Goal: Task Accomplishment & Management: Manage account settings

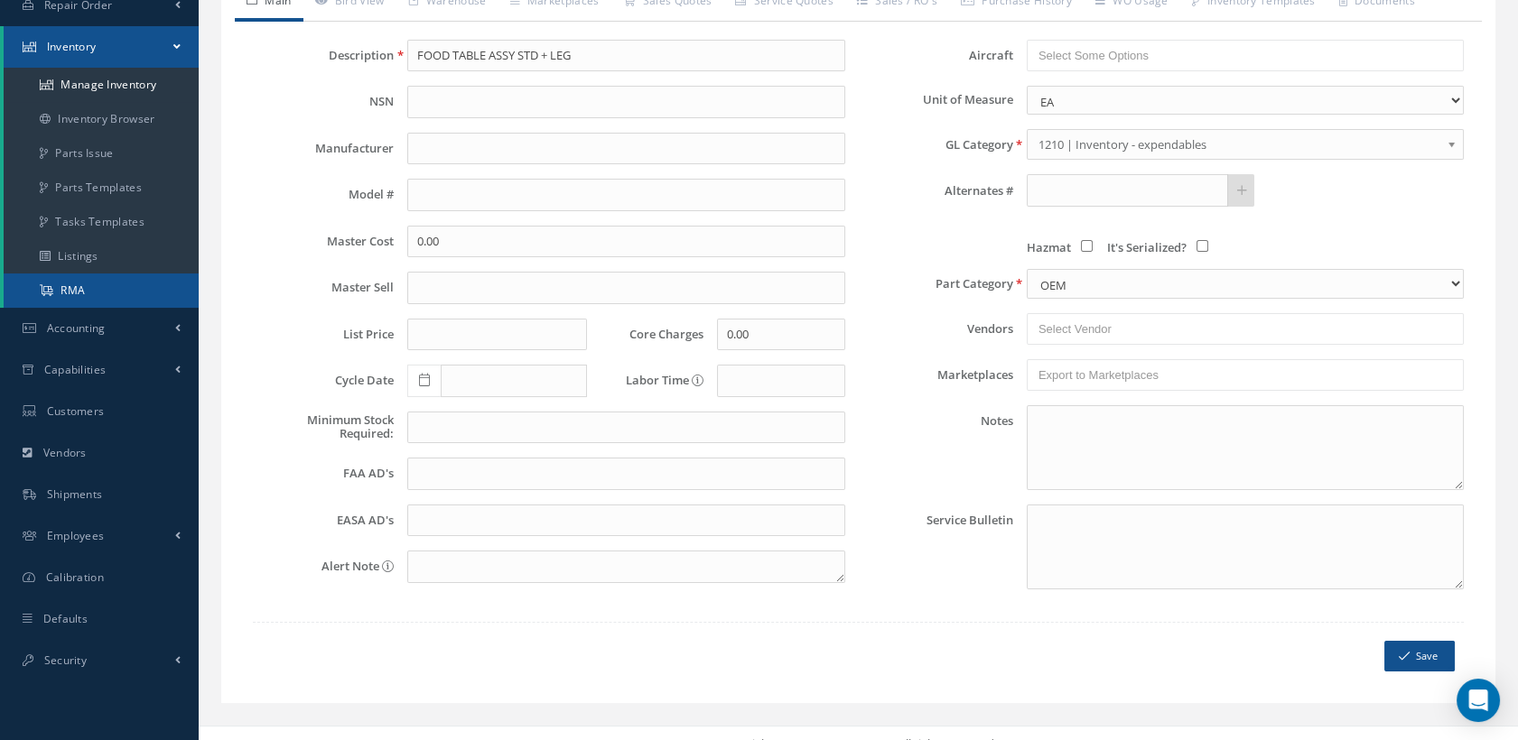
scroll to position [338, 0]
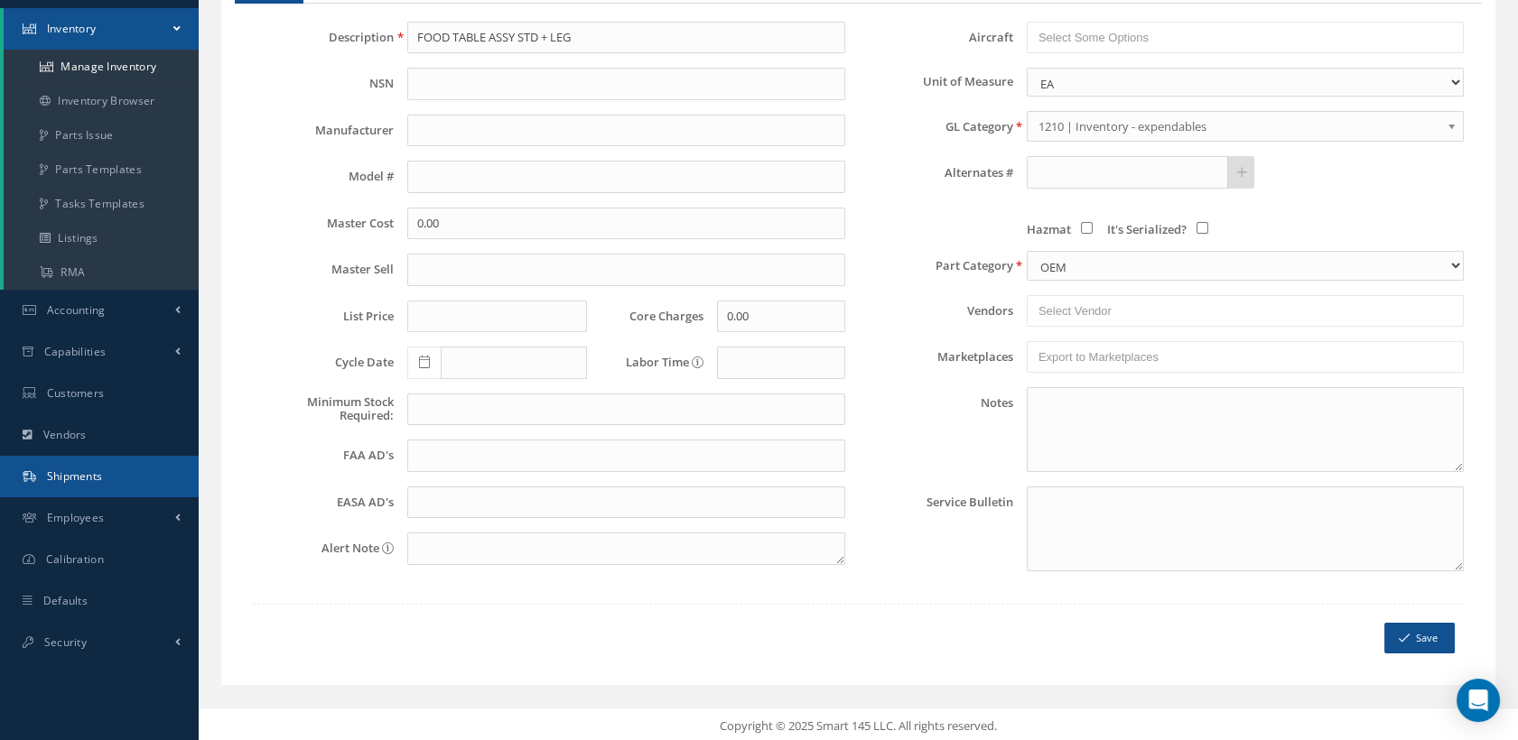
click at [107, 478] on link "Shipments" at bounding box center [99, 477] width 199 height 42
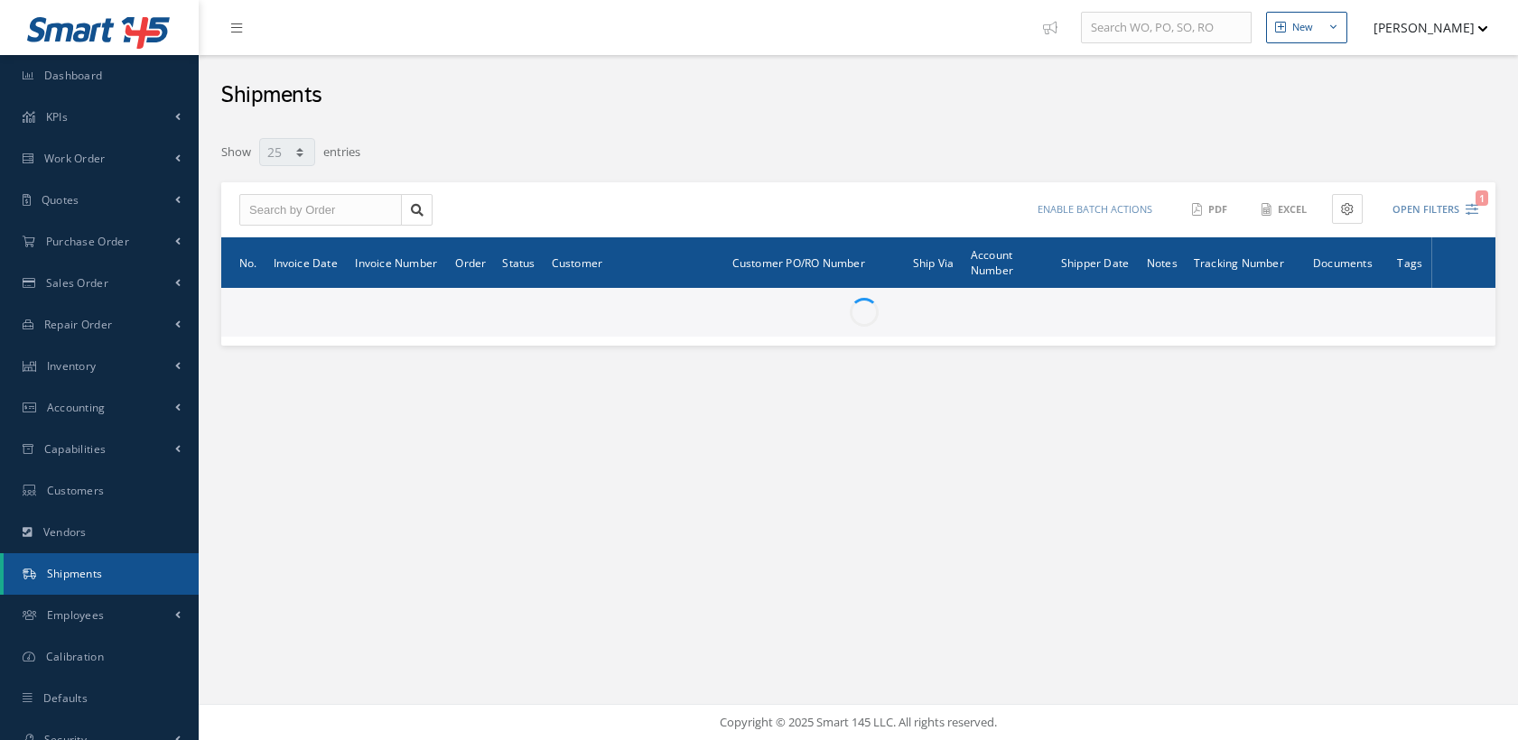
select select "25"
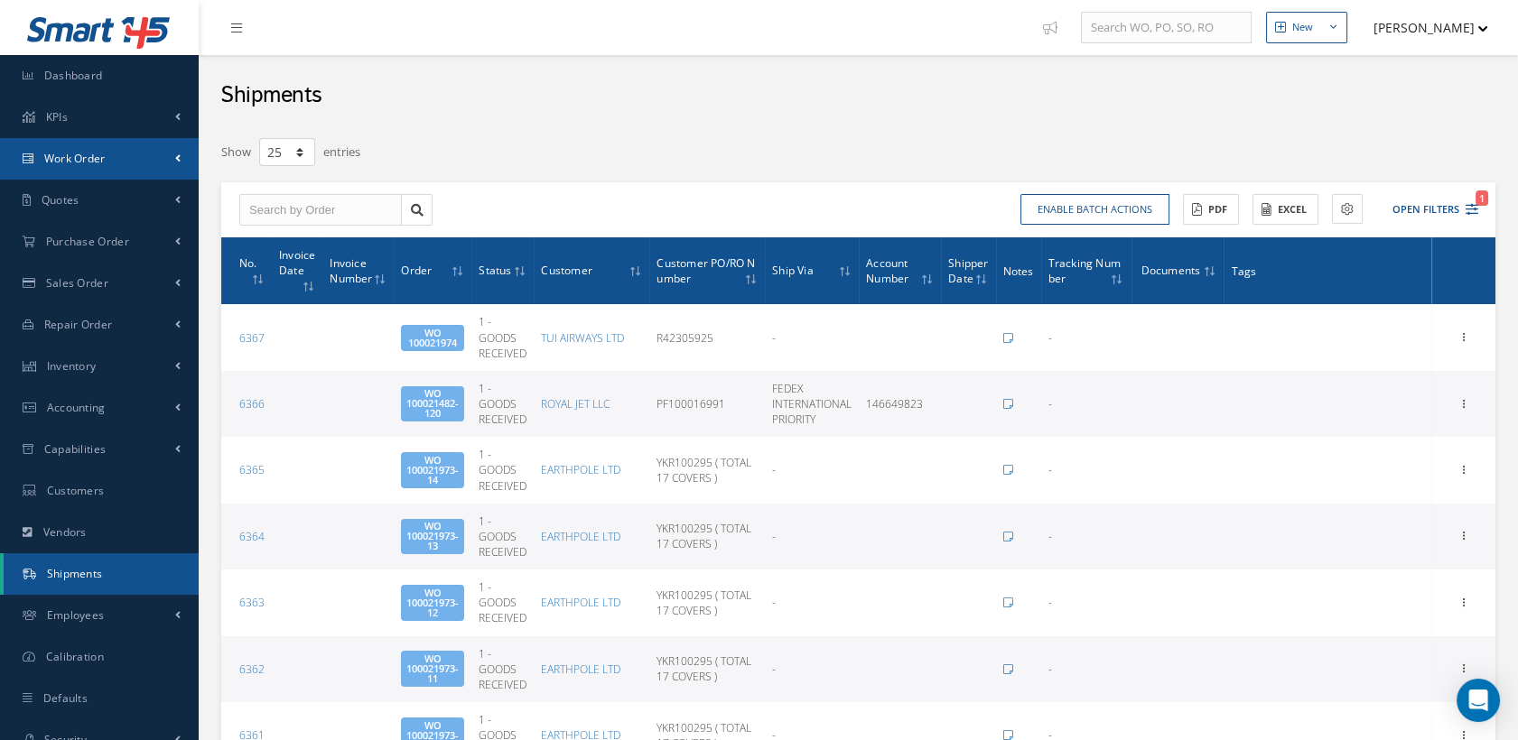
click at [91, 165] on span "Work Order" at bounding box center [74, 158] width 61 height 15
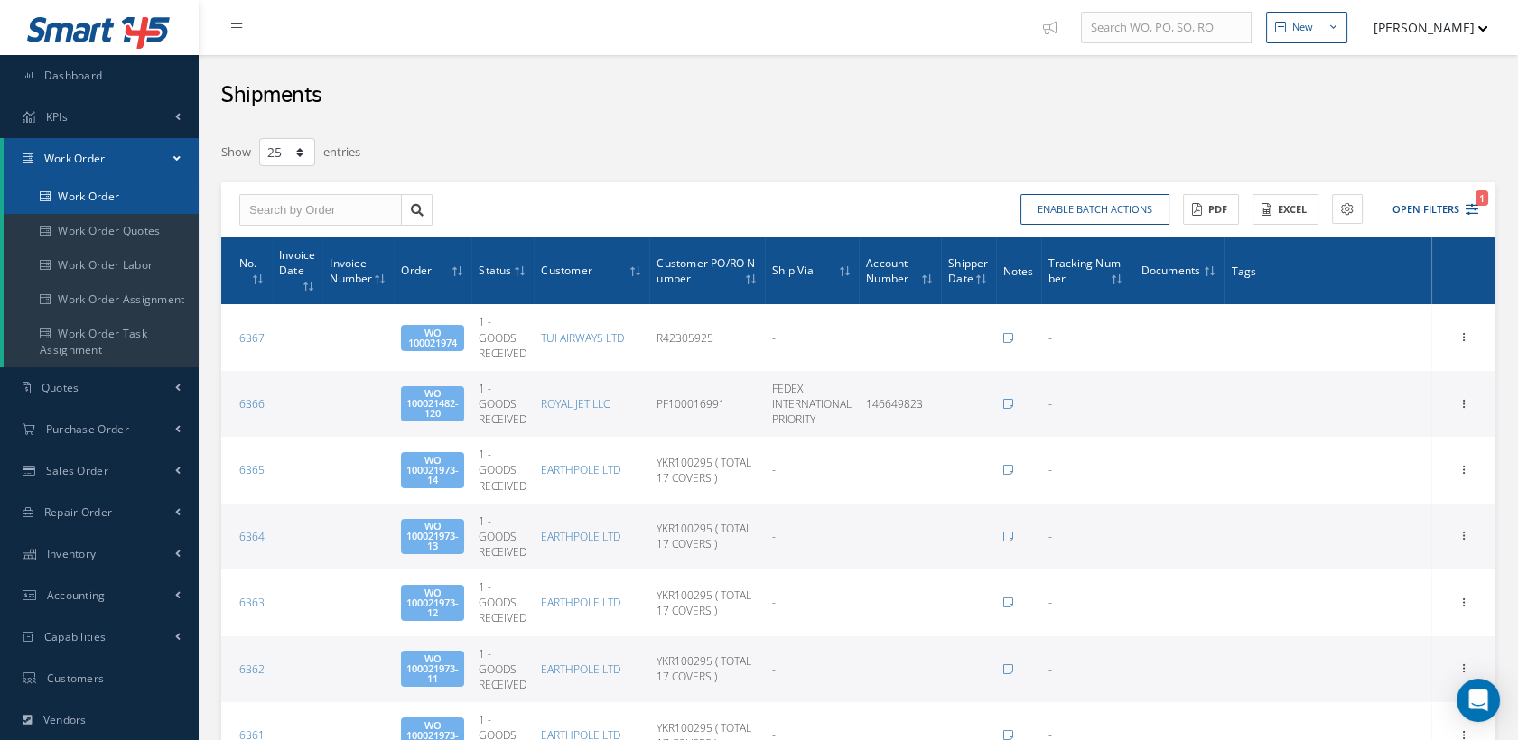
click at [108, 200] on link "Work Order" at bounding box center [101, 197] width 195 height 34
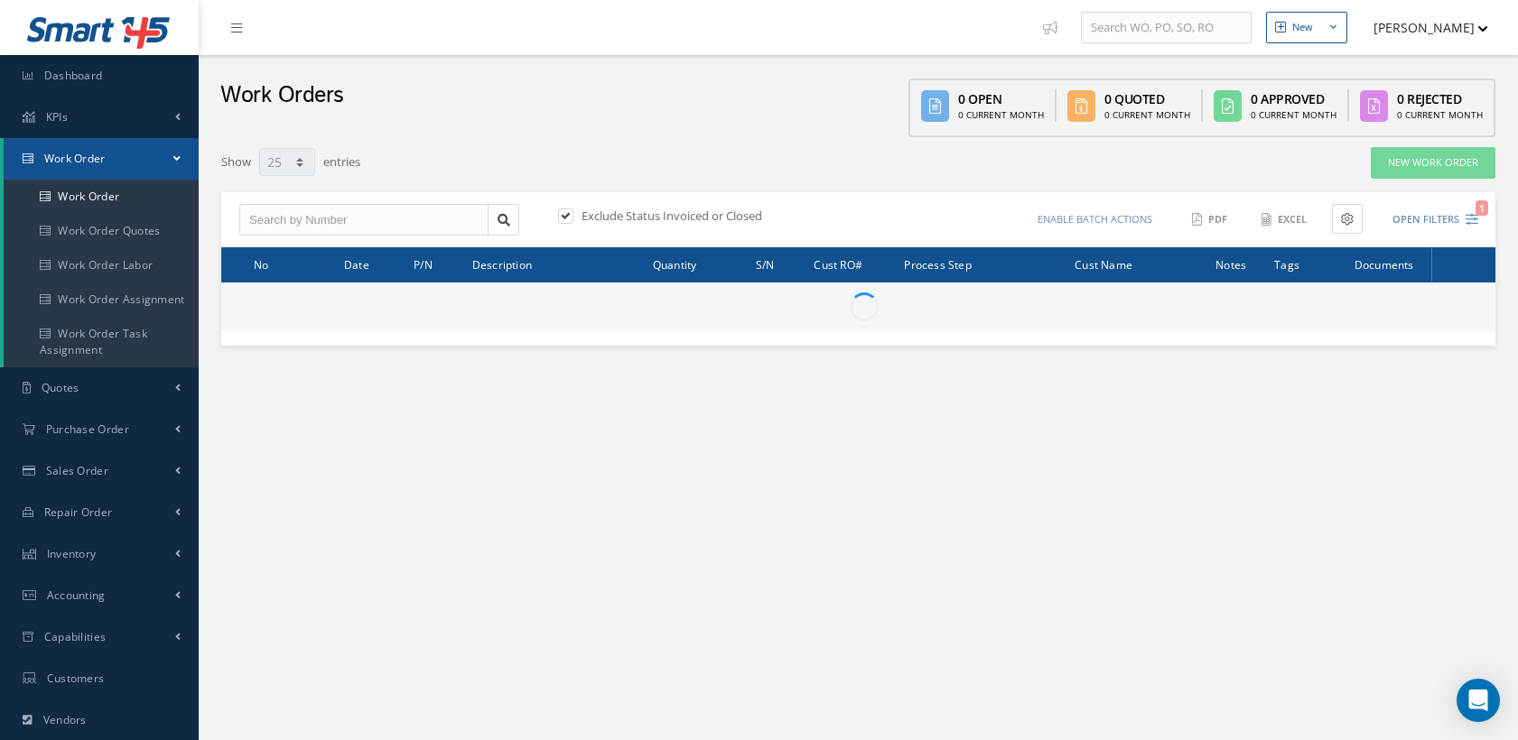
select select "25"
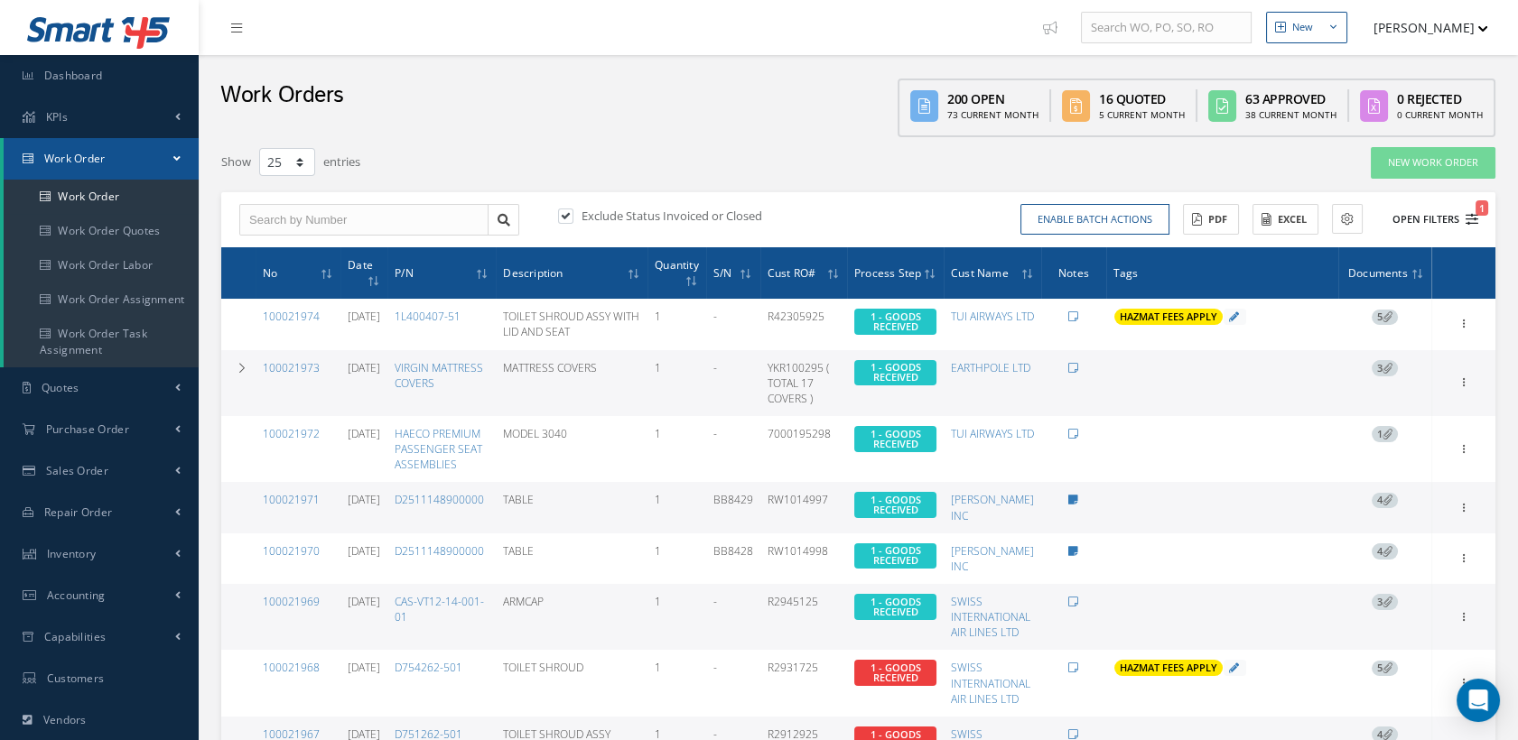
click at [1472, 214] on icon "1" at bounding box center [1471, 219] width 13 height 13
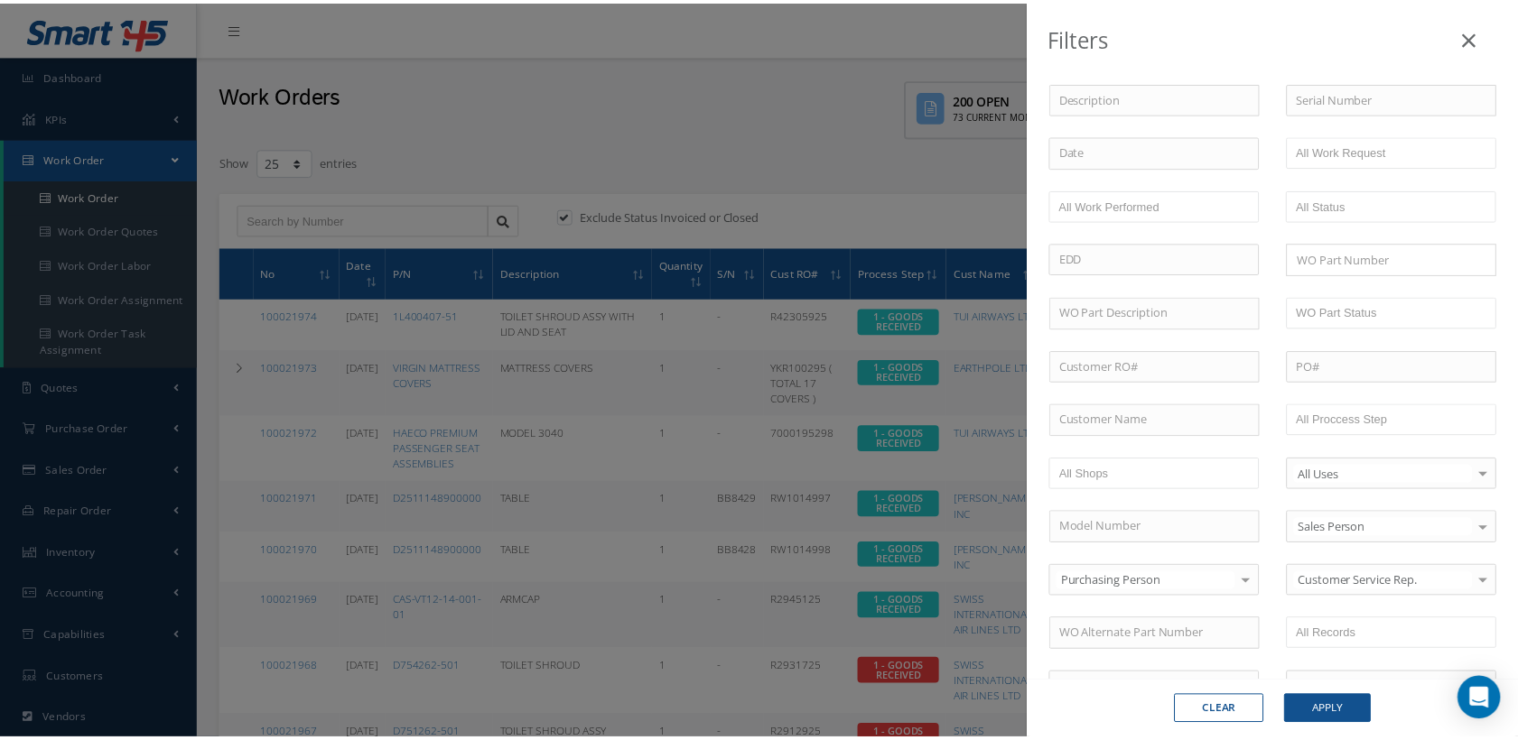
scroll to position [200, 0]
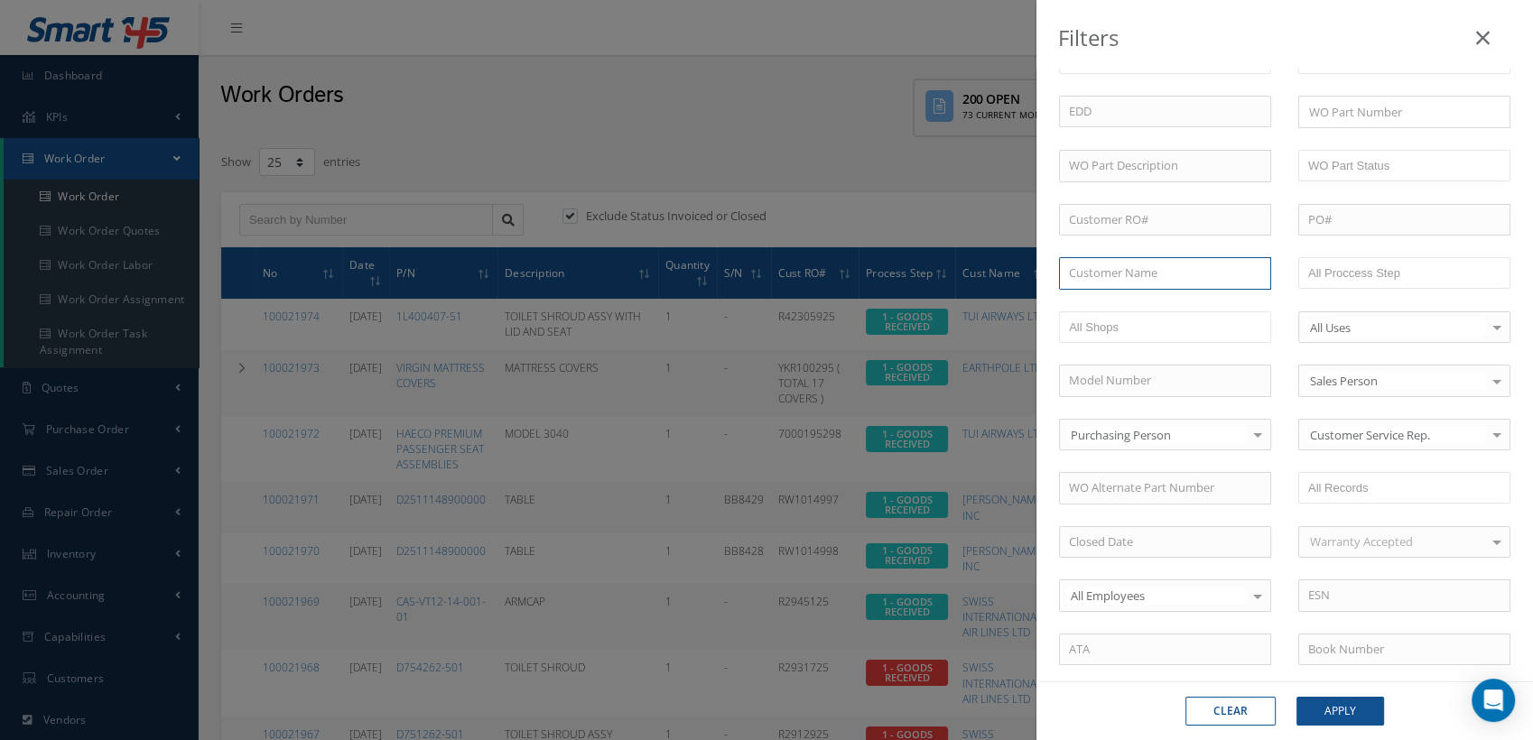
click at [1090, 277] on input "text" at bounding box center [1165, 273] width 212 height 33
click at [1125, 297] on span "JET TRADE AEROSPACE" at bounding box center [1129, 305] width 120 height 16
type input "JET TRADE AEROSPACE"
drag, startPoint x: 1338, startPoint y: 704, endPoint x: 1275, endPoint y: 713, distance: 63.8
click at [1338, 704] on button "Apply" at bounding box center [1341, 711] width 88 height 29
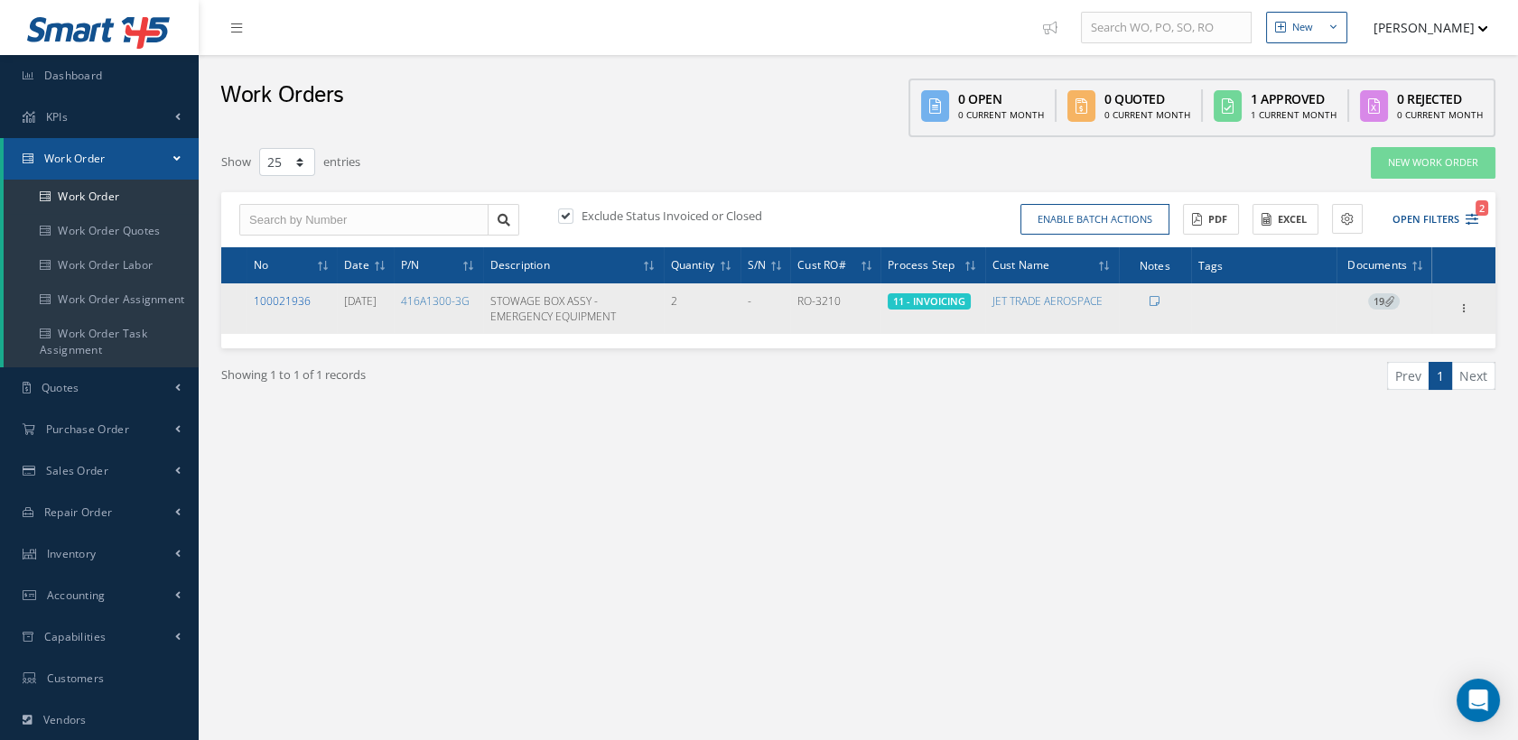
click at [299, 295] on link "100021936" at bounding box center [282, 300] width 57 height 15
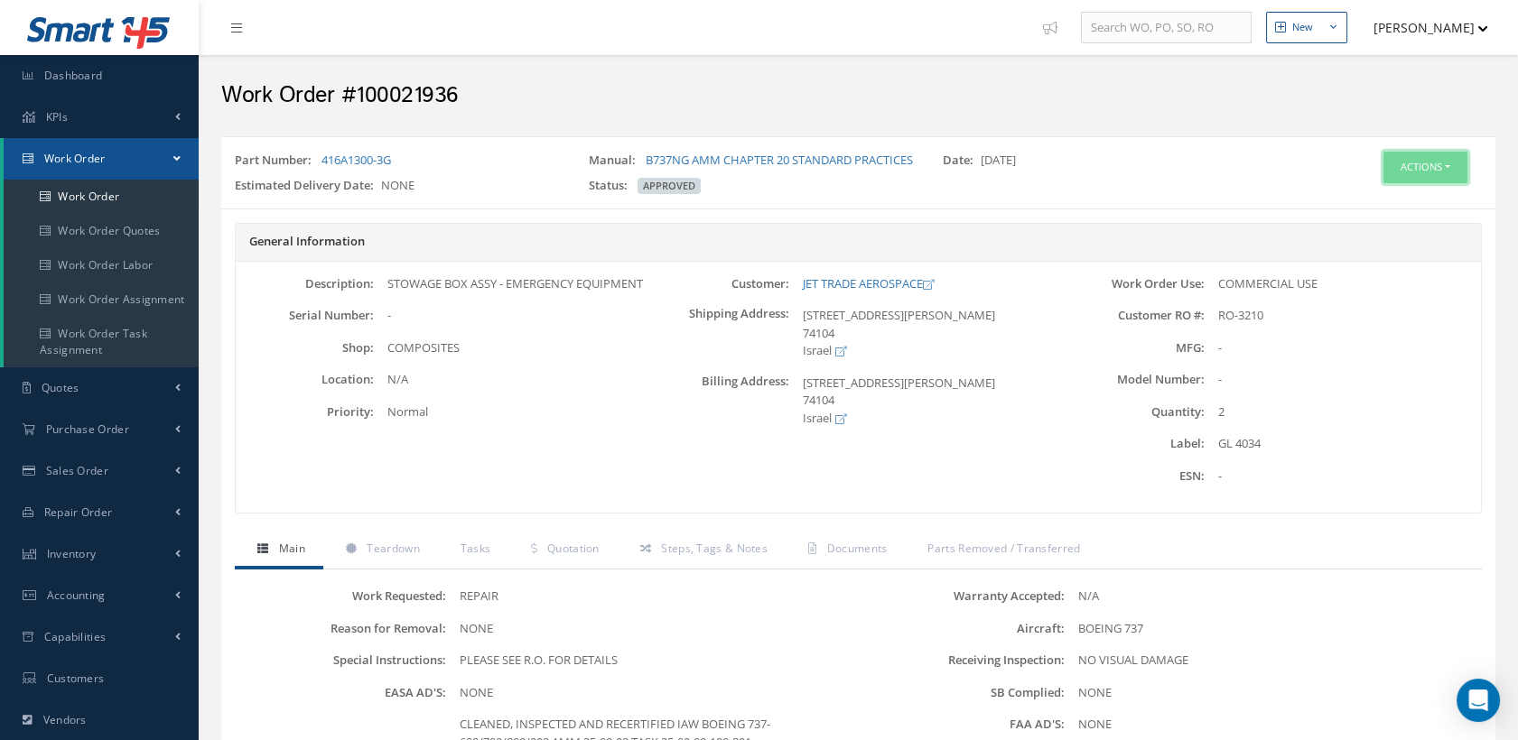
click at [1401, 170] on button "Actions" at bounding box center [1425, 168] width 84 height 32
click at [1365, 197] on link "Edit" at bounding box center [1396, 202] width 144 height 24
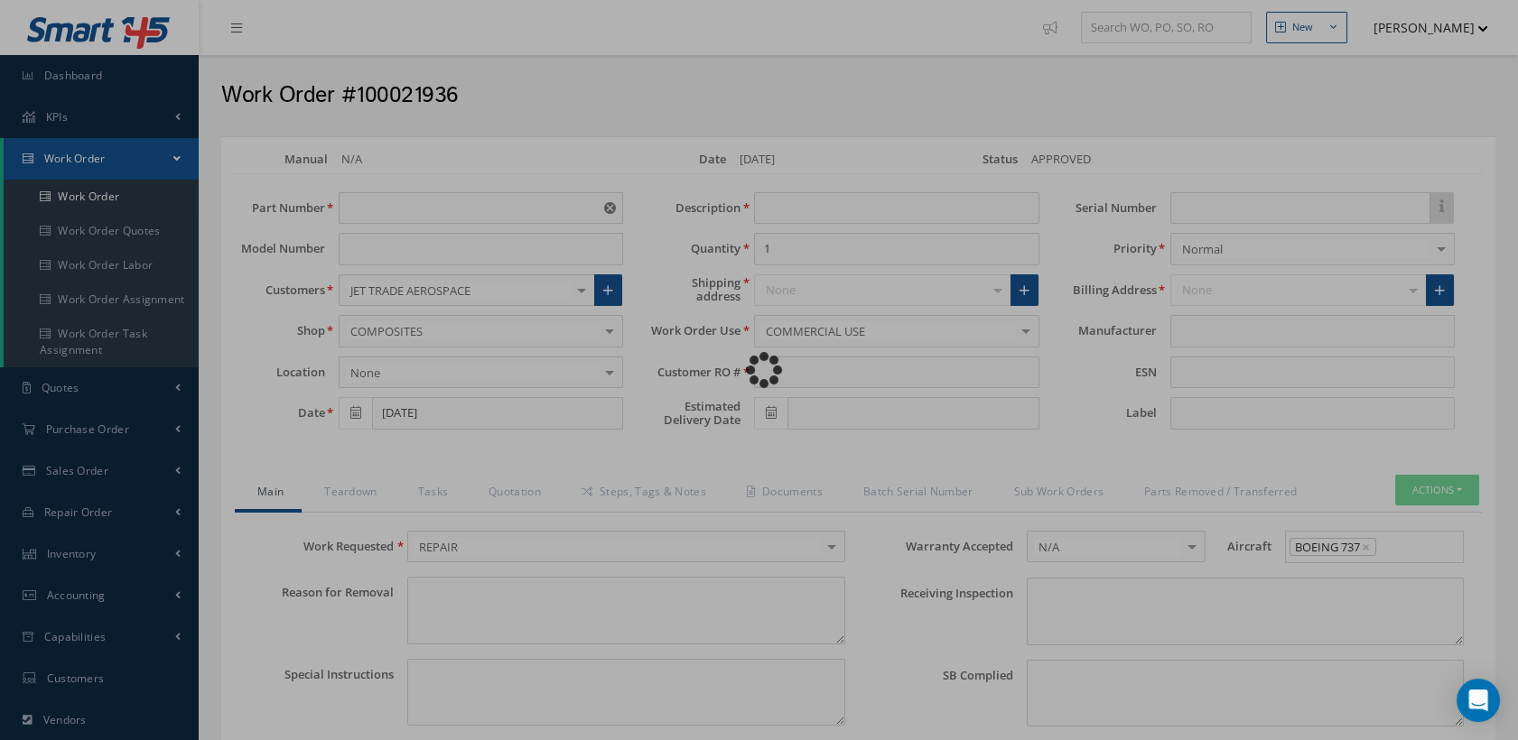
type input "416A1300-3G"
type input "09/18/2025"
type input "STOWAGE BOX ASSY - EMERGENCY EQUIPMENT"
type input "2"
type input "RO-3210"
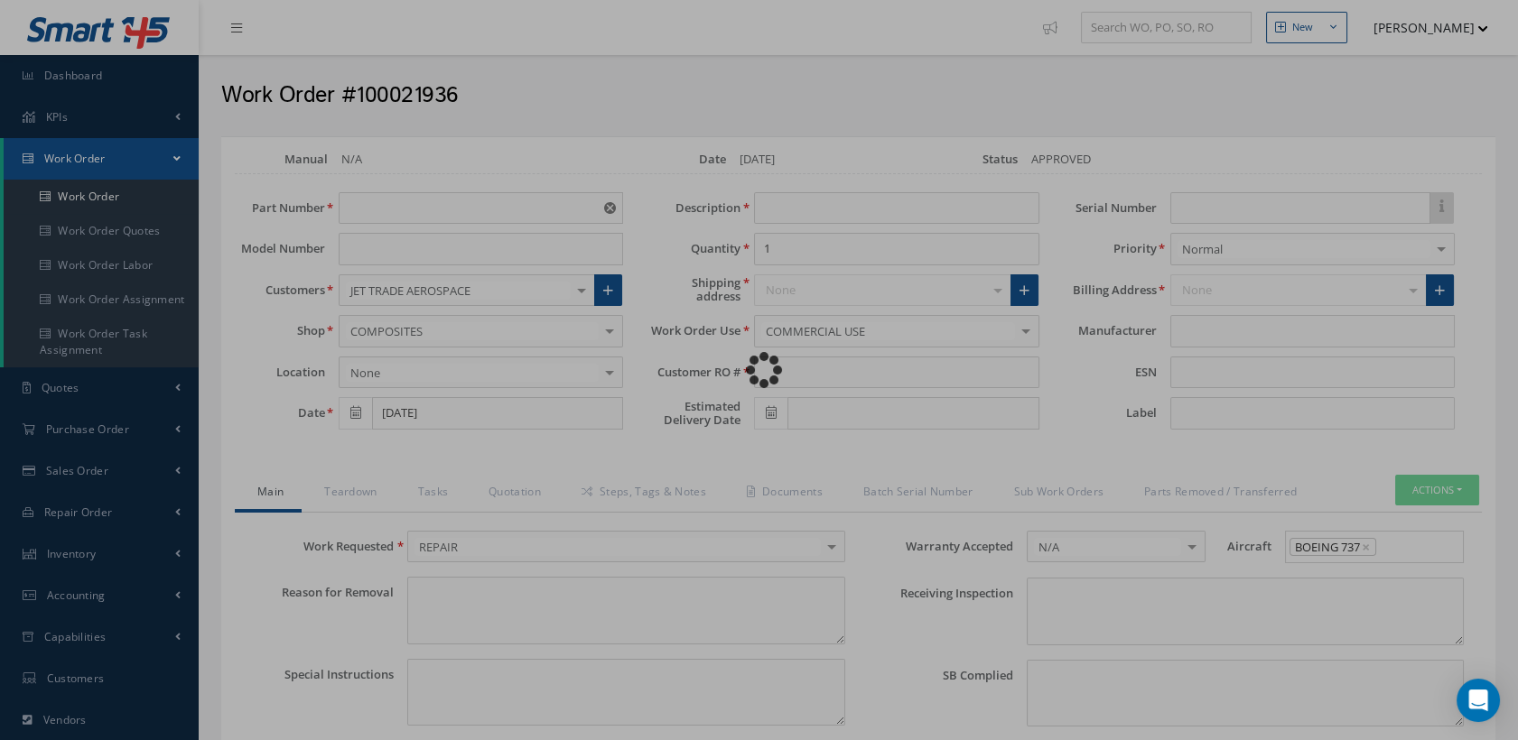
type input "GL 4034"
type textarea "NONE"
type textarea "PLEASE SEE R.O. FOR DETAILS"
type input "NONE"
type textarea "NO VISUAL DAMAGE"
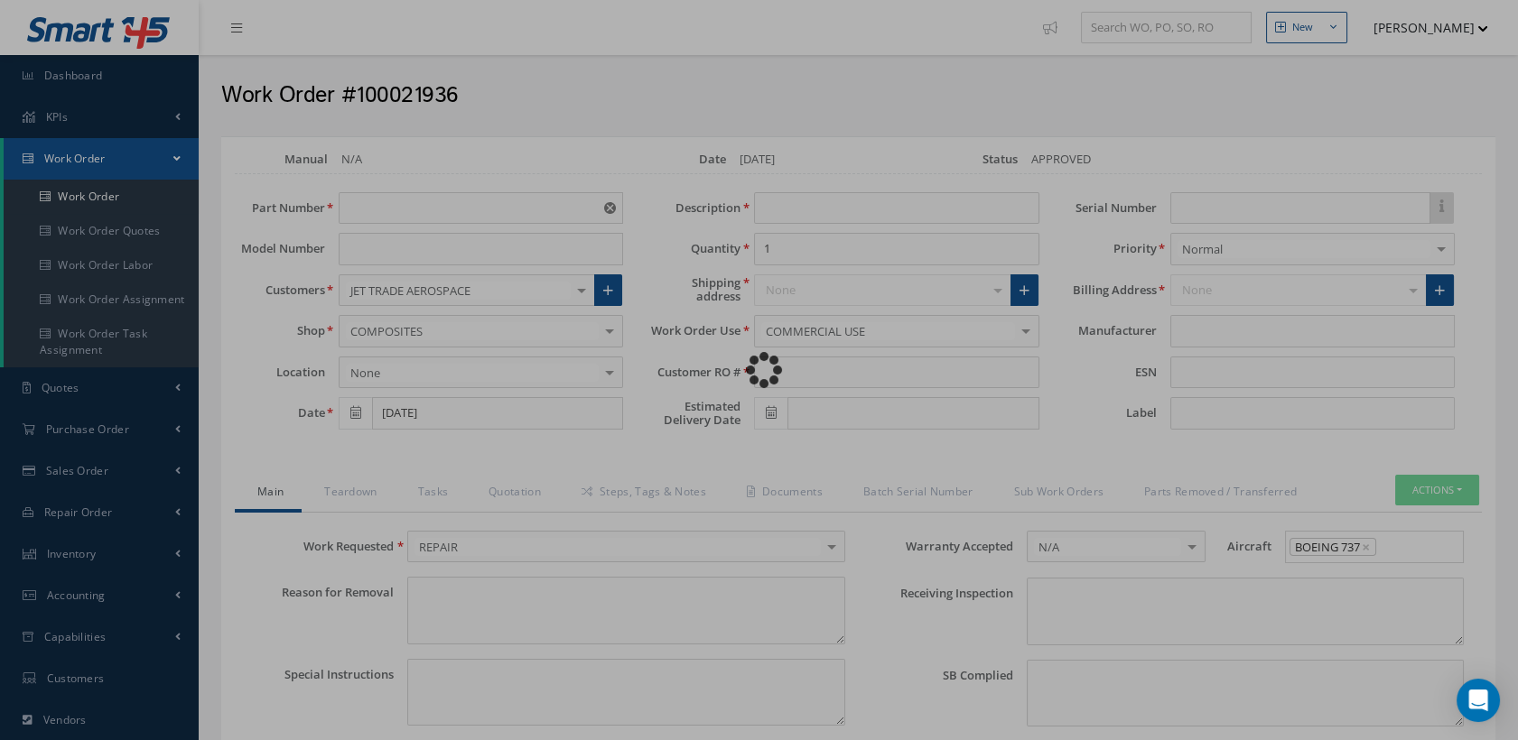
type textarea "NONE"
type input "NONE"
type textarea "CLEANED, INSPECTED AND RECERTIFIED IAW BOEING 737-600/700/800/900 AMM 25-00-00 …"
type input "[DATE]"
type input "09/22/2025"
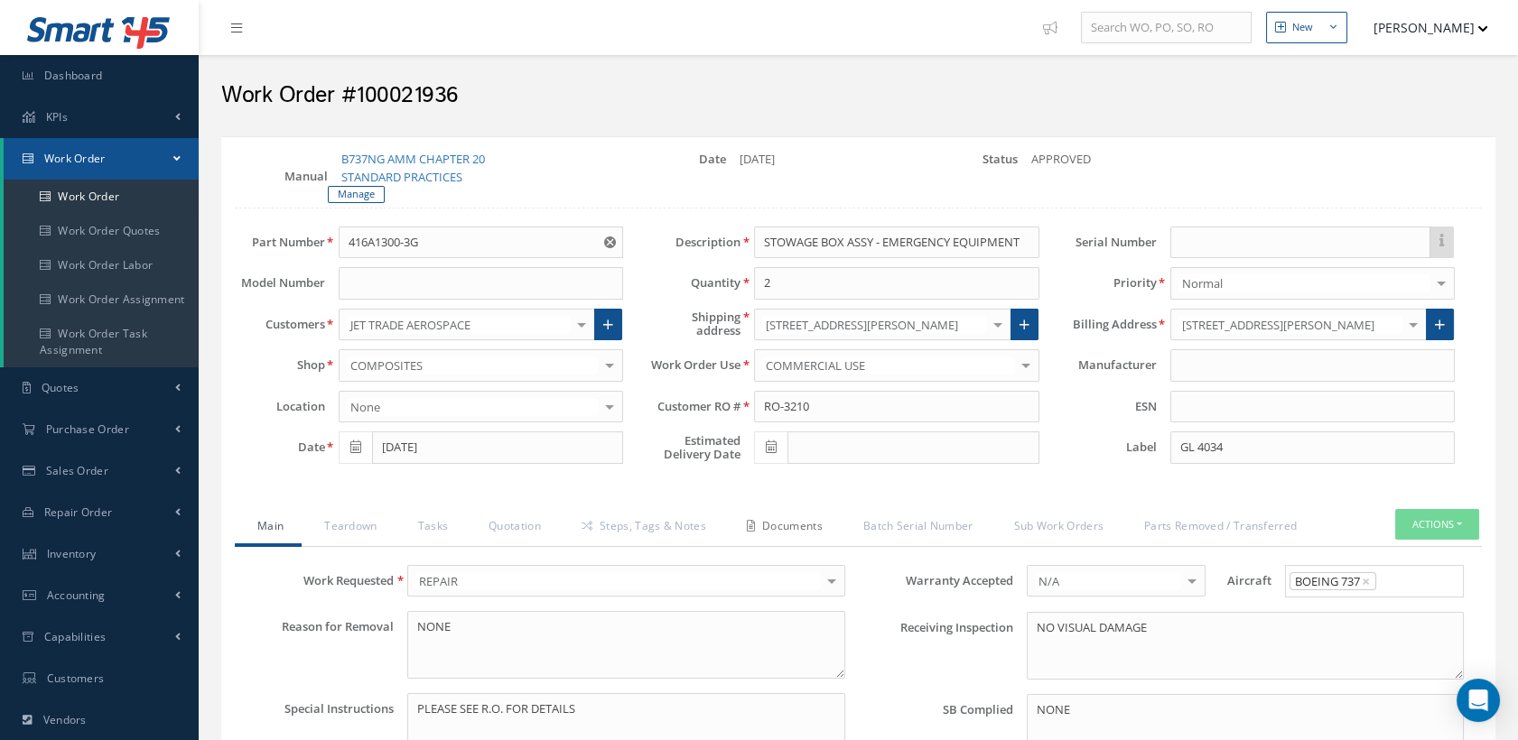
click at [822, 516] on link "Documents" at bounding box center [782, 528] width 116 height 38
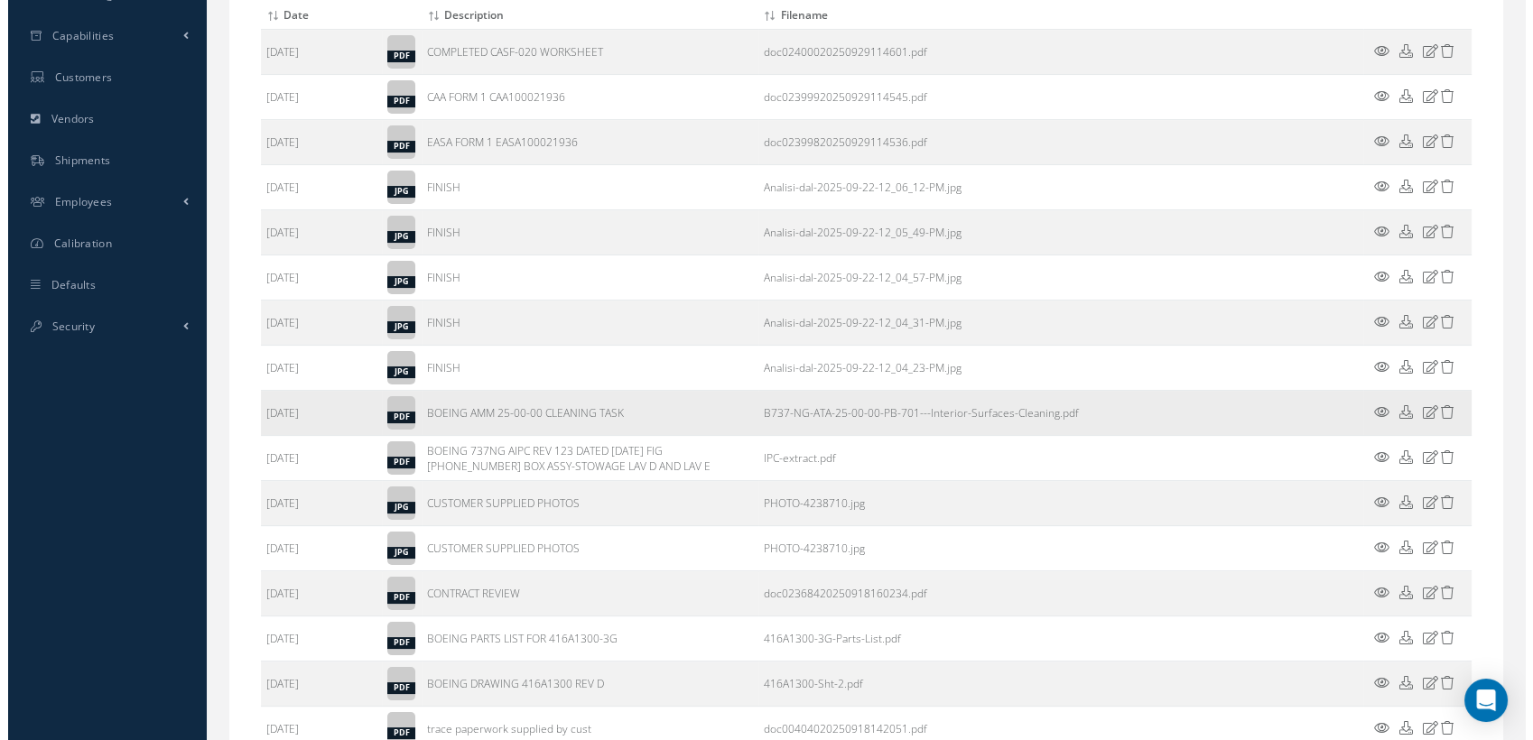
scroll to position [501, 0]
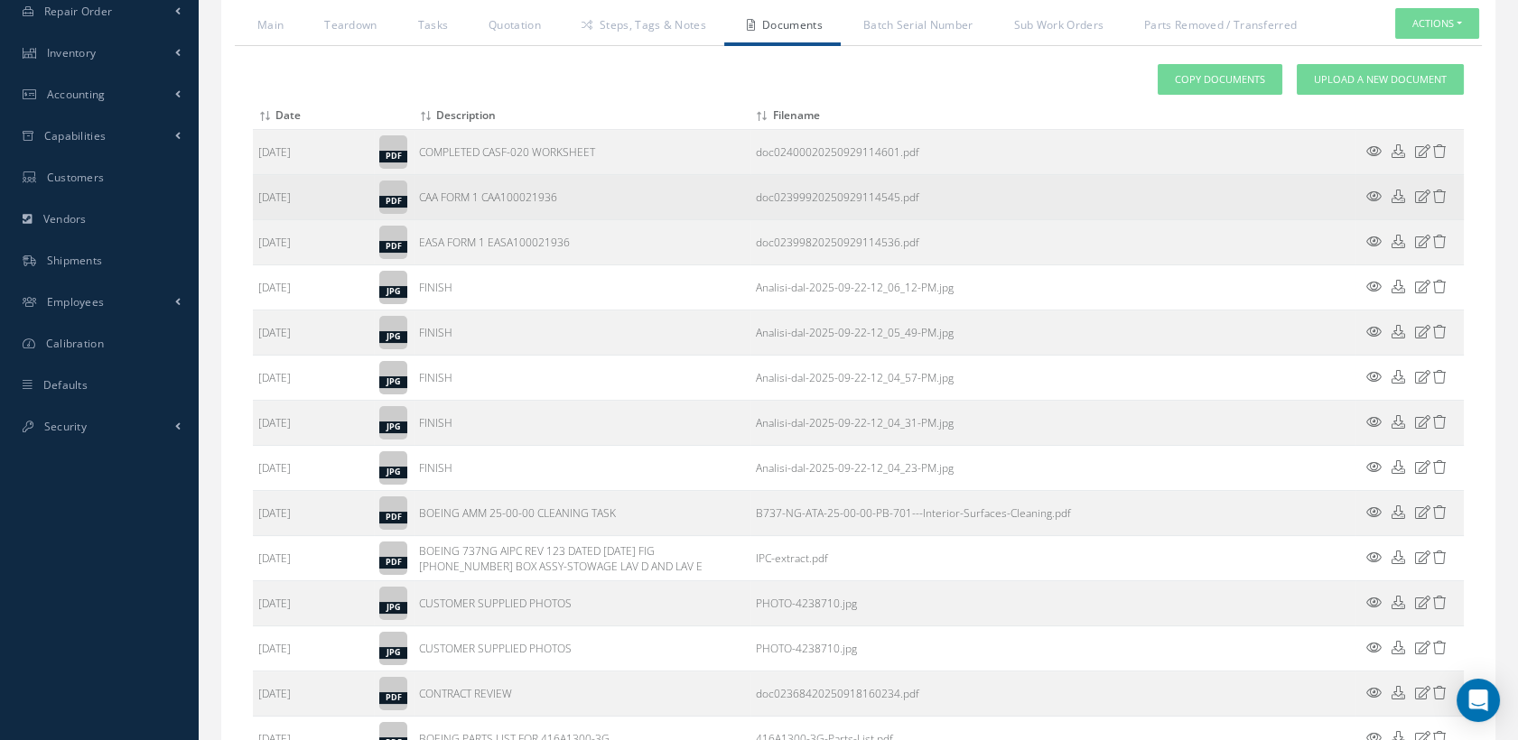
click at [1395, 196] on icon at bounding box center [1398, 197] width 14 height 14
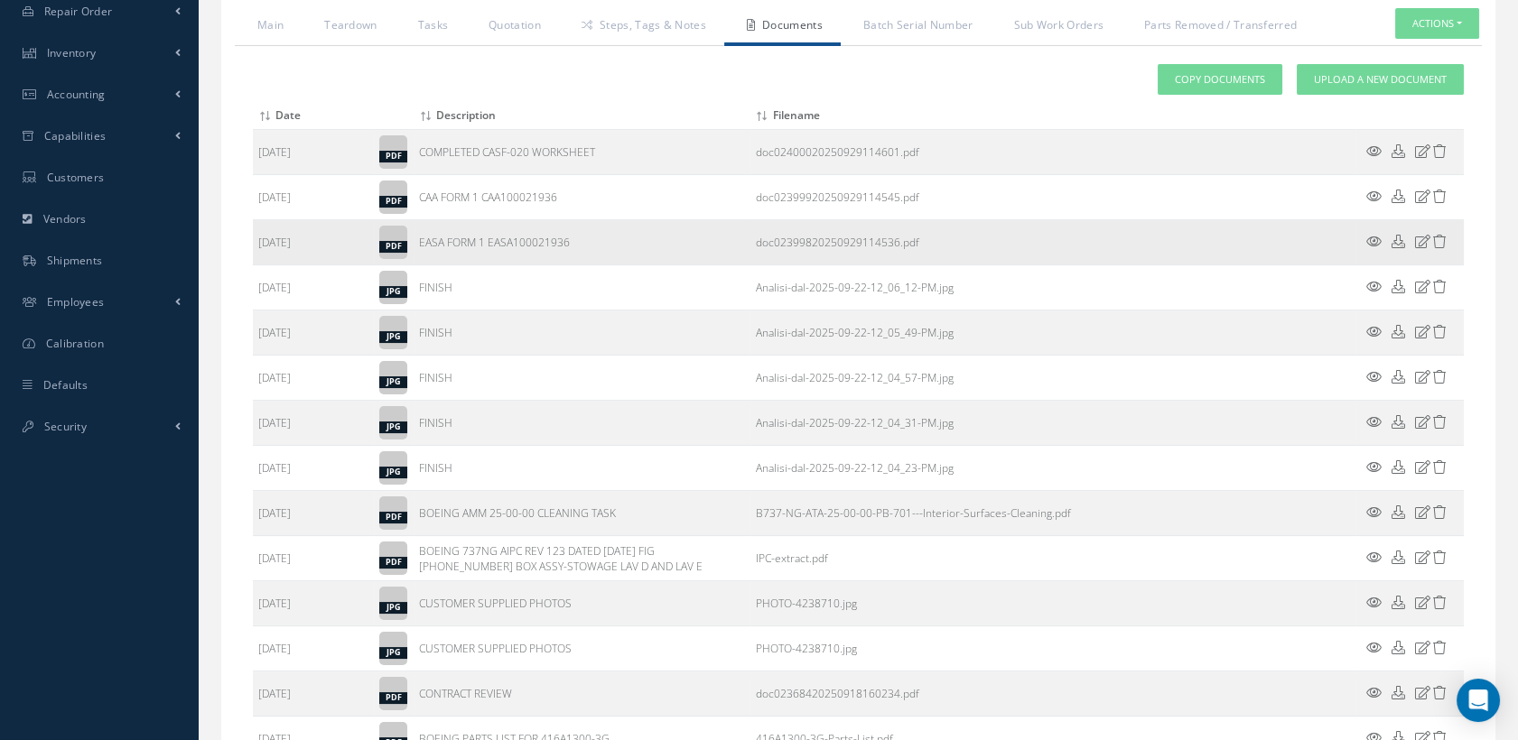
click at [1397, 235] on icon at bounding box center [1398, 242] width 14 height 14
drag, startPoint x: 575, startPoint y: 240, endPoint x: 417, endPoint y: 240, distance: 158.0
click at [417, 240] on td "EASA FORM 1 EASA100021936" at bounding box center [582, 242] width 336 height 45
copy td "EASA FORM 1 EASA100021936"
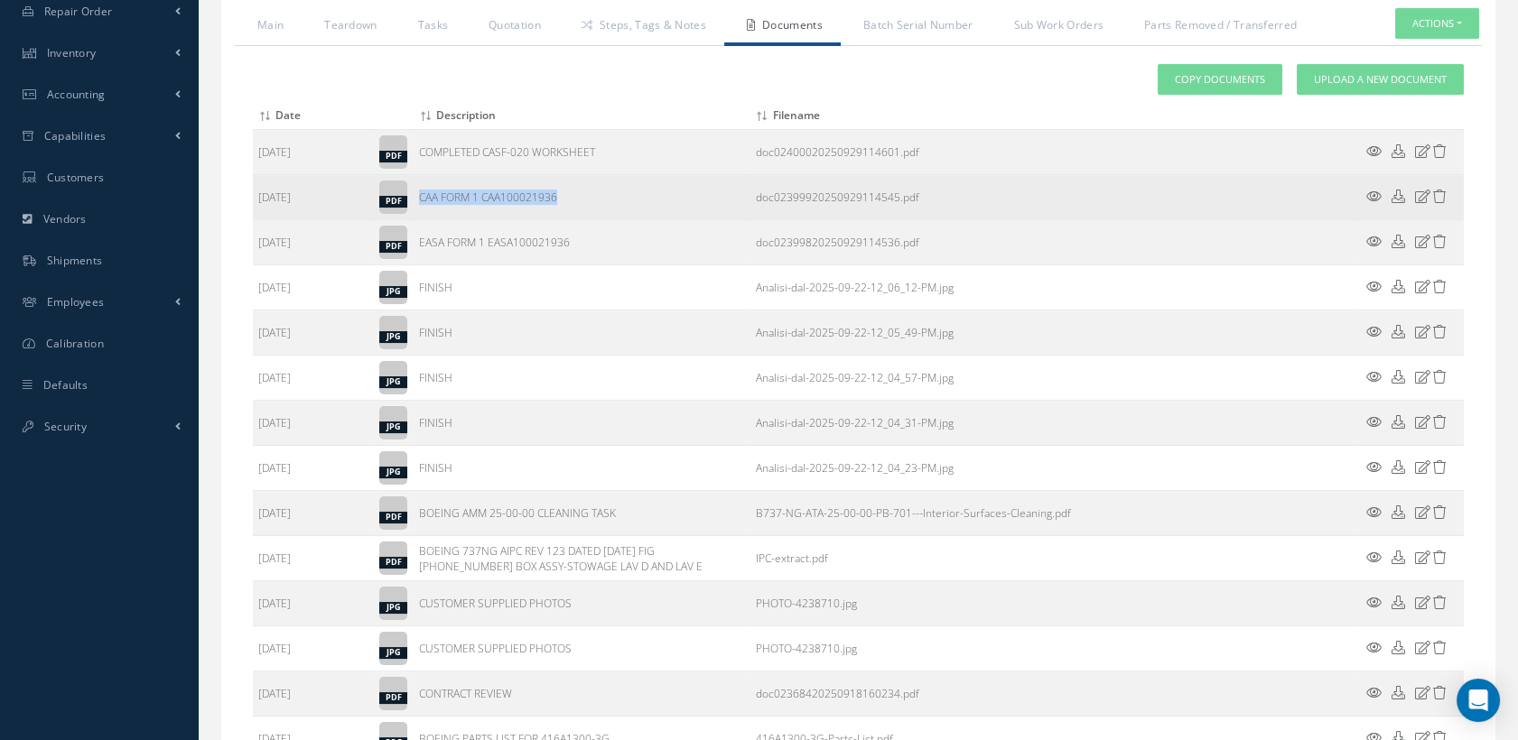
drag, startPoint x: 577, startPoint y: 197, endPoint x: 414, endPoint y: 184, distance: 163.0
click at [414, 184] on td "CAA FORM 1 CAA100021936" at bounding box center [582, 197] width 336 height 45
copy td "CAA FORM 1 CAA100021936"
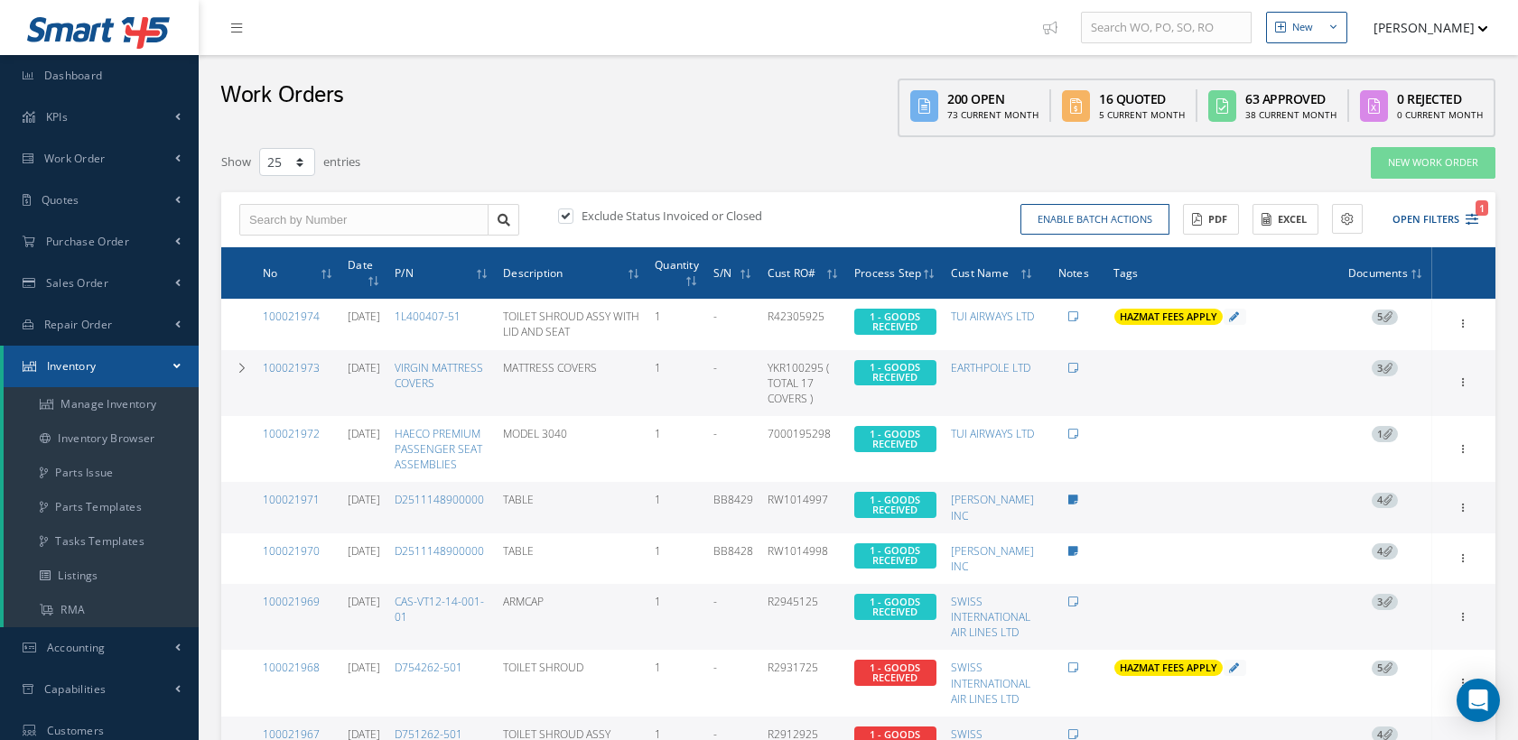
select select "25"
click at [350, 209] on input "text" at bounding box center [363, 220] width 249 height 33
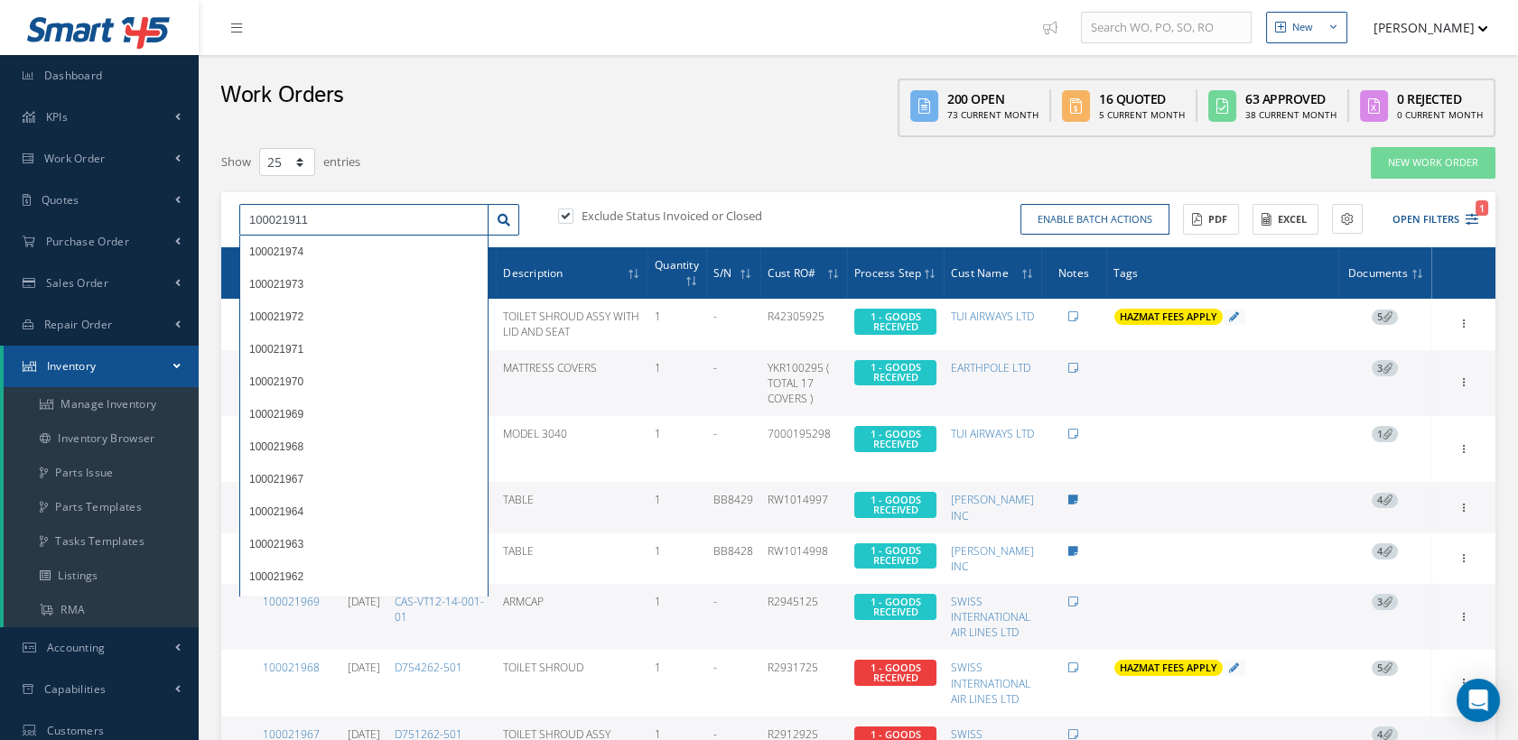
type input "100021911"
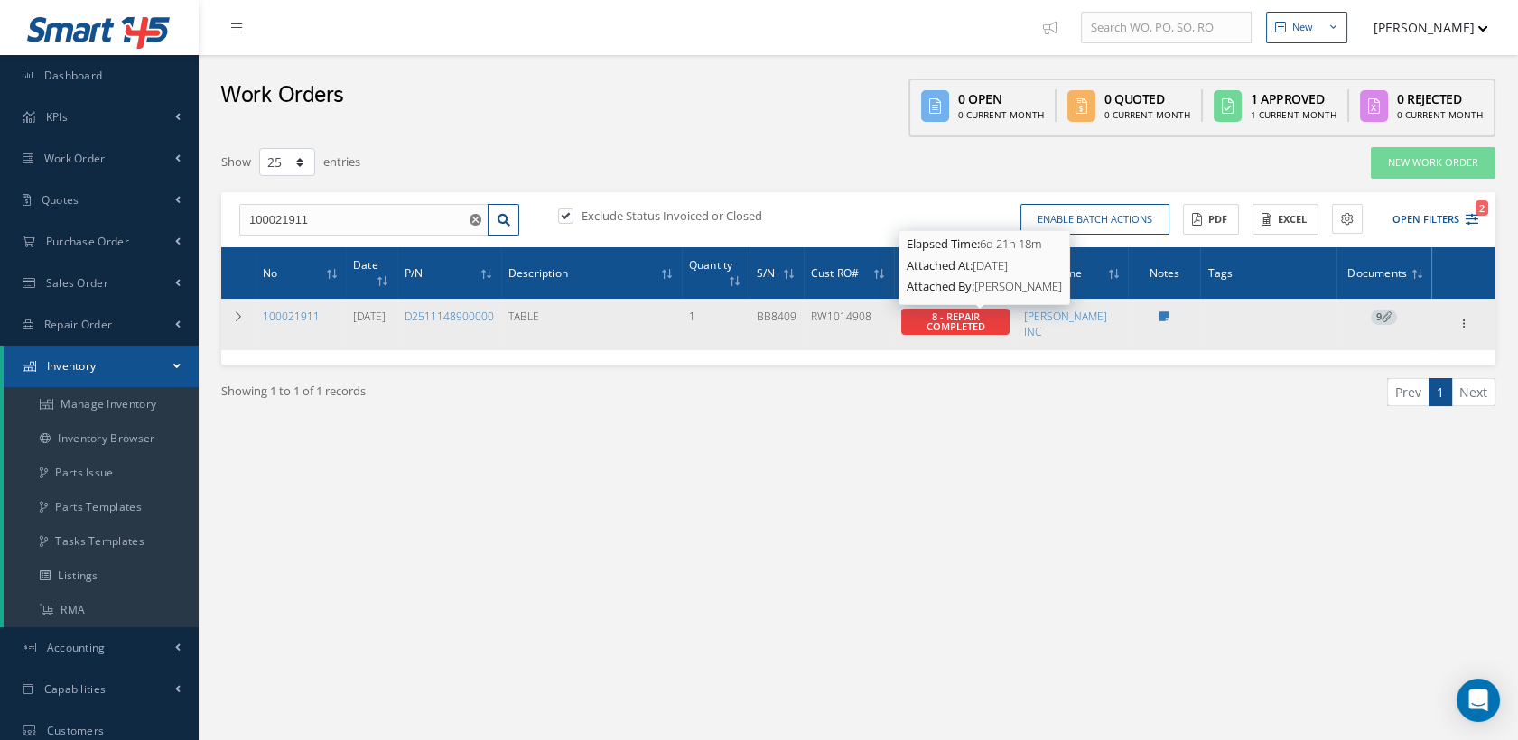
click at [957, 311] on span "8 - REPAIR COMPLETED" at bounding box center [954, 321] width 59 height 23
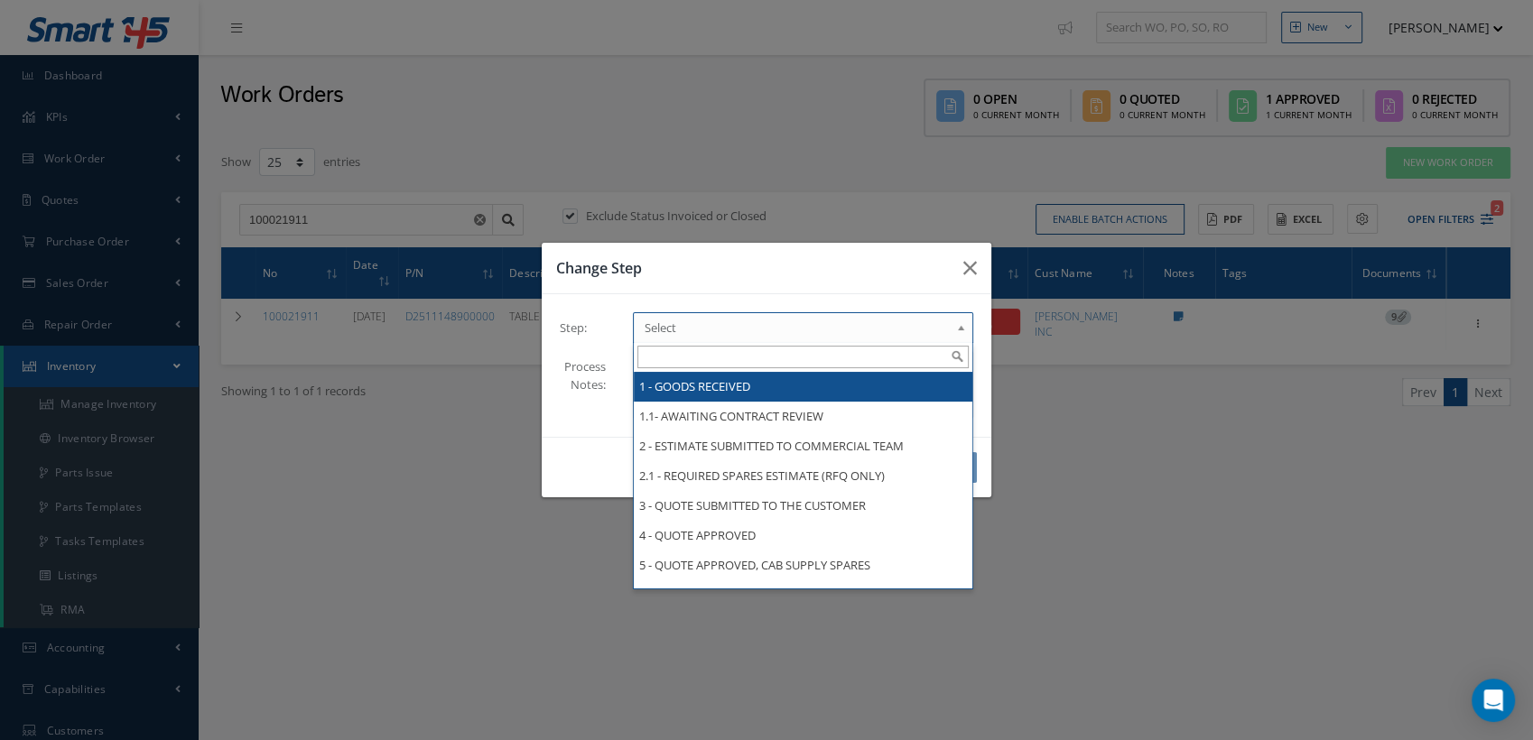
click at [950, 330] on link "Select" at bounding box center [803, 327] width 340 height 31
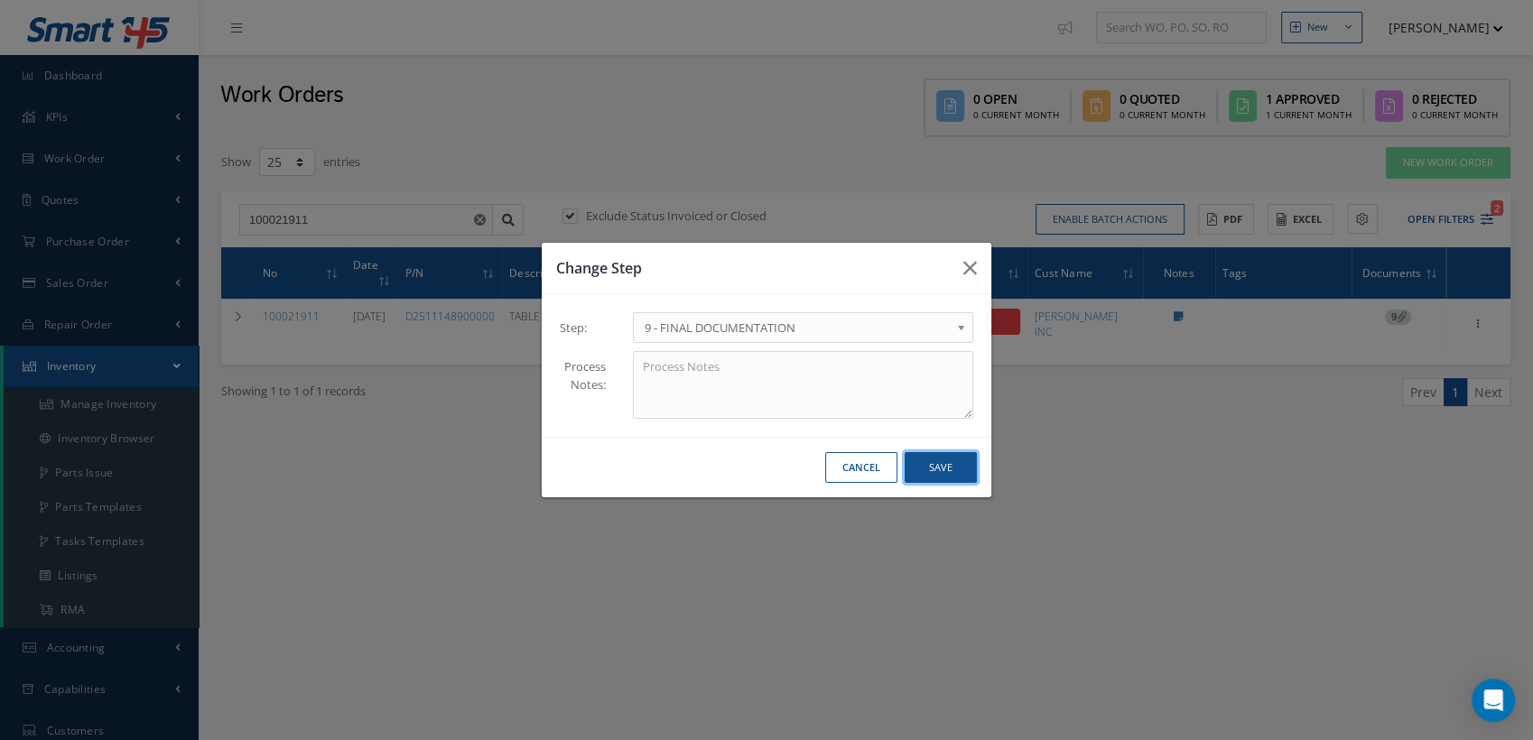
click at [933, 469] on button "Save" at bounding box center [941, 468] width 72 height 32
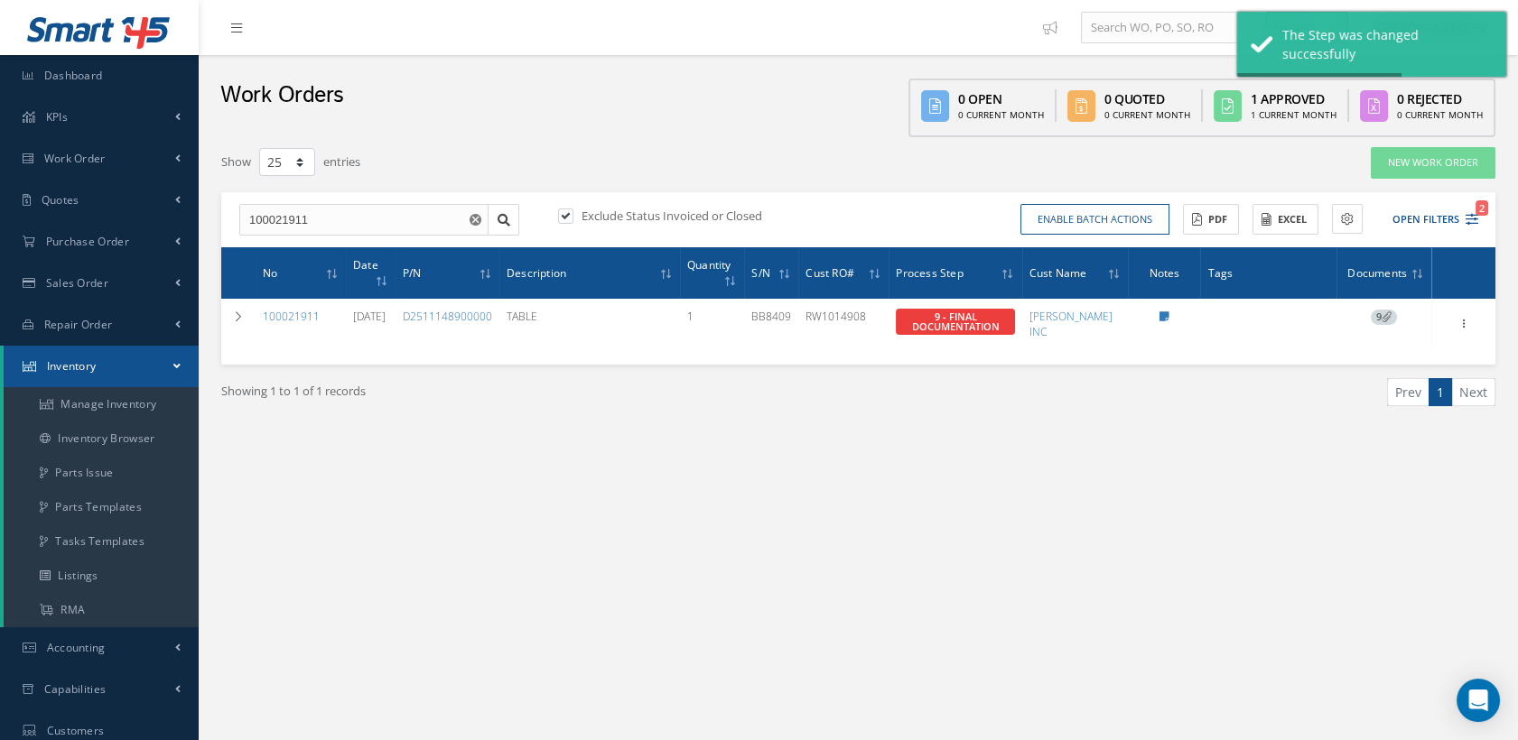
click at [287, 314] on link "100021911" at bounding box center [291, 316] width 57 height 15
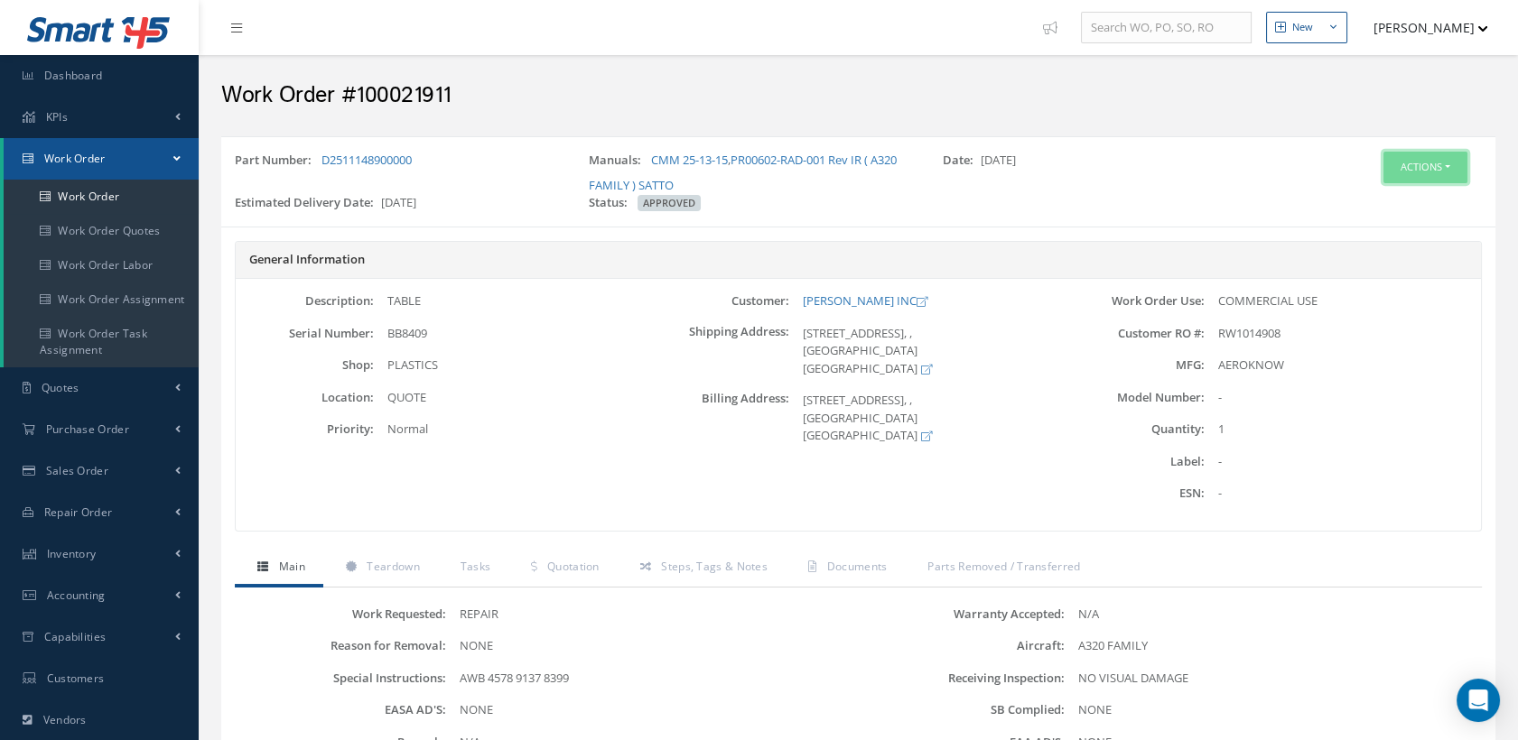
click at [1418, 164] on button "Actions" at bounding box center [1425, 168] width 84 height 32
click at [1368, 196] on link "Edit" at bounding box center [1396, 202] width 144 height 24
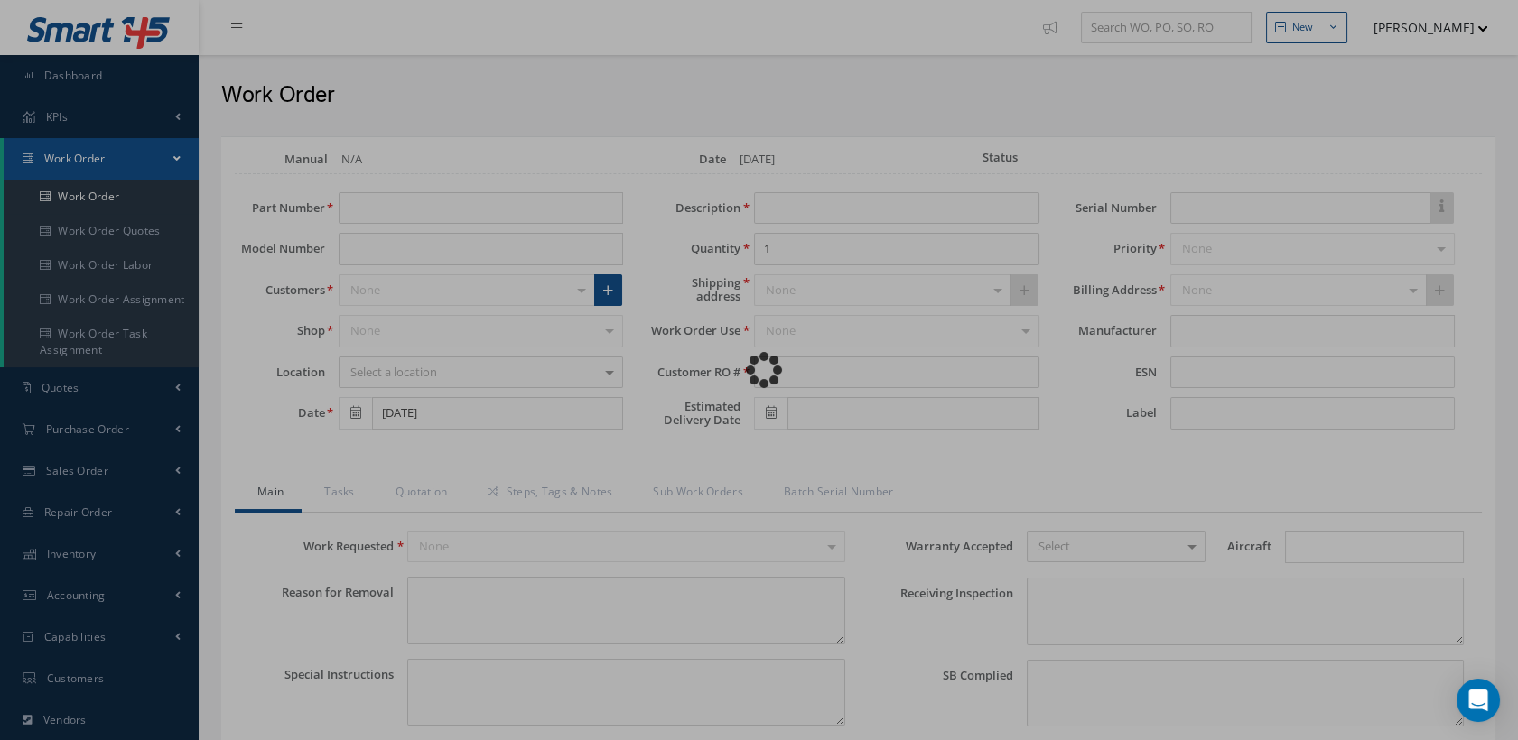
type input "D2511148900000"
type input "[DATE]"
type input "TABLE"
type input "RW1014908"
type input "[DATE]"
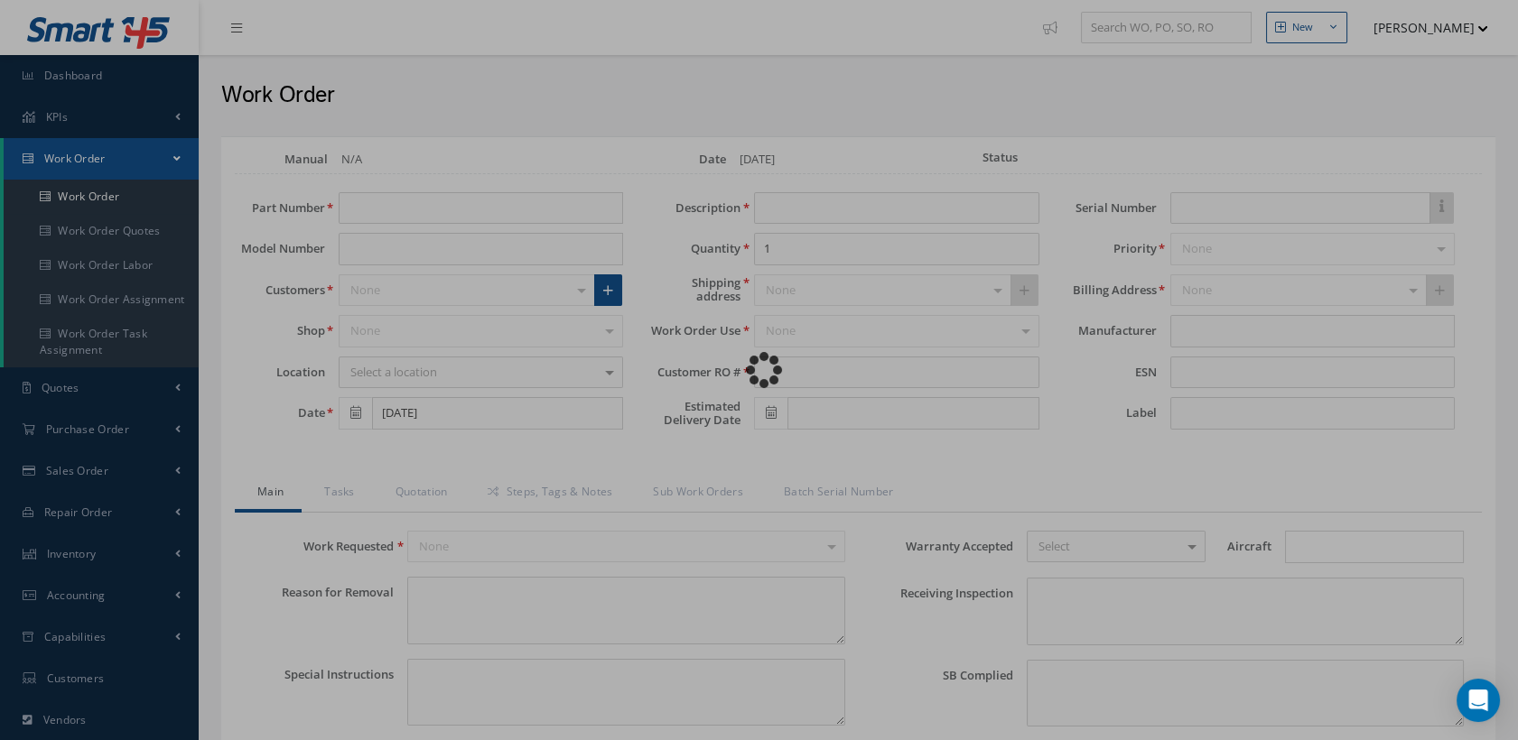
type input "BB8409"
type textarea "NONE"
type textarea "AWB 4578 9137 8399"
type input "NONE"
type textarea "NO VISUAL DAMAGE"
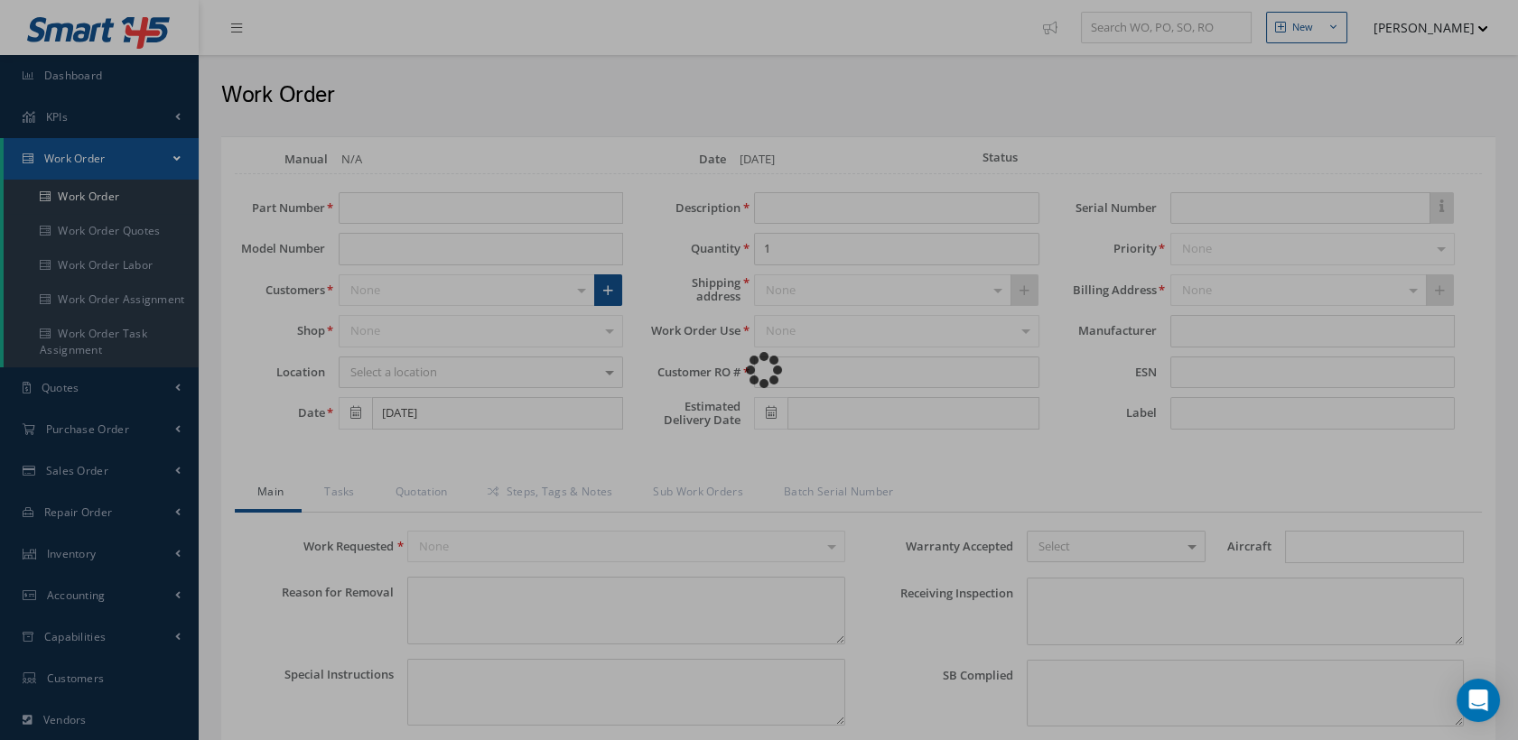
type textarea "NONE"
type input "NONE"
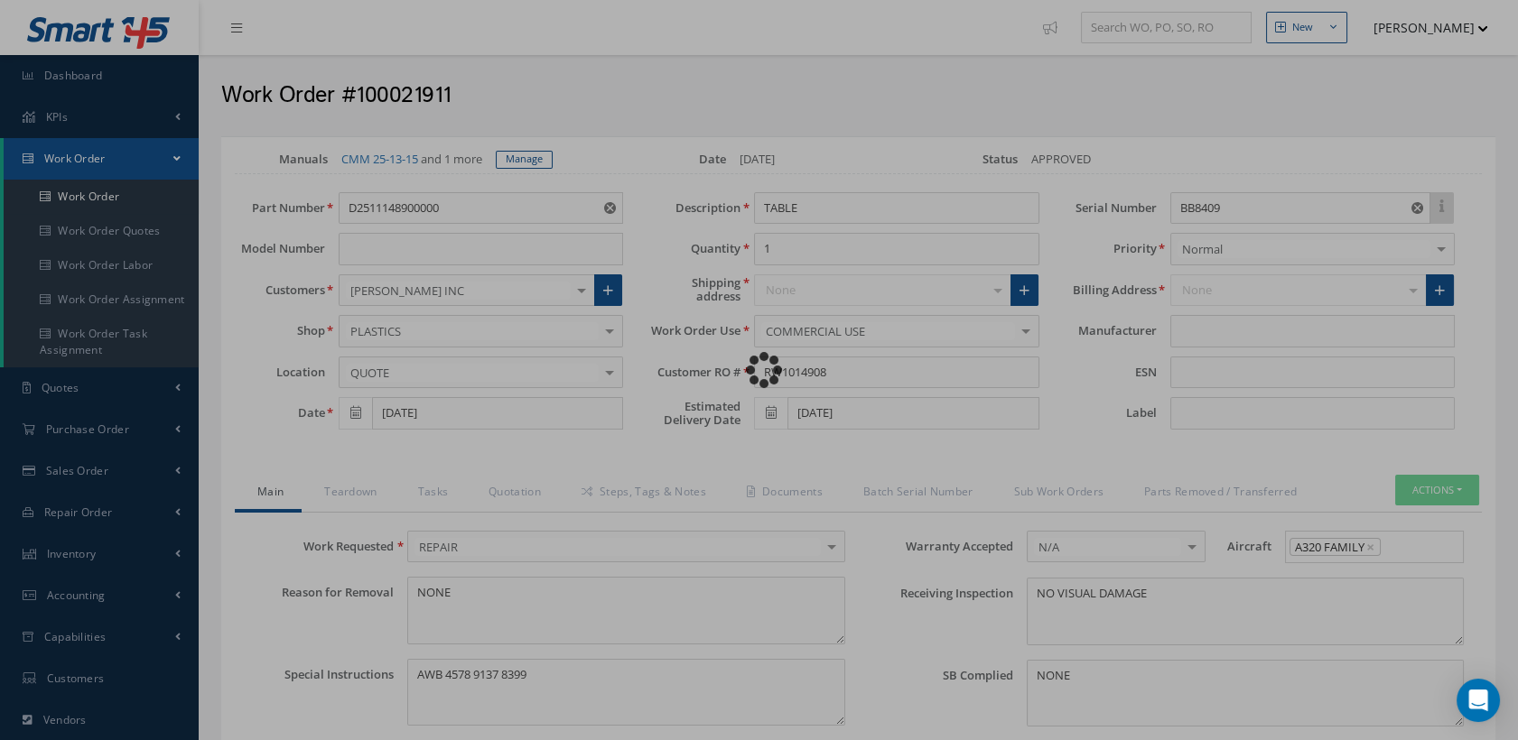
type input "AEROKNOW"
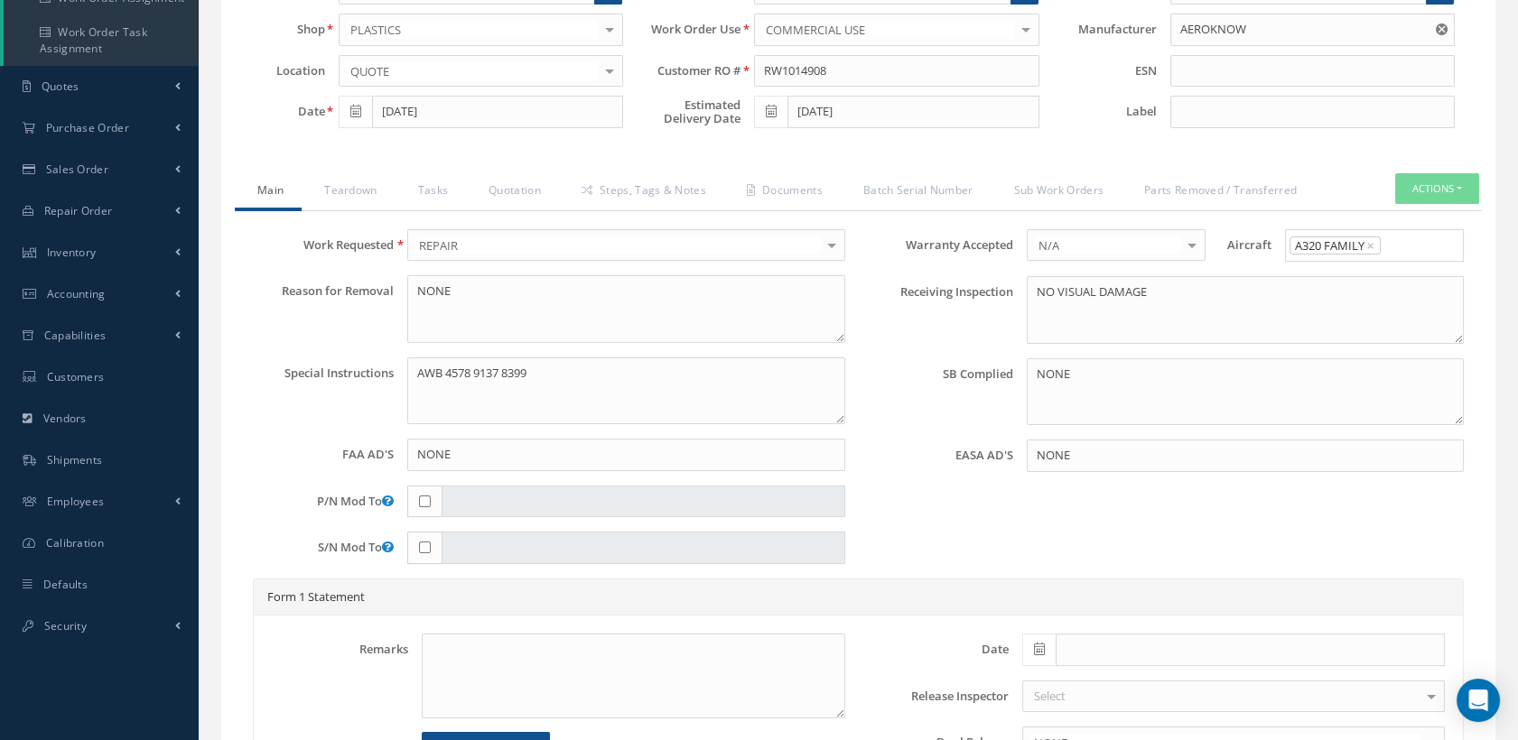
scroll to position [301, 0]
click at [334, 192] on link "Teardown" at bounding box center [348, 193] width 93 height 38
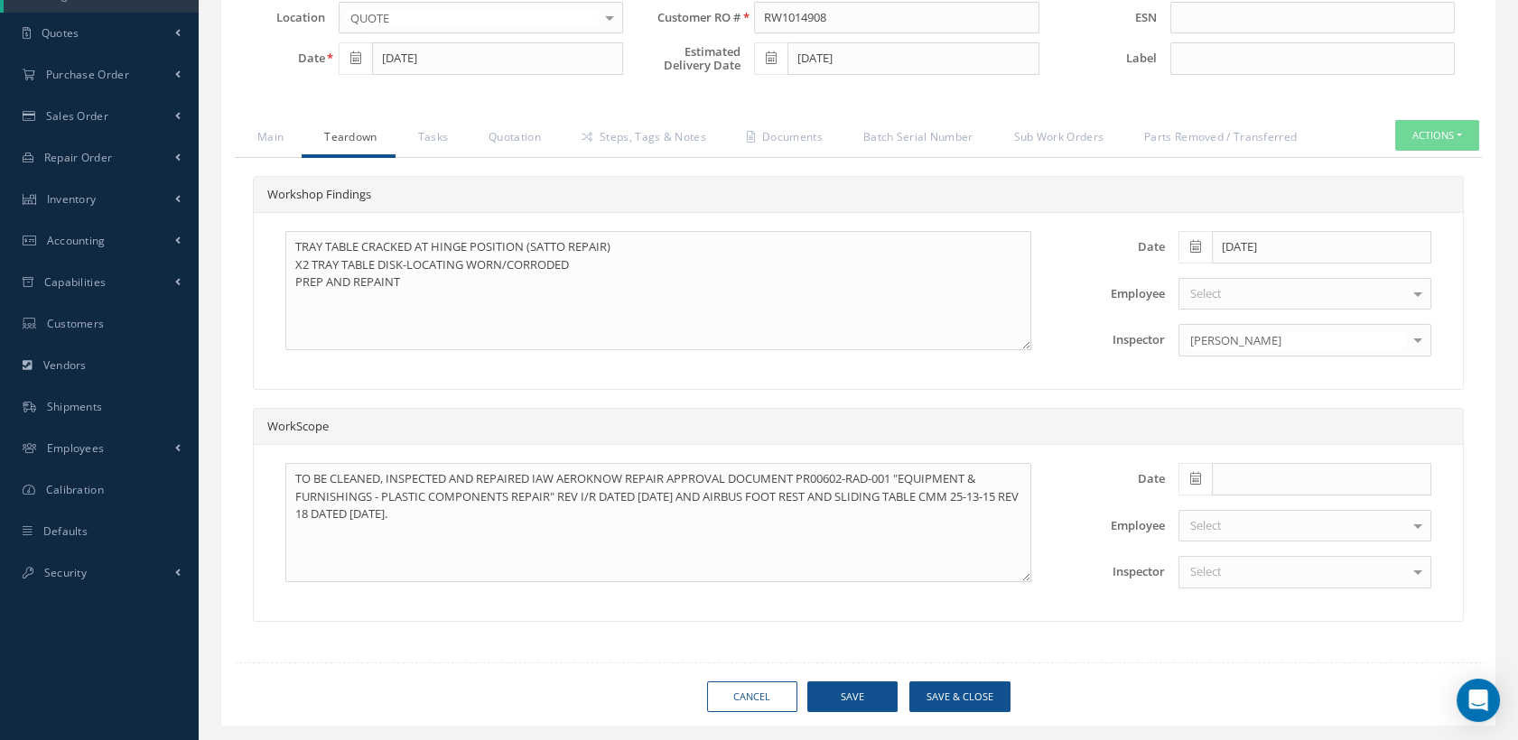
scroll to position [401, 0]
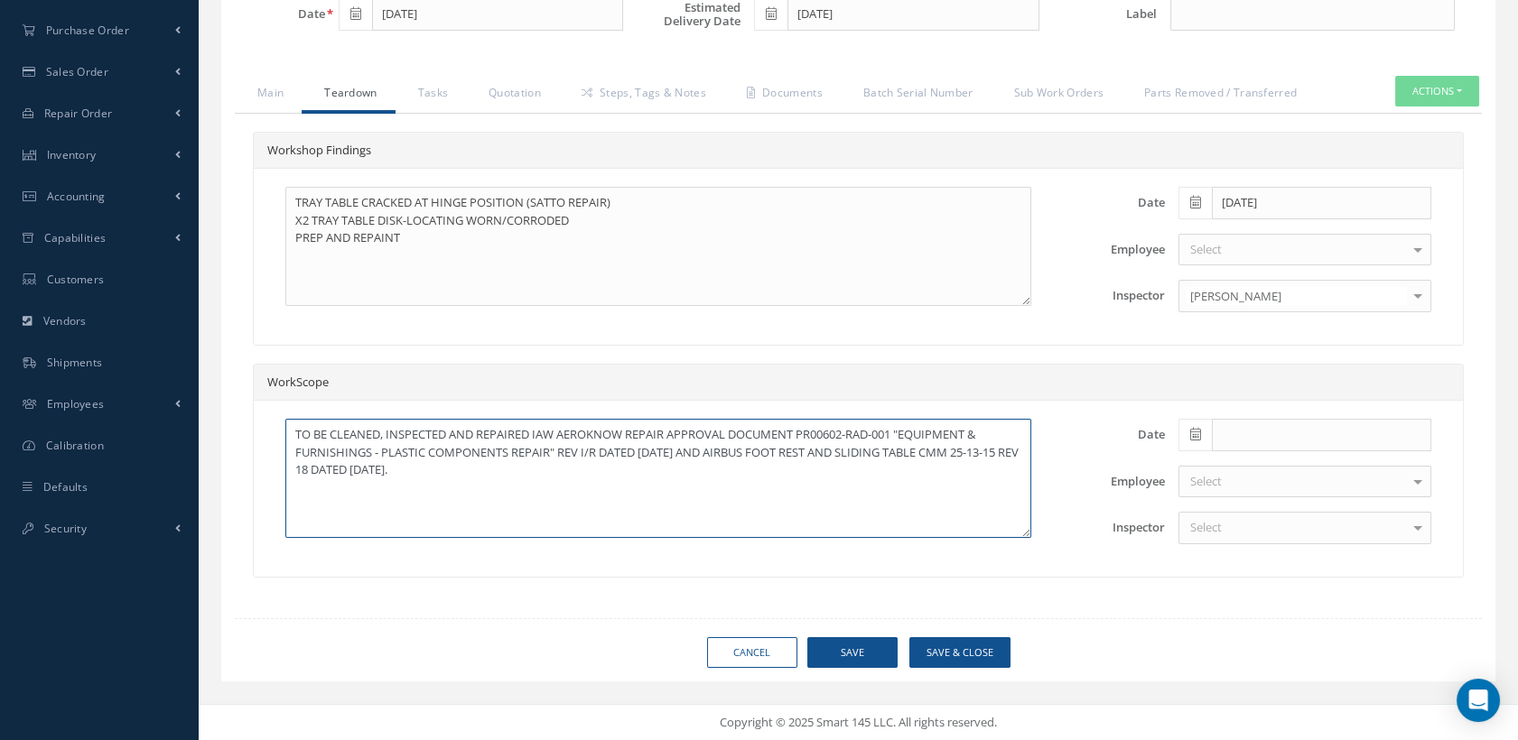
drag, startPoint x: 511, startPoint y: 480, endPoint x: 355, endPoint y: 449, distance: 159.4
click at [332, 436] on textarea "TO BE CLEANED, INSPECTED AND REPAIRED IAW AEROKNOW REPAIR APPROVAL DOCUMENT PR0…" at bounding box center [658, 478] width 746 height 119
click at [272, 92] on link "Main" at bounding box center [268, 95] width 67 height 38
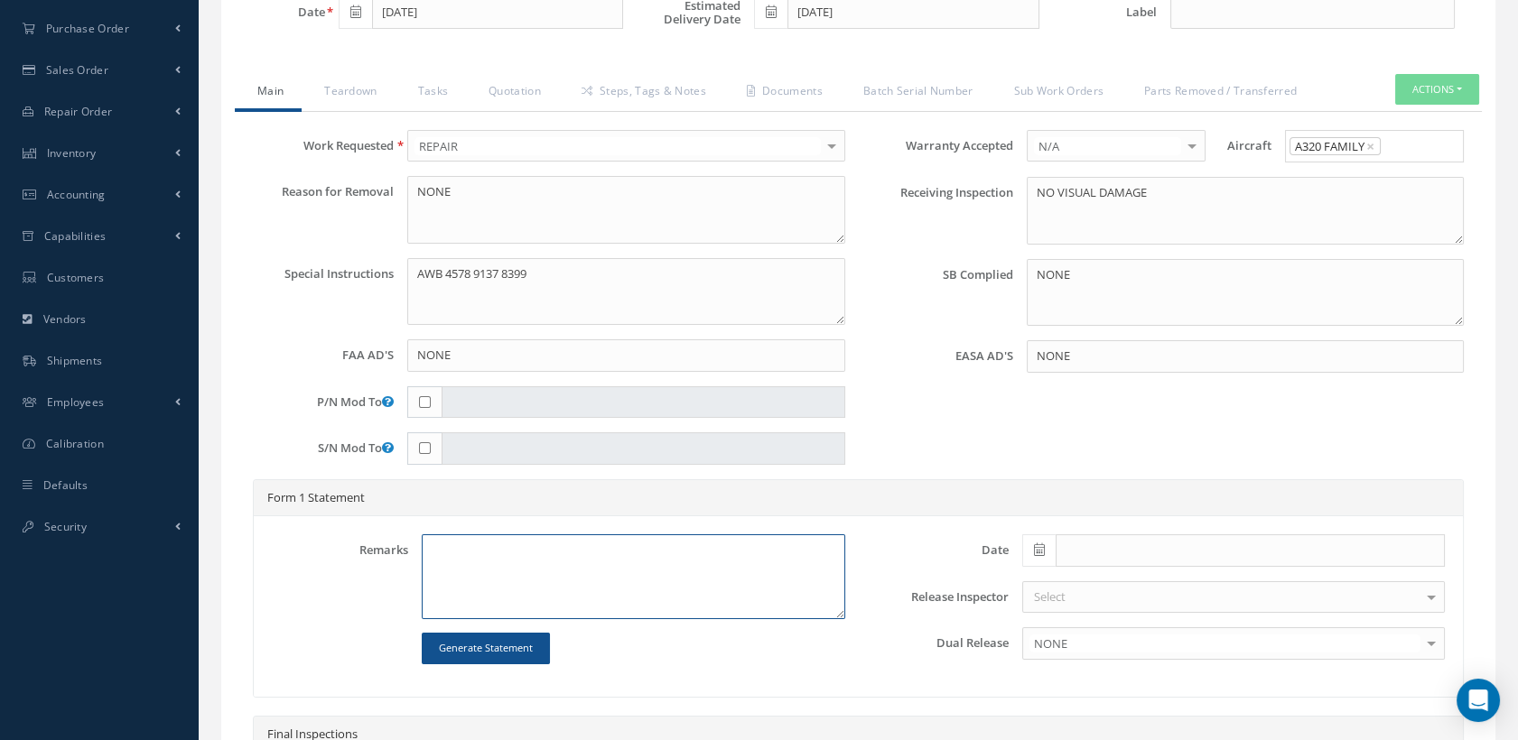
click at [438, 555] on textarea at bounding box center [633, 576] width 423 height 85
paste textarea "CLEANED, INSPECTED AND REPAIRED IAW AEROKNOW REPAIR APPROVAL DOCUMENT PR00602-R…"
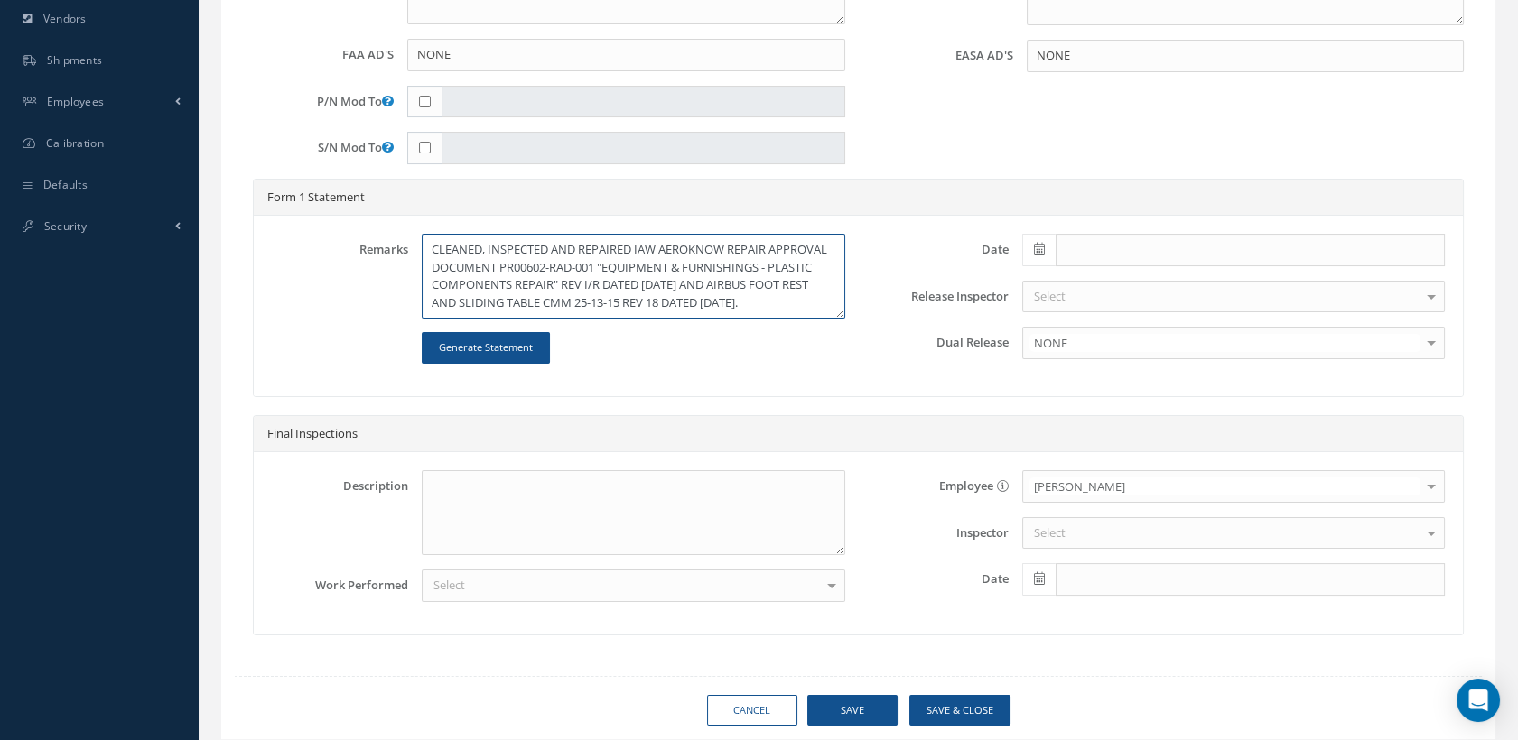
scroll to position [0, 0]
type textarea "CLEANED, INSPECTED AND REPAIRED IAW AEROKNOW REPAIR APPROVAL DOCUMENT PR00602-R…"
click at [1041, 256] on icon at bounding box center [1039, 249] width 11 height 13
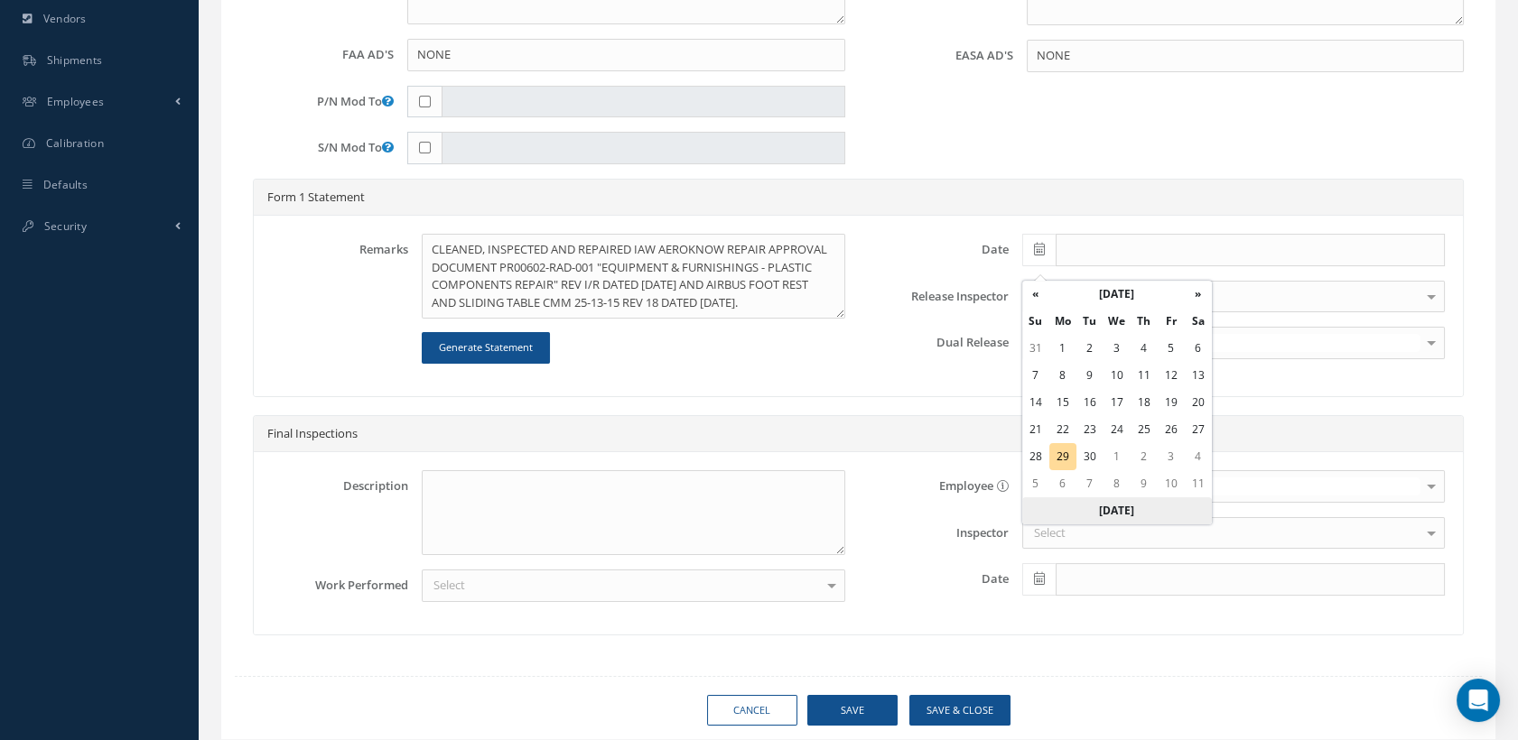
click at [1135, 509] on th "[DATE]" at bounding box center [1117, 510] width 190 height 27
type input "[DATE]"
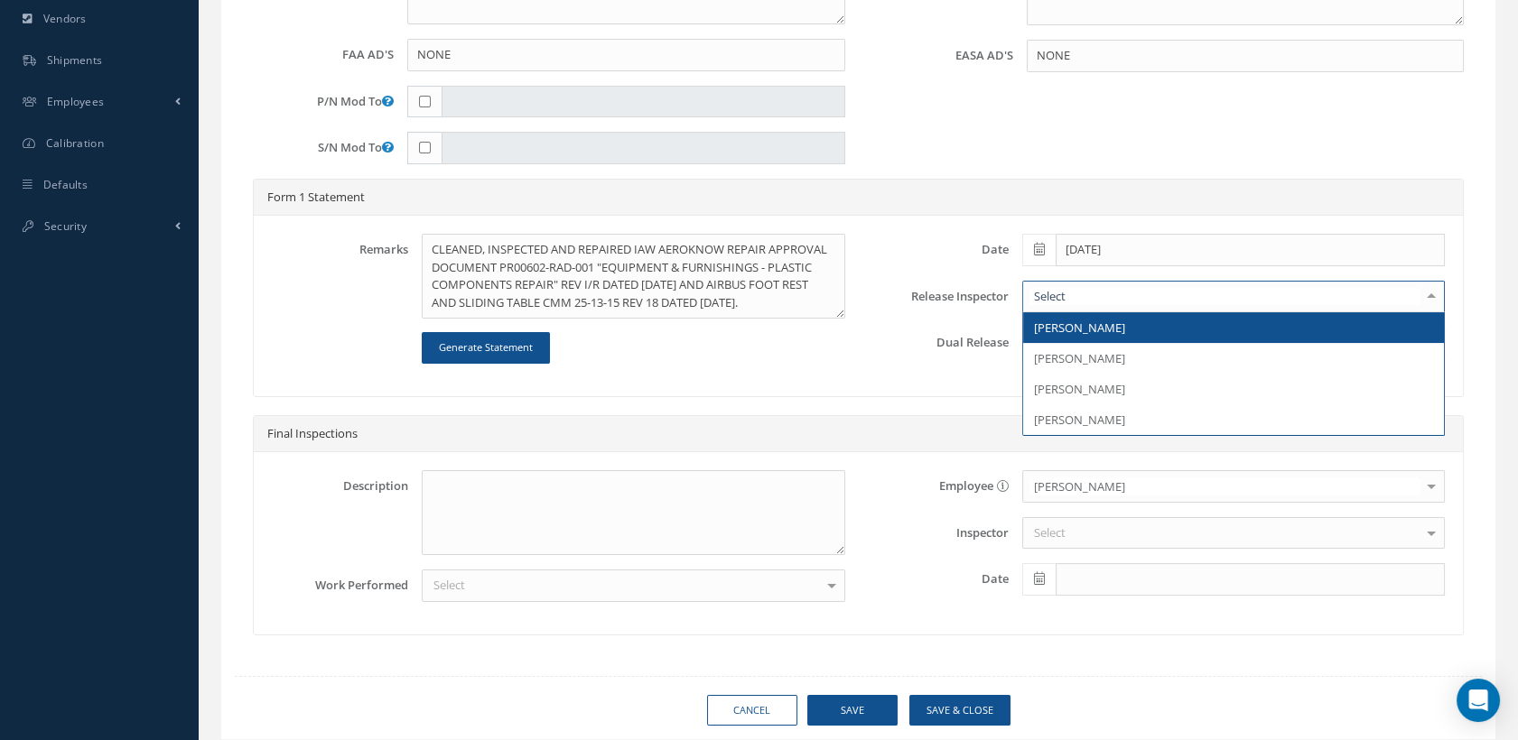
click at [1054, 330] on span "[PERSON_NAME]" at bounding box center [1233, 327] width 421 height 31
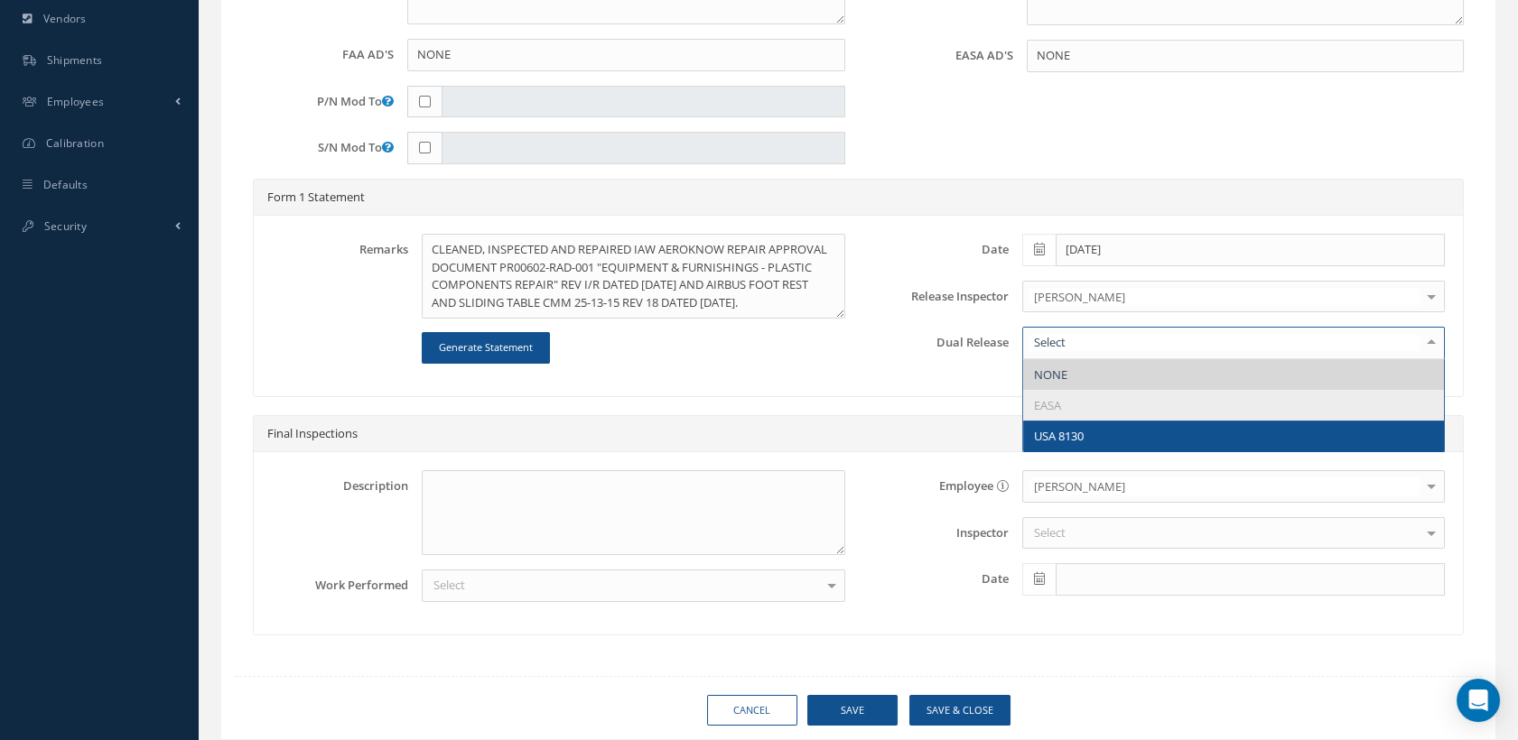
click at [1056, 451] on span "USA 8130" at bounding box center [1233, 436] width 421 height 31
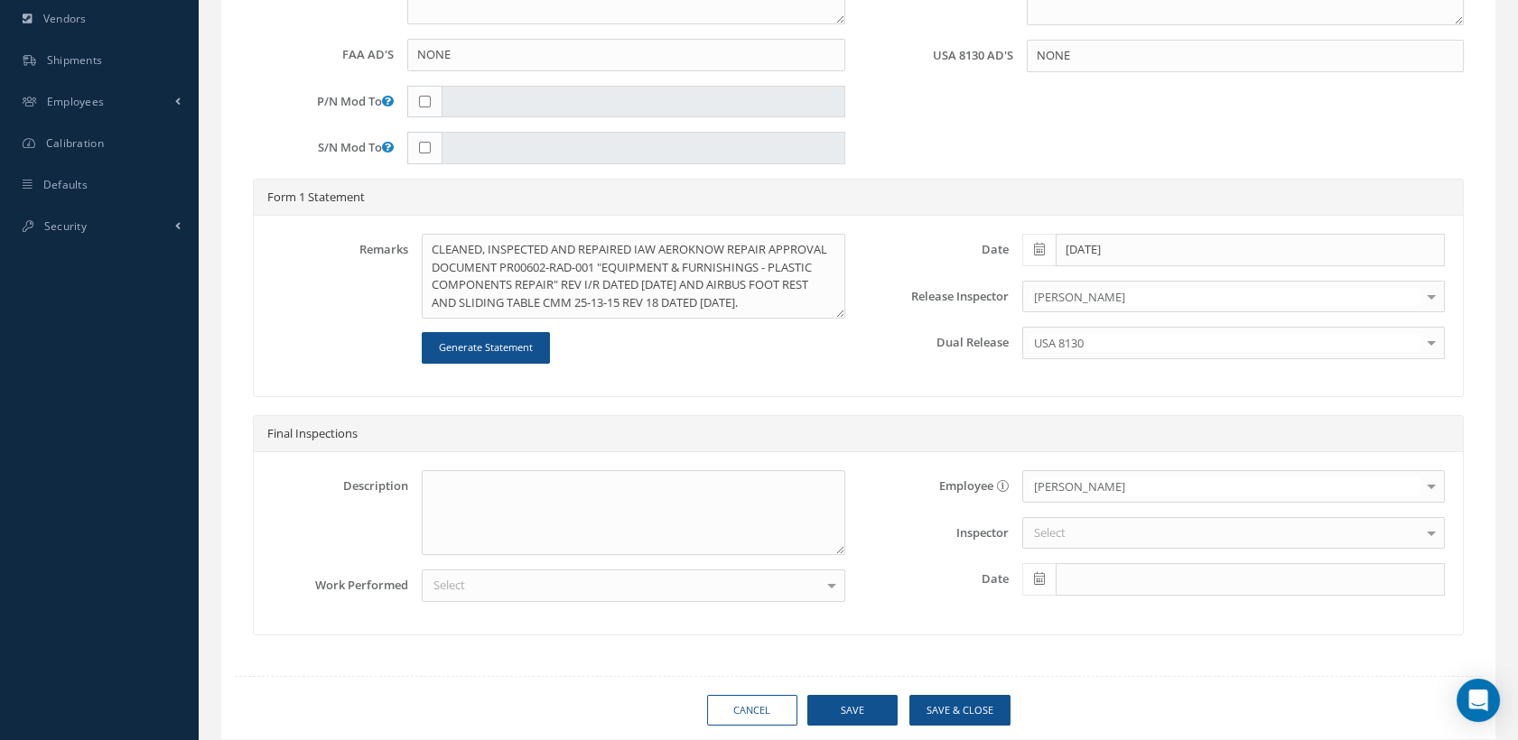
scroll to position [16, 0]
click at [637, 311] on textarea "CLEANED, INSPECTED AND REPAIRED IAW AEROKNOW REPAIR APPROVAL DOCUMENT PR00602-R…" at bounding box center [633, 276] width 423 height 85
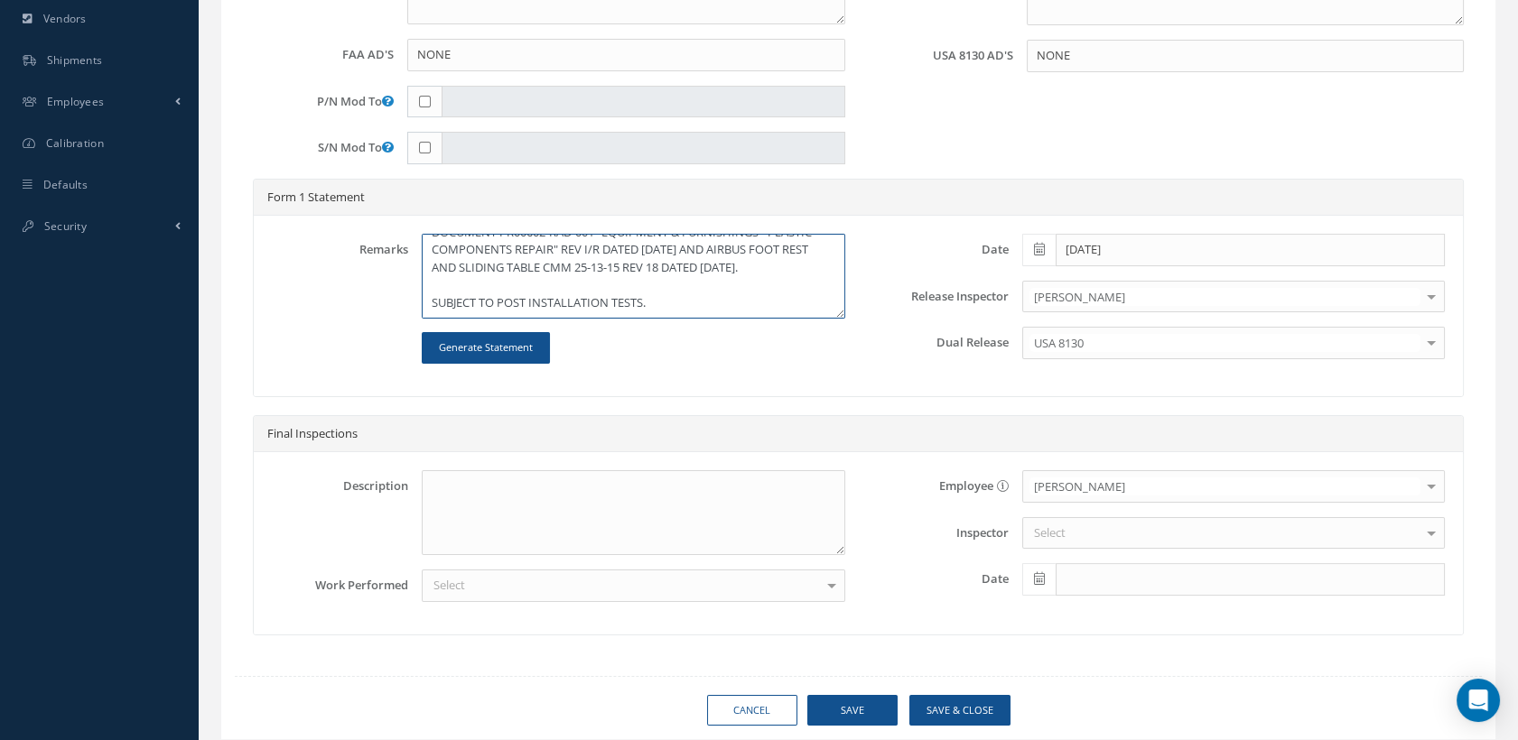
scroll to position [79, 0]
type textarea "CLEANED, INSPECTED AND REPAIRED IAW AEROKNOW REPAIR APPROVAL DOCUMENT PR00602-R…"
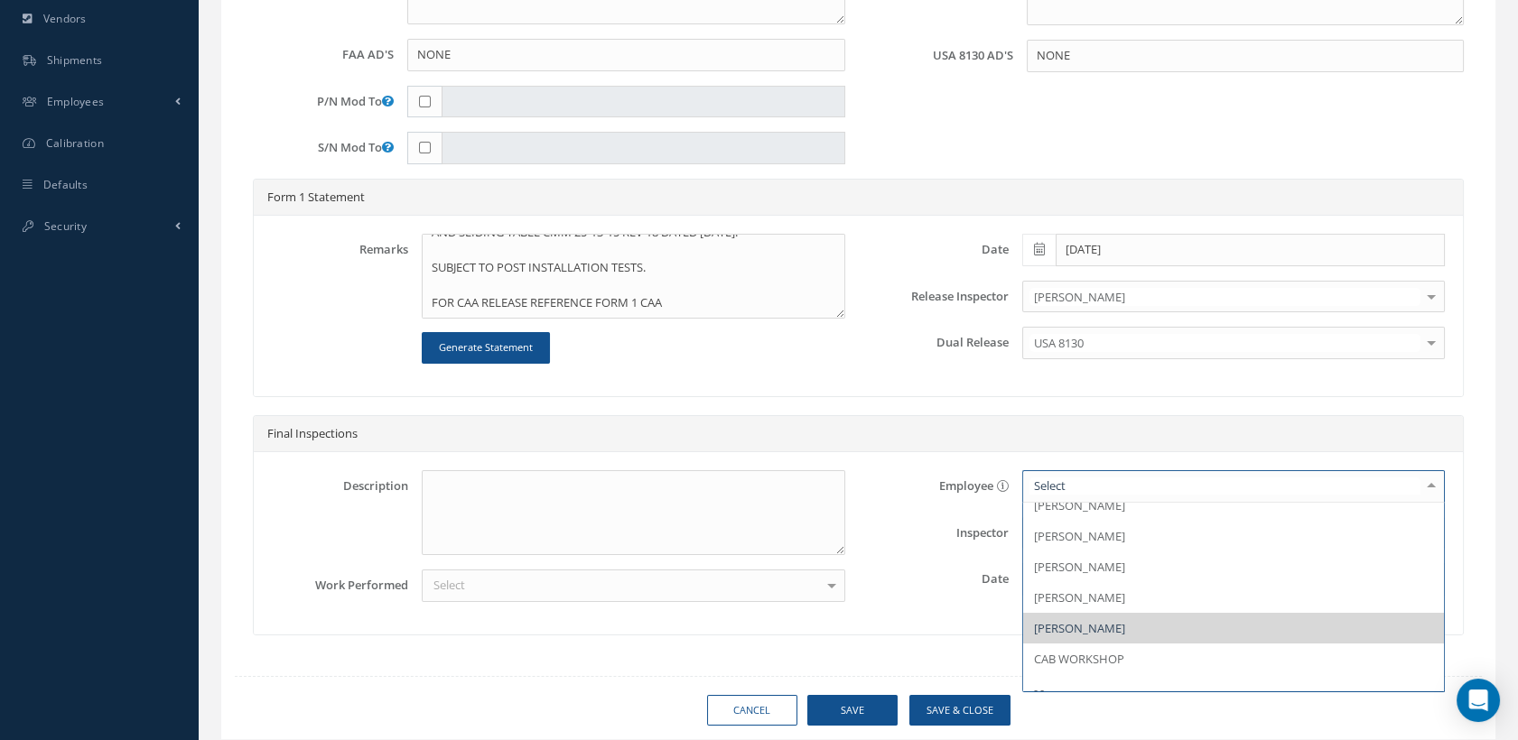
scroll to position [56, 0]
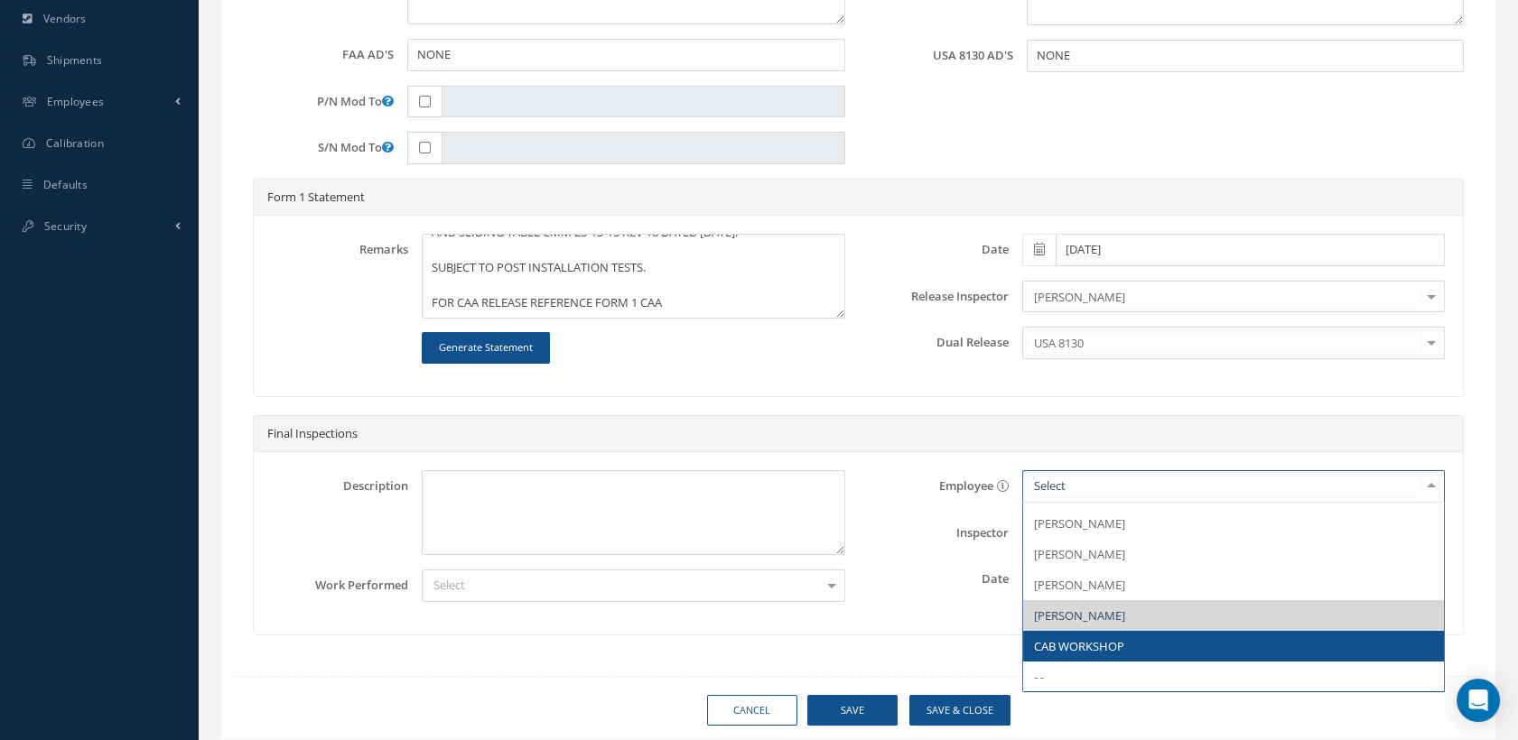
click at [1092, 642] on span "CAB WORKSHOP" at bounding box center [1233, 646] width 421 height 31
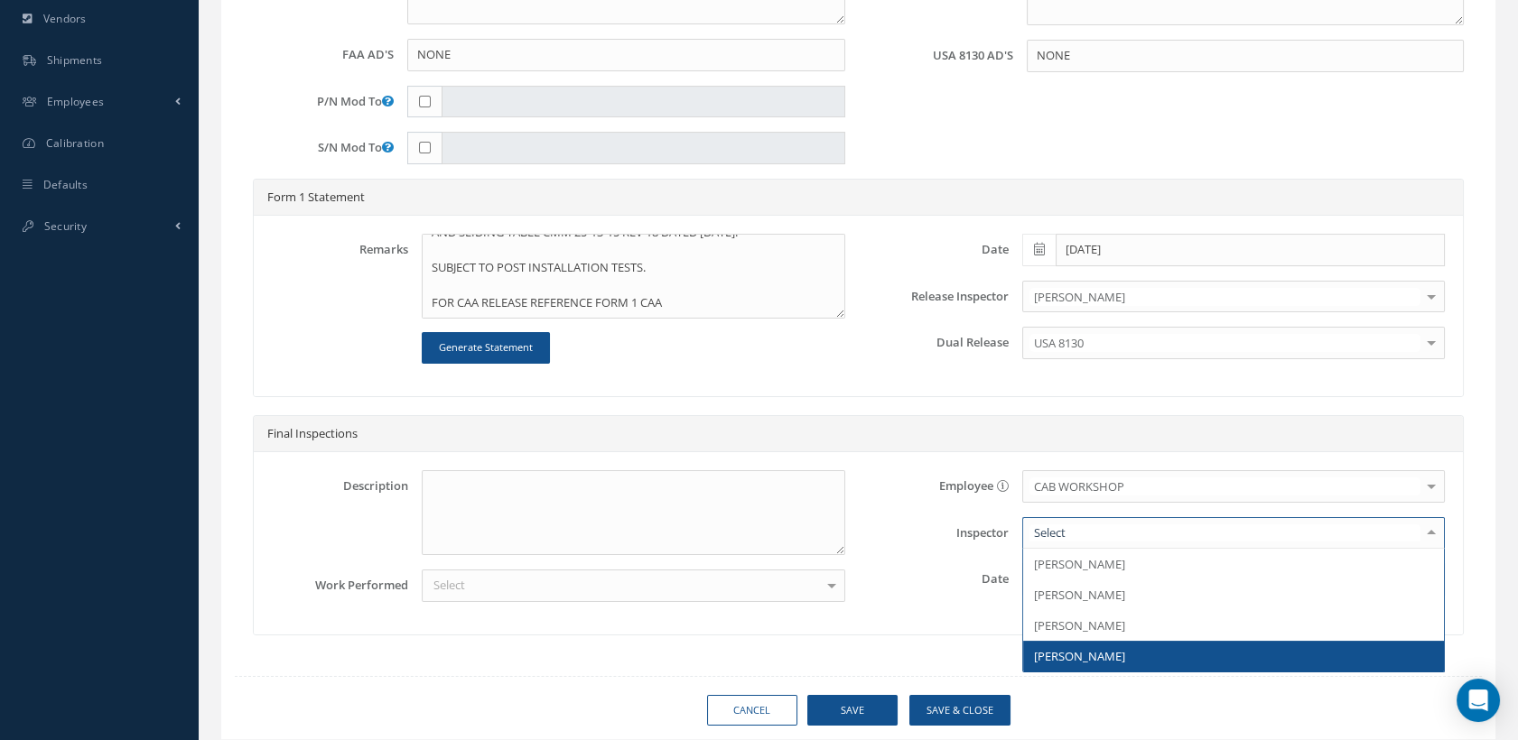
click at [1102, 662] on span "[PERSON_NAME]" at bounding box center [1079, 656] width 91 height 16
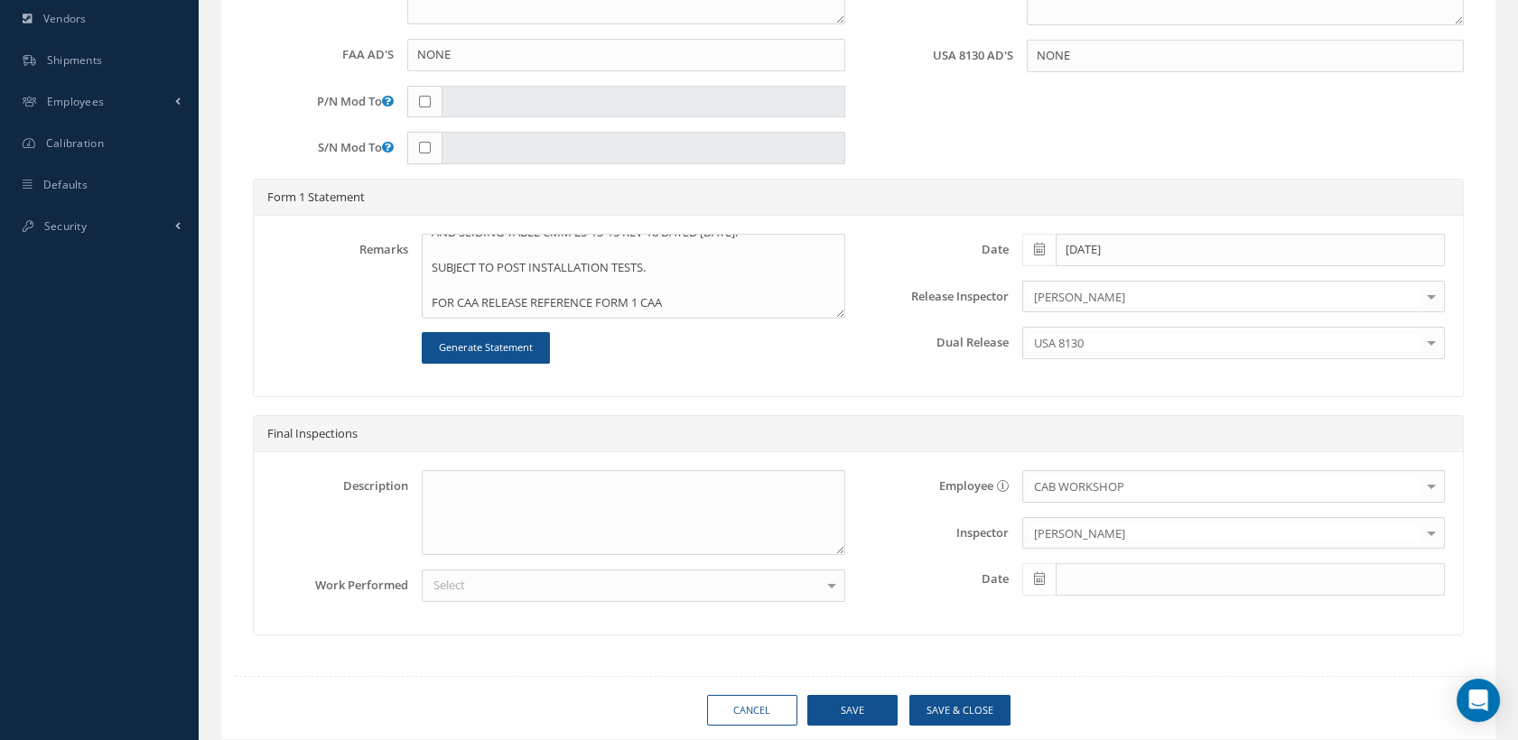
click at [1042, 585] on icon at bounding box center [1039, 578] width 11 height 13
click at [1097, 563] on th "[DATE]" at bounding box center [1117, 564] width 190 height 27
type input "[DATE]"
click at [472, 589] on div "Select" at bounding box center [633, 586] width 423 height 33
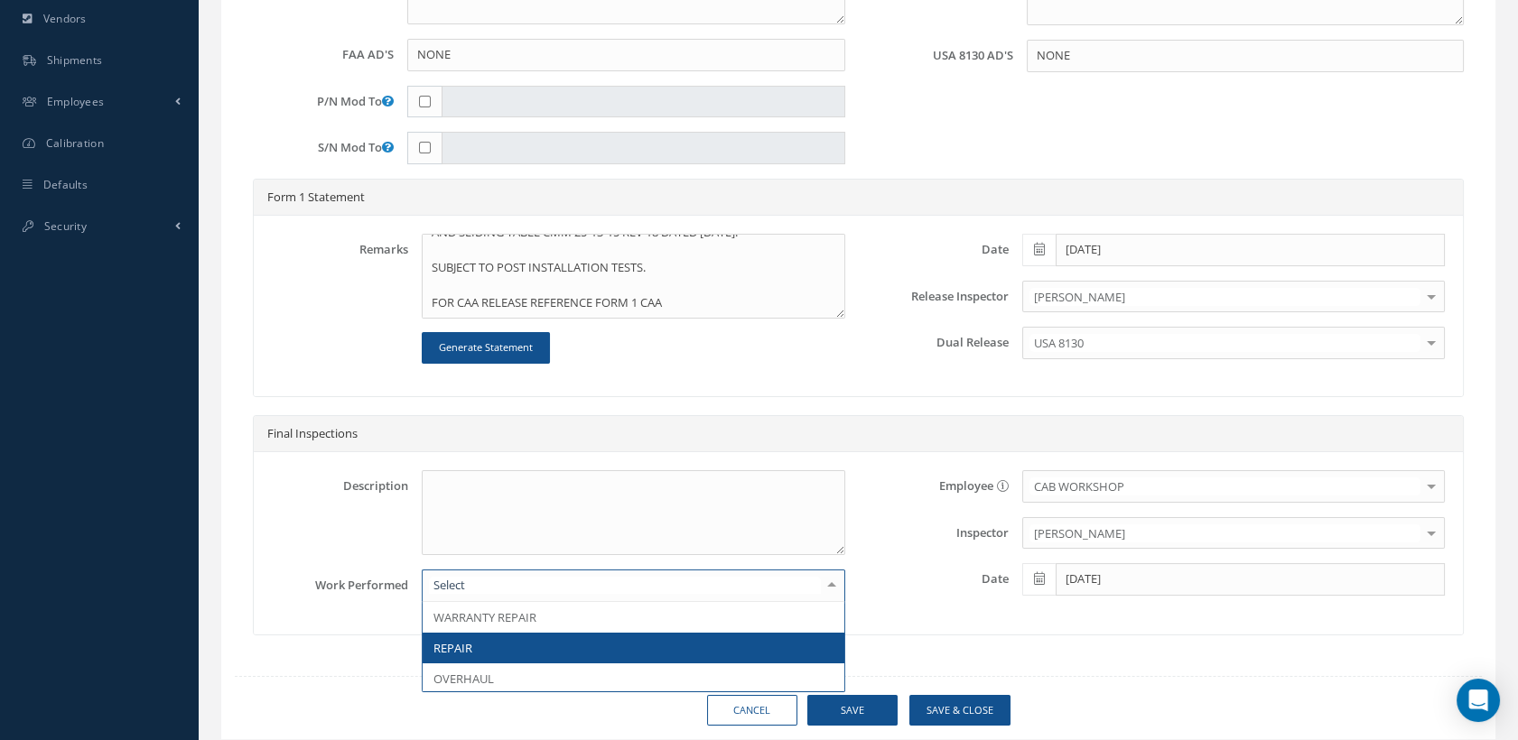
click at [471, 656] on span "REPAIR" at bounding box center [452, 648] width 39 height 16
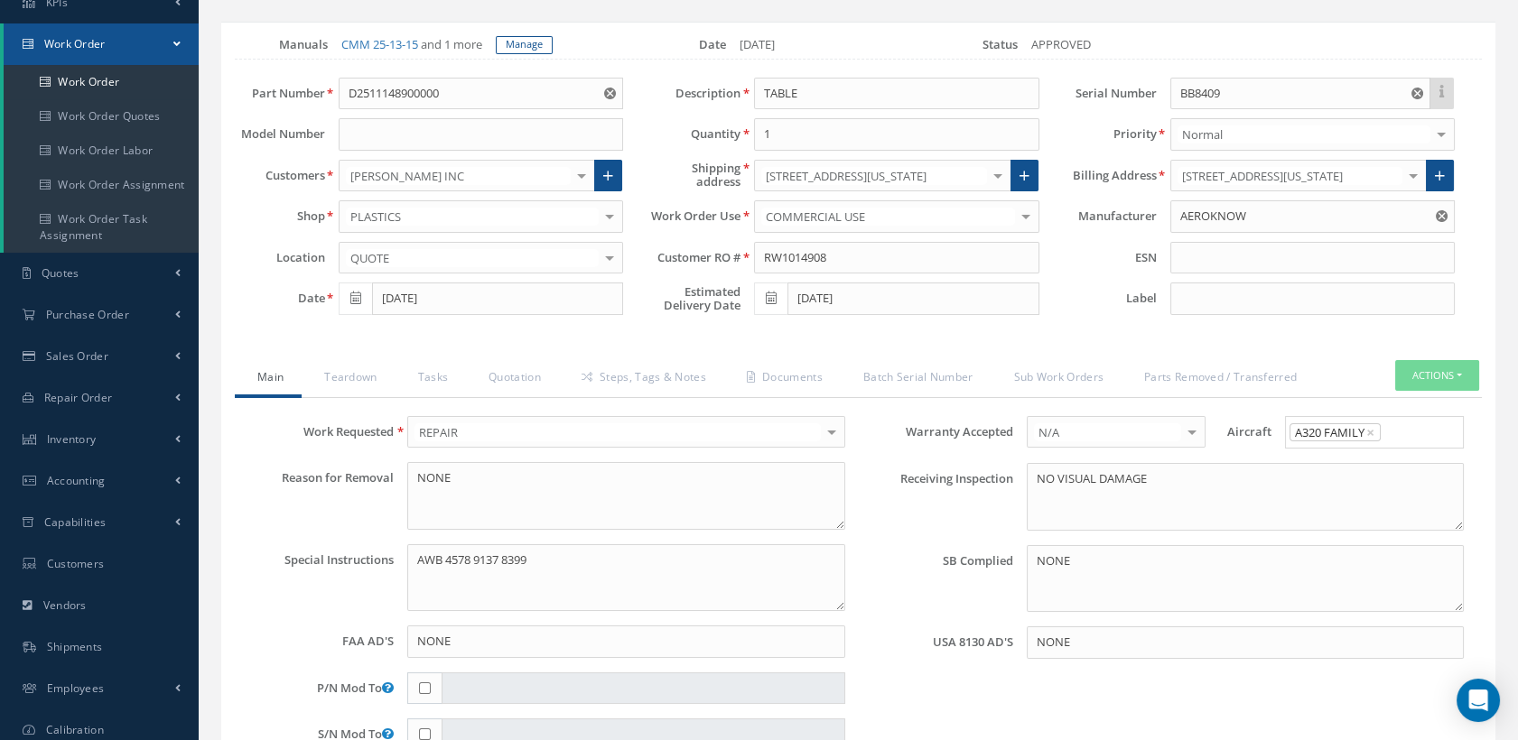
scroll to position [200, 0]
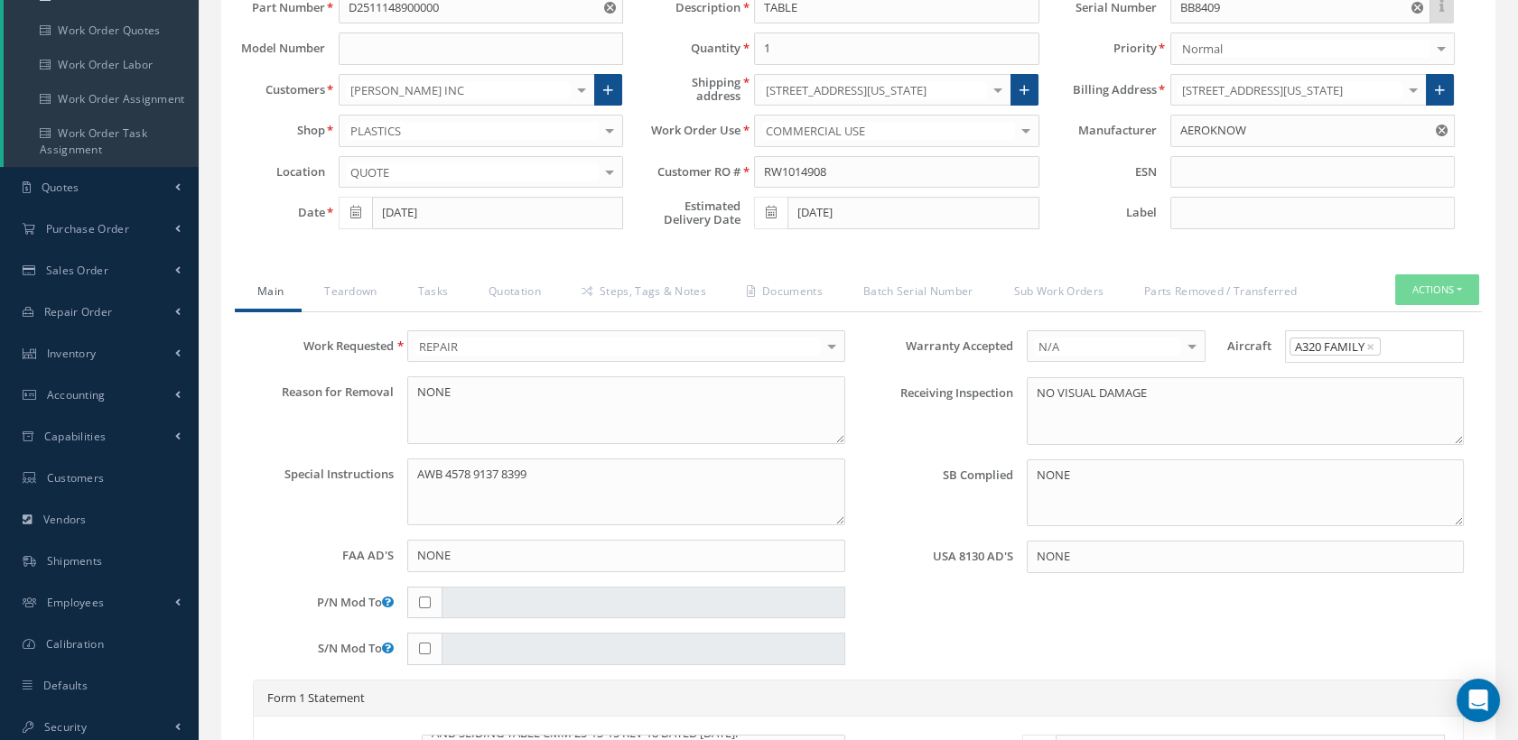
click at [1441, 136] on use "Reset" at bounding box center [1442, 131] width 12 height 12
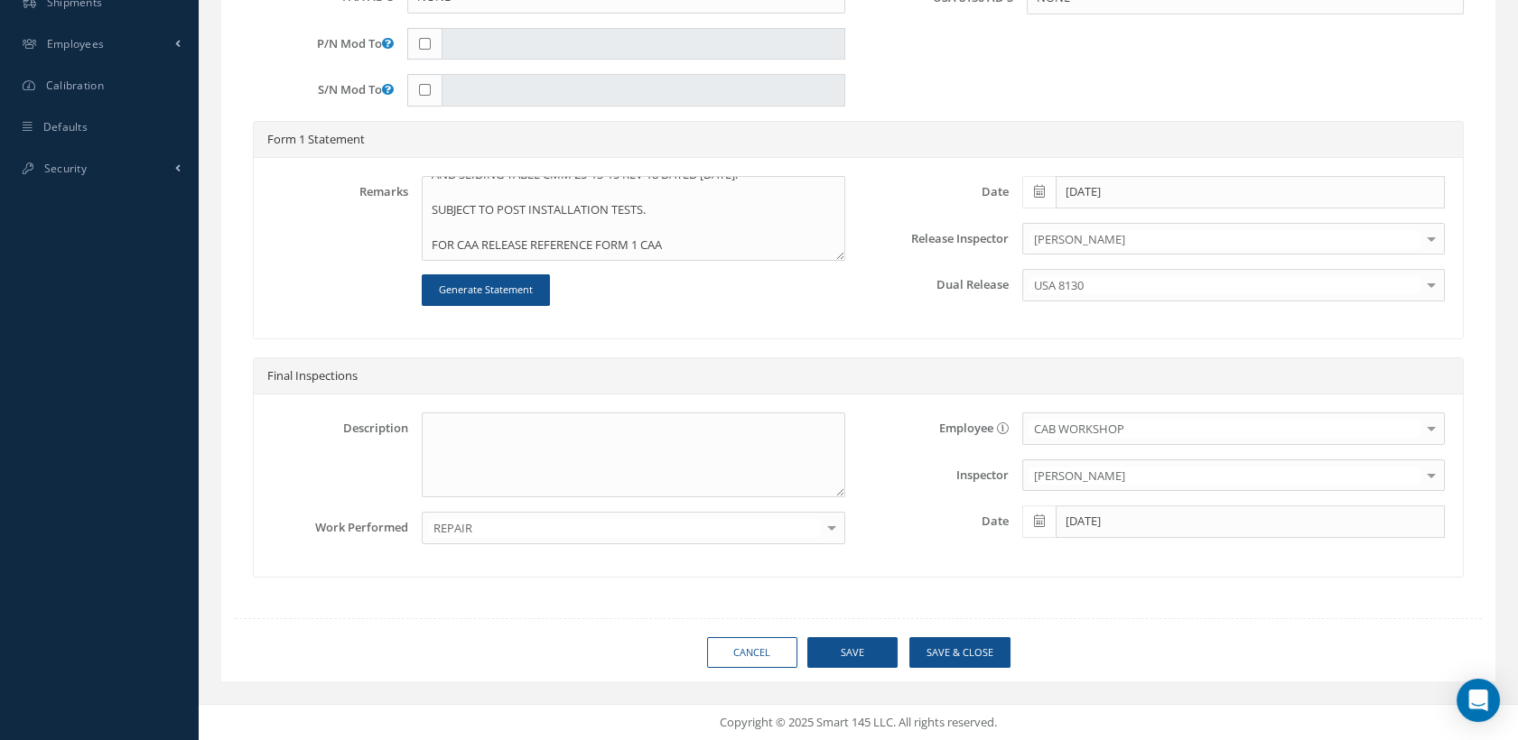
scroll to position [770, 0]
click at [722, 231] on textarea "CLEANED, INSPECTED AND REPAIRED IAW AEROKNOW REPAIR APPROVAL DOCUMENT PR00602-R…" at bounding box center [633, 218] width 423 height 85
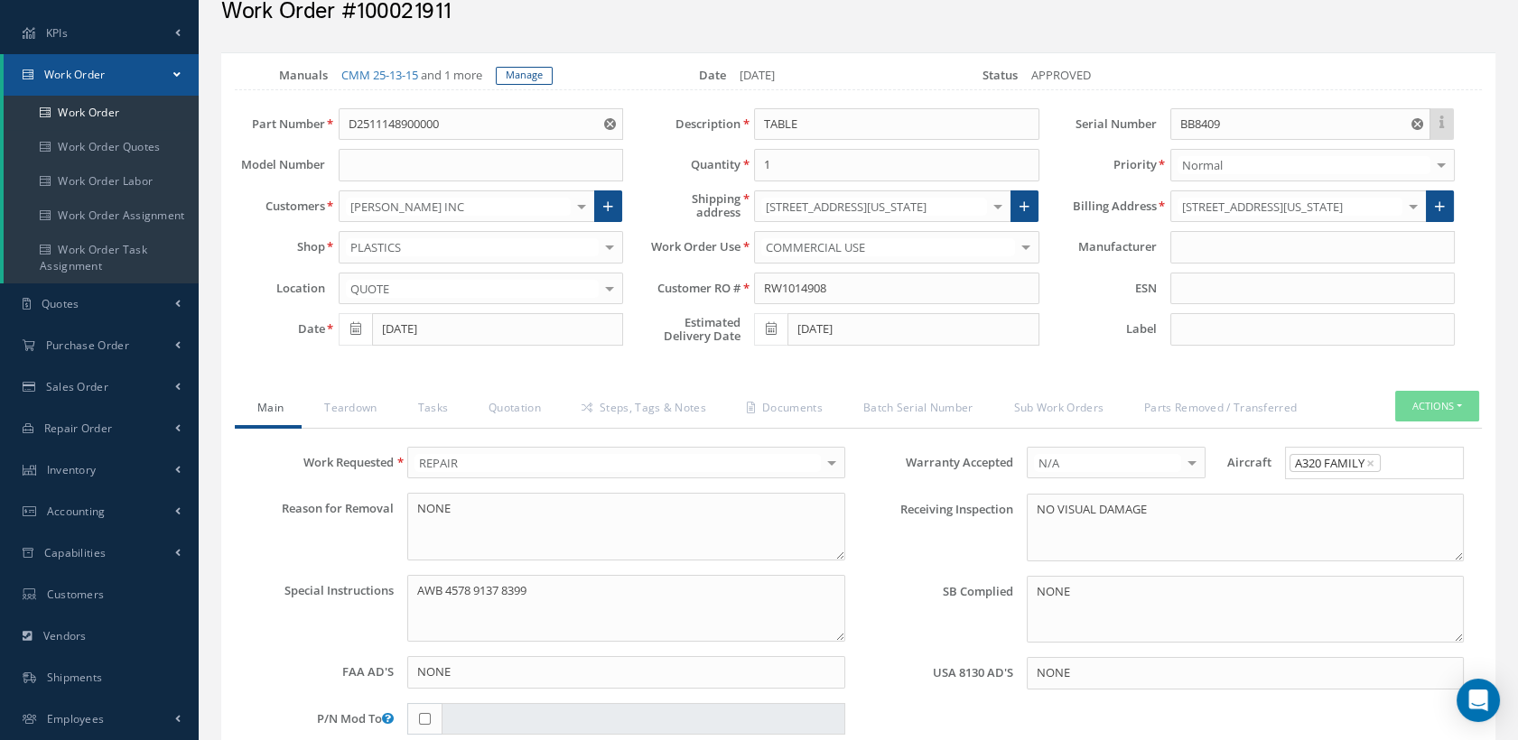
scroll to position [68, 0]
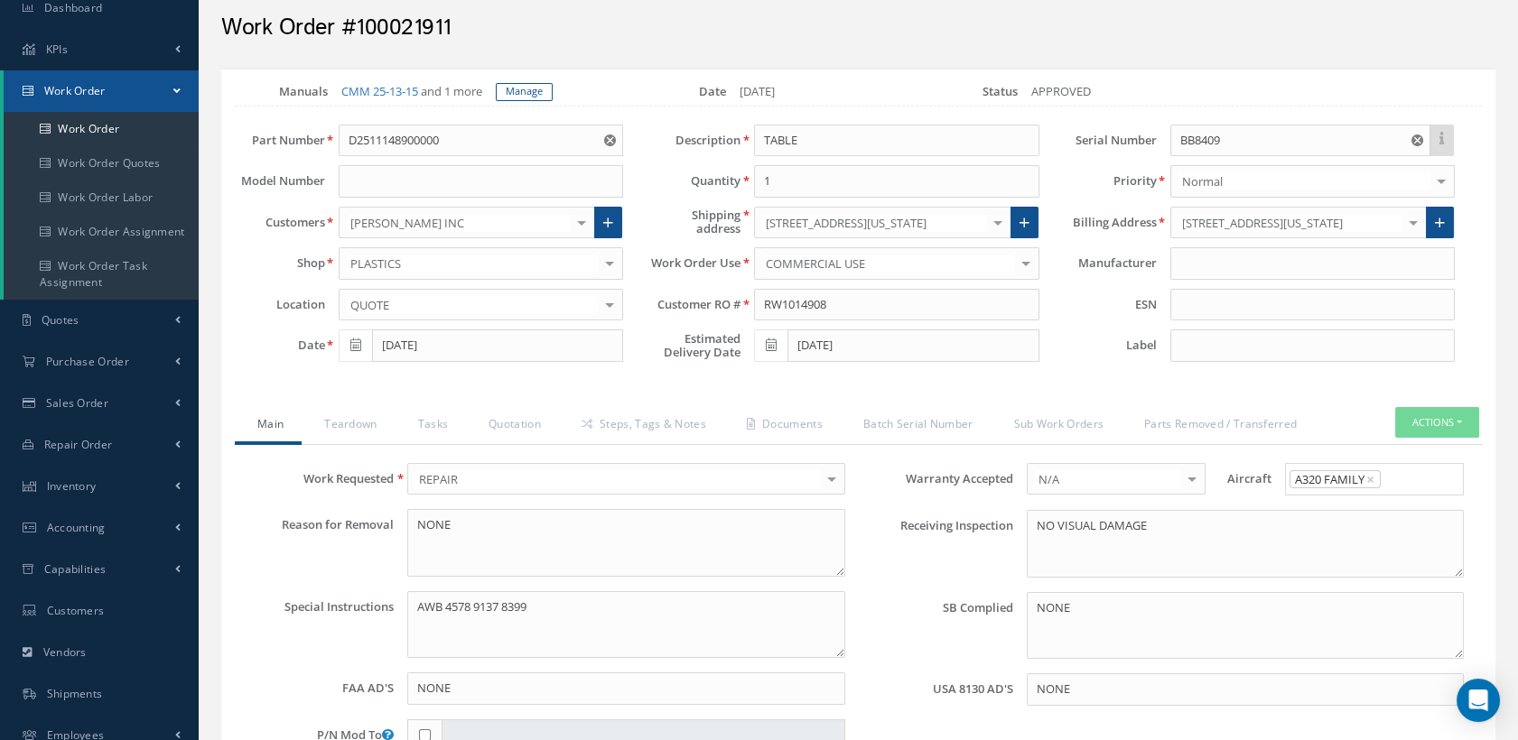
drag, startPoint x: 462, startPoint y: 26, endPoint x: 357, endPoint y: 19, distance: 105.9
click at [357, 19] on h2 "Work Order #100021911" at bounding box center [858, 27] width 1274 height 27
copy h2 "100021911"
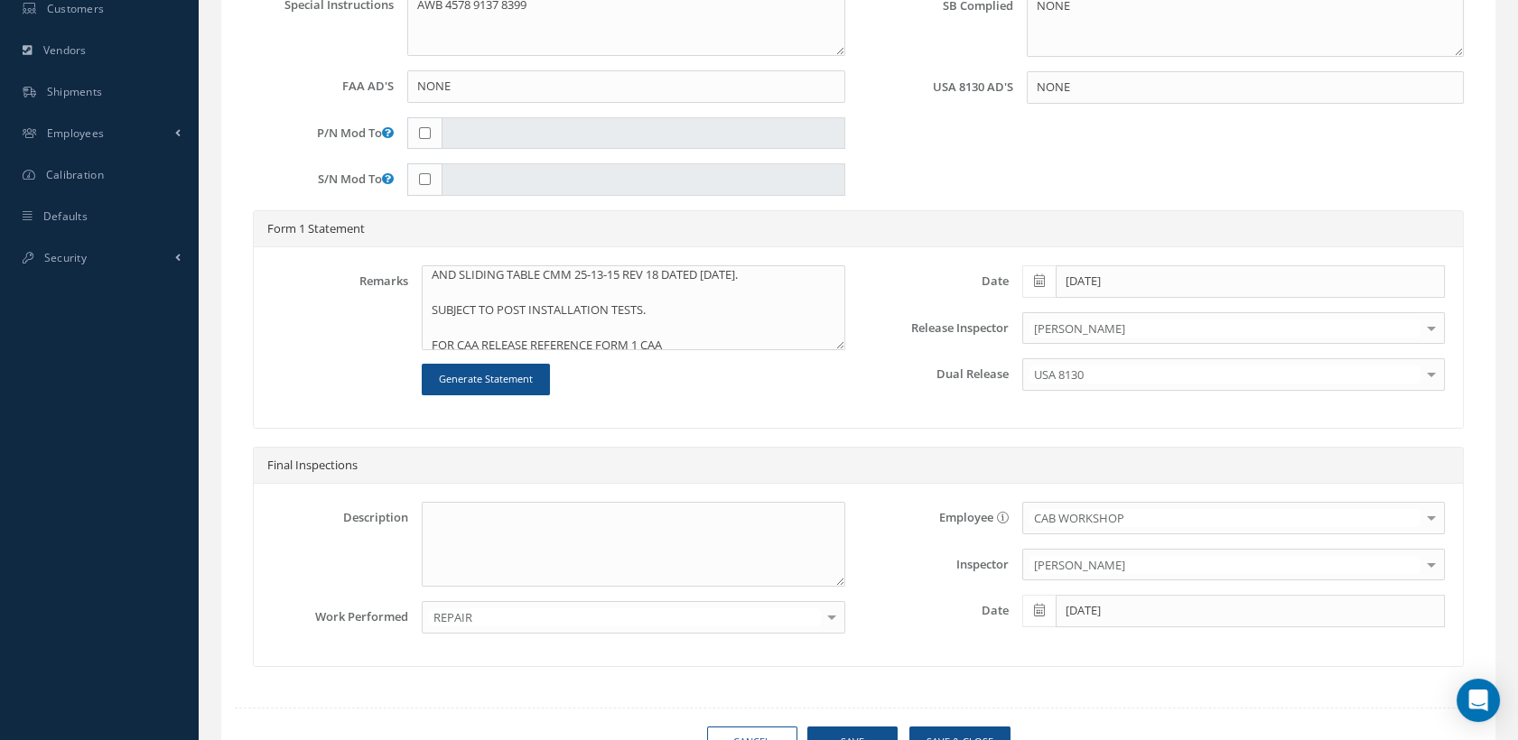
scroll to position [87, 0]
click at [673, 342] on textarea "CLEANED, INSPECTED AND REPAIRED IAW AEROKNOW REPAIR APPROVAL DOCUMENT PR00602-R…" at bounding box center [633, 307] width 423 height 85
paste textarea "100021911"
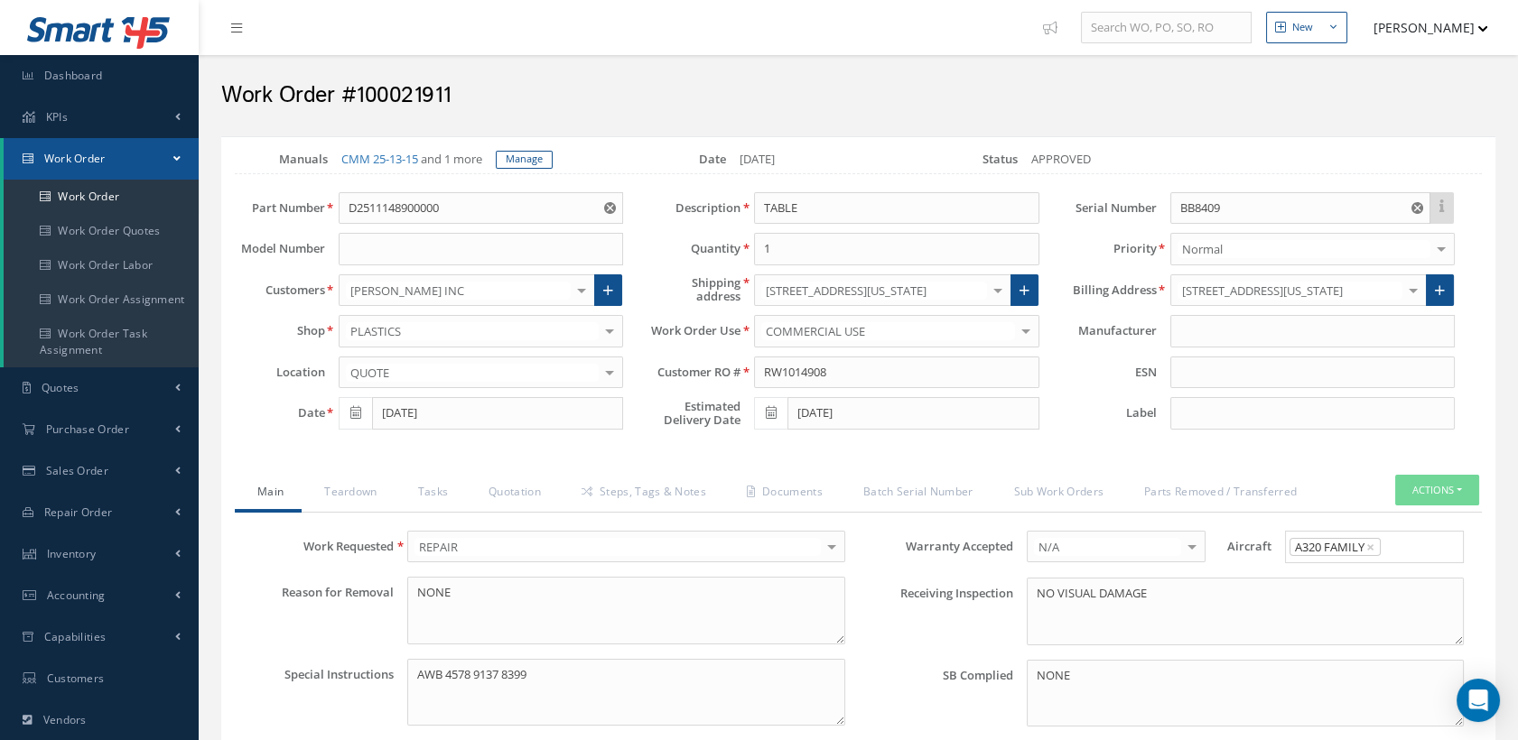
scroll to position [301, 0]
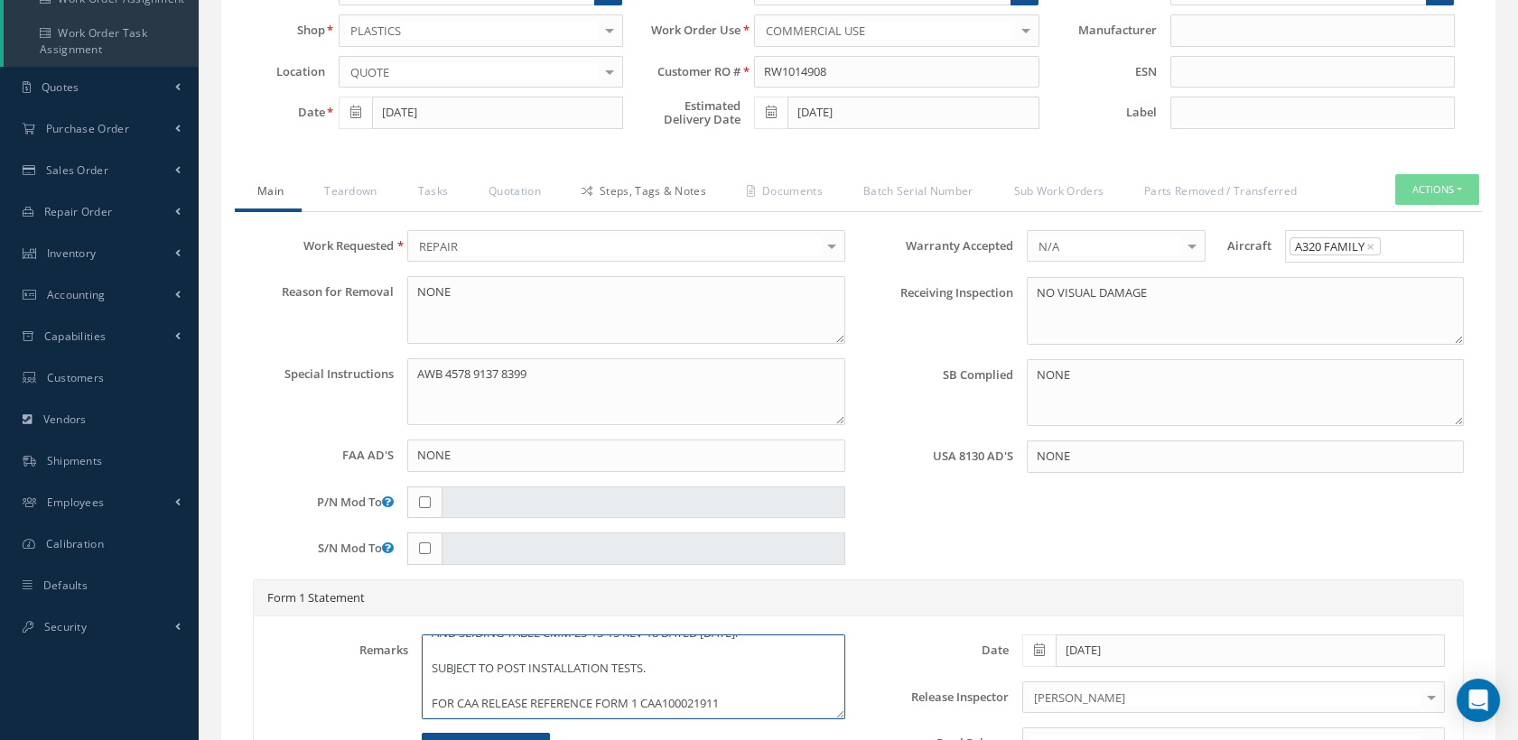
type textarea "CLEANED, INSPECTED AND REPAIRED IAW AEROKNOW REPAIR APPROVAL DOCUMENT PR00602-R…"
click at [688, 200] on link "Steps, Tags & Notes" at bounding box center [641, 193] width 165 height 38
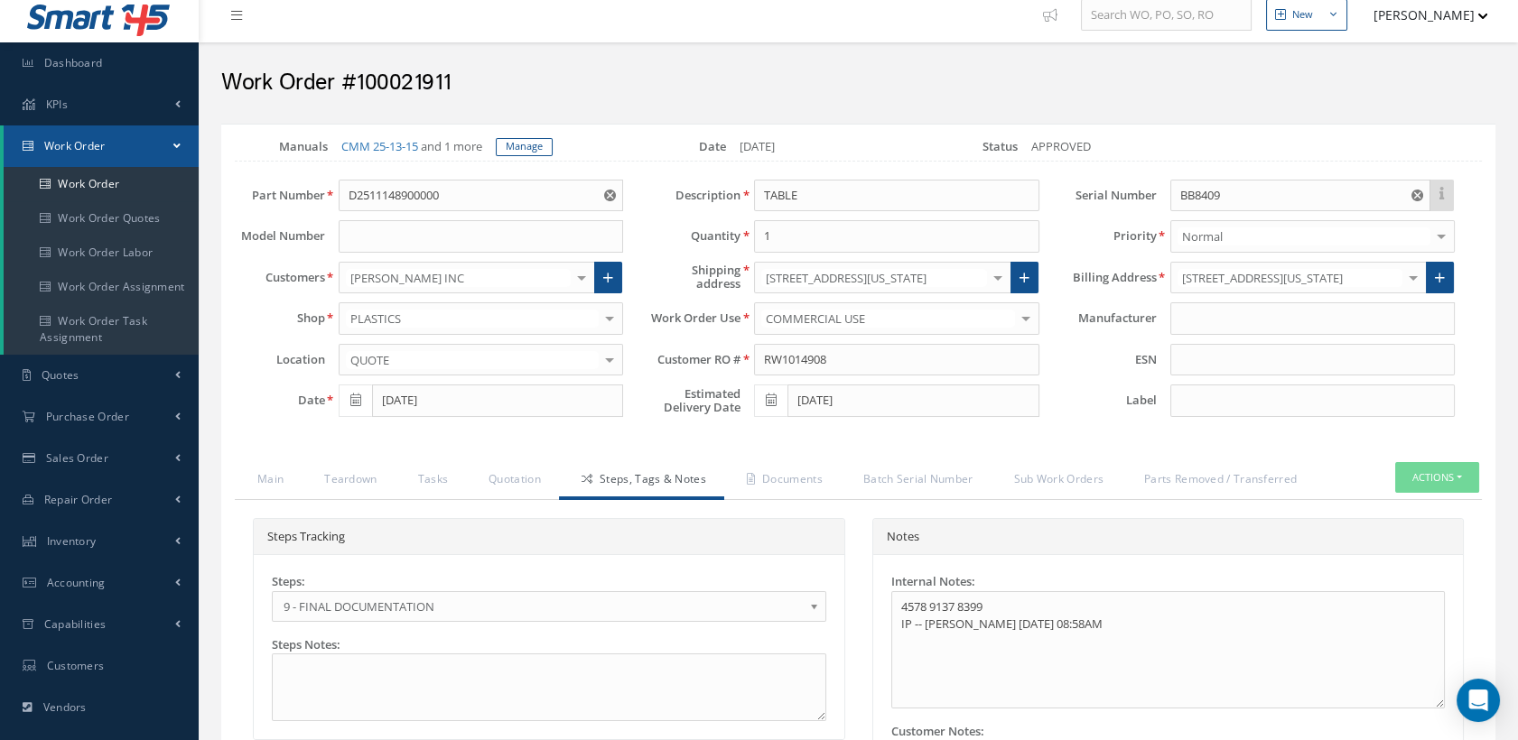
scroll to position [0, 0]
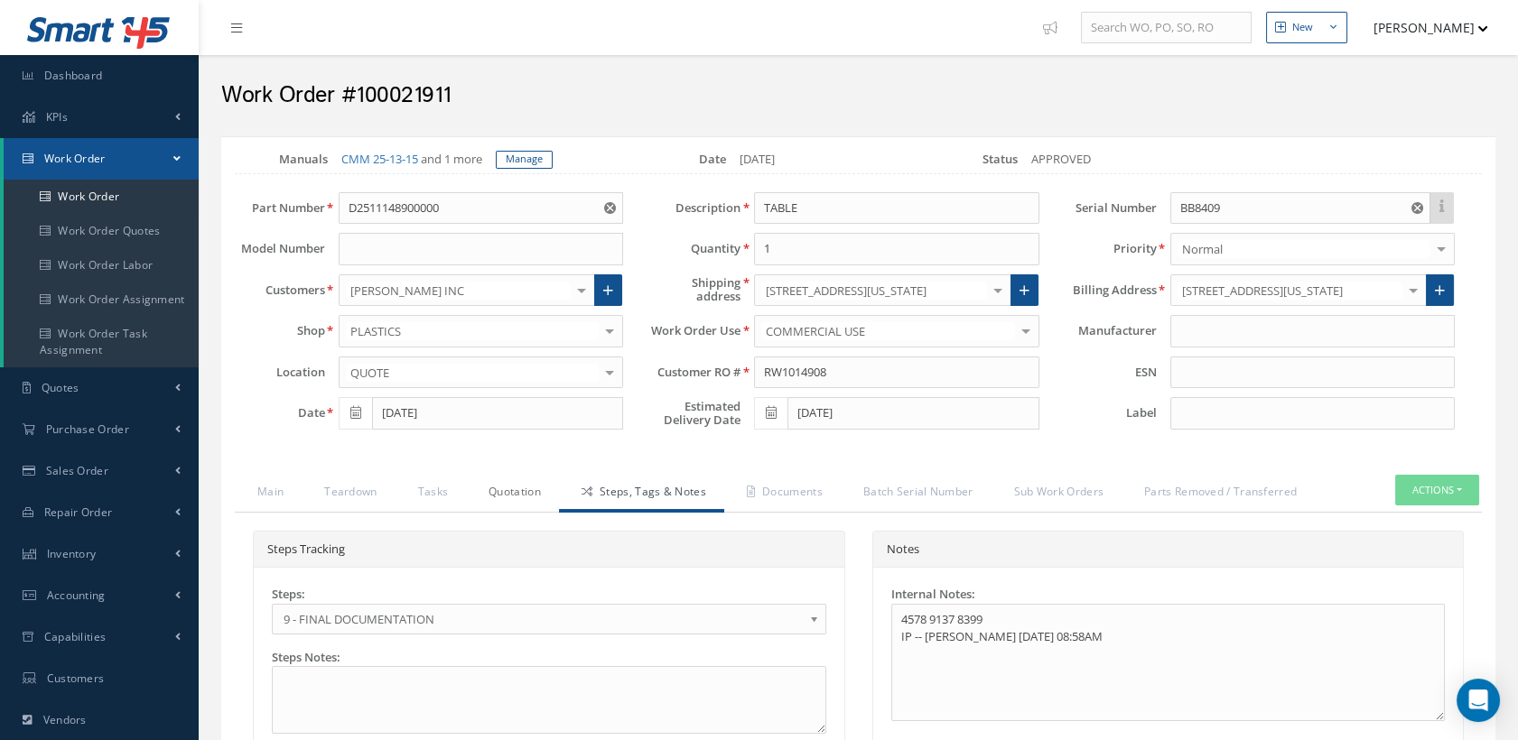
click at [534, 505] on link "Quotation" at bounding box center [512, 494] width 93 height 38
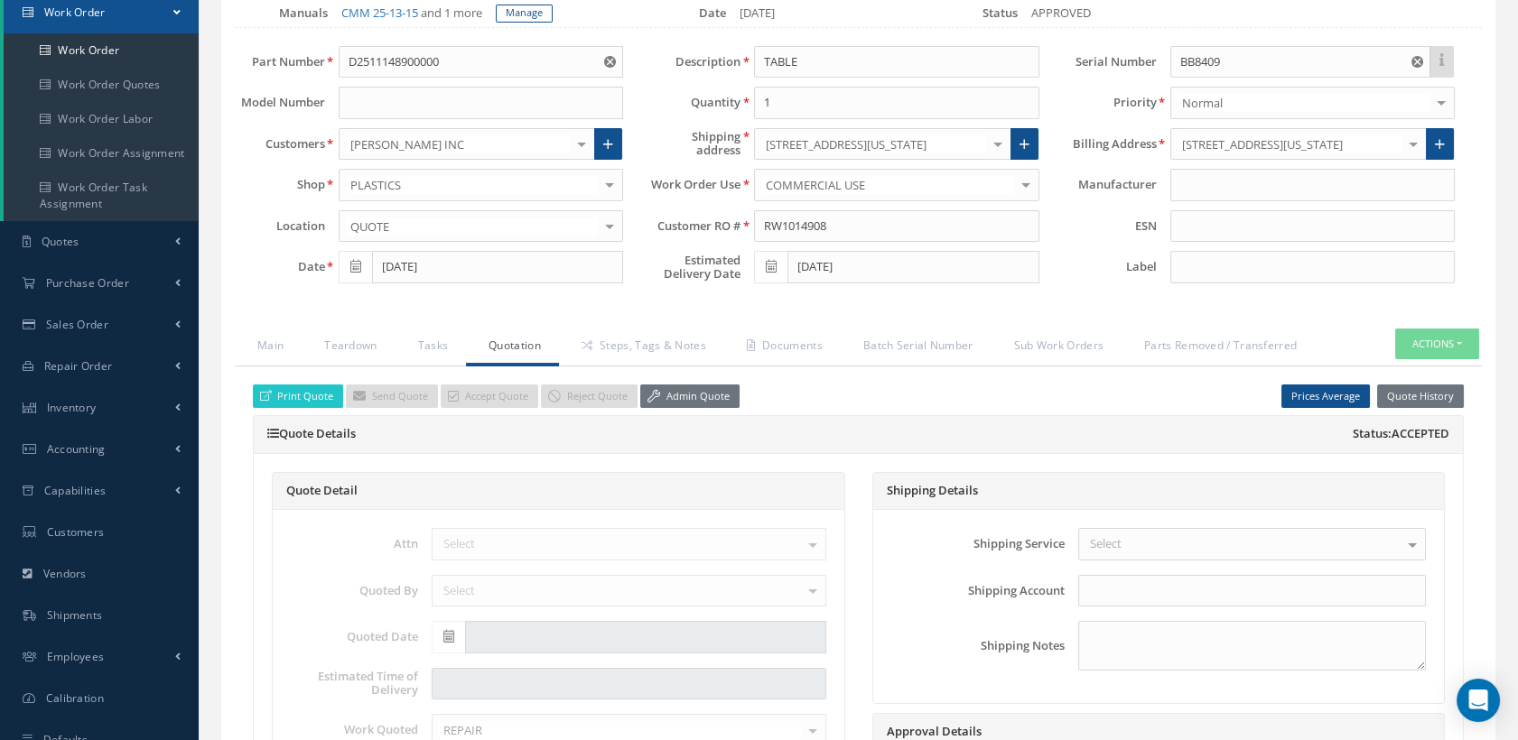
scroll to position [100, 0]
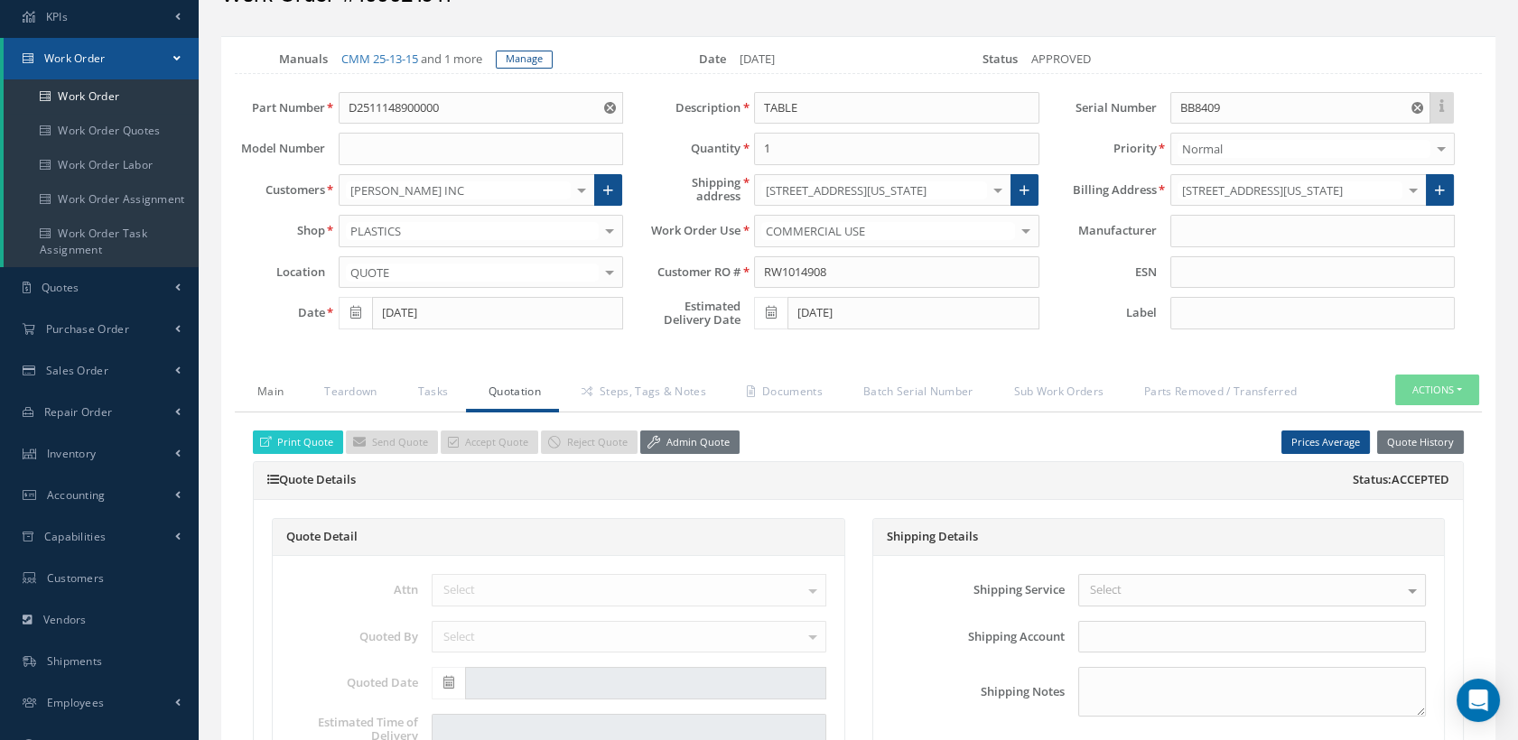
click at [274, 401] on link "Main" at bounding box center [268, 394] width 67 height 38
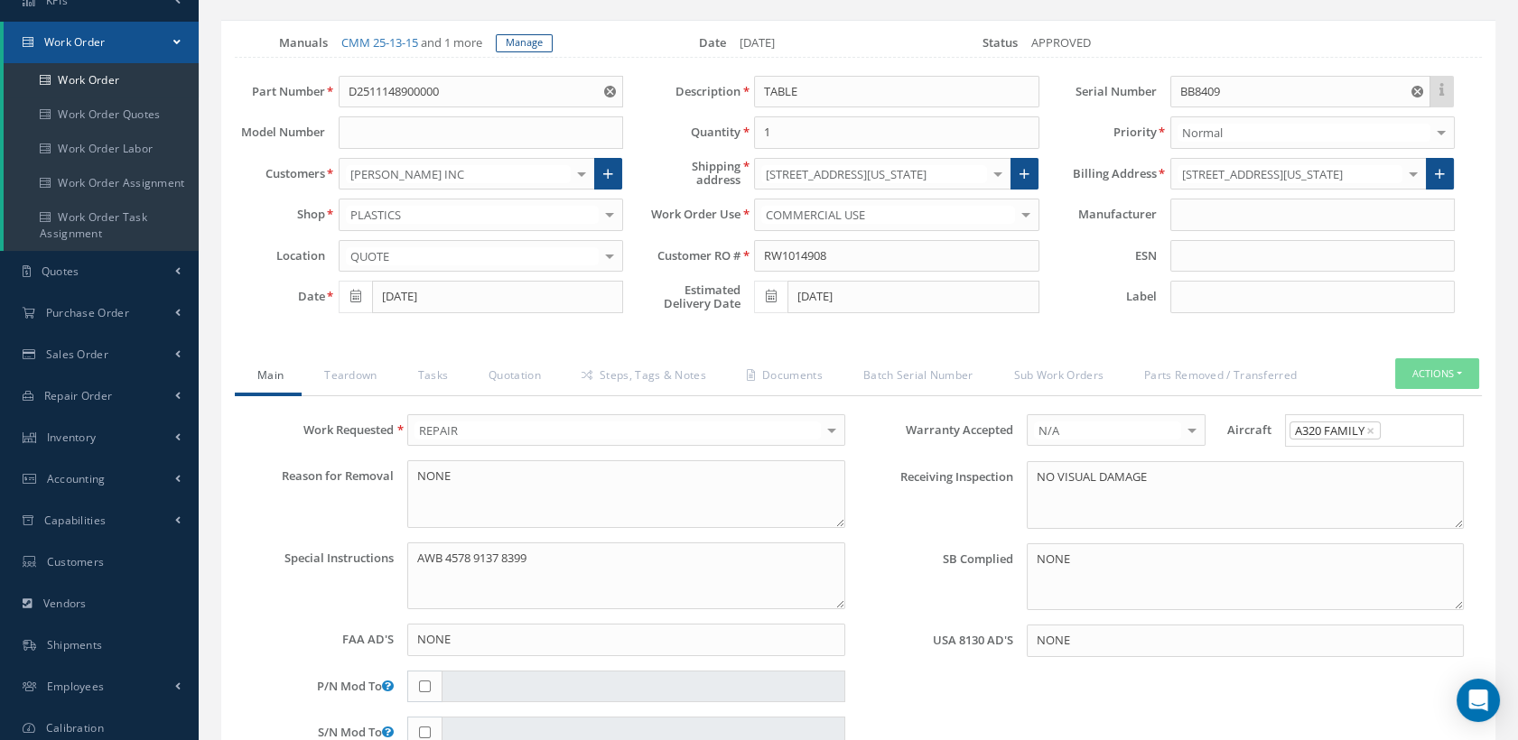
scroll to position [0, 0]
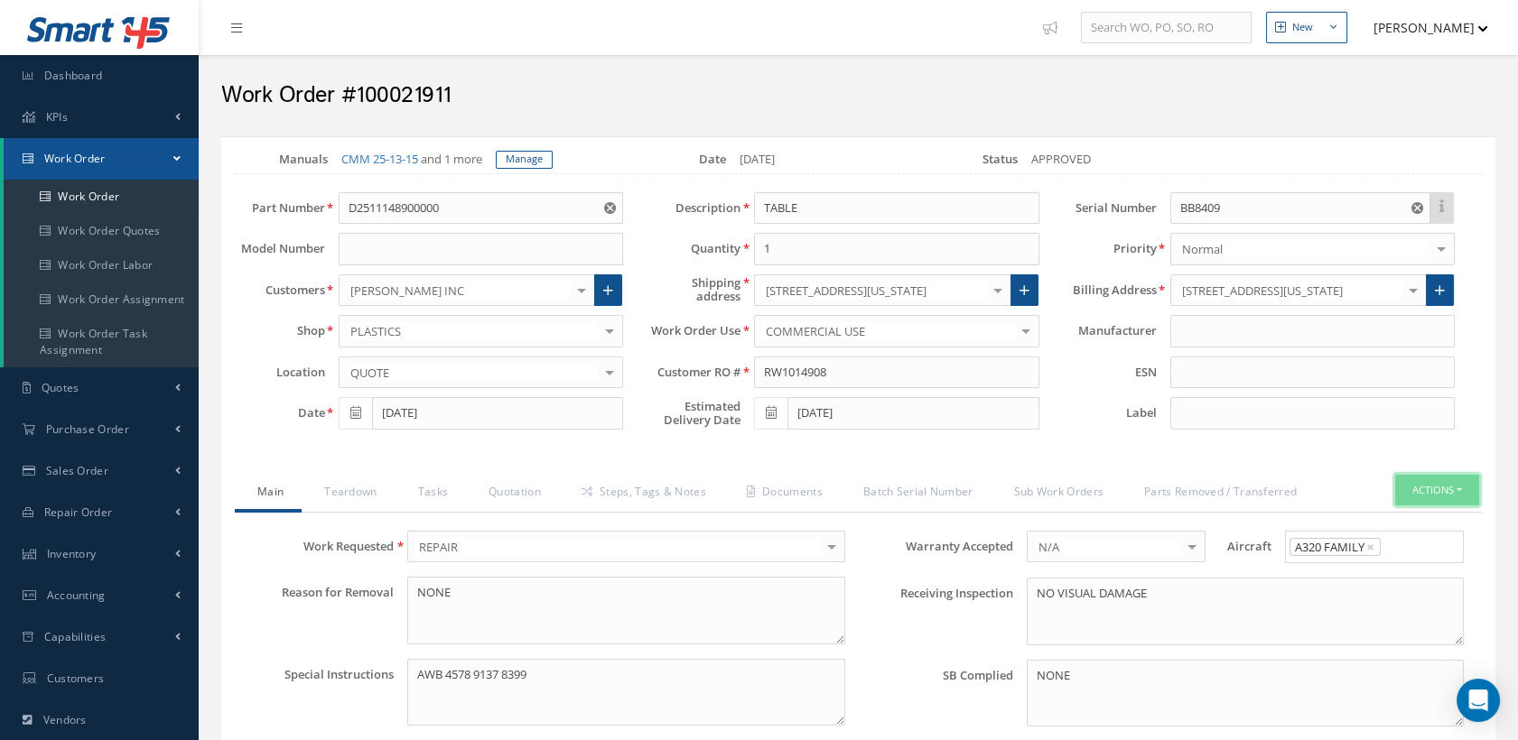
click at [1412, 507] on button "Actions" at bounding box center [1437, 491] width 84 height 32
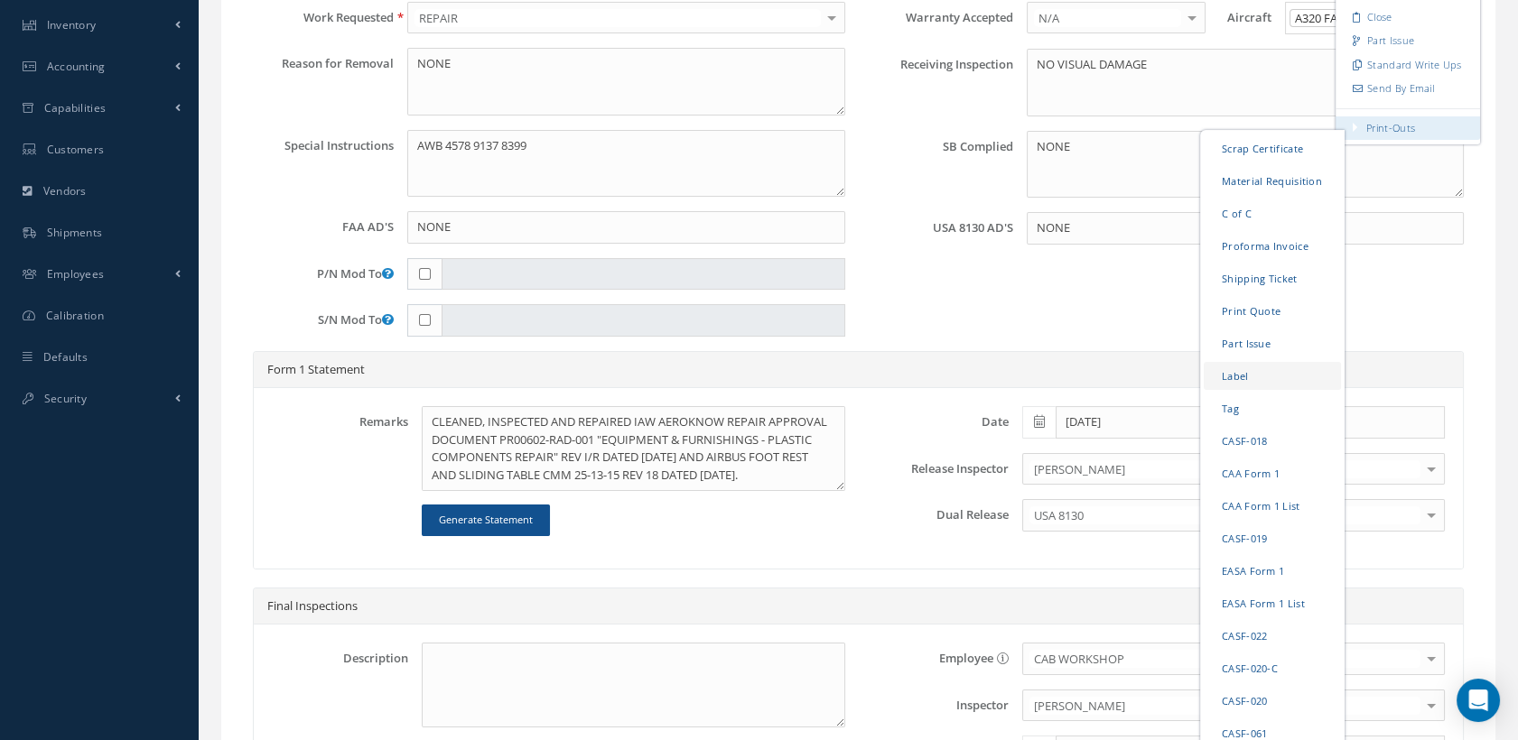
scroll to position [601, 0]
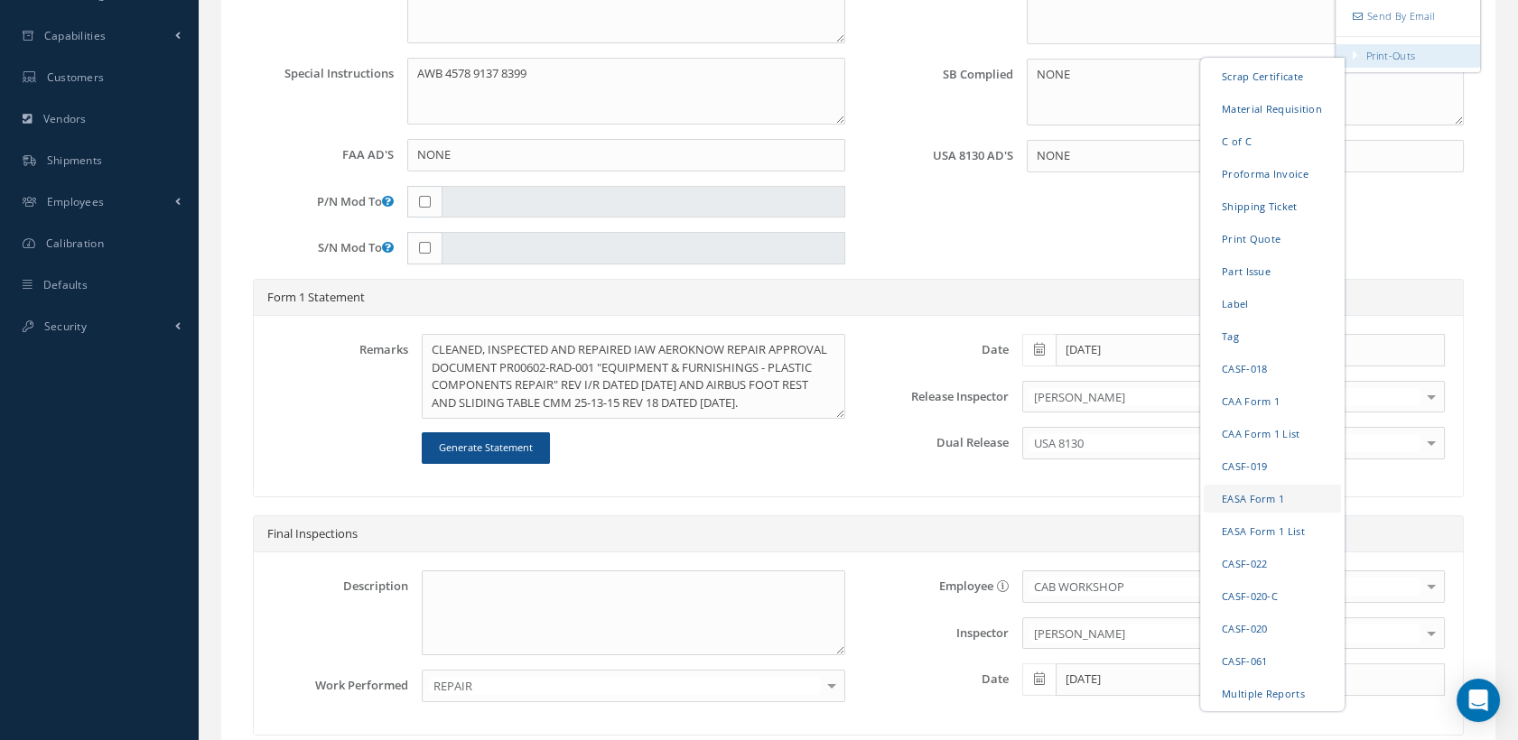
click at [1268, 511] on link "EASA Form 1" at bounding box center [1272, 498] width 137 height 28
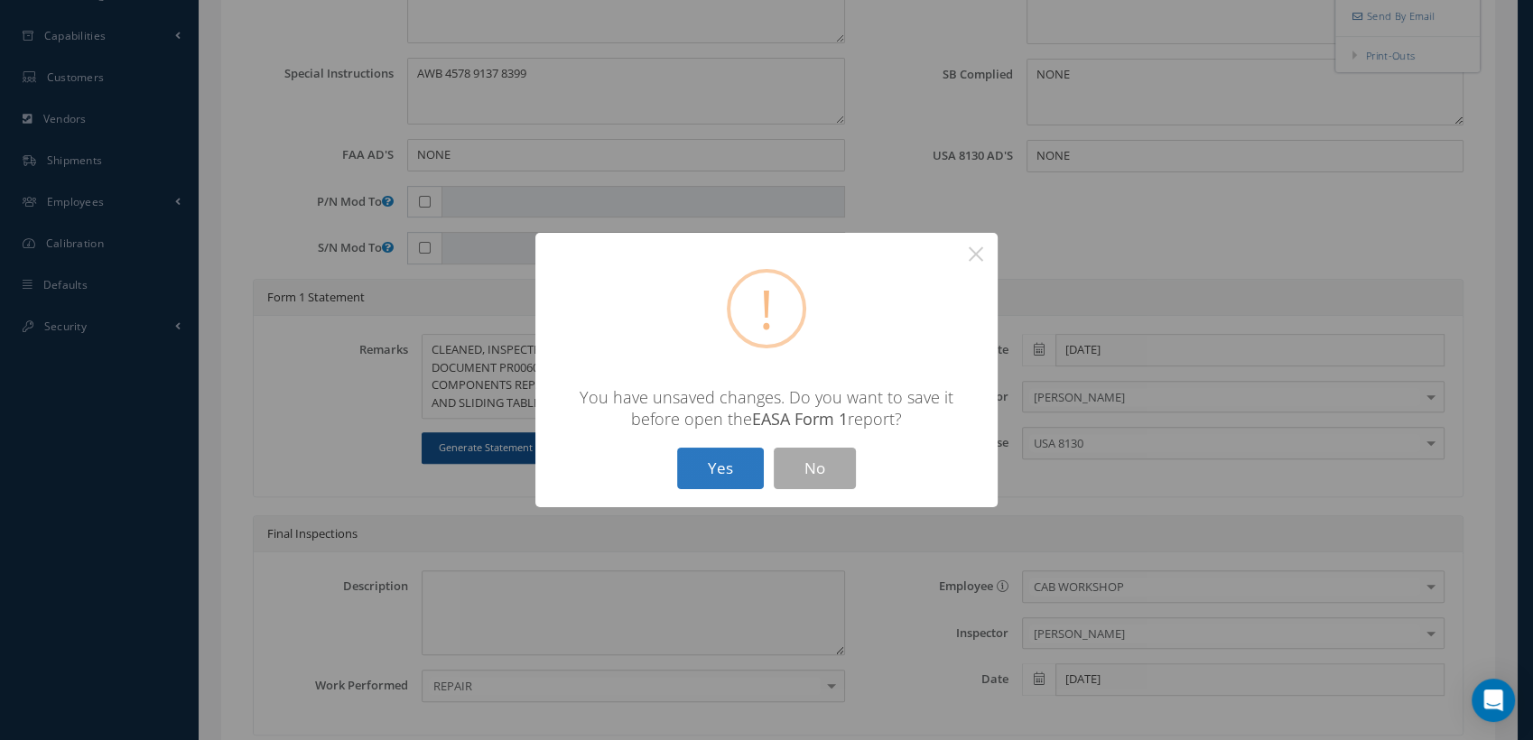
click at [736, 461] on button "Yes" at bounding box center [720, 469] width 87 height 42
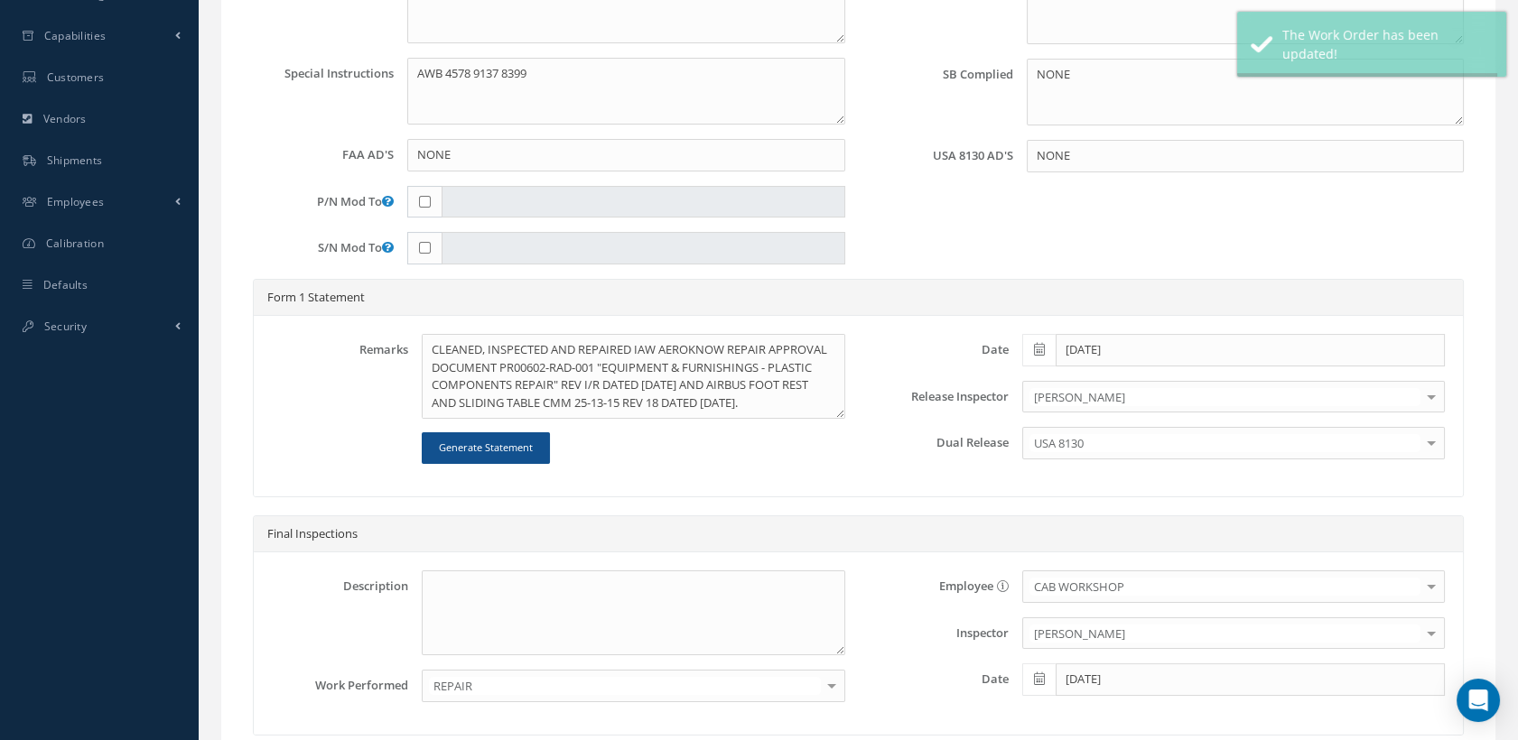
type input "AEROKNOW"
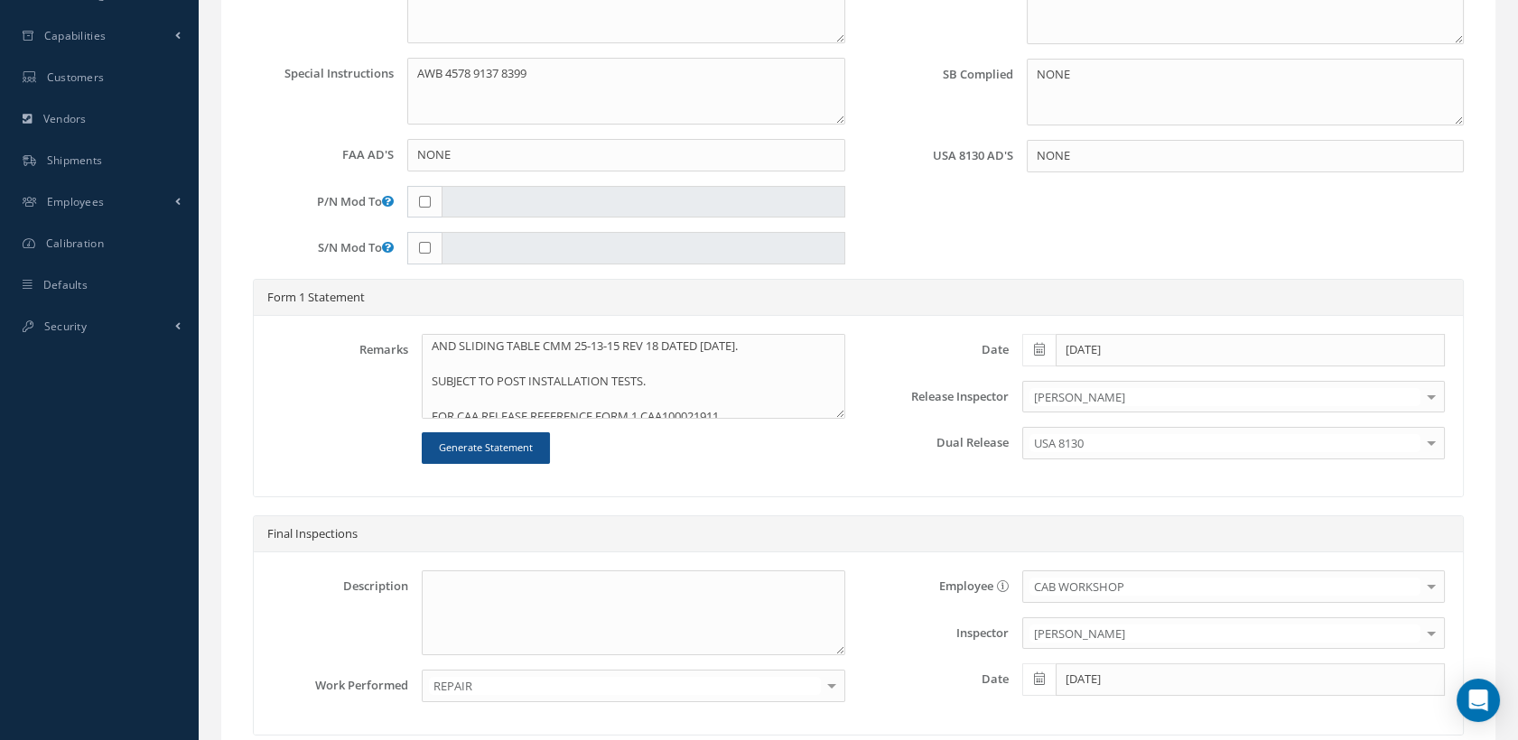
scroll to position [87, 0]
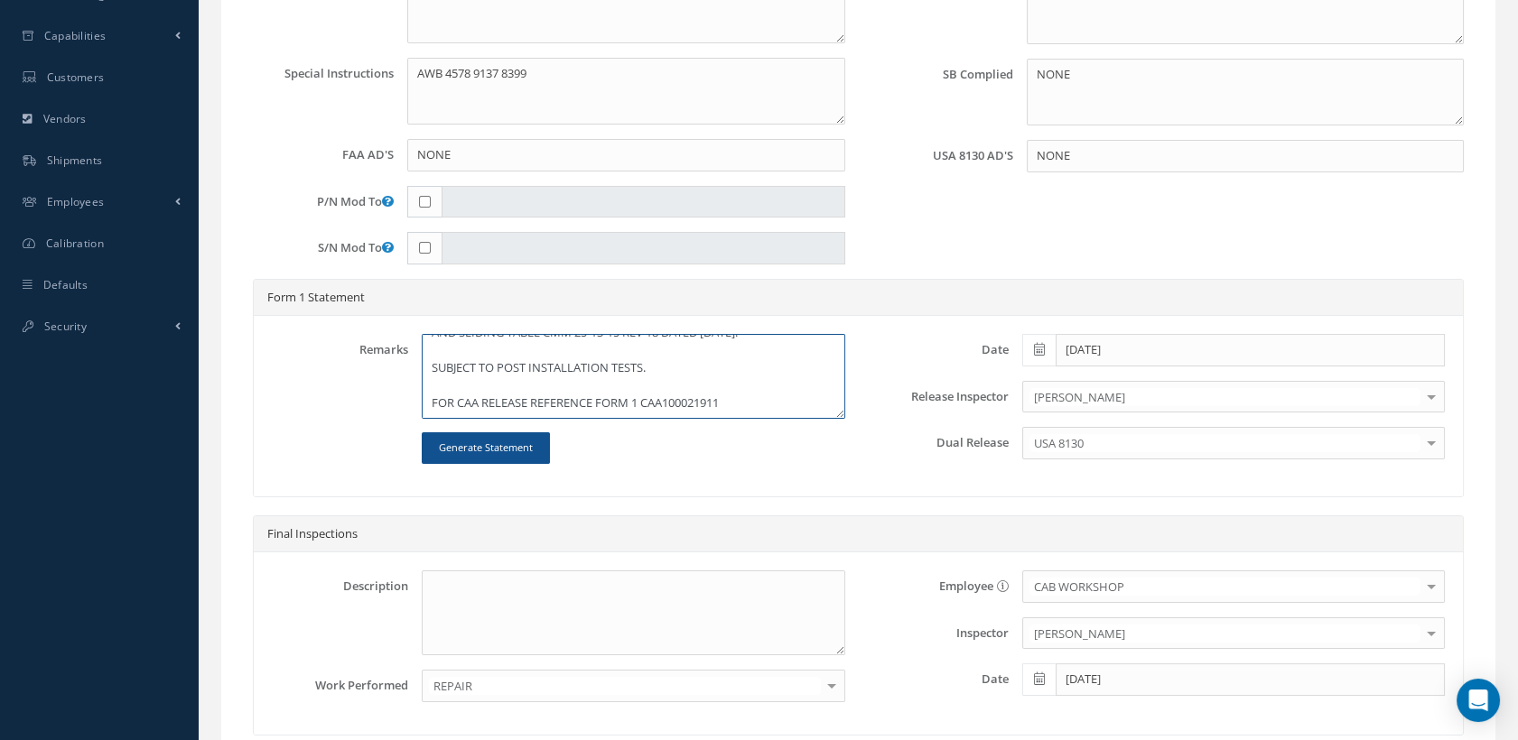
click at [469, 412] on textarea "CLEANED, INSPECTED AND REPAIRED IAW AEROKNOW REPAIR APPROVAL DOCUMENT PR00602-R…" at bounding box center [633, 376] width 423 height 85
click at [665, 412] on textarea "CLEANED, INSPECTED AND REPAIRED IAW AEROKNOW REPAIR APPROVAL DOCUMENT PR00602-R…" at bounding box center [633, 376] width 423 height 85
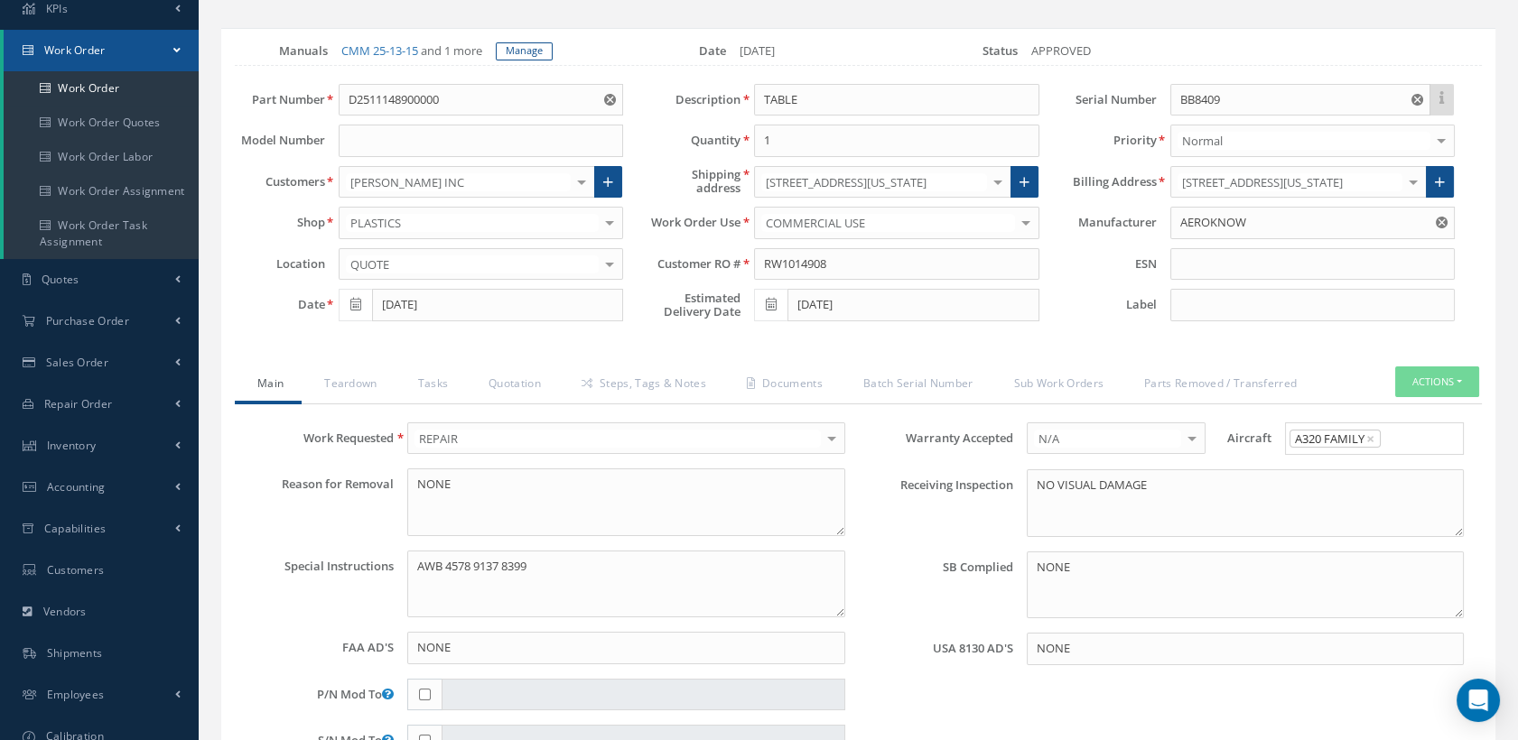
scroll to position [100, 0]
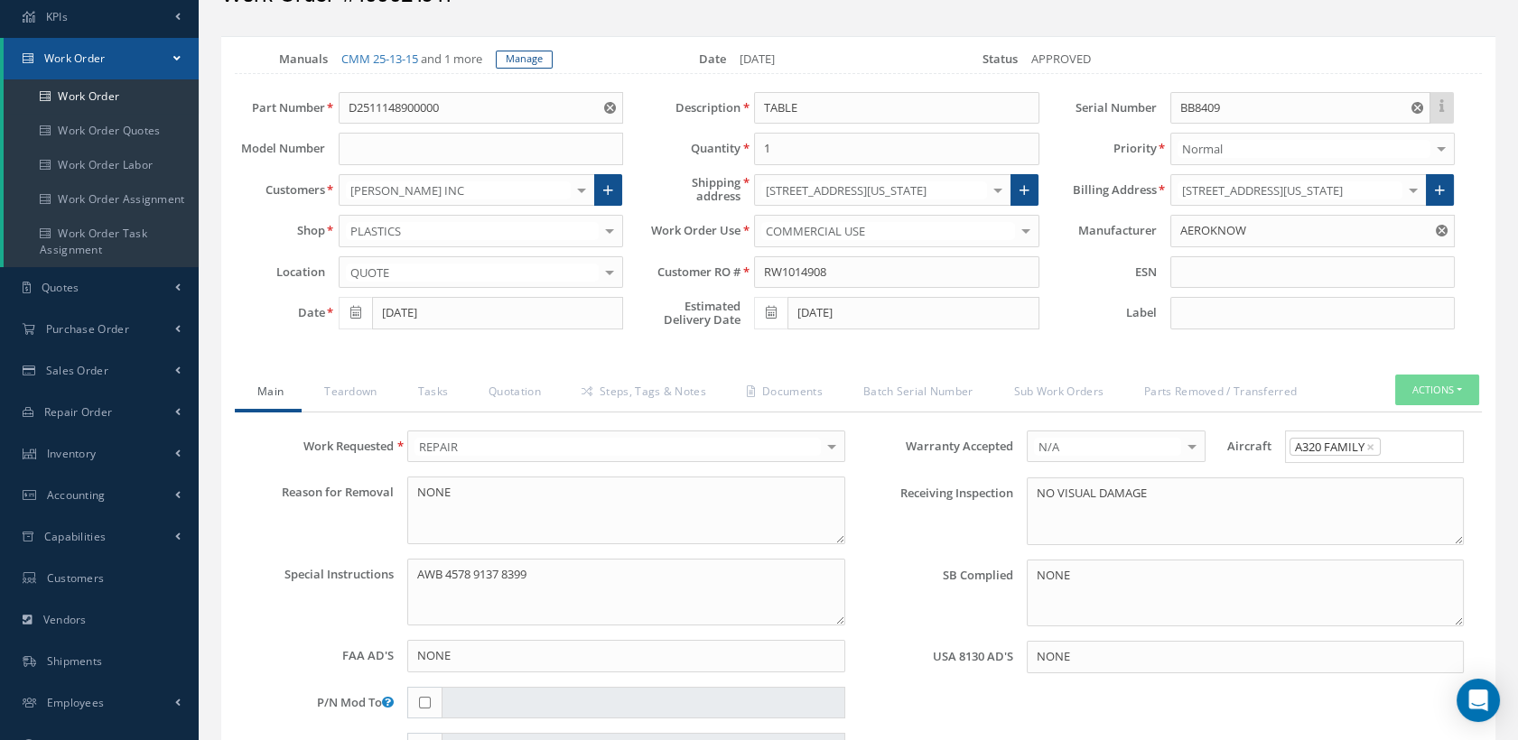
type textarea "CLEANED, INSPECTED AND REPAIRED IAW AEROKNOW REPAIR APPROVAL DOCUMENT PR00602-R…"
click at [1417, 403] on button "Actions" at bounding box center [1437, 391] width 84 height 32
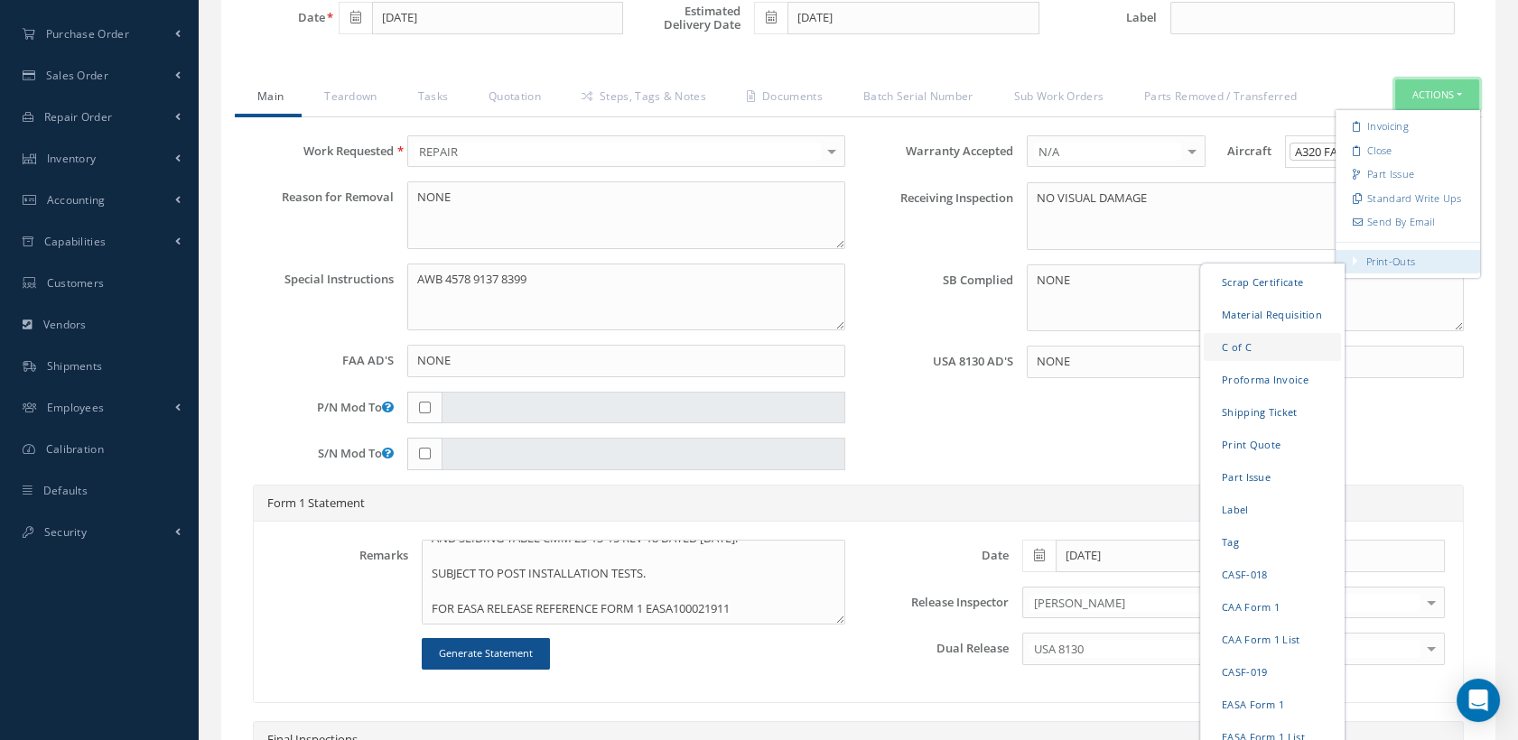
scroll to position [501, 0]
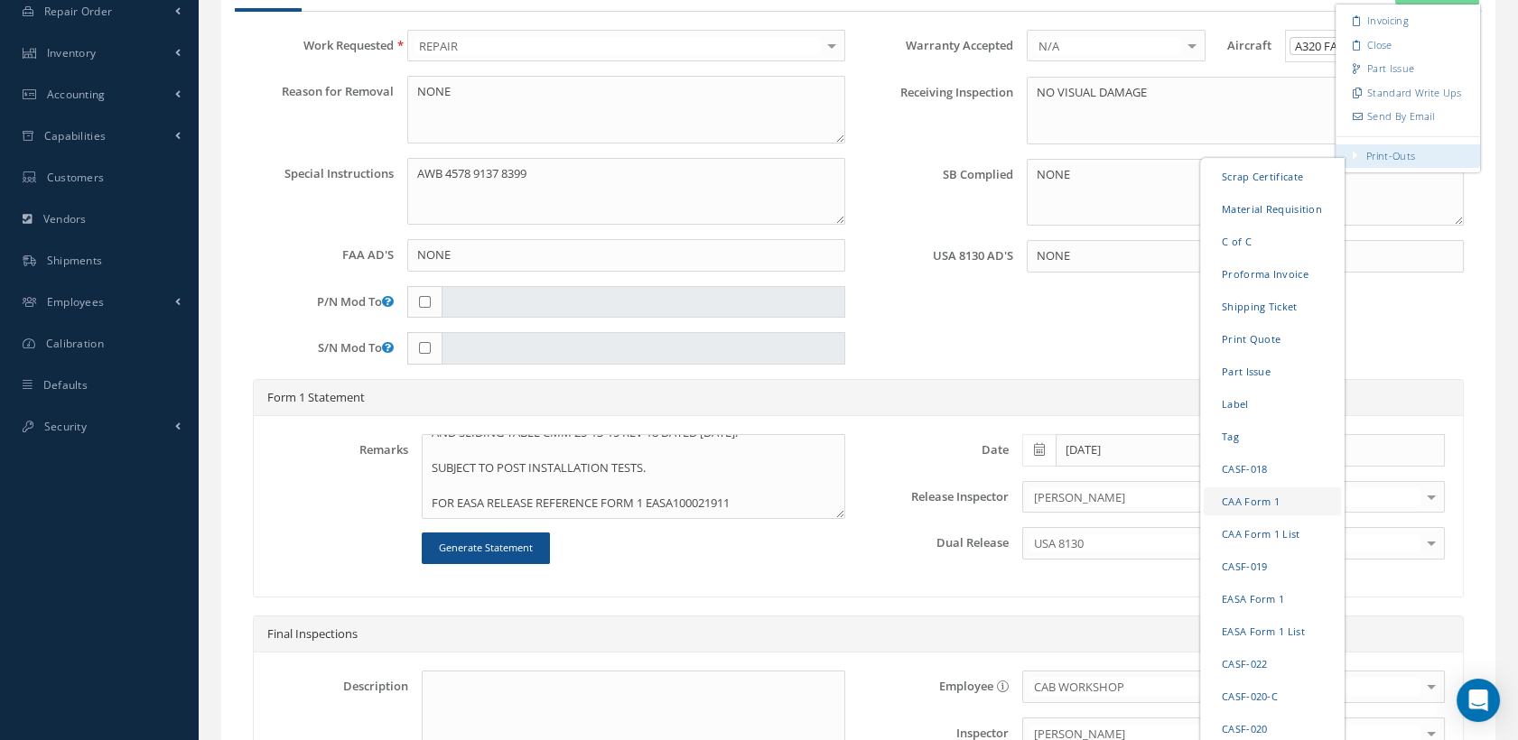
click at [1266, 515] on link "CAA Form 1" at bounding box center [1272, 501] width 137 height 28
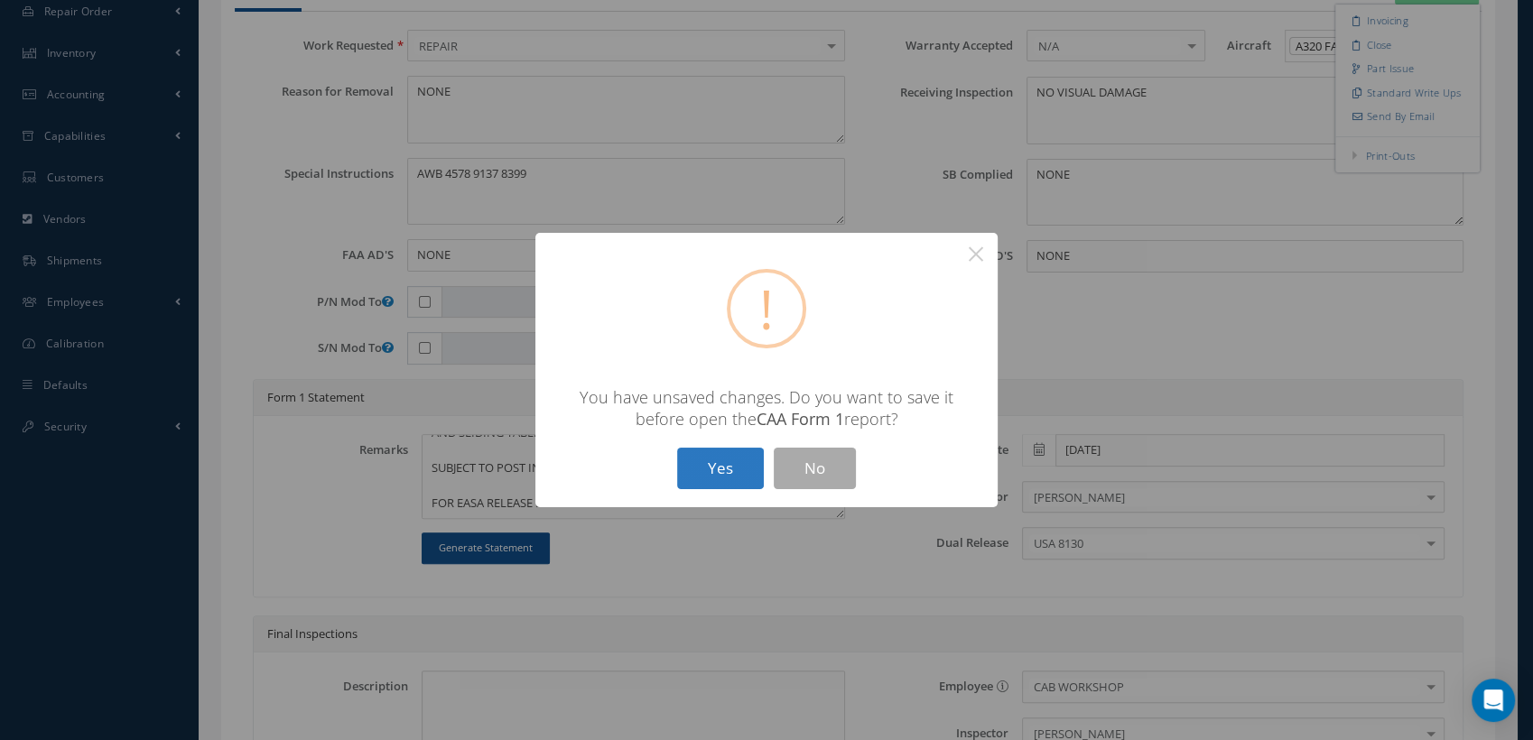
click at [707, 460] on button "Yes" at bounding box center [720, 469] width 87 height 42
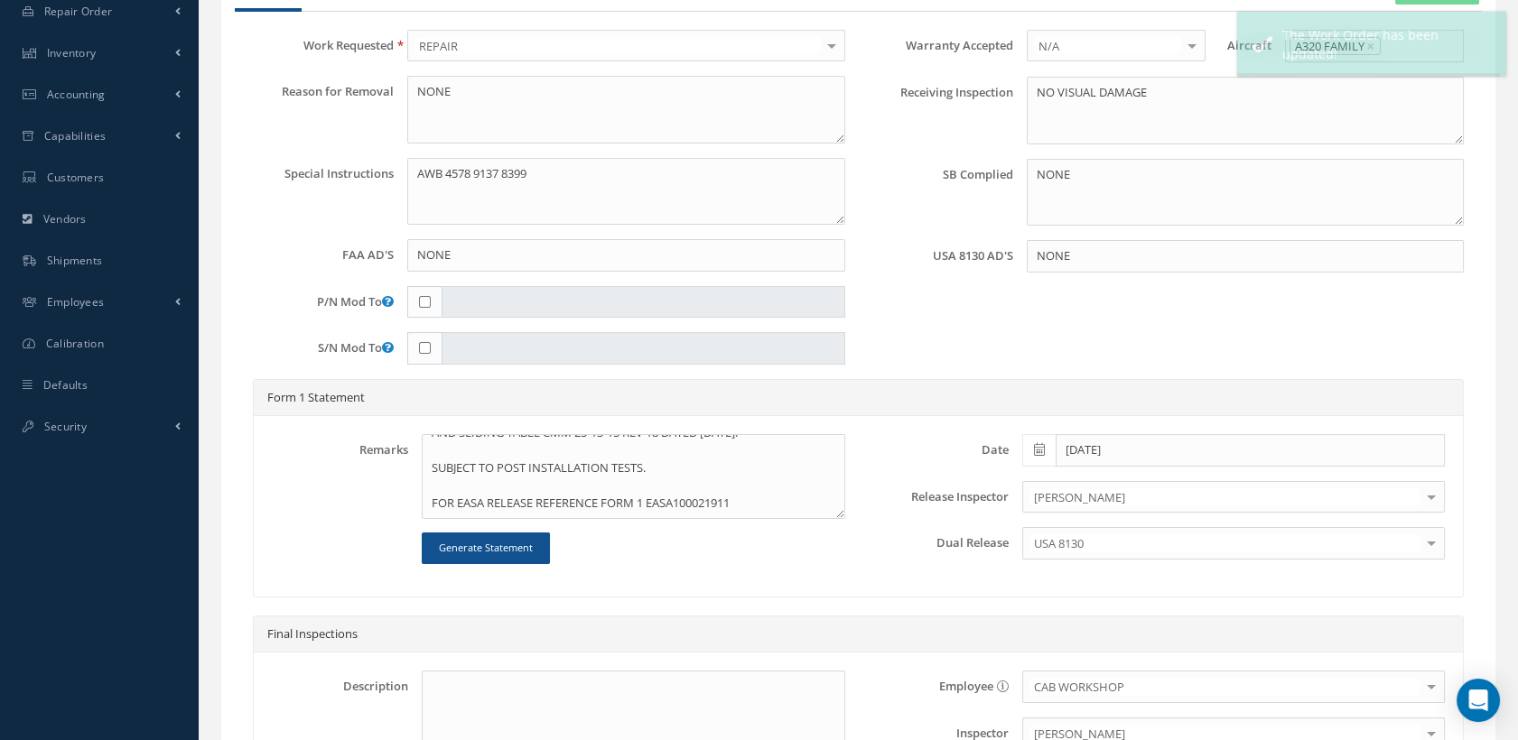
type input "AEROKNOW"
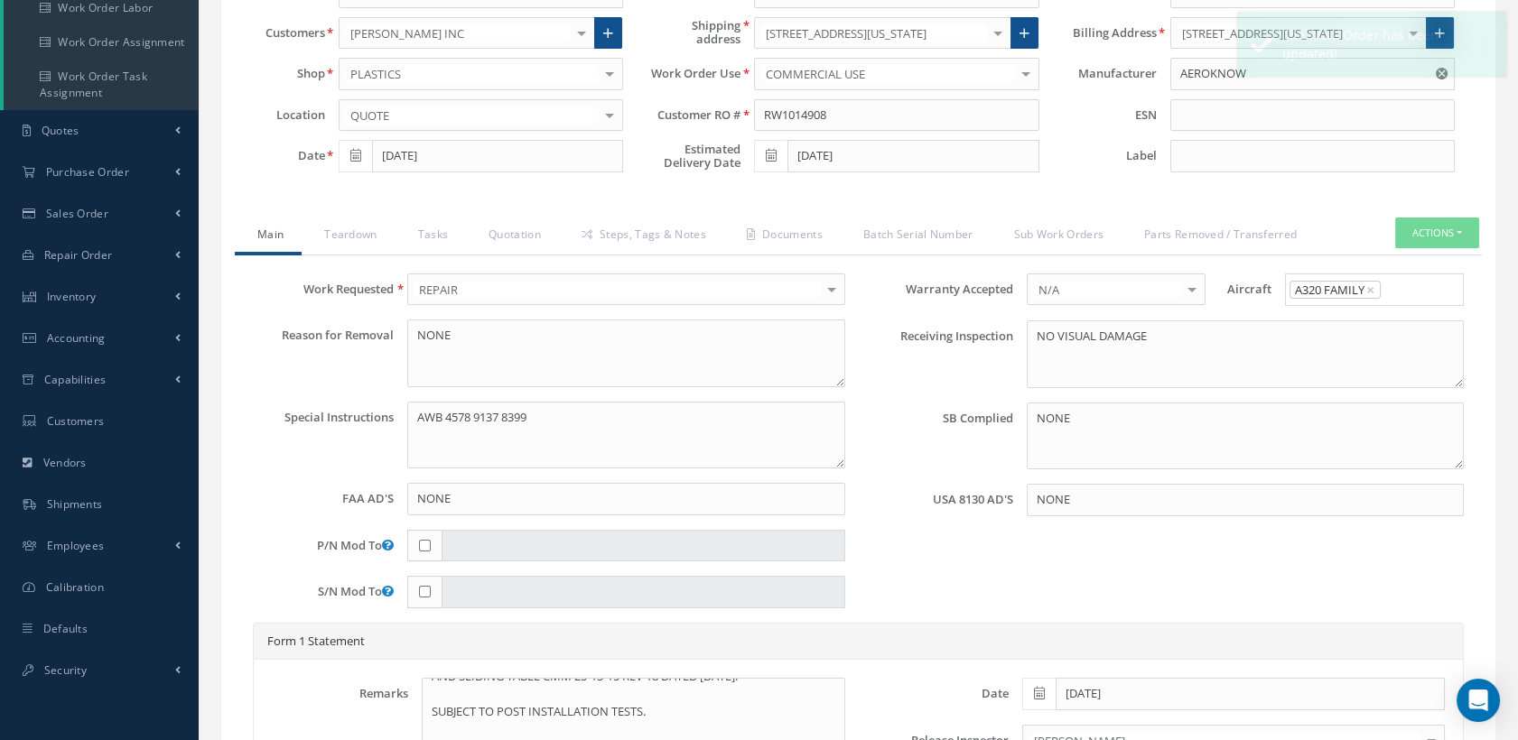
scroll to position [100, 0]
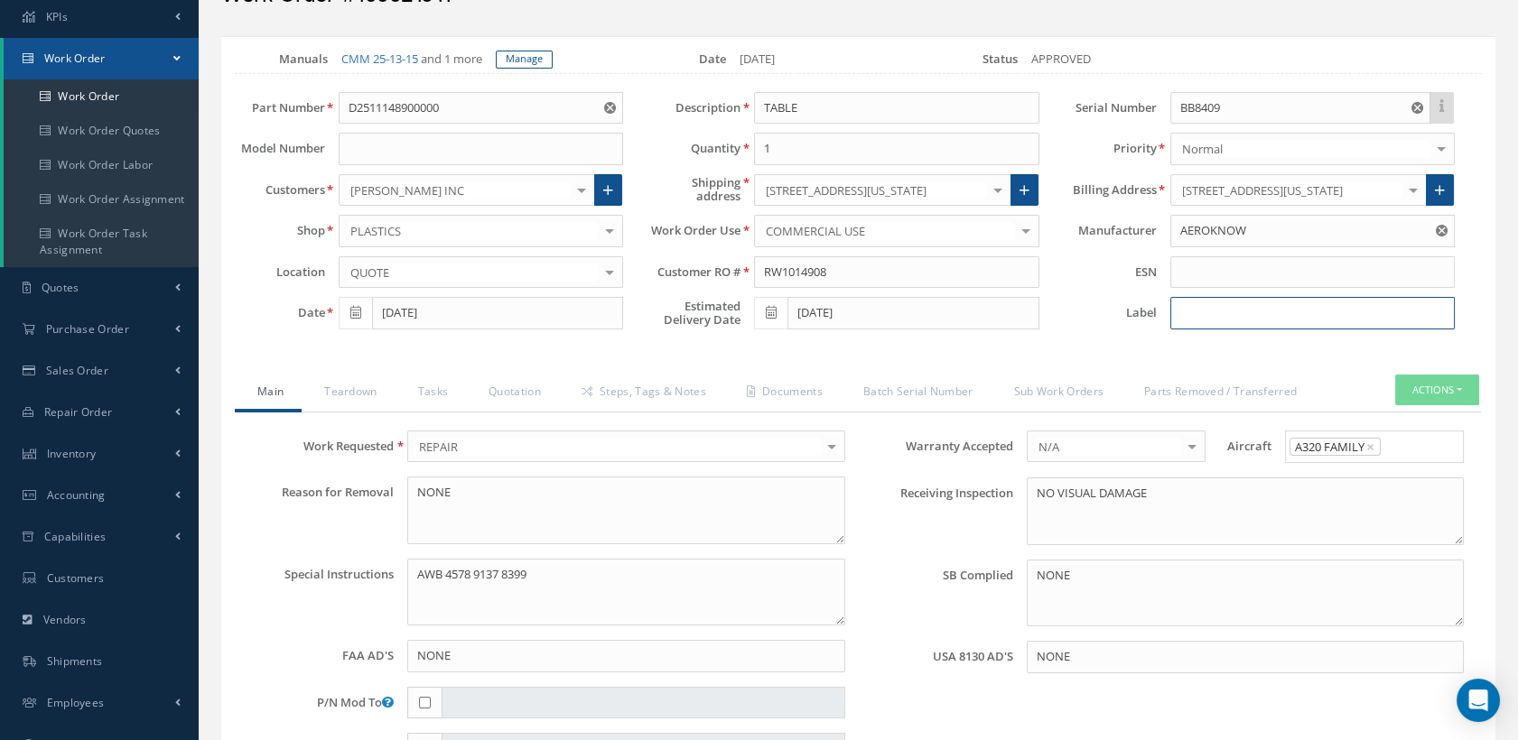
click at [1214, 330] on input at bounding box center [1312, 313] width 284 height 33
click at [1195, 327] on input "GL4031" at bounding box center [1312, 313] width 284 height 33
type input "GL 4031"
click at [1421, 393] on button "Actions" at bounding box center [1437, 391] width 84 height 32
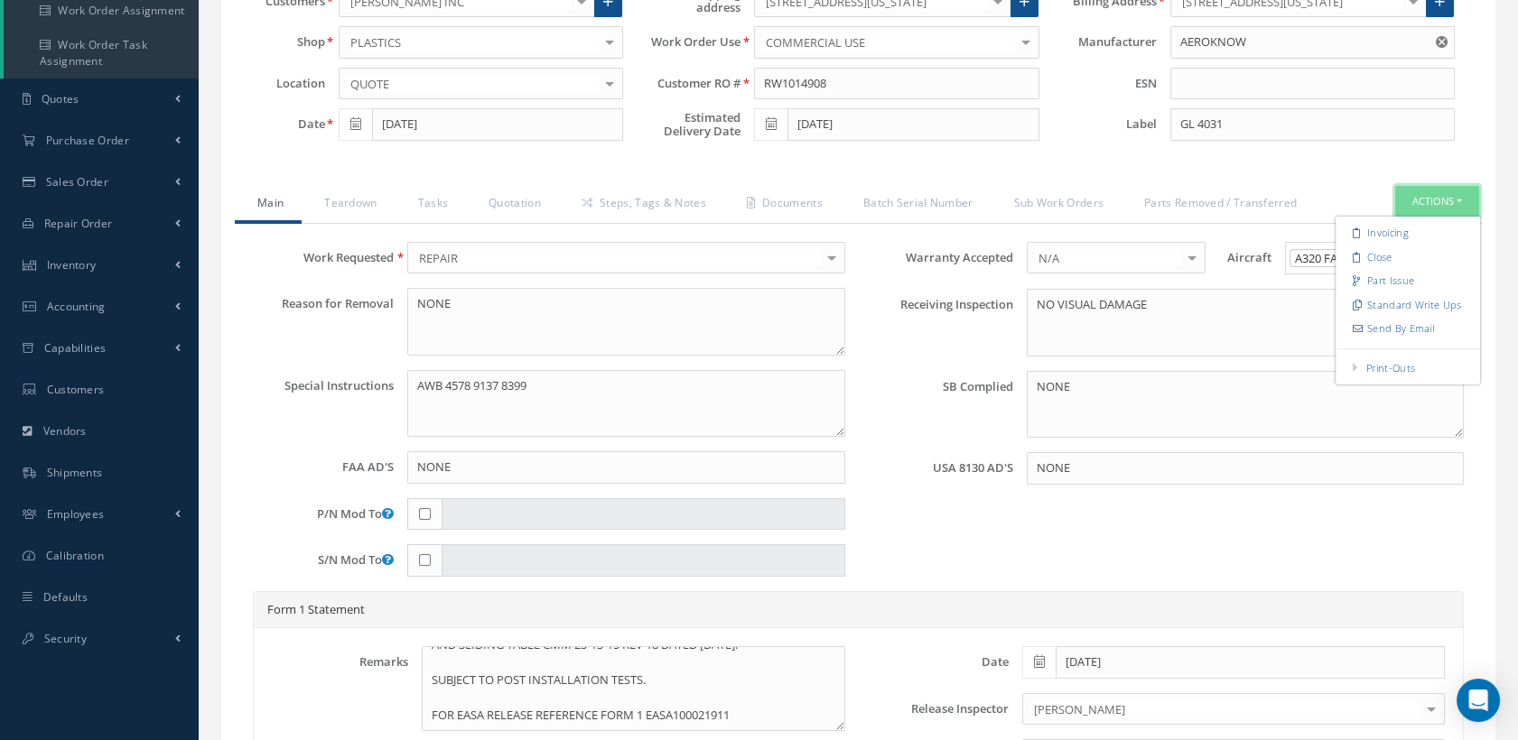
scroll to position [301, 0]
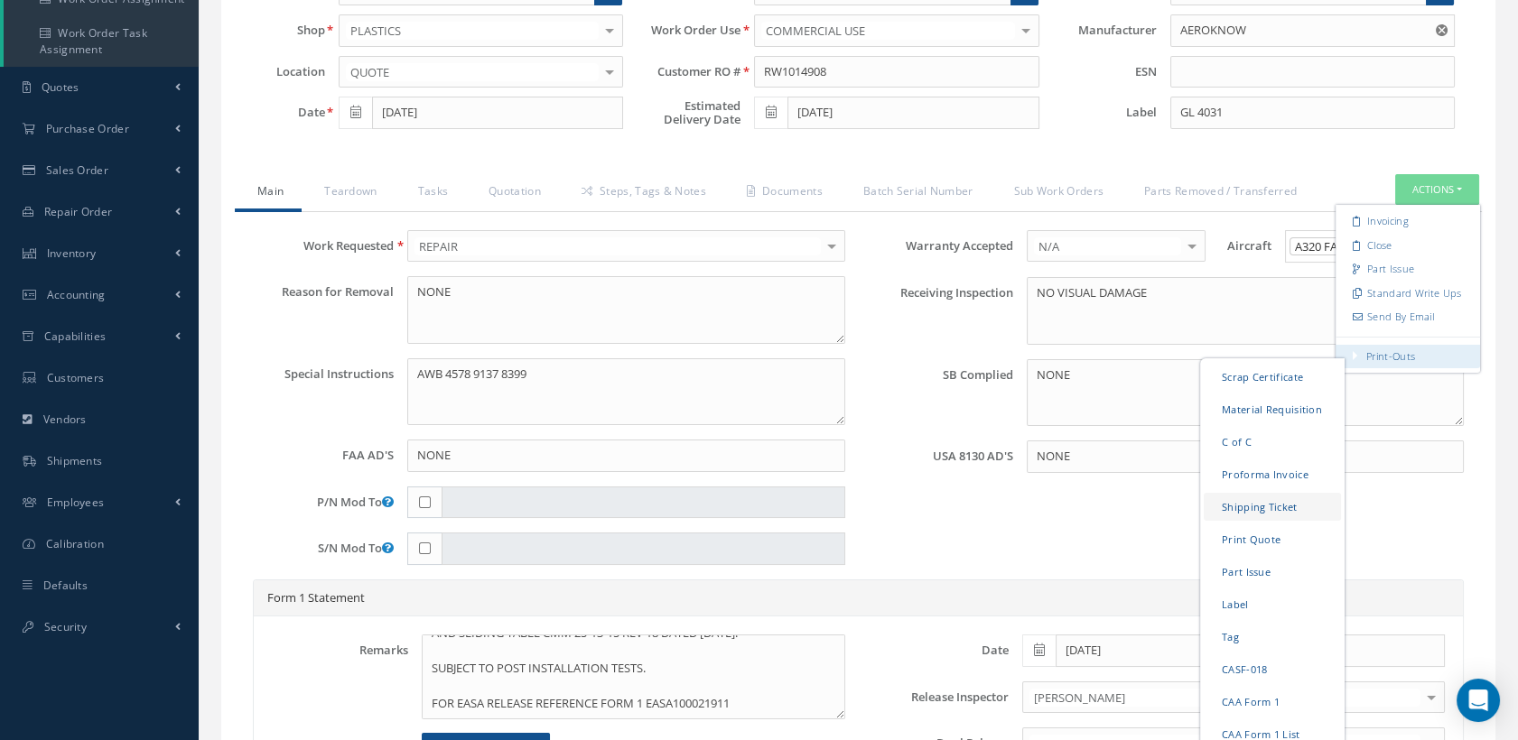
click at [1243, 516] on link "Shipping Ticket" at bounding box center [1272, 506] width 137 height 28
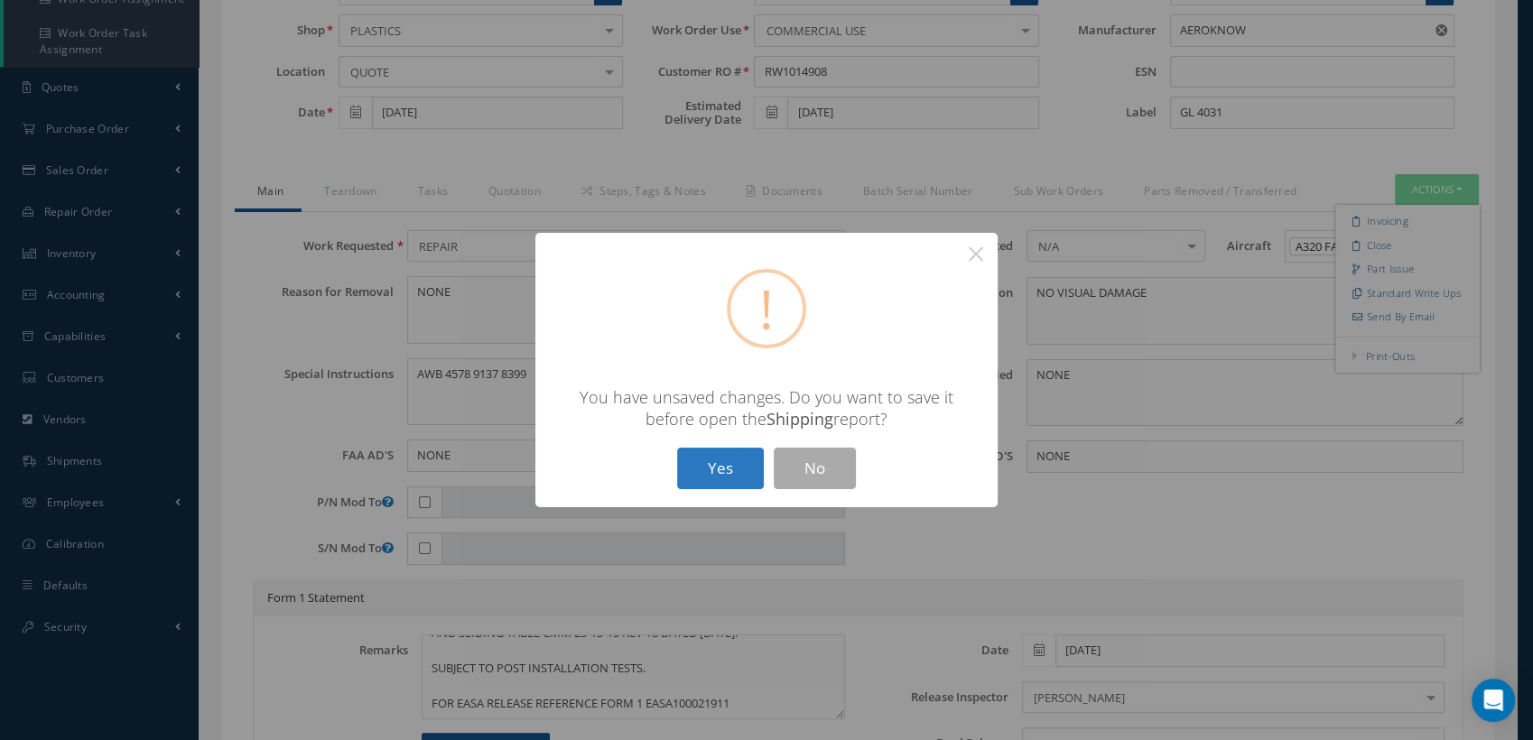
click at [727, 466] on button "Yes" at bounding box center [720, 469] width 87 height 42
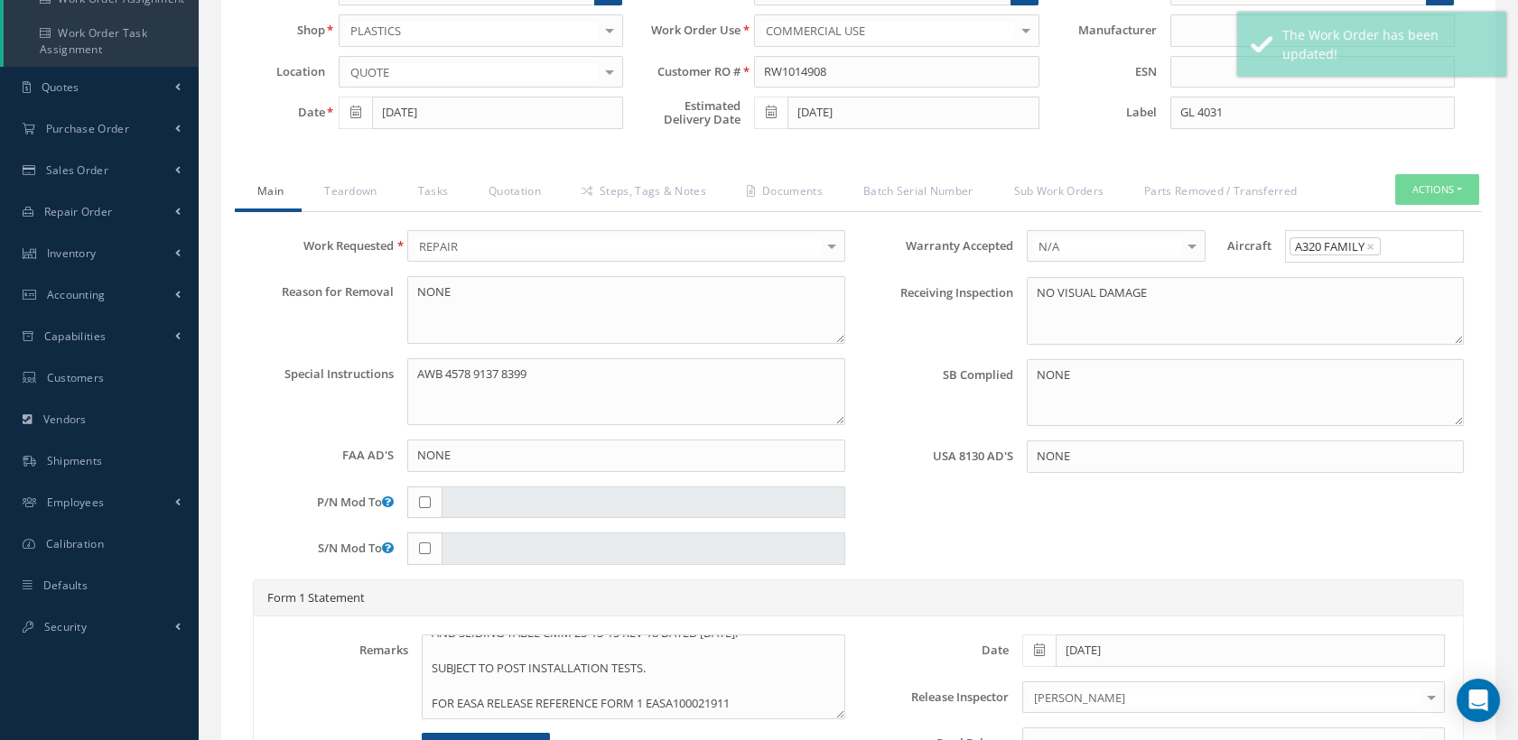
type input "AEROKNOW"
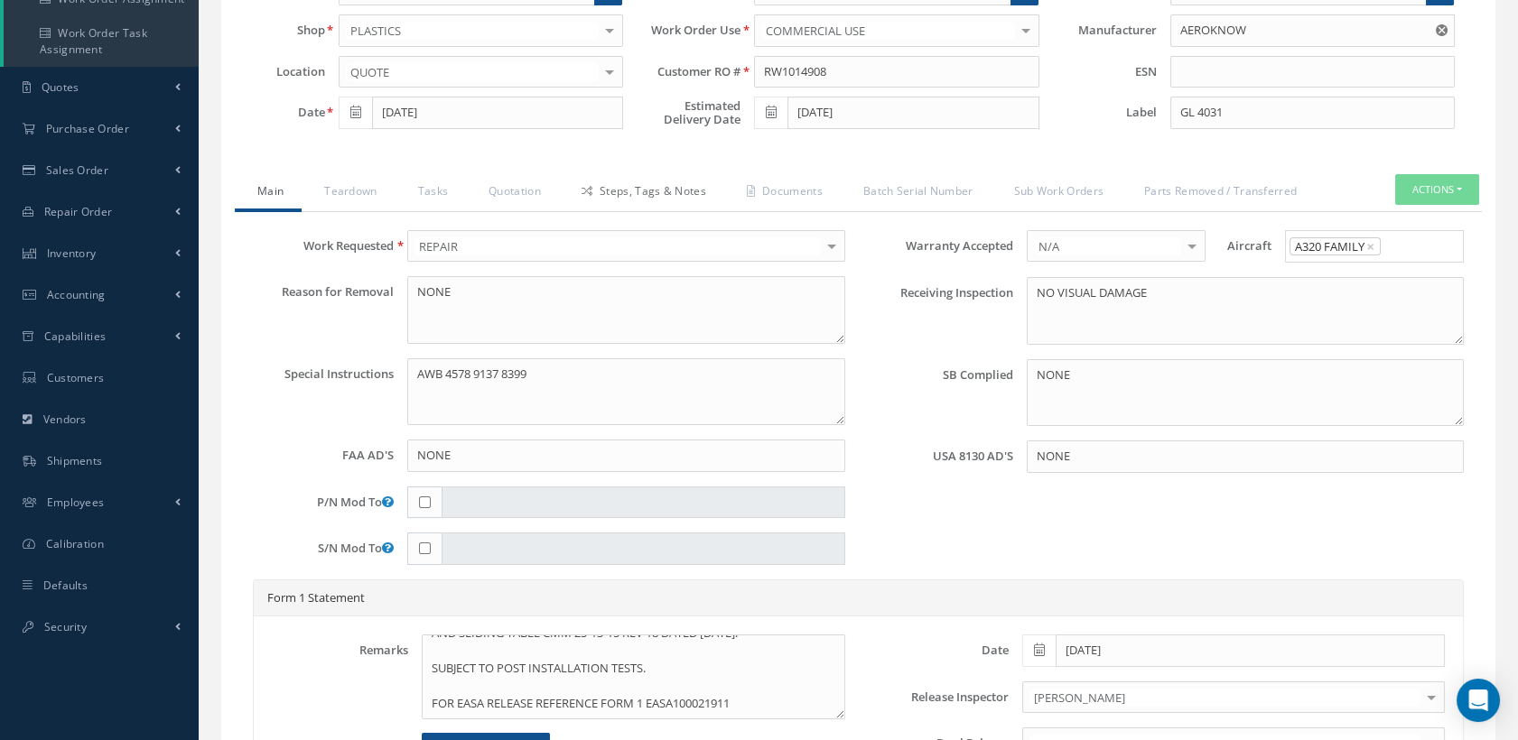
click at [683, 197] on link "Steps, Tags & Notes" at bounding box center [641, 193] width 165 height 38
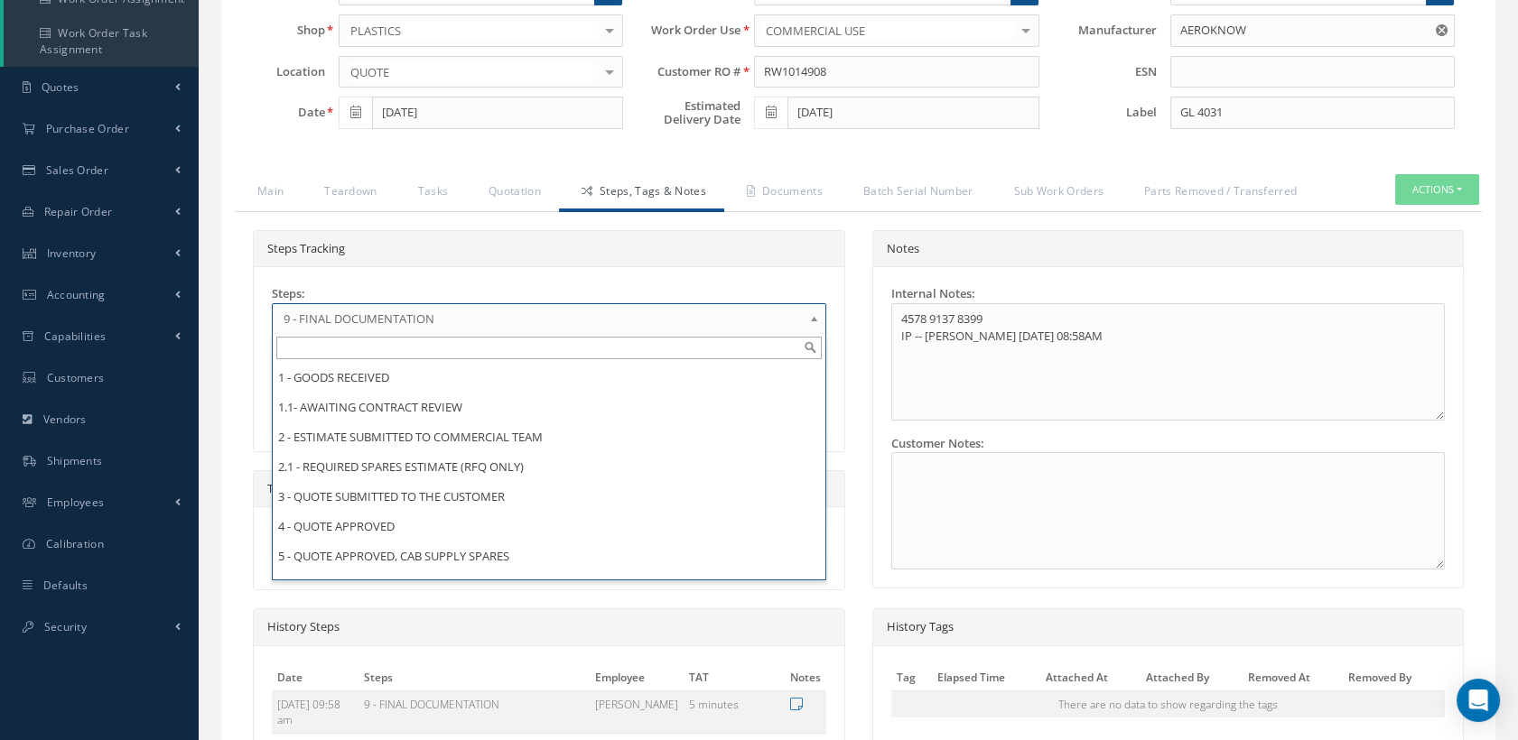
click at [506, 330] on span "9 - FINAL DOCUMENTATION" at bounding box center [542, 319] width 519 height 22
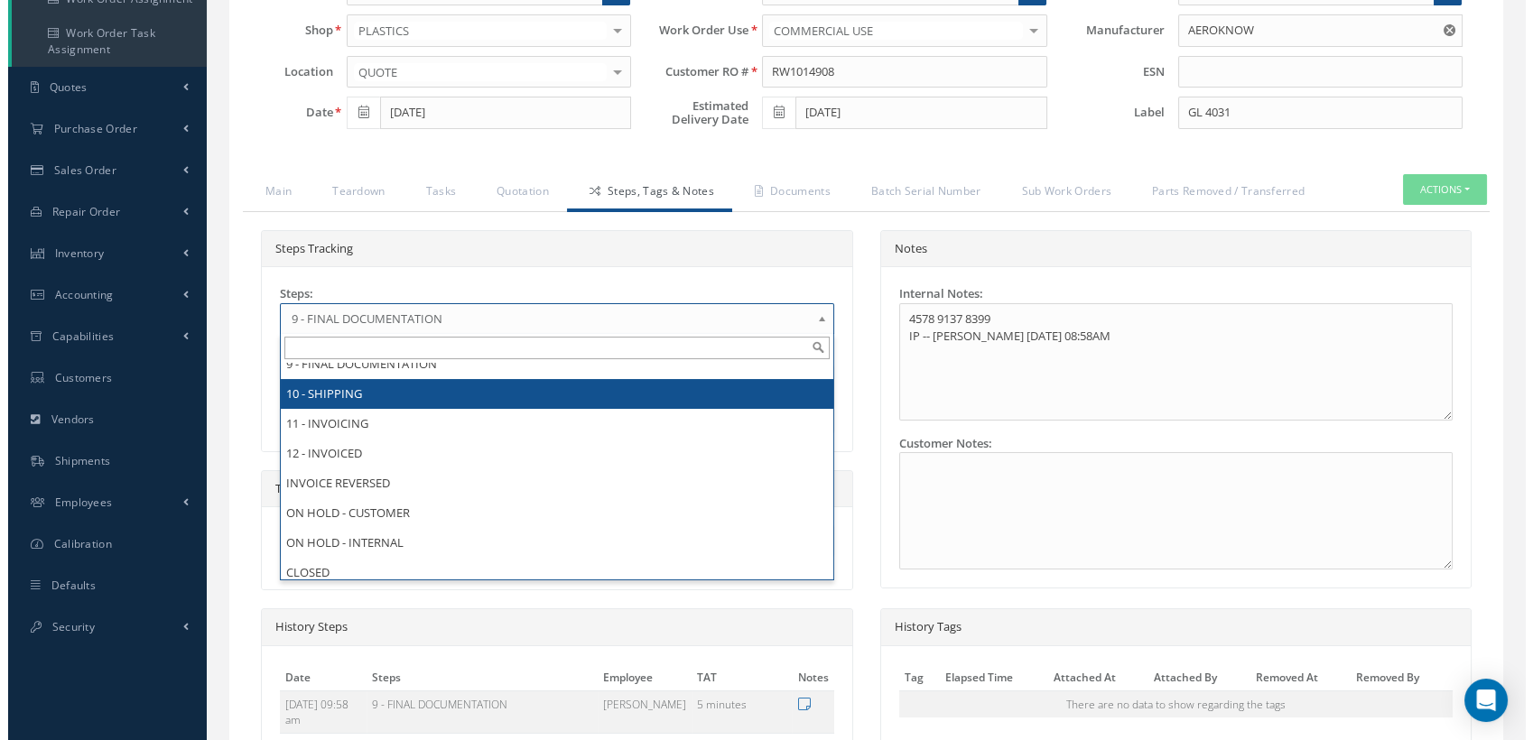
scroll to position [0, 0]
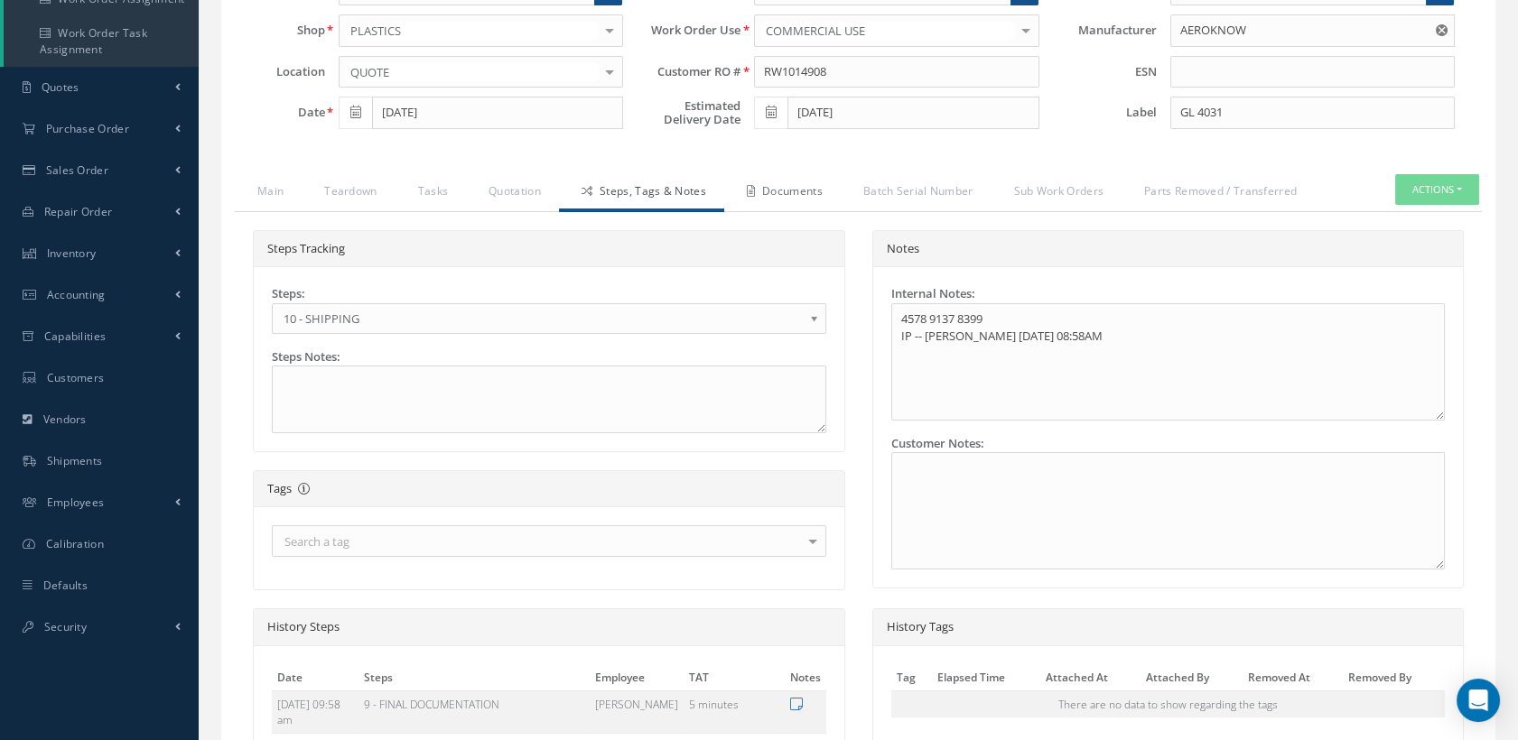
drag, startPoint x: 793, startPoint y: 208, endPoint x: 802, endPoint y: 227, distance: 21.0
click at [793, 208] on link "Documents" at bounding box center [782, 193] width 116 height 38
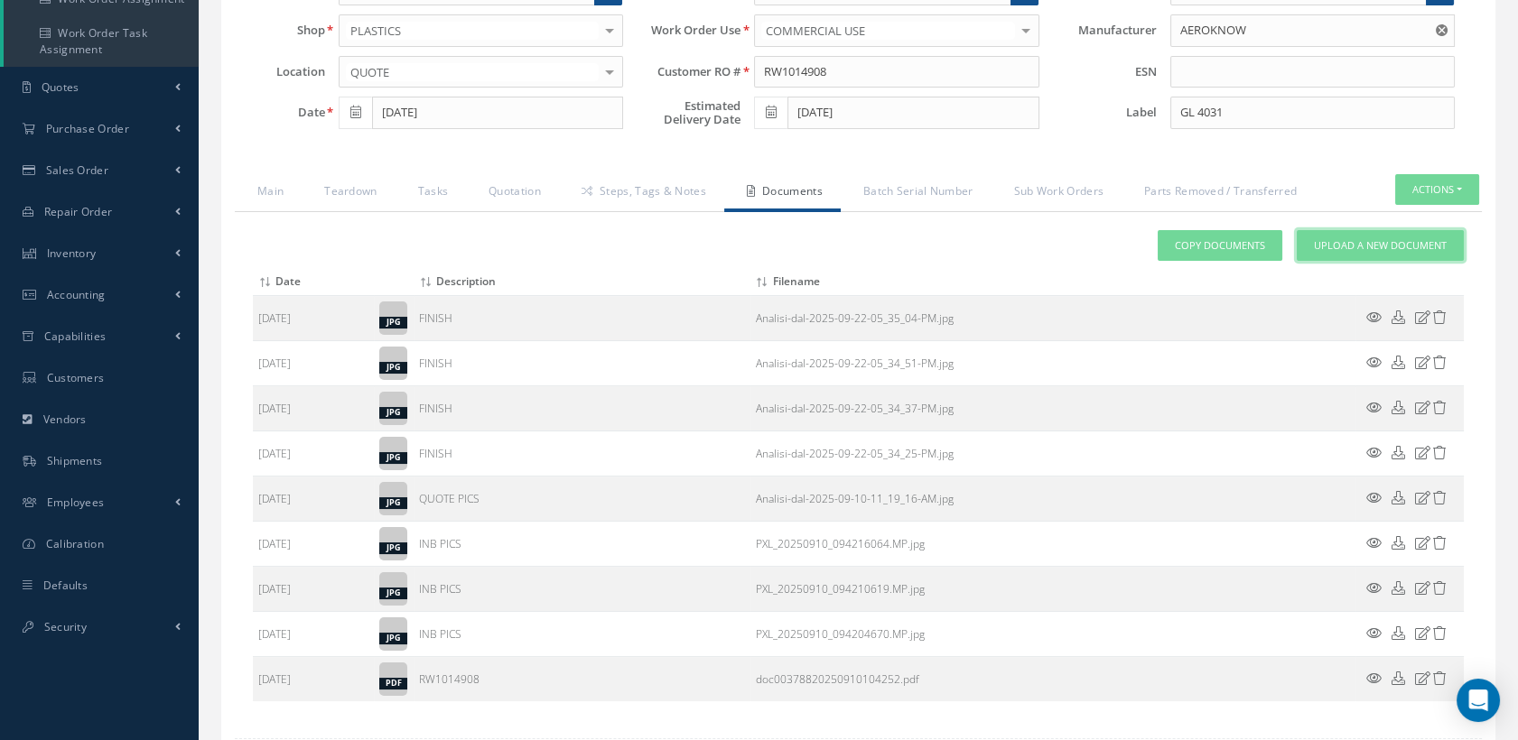
click at [1333, 249] on link "Upload a New Document" at bounding box center [1380, 246] width 167 height 32
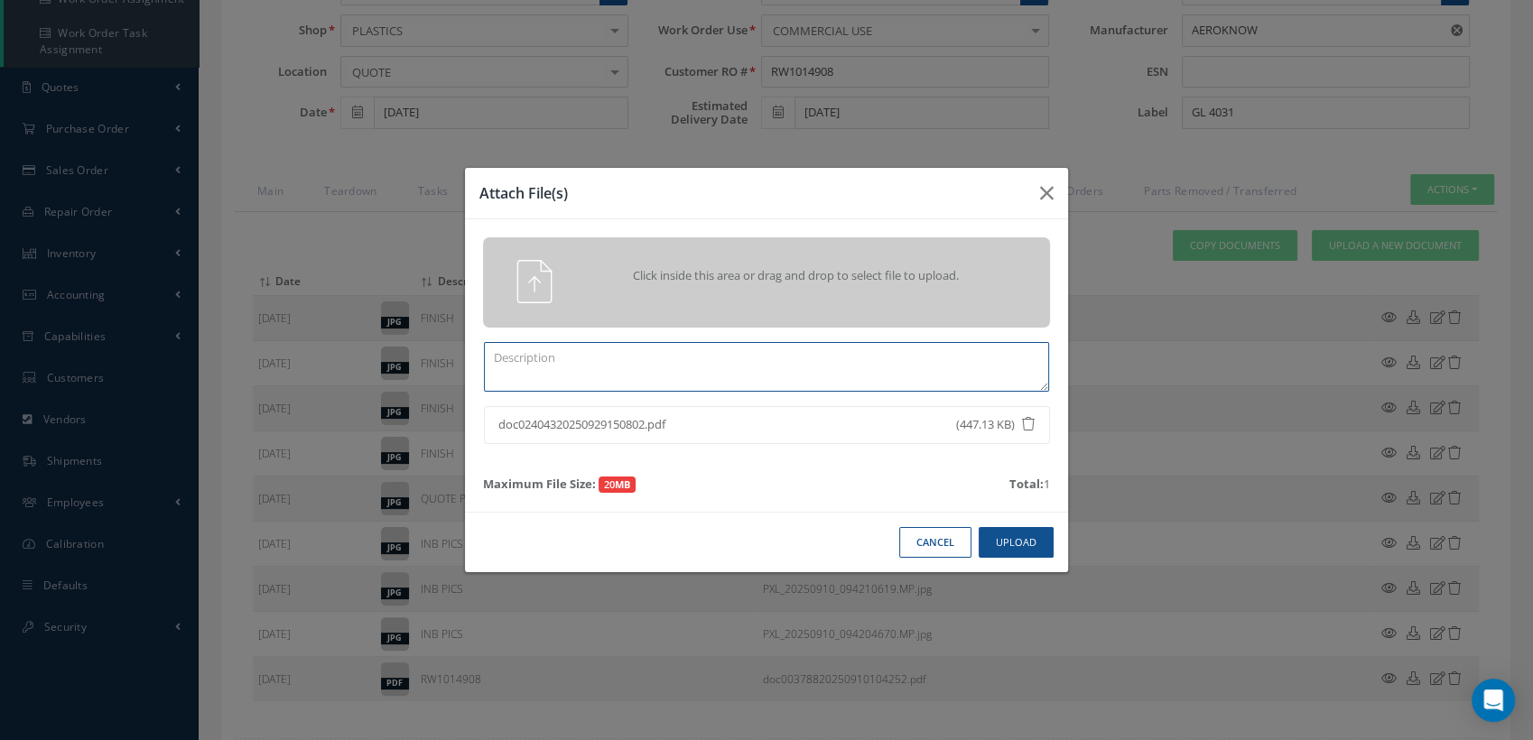
click at [607, 350] on textarea at bounding box center [766, 367] width 565 height 50
type textarea "e"
paste textarea "100021911"
type textarea "EASA FORM 1 EASA100021911"
click at [1003, 545] on button "Upload" at bounding box center [1016, 543] width 75 height 32
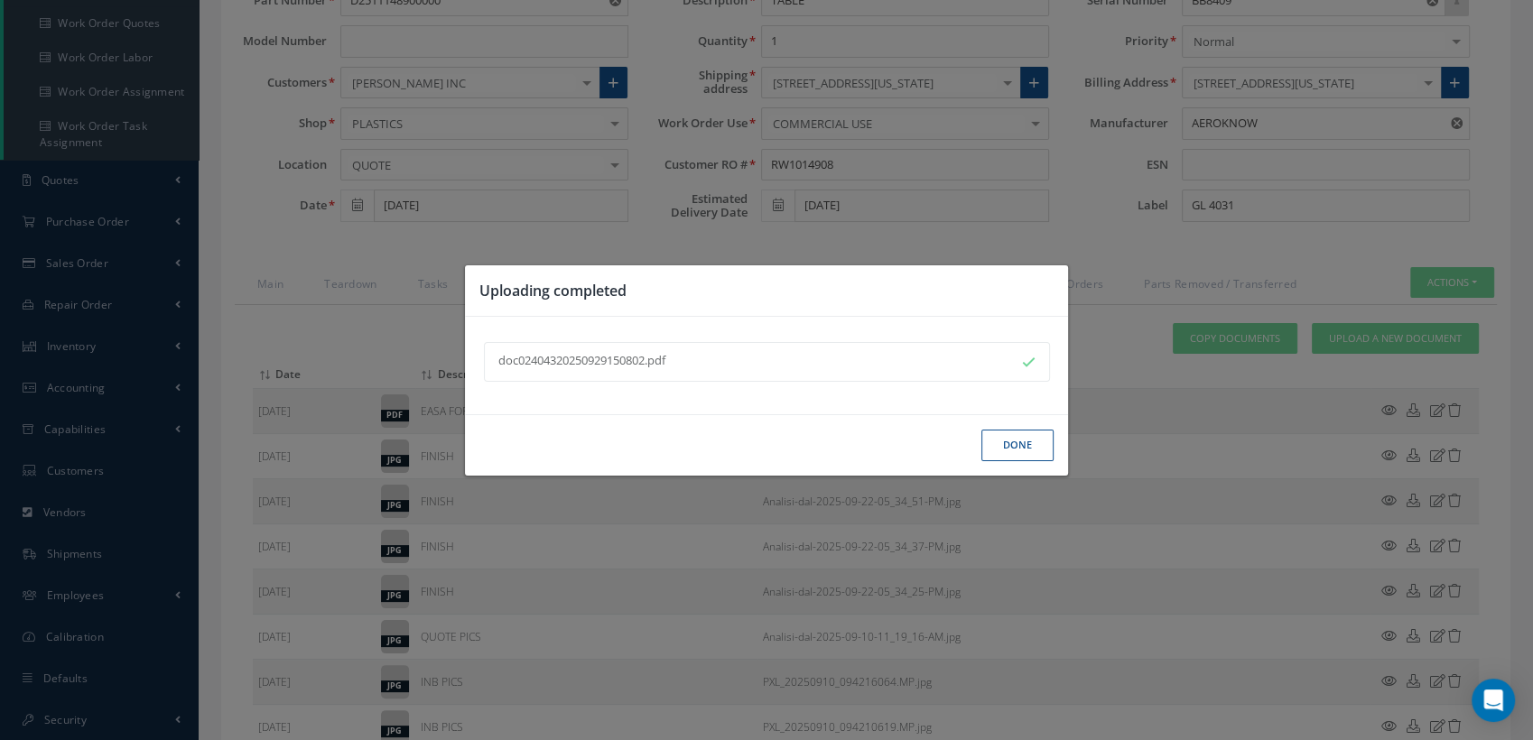
scroll to position [301, 0]
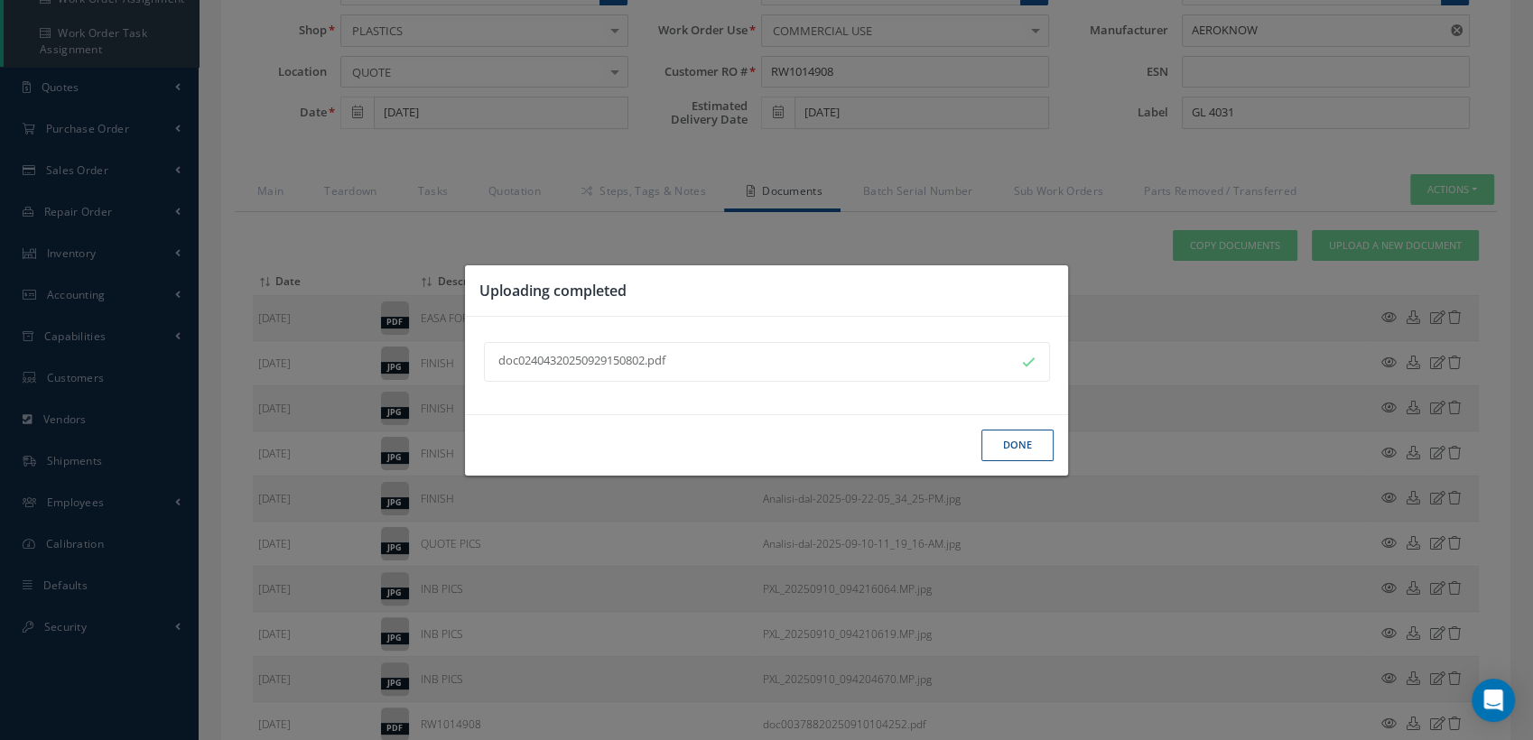
click at [1011, 444] on button "Done" at bounding box center [1017, 446] width 72 height 32
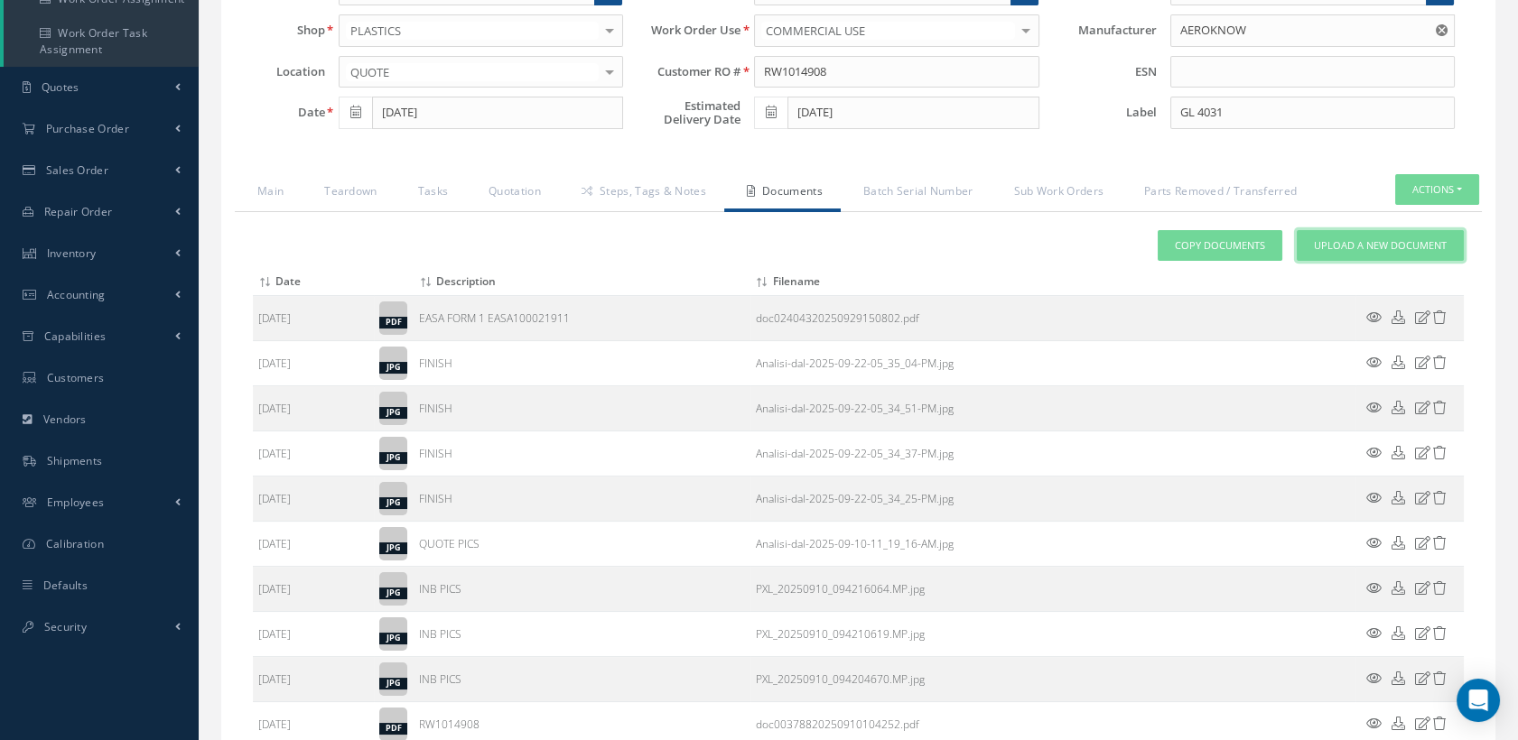
drag, startPoint x: 1322, startPoint y: 256, endPoint x: 1269, endPoint y: 271, distance: 55.2
click at [1322, 254] on span "Upload a New Document" at bounding box center [1380, 245] width 133 height 15
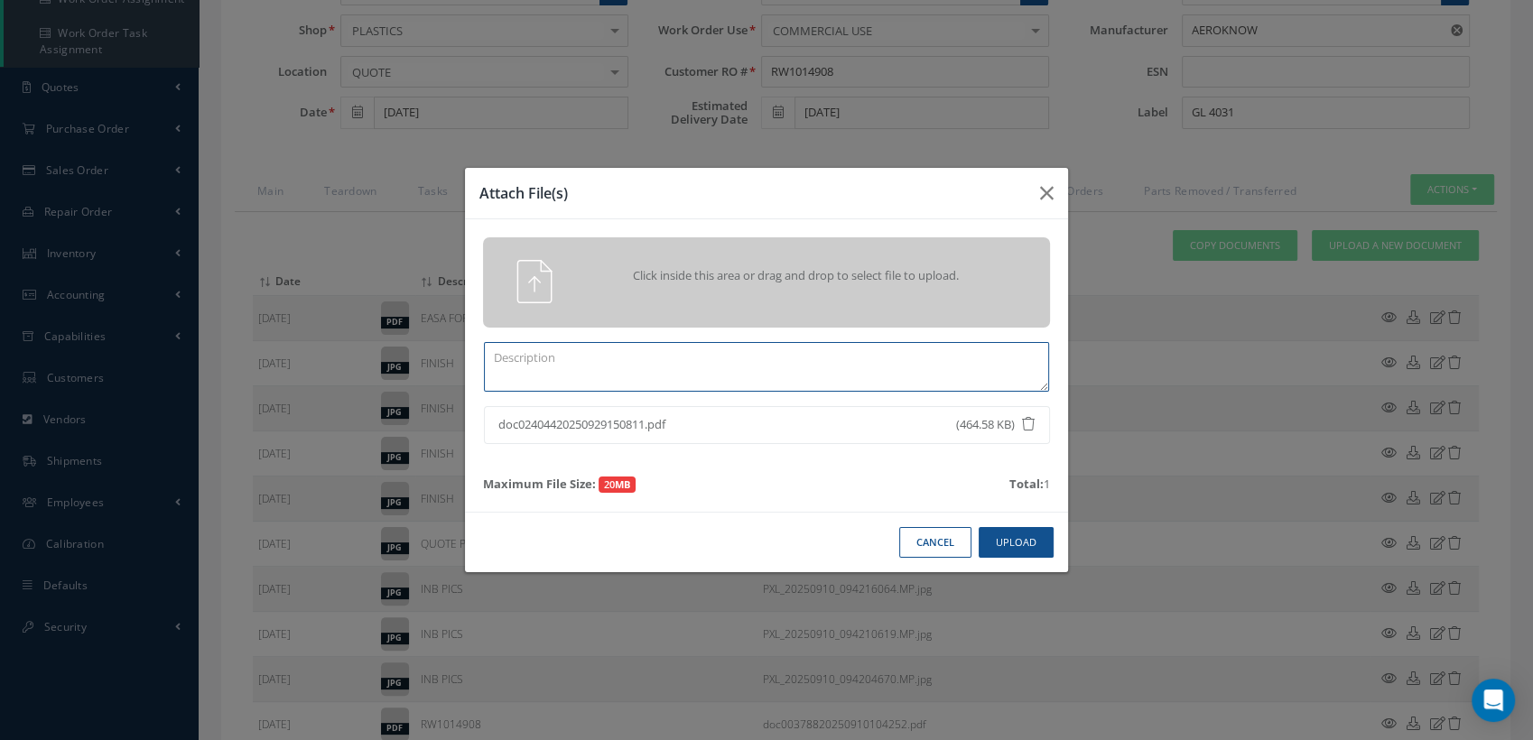
click at [602, 357] on textarea at bounding box center [766, 367] width 565 height 50
paste textarea "100021911"
click at [999, 542] on button "Upload" at bounding box center [1016, 543] width 75 height 32
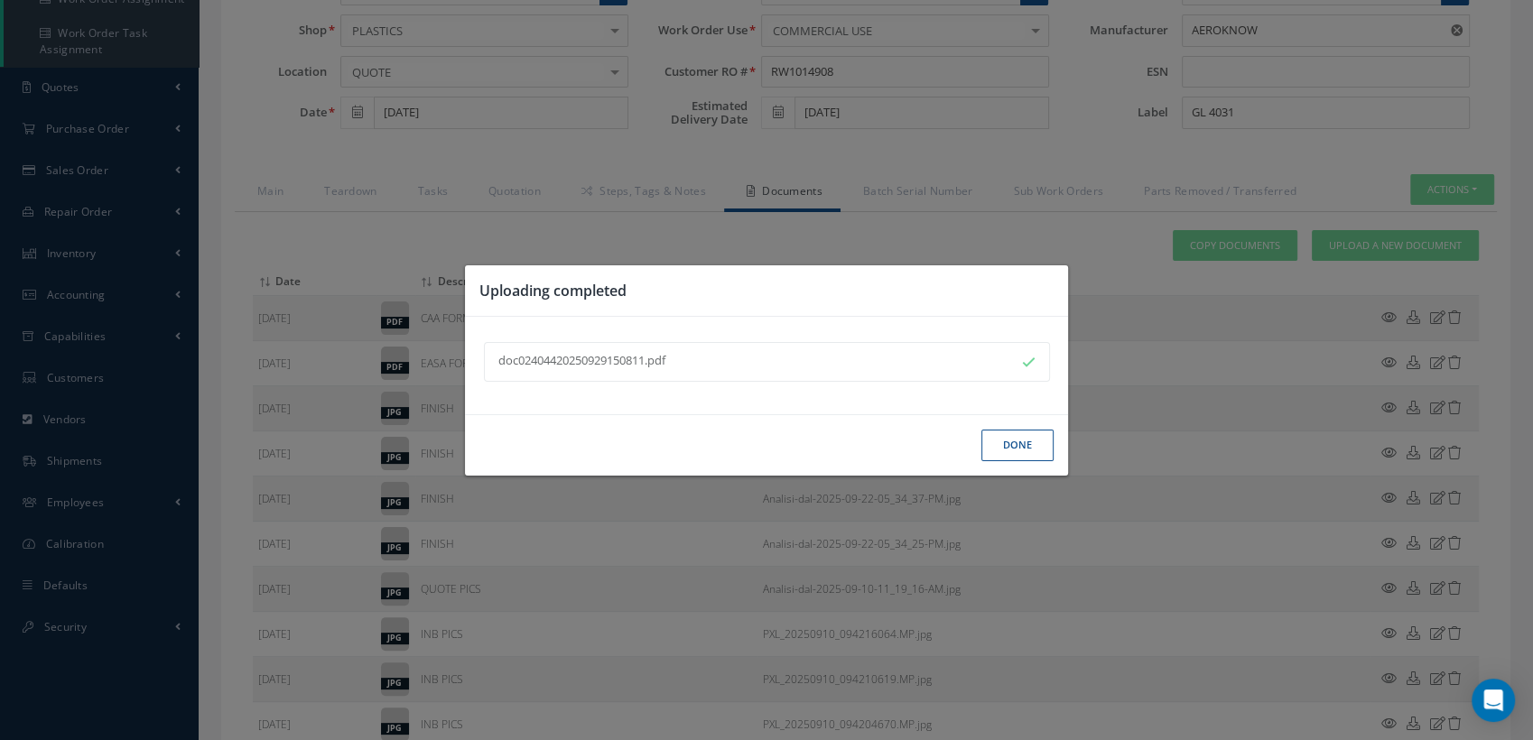
click at [1006, 444] on button "Done" at bounding box center [1017, 446] width 72 height 32
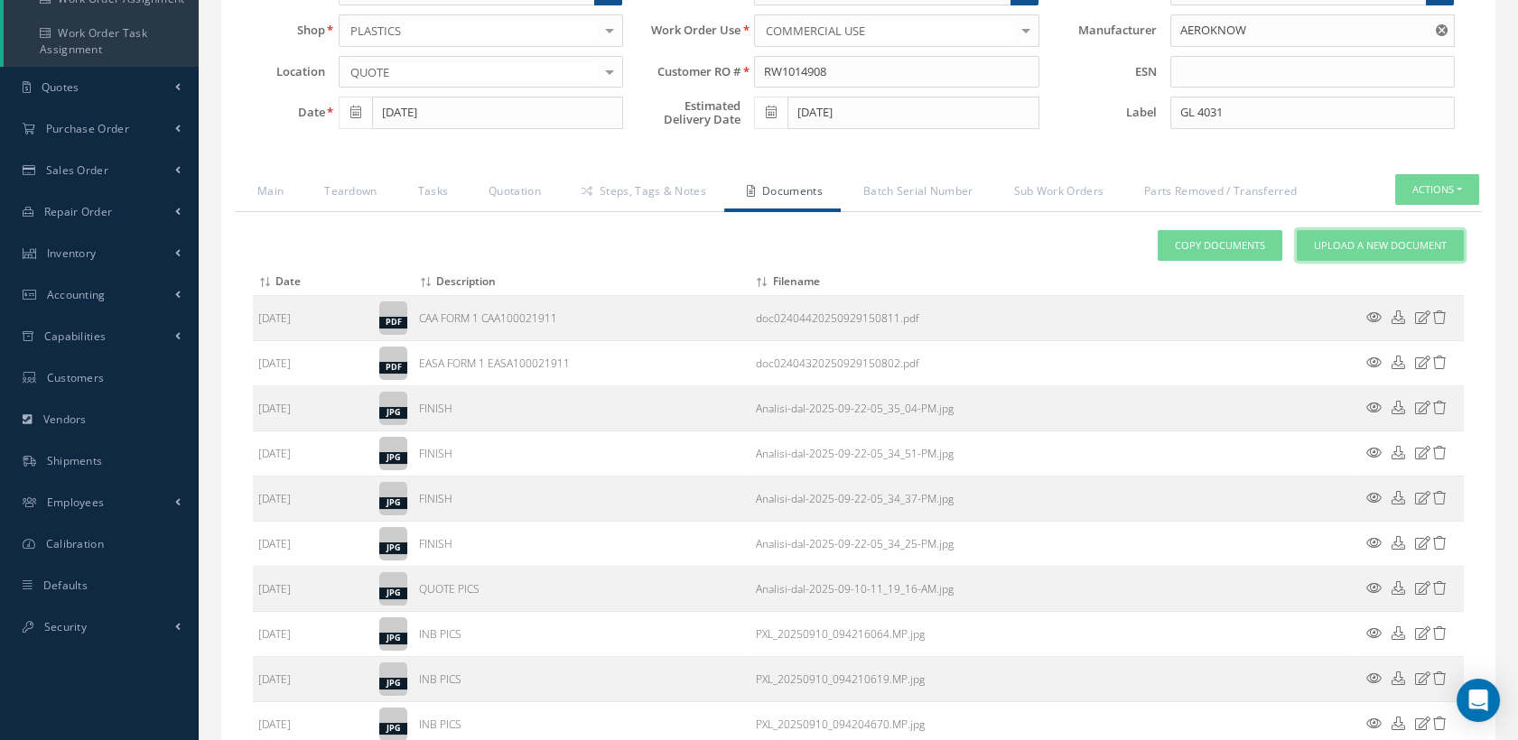
click at [1381, 249] on link "Upload a New Document" at bounding box center [1380, 246] width 167 height 32
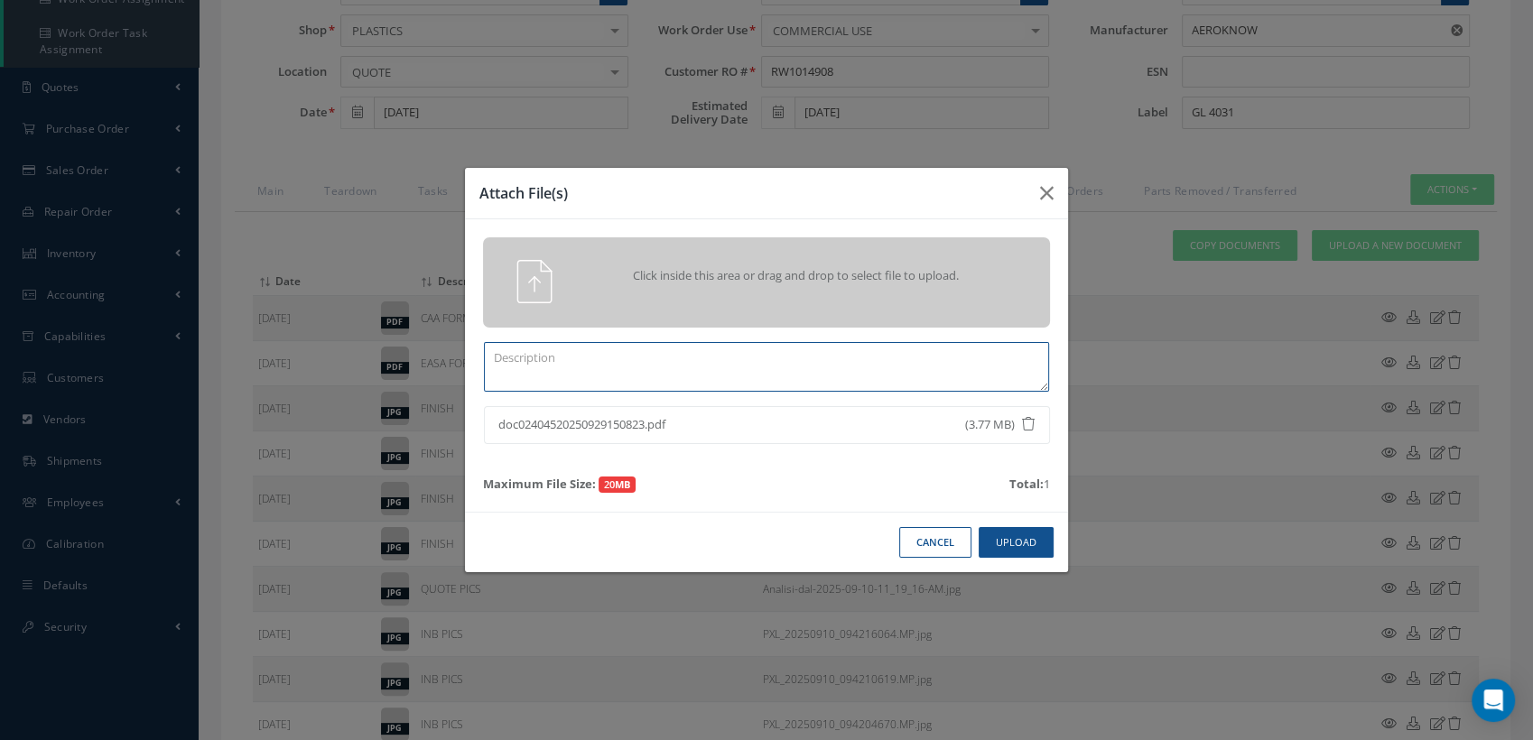
click at [532, 362] on textarea at bounding box center [766, 367] width 565 height 50
type textarea "COMPLETED CASF-019 WORKSHEET"
click at [1043, 539] on button "Upload" at bounding box center [1016, 543] width 75 height 32
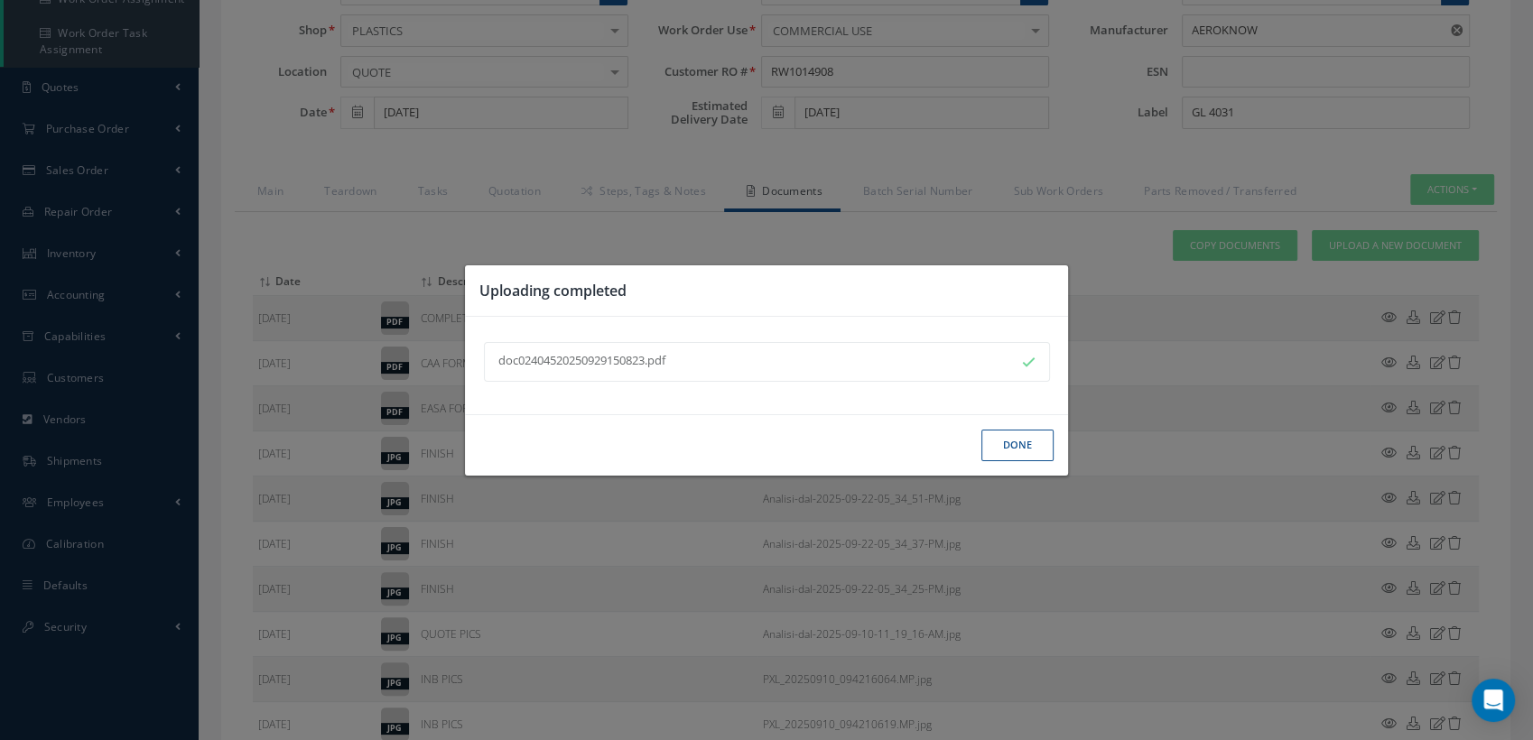
click at [1008, 451] on button "Done" at bounding box center [1017, 446] width 72 height 32
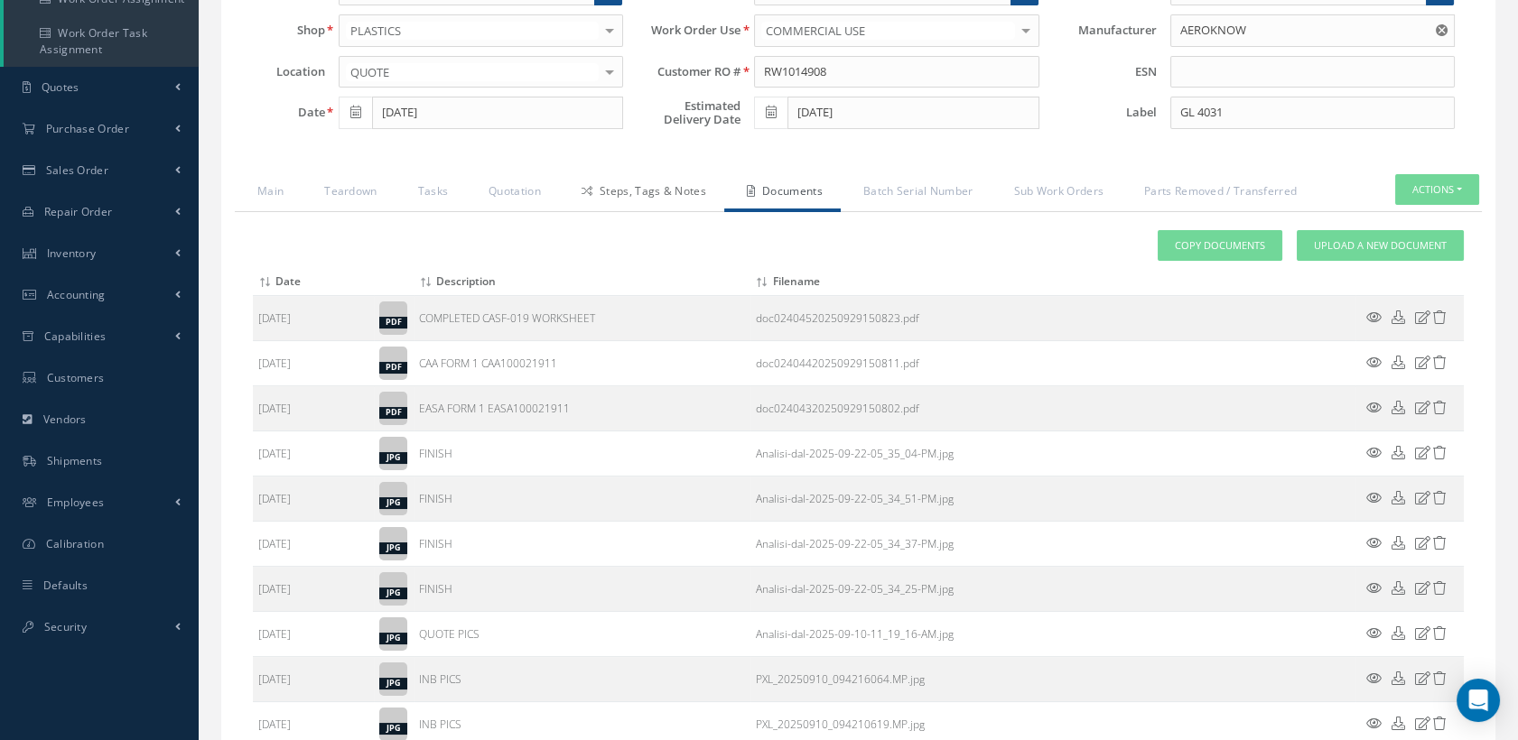
click at [655, 199] on link "Steps, Tags & Notes" at bounding box center [641, 193] width 165 height 38
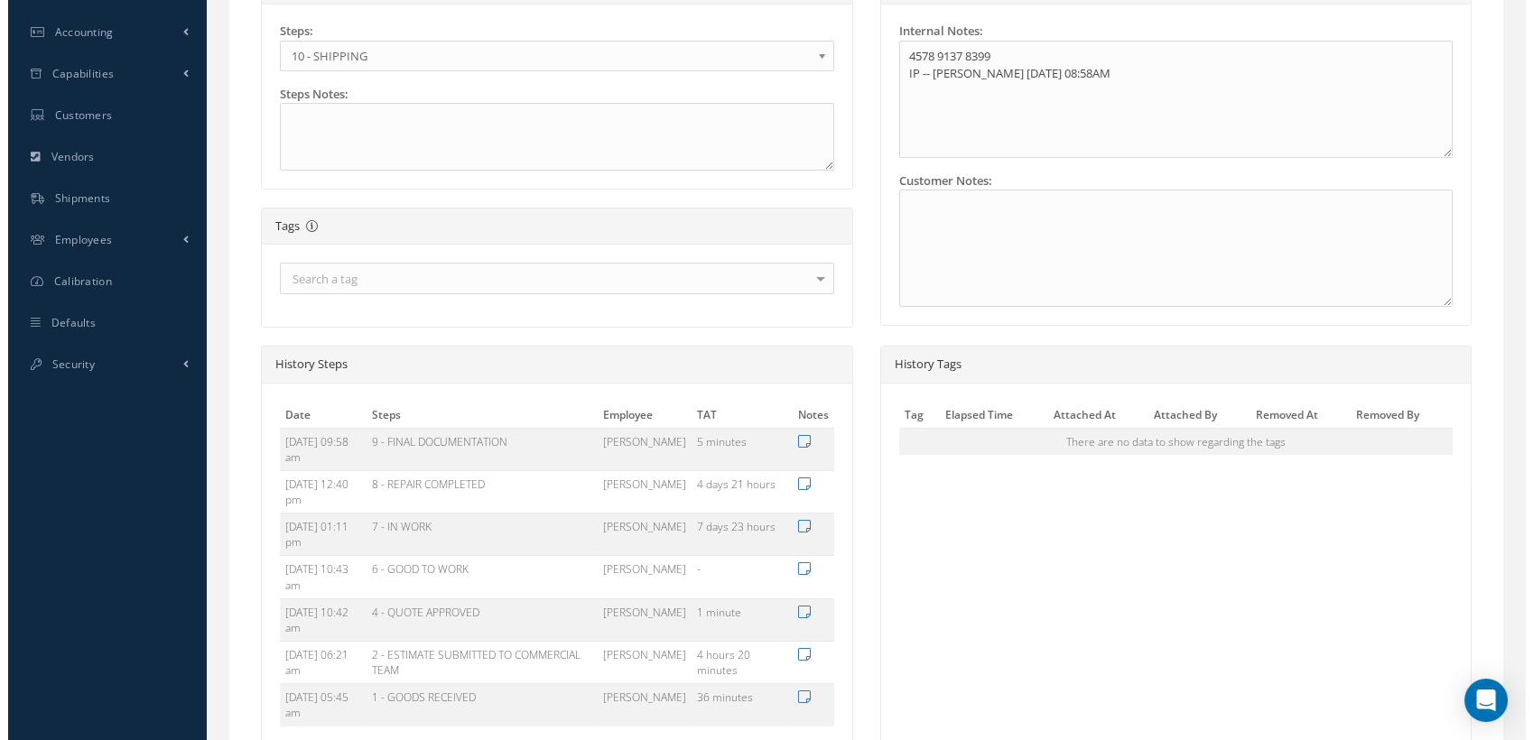
scroll to position [757, 0]
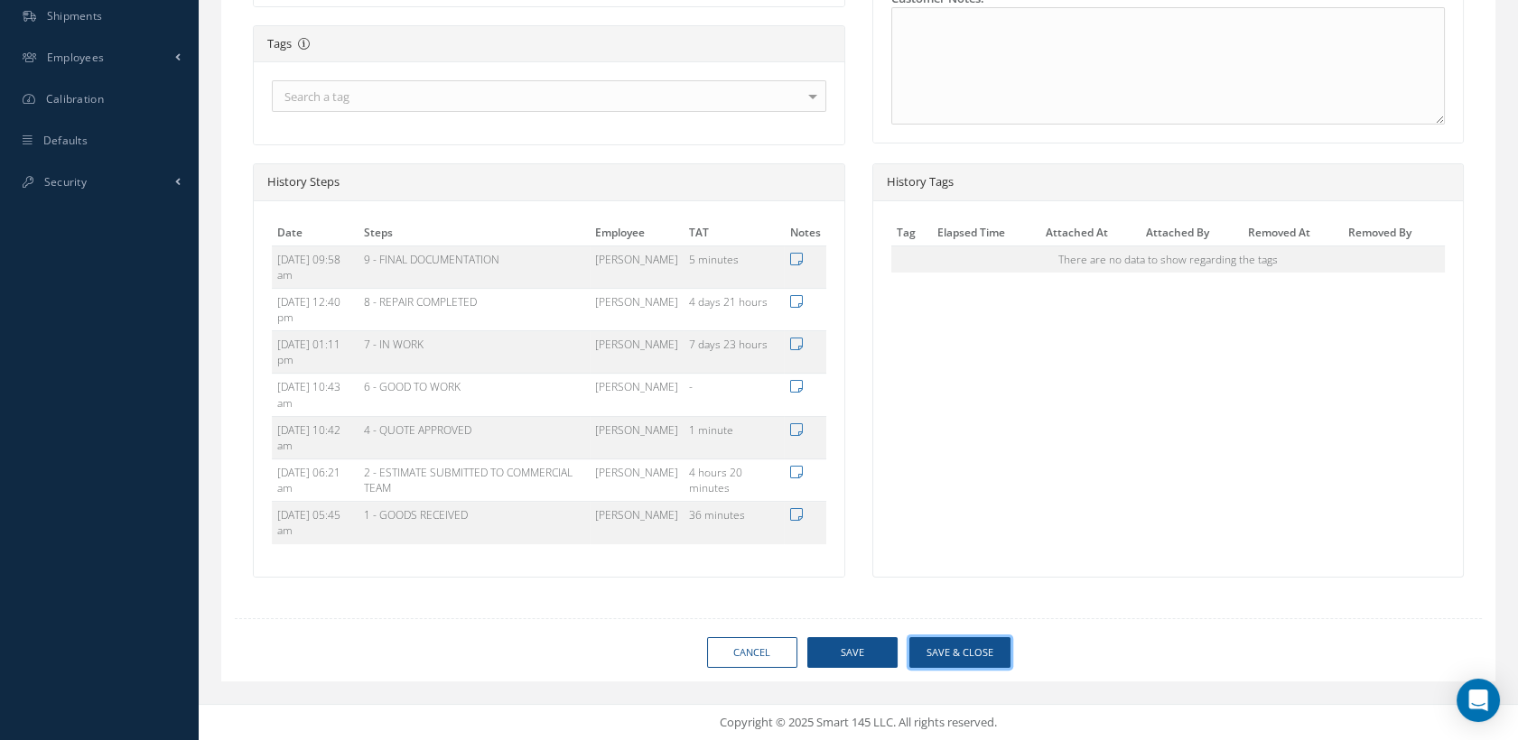
click at [972, 647] on button "Save & Close" at bounding box center [959, 653] width 101 height 32
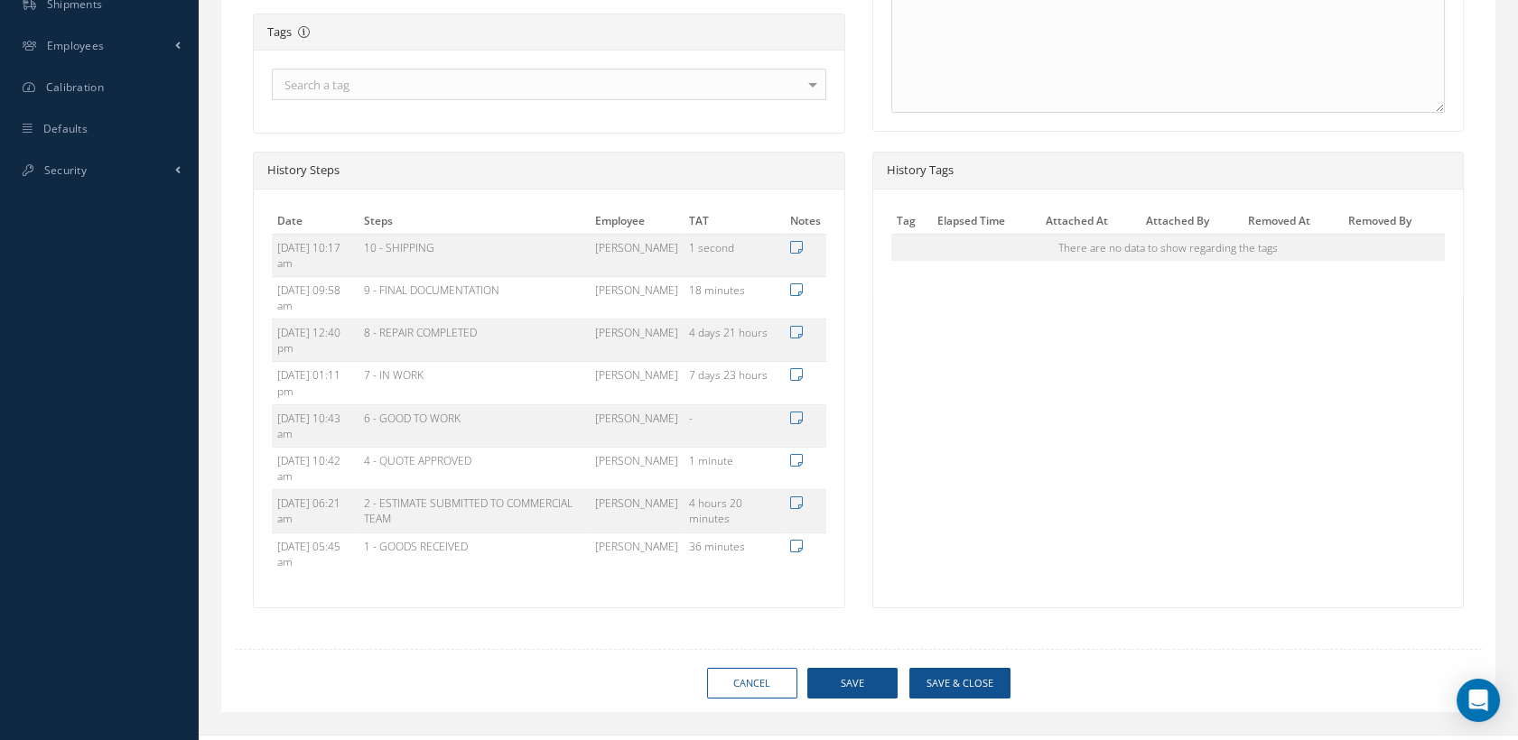
type input "AEROKNOW"
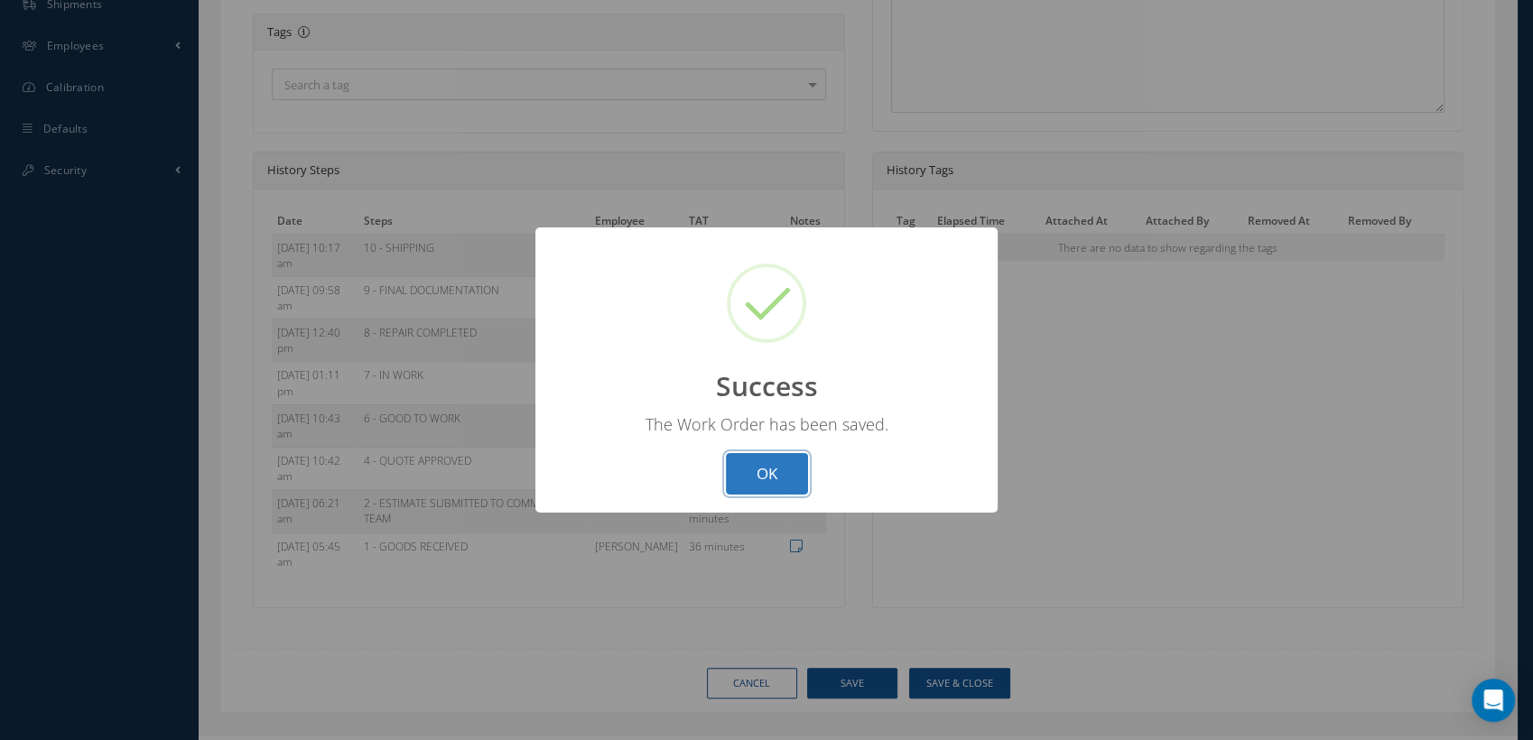
click at [783, 469] on button "OK" at bounding box center [767, 474] width 82 height 42
select select "25"
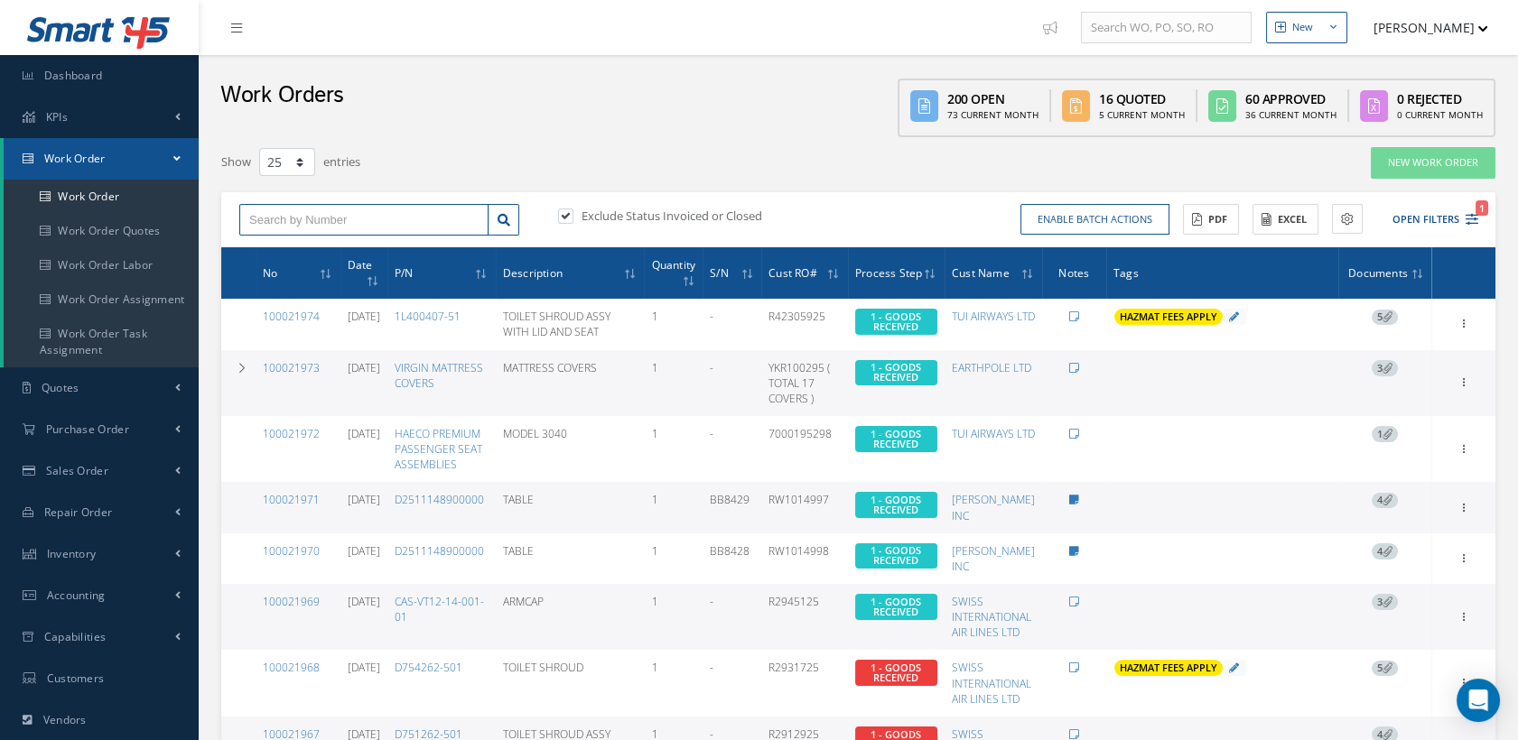
click at [341, 220] on input "text" at bounding box center [363, 220] width 249 height 33
click at [414, 215] on input "text" at bounding box center [363, 220] width 249 height 33
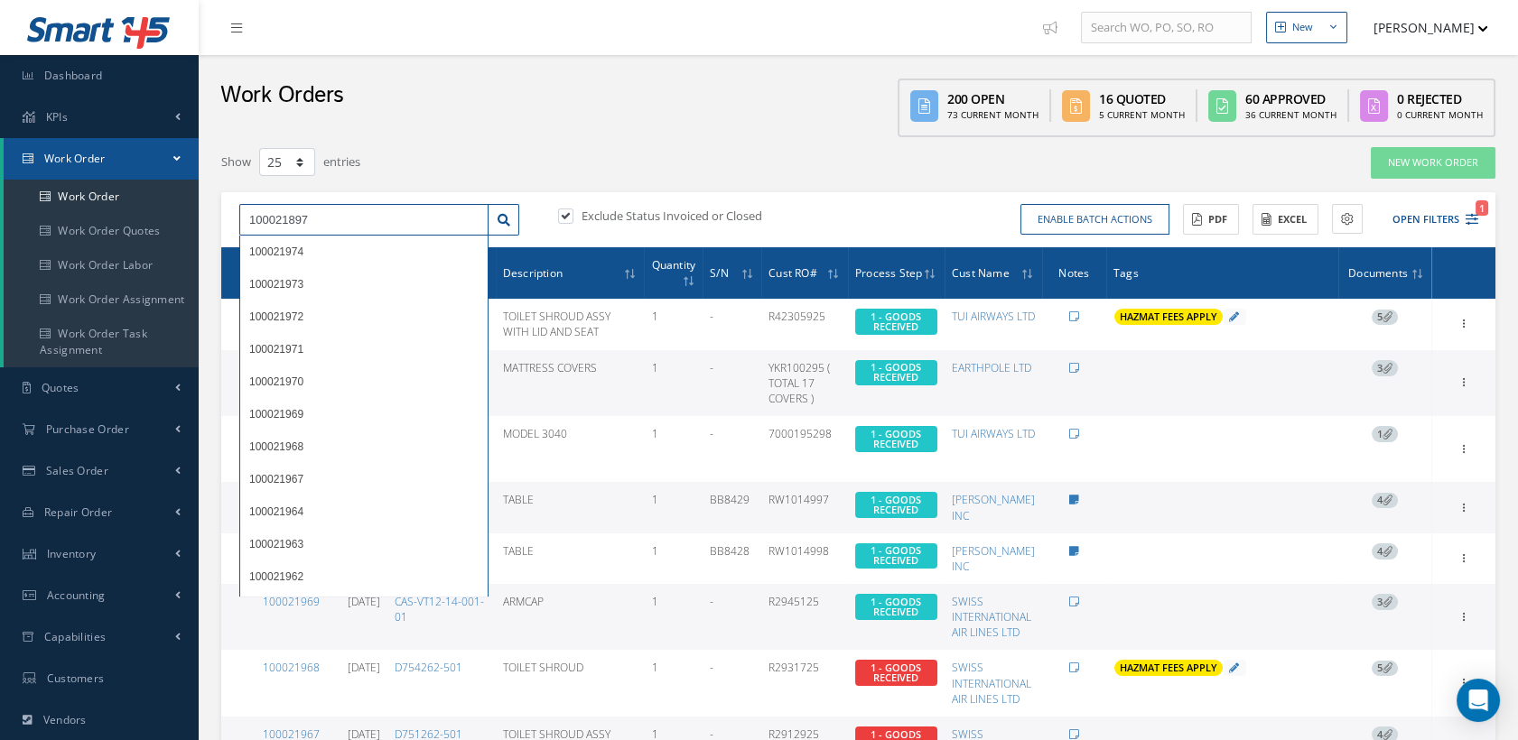
type input "100021897"
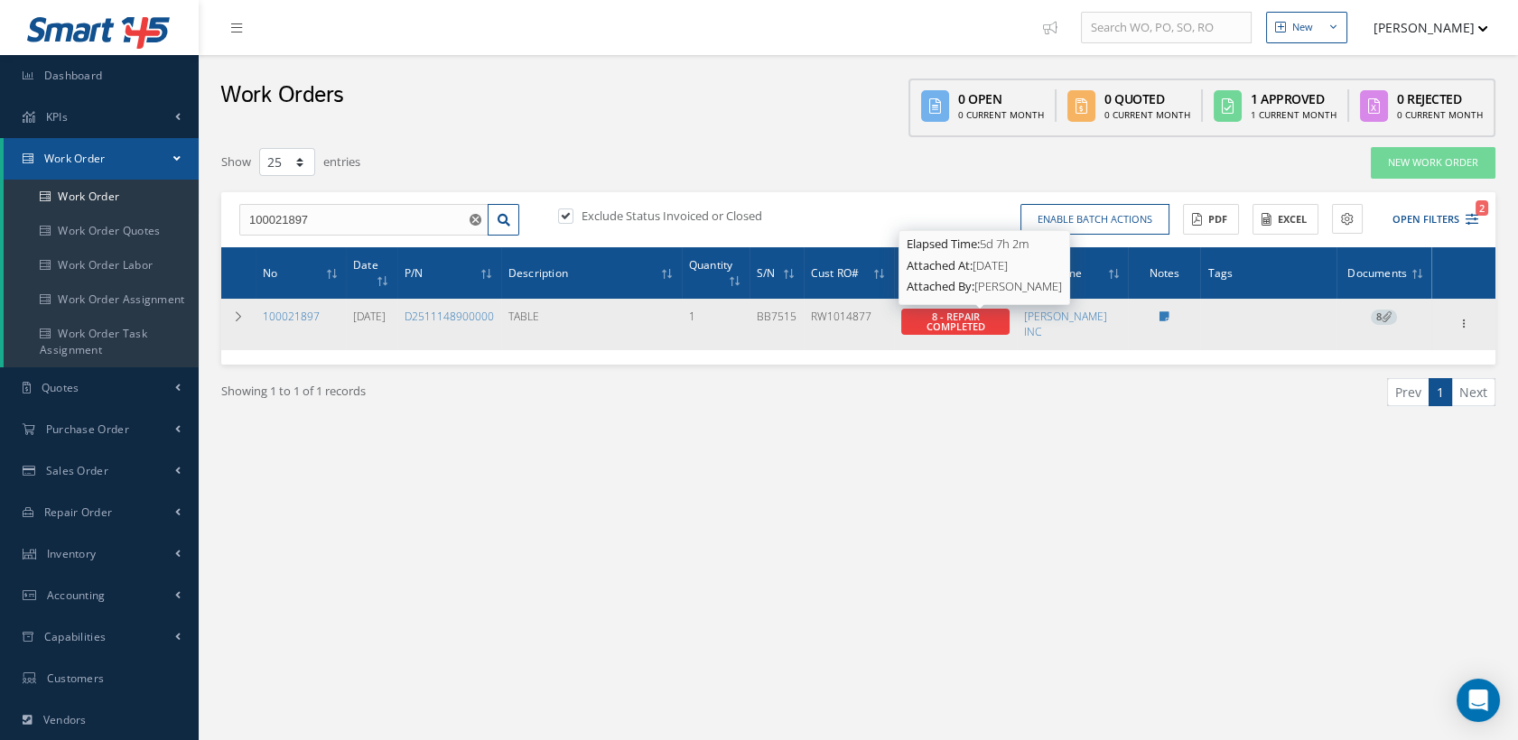
click at [980, 311] on span "8 - REPAIR COMPLETED" at bounding box center [954, 321] width 59 height 23
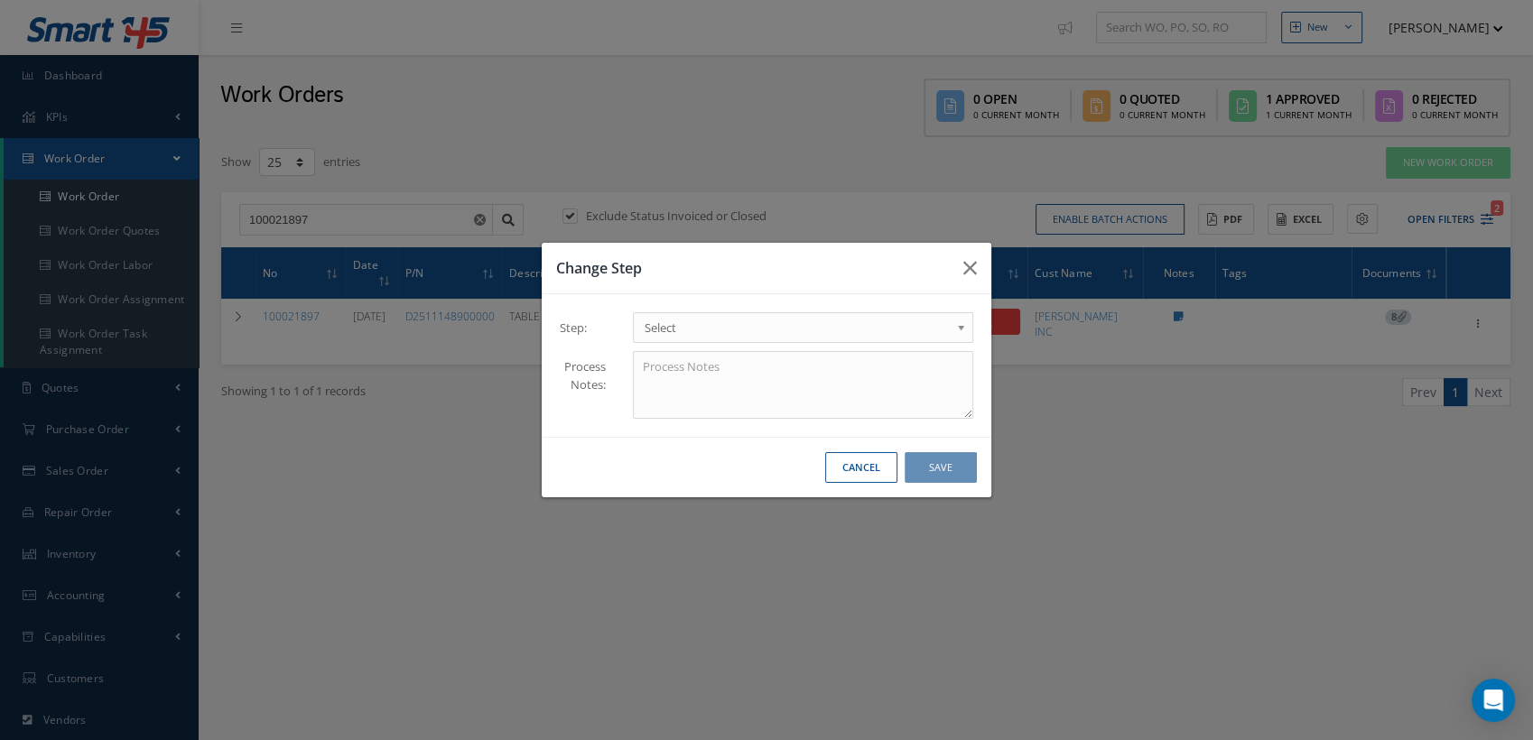
click at [967, 323] on b at bounding box center [964, 332] width 16 height 29
click at [916, 468] on button "Save" at bounding box center [941, 468] width 72 height 32
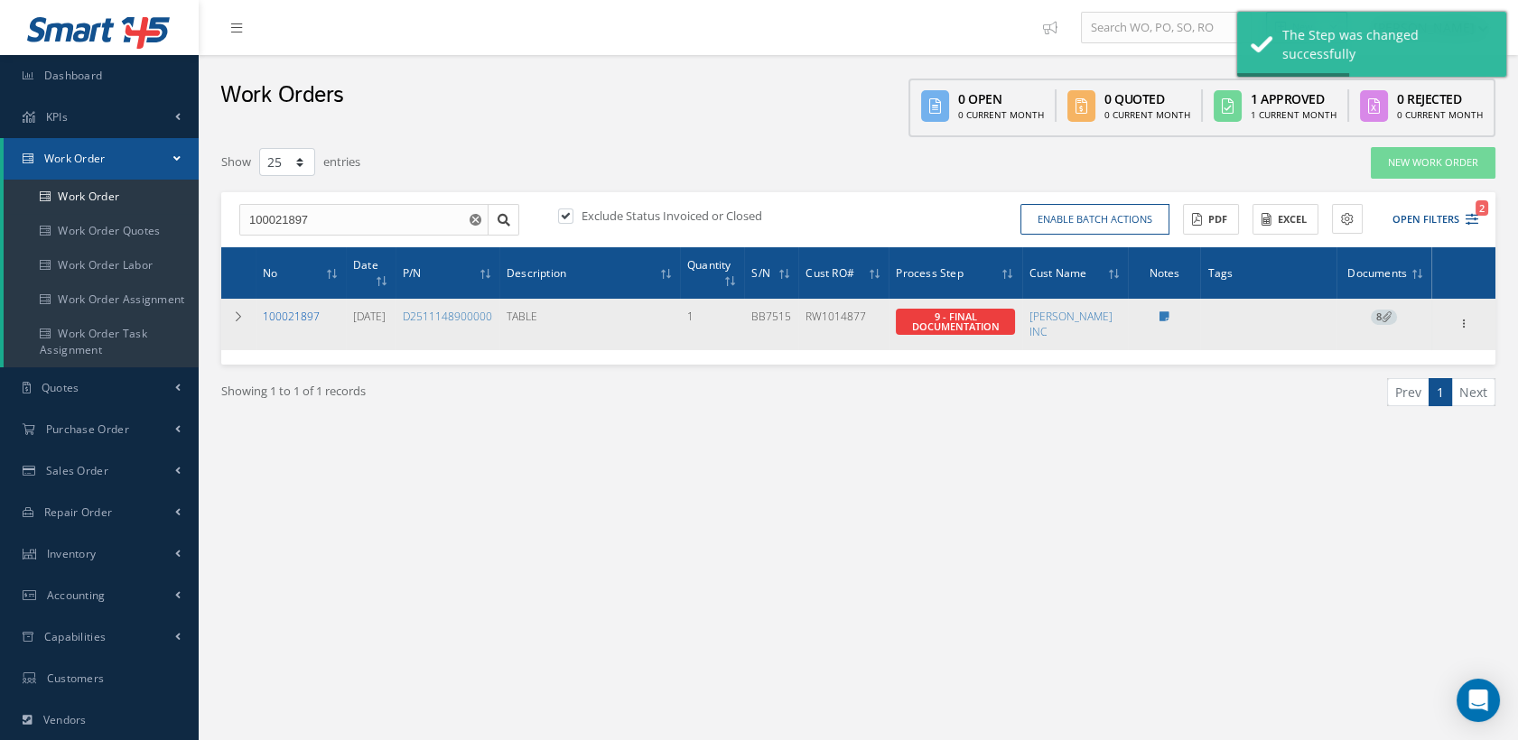
click at [309, 311] on link "100021897" at bounding box center [291, 316] width 57 height 15
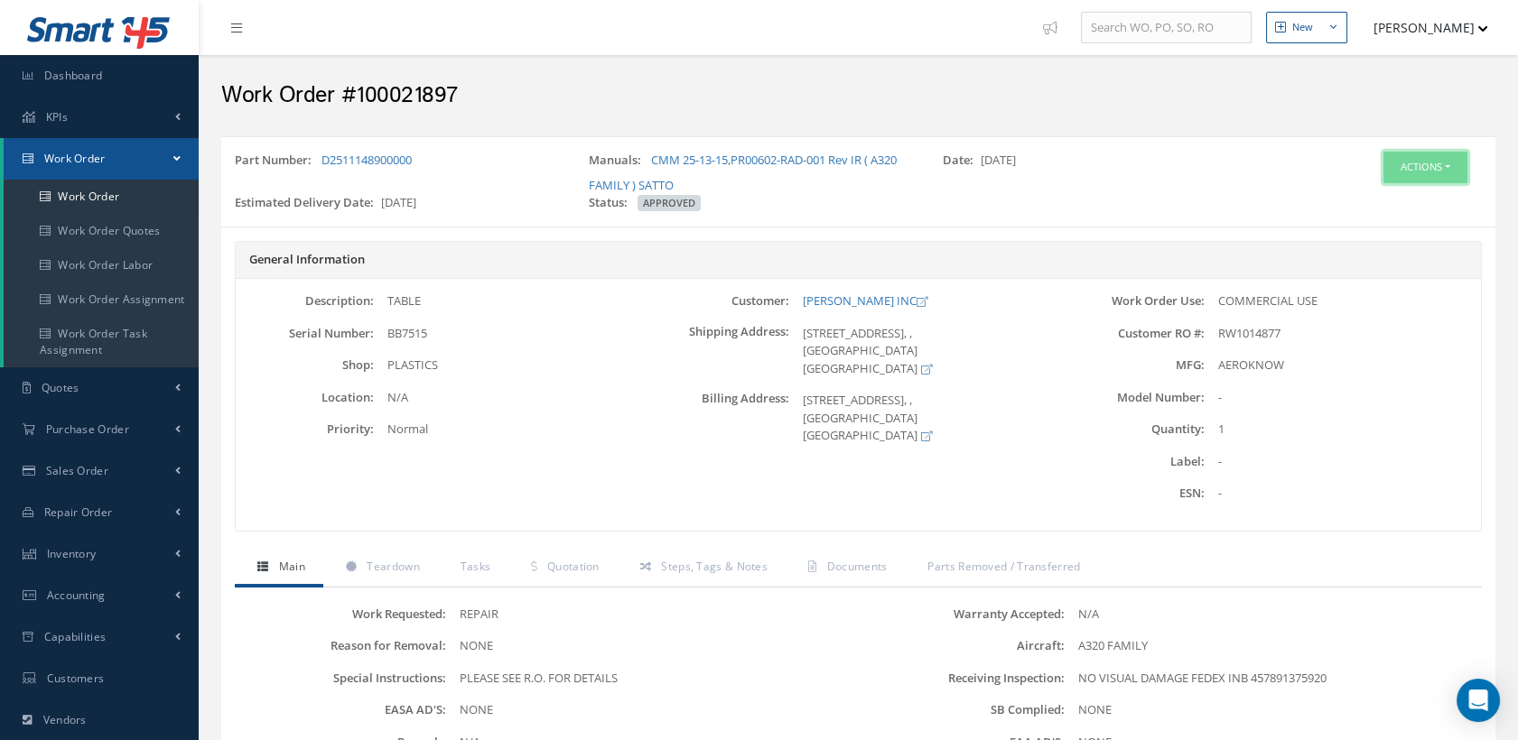
click at [1403, 159] on button "Actions" at bounding box center [1425, 168] width 84 height 32
click at [1351, 199] on icon at bounding box center [1347, 201] width 13 height 10
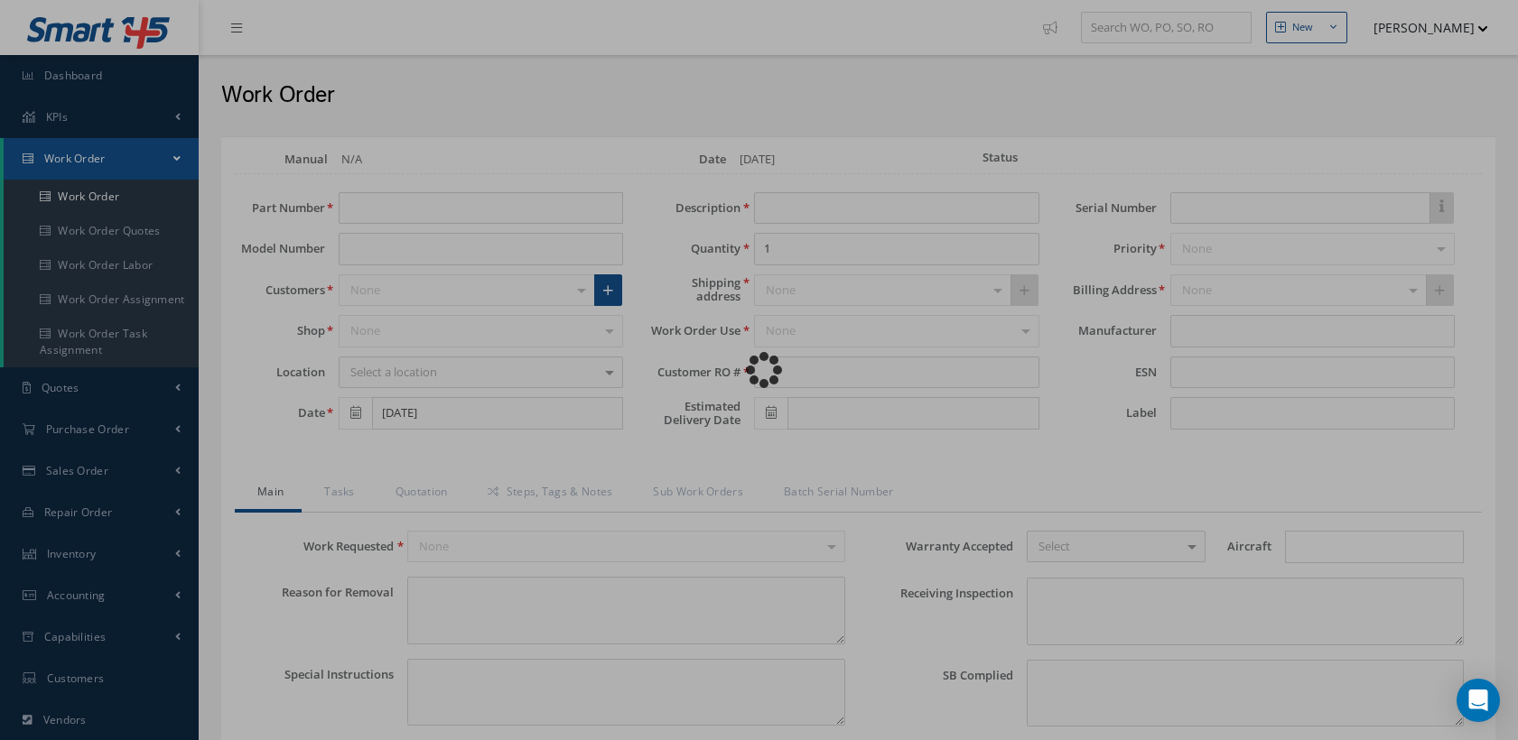
type input "D2511148900000"
type input "[DATE]"
type input "TABLE"
type input "RW1014877"
type input "[DATE]"
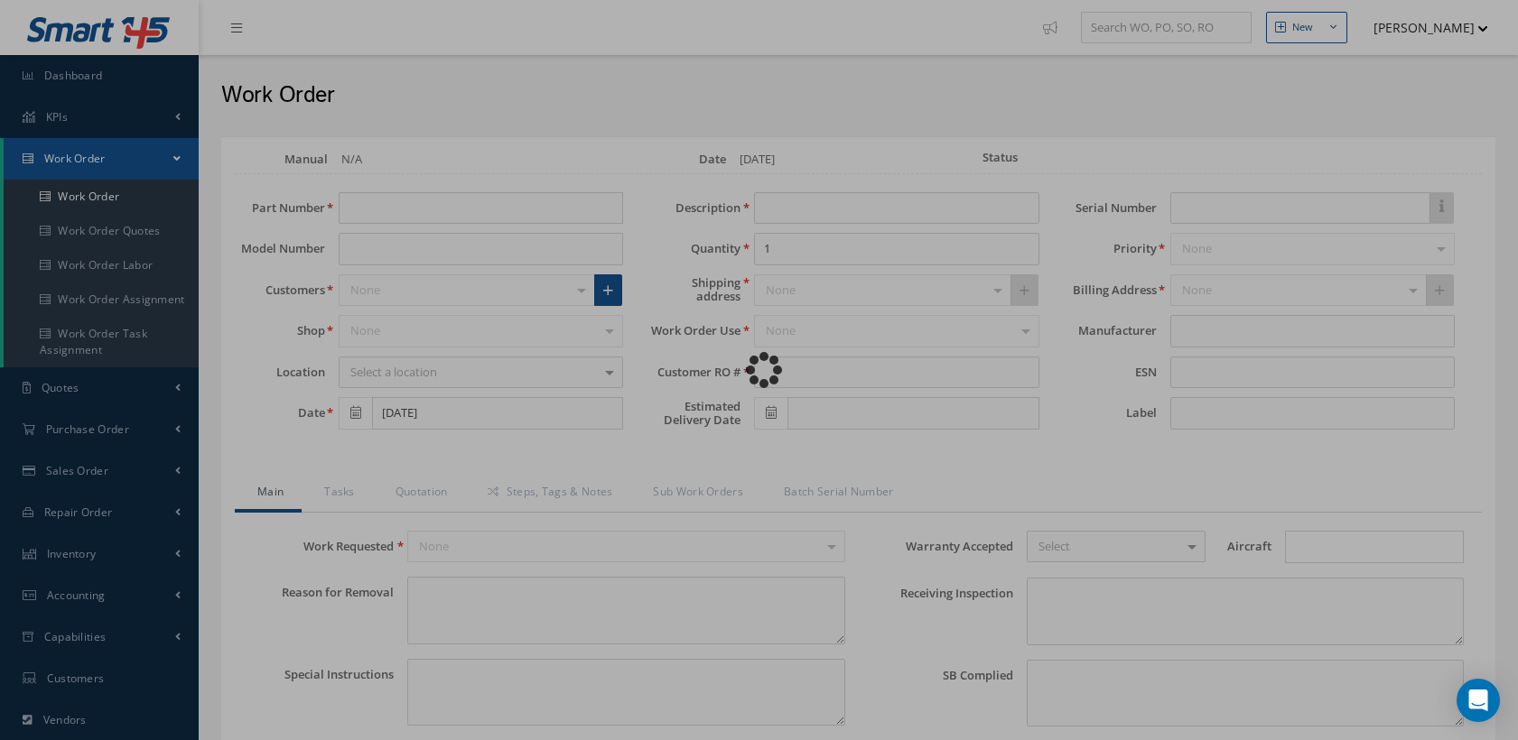
type input "BB7515"
type textarea "NONE"
type textarea "PLEASE SEE R.O. FOR DETAILS"
type input "NONE"
type textarea "NO VISUAL DAMAGE FEDEX INB 457891375920"
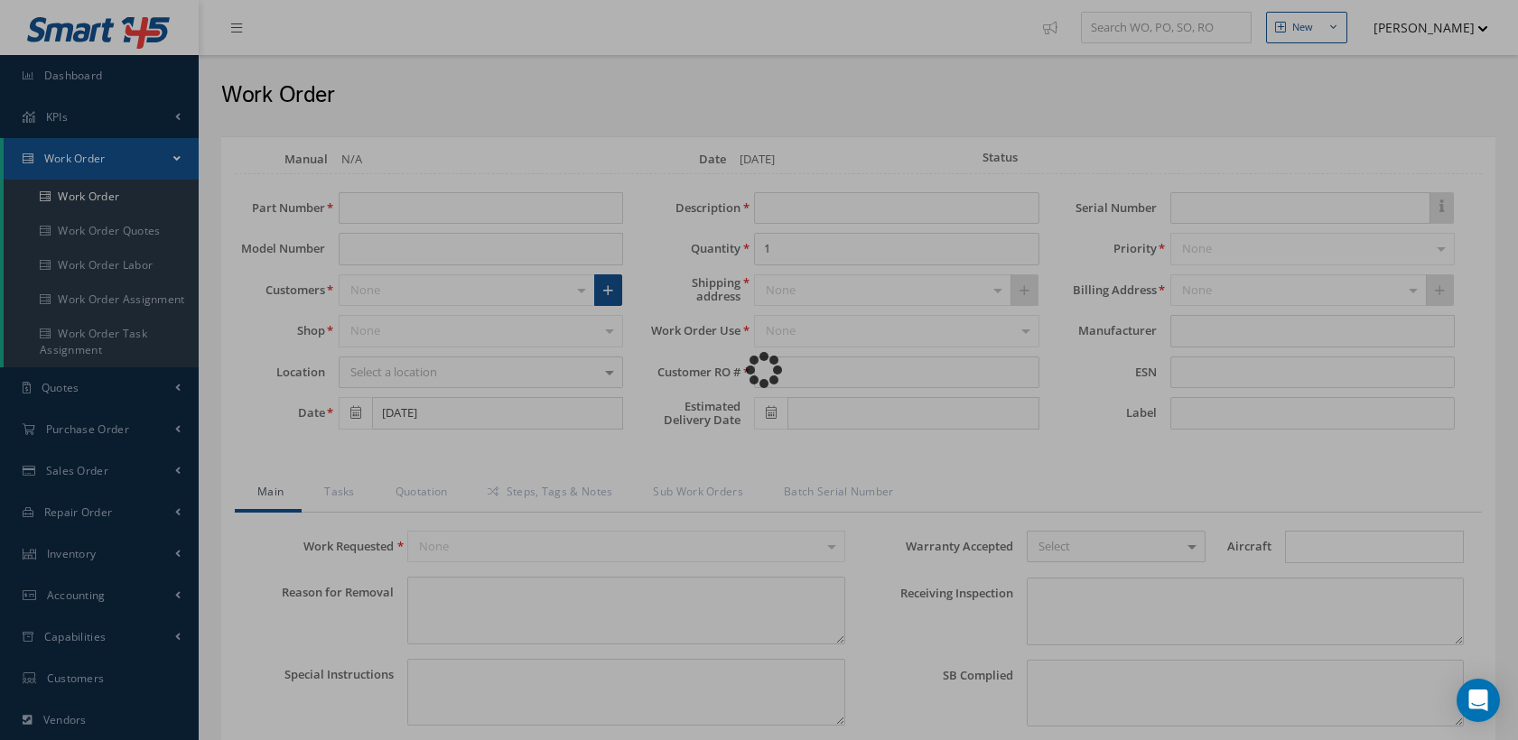
type textarea "NONE"
type input "NONE"
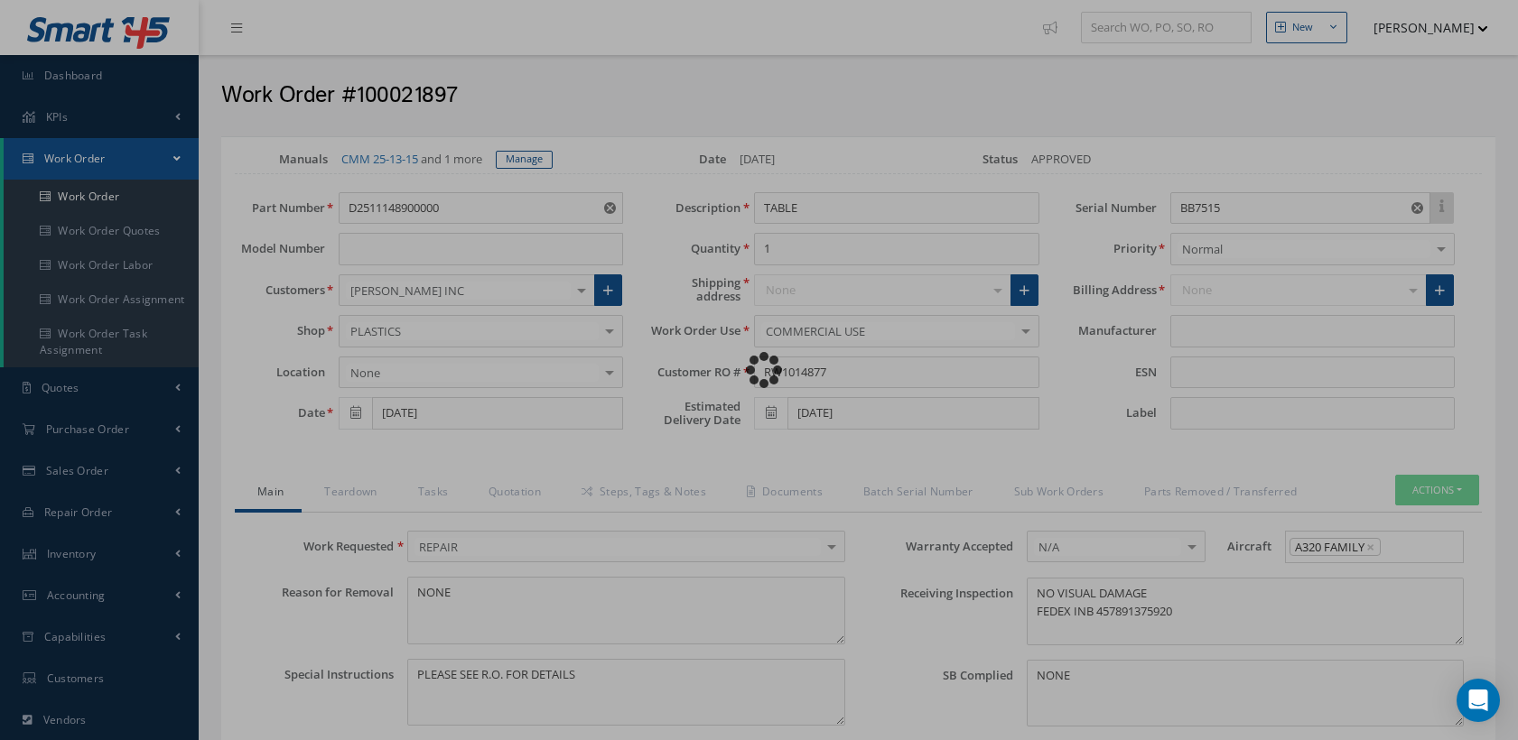
type input "AEROKNOW"
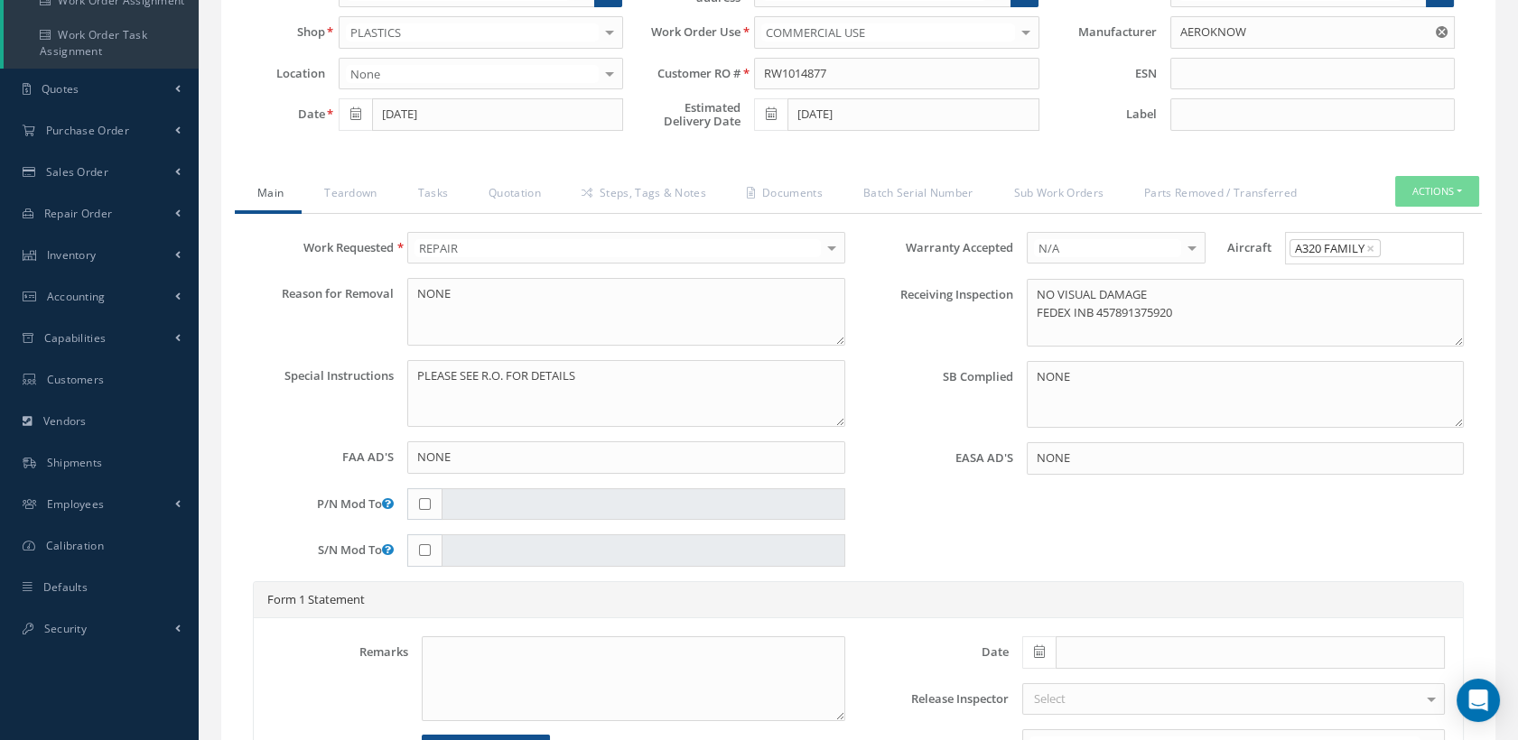
scroll to position [301, 0]
click at [371, 203] on link "Teardown" at bounding box center [348, 193] width 93 height 38
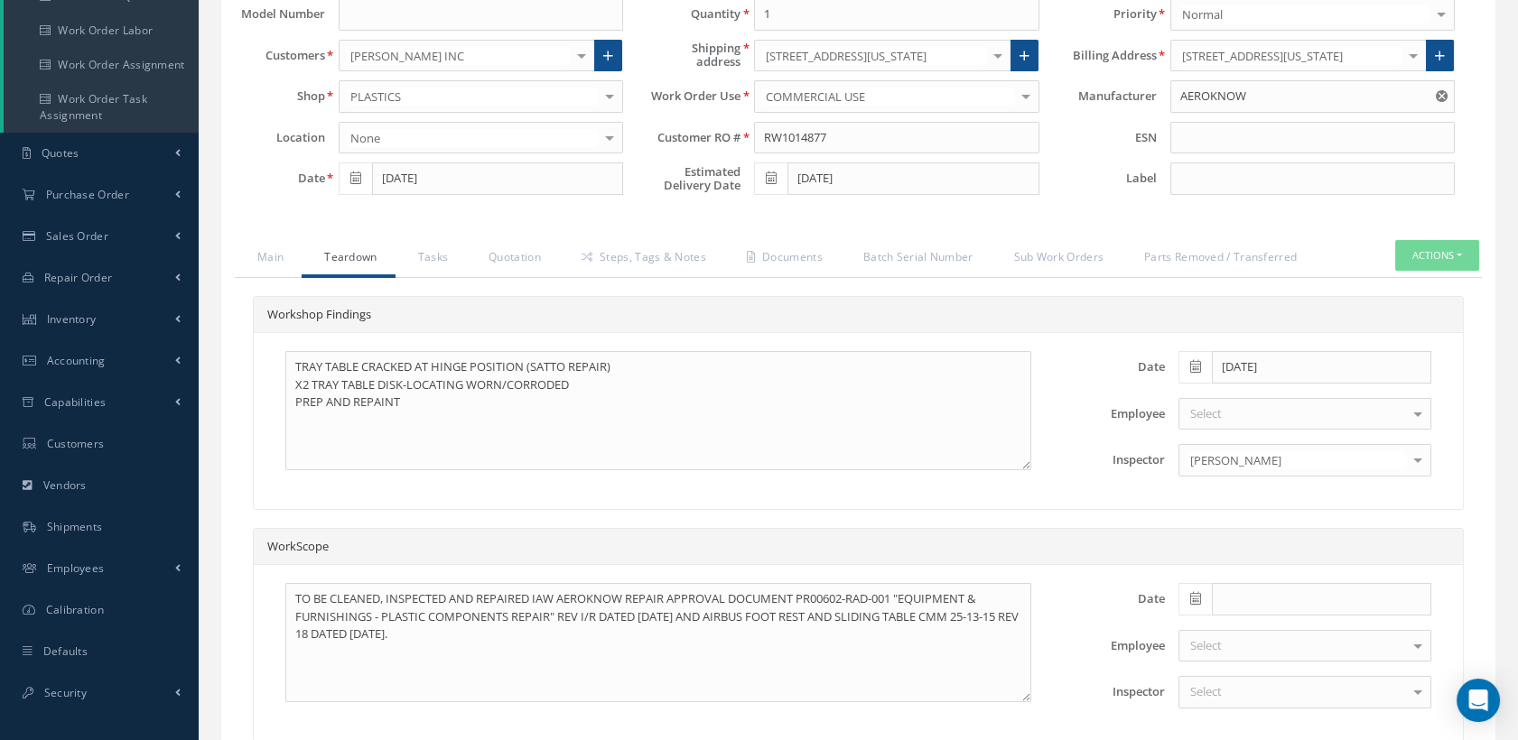
scroll to position [401, 0]
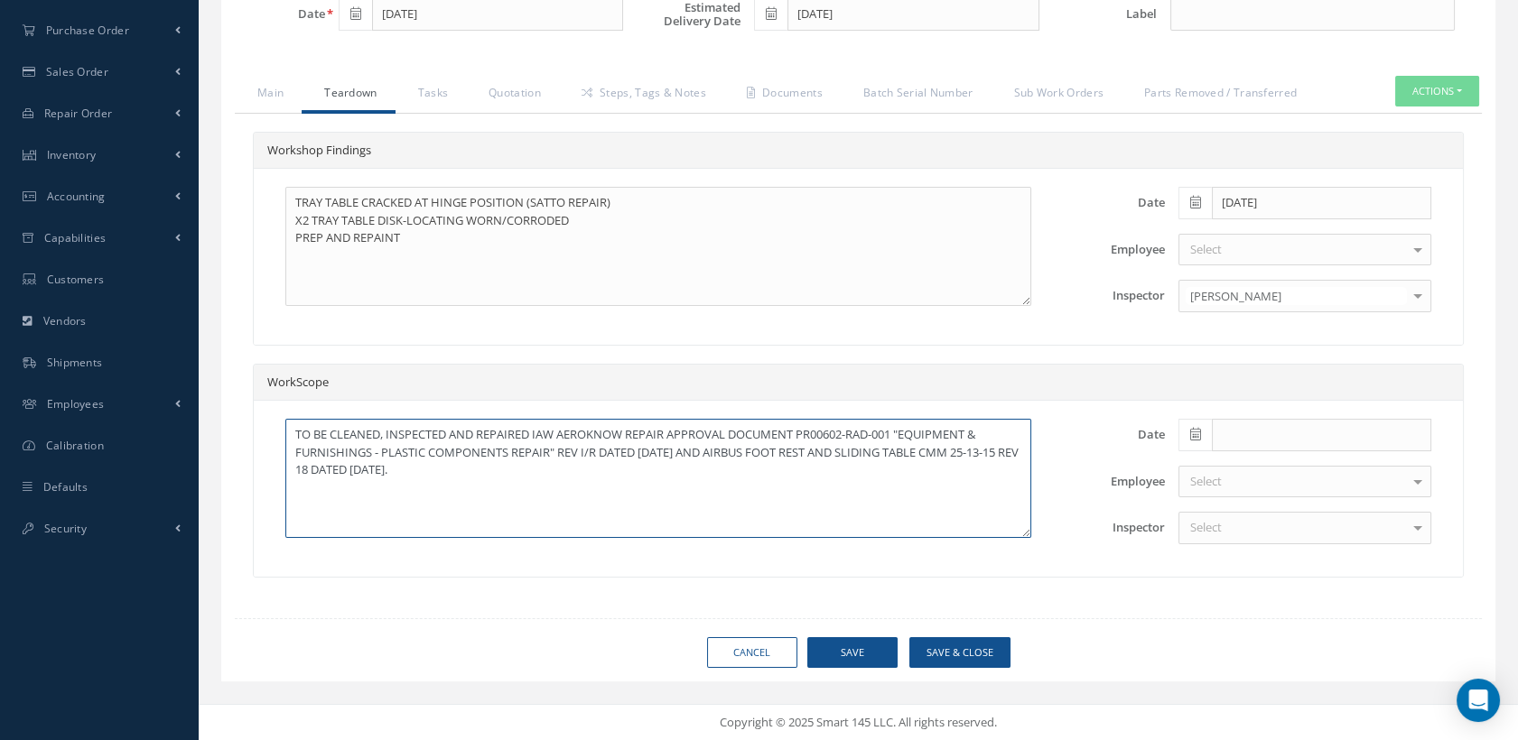
drag, startPoint x: 507, startPoint y: 488, endPoint x: 361, endPoint y: 451, distance: 150.0
click at [331, 433] on textarea "TO BE CLEANED, INSPECTED AND REPAIRED IAW AEROKNOW REPAIR APPROVAL DOCUMENT PR0…" at bounding box center [658, 478] width 746 height 119
click at [267, 95] on link "Main" at bounding box center [268, 95] width 67 height 38
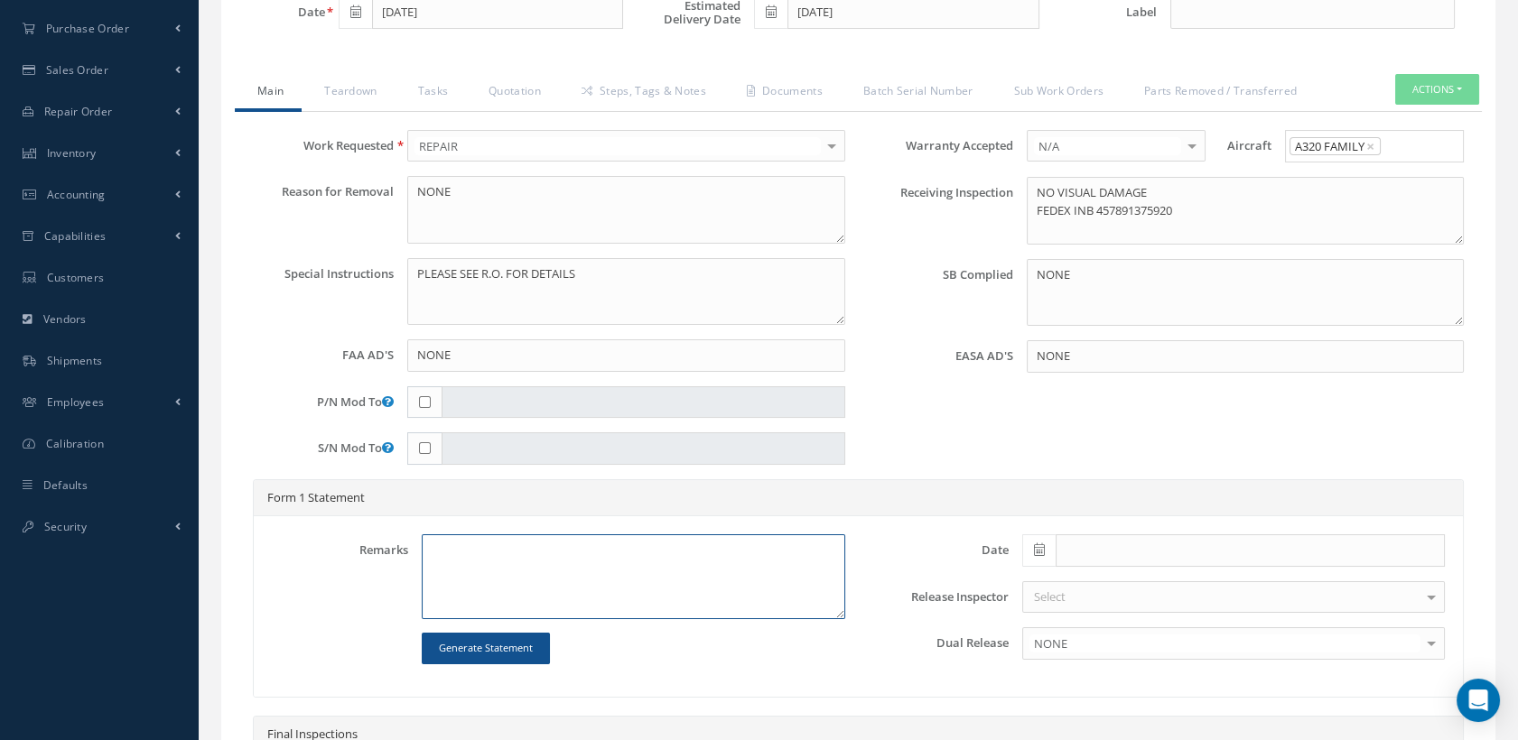
click at [430, 554] on textarea at bounding box center [633, 576] width 423 height 85
paste textarea "CLEANED, INSPECTED AND REPAIRED IAW AEROKNOW REPAIR APPROVAL DOCUMENT PR00602-R…"
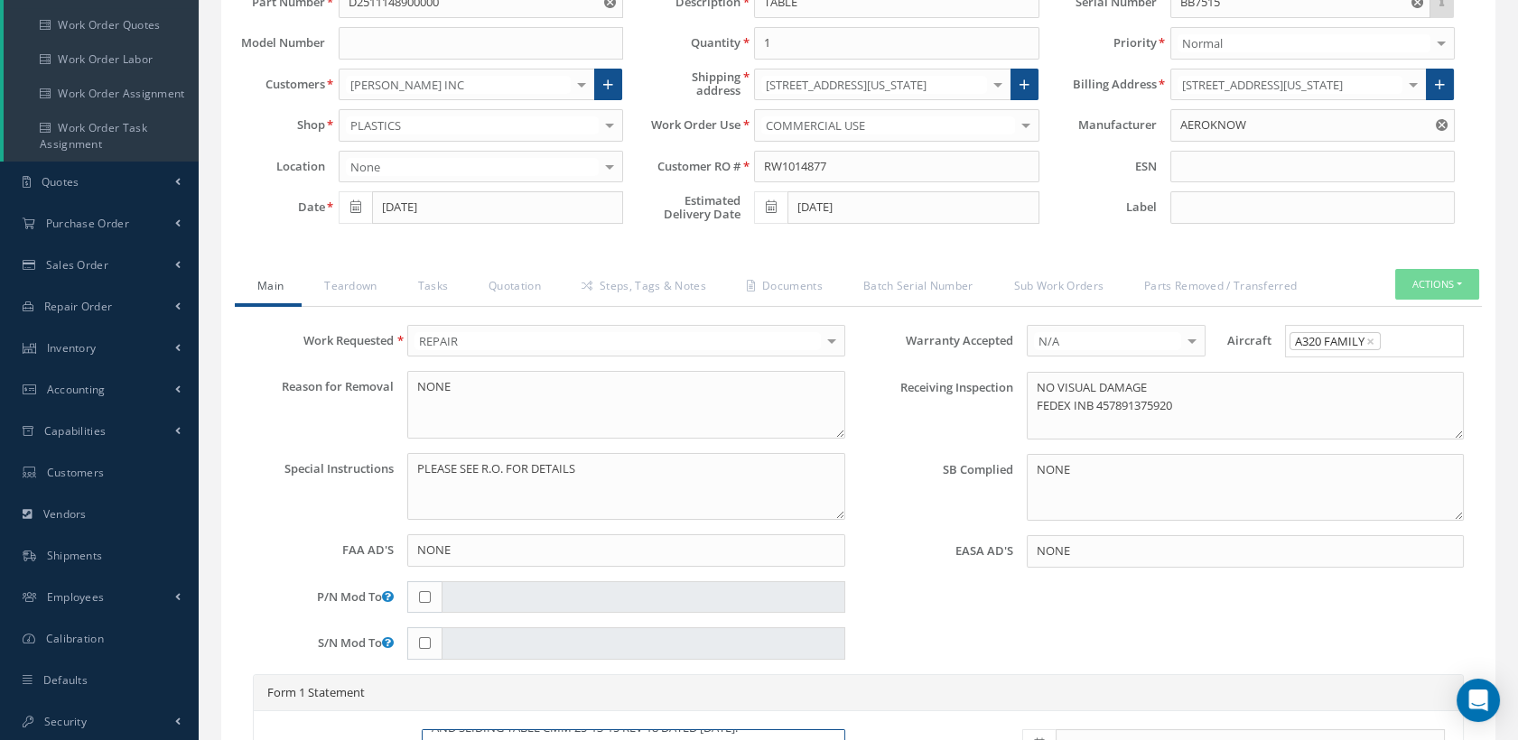
scroll to position [0, 0]
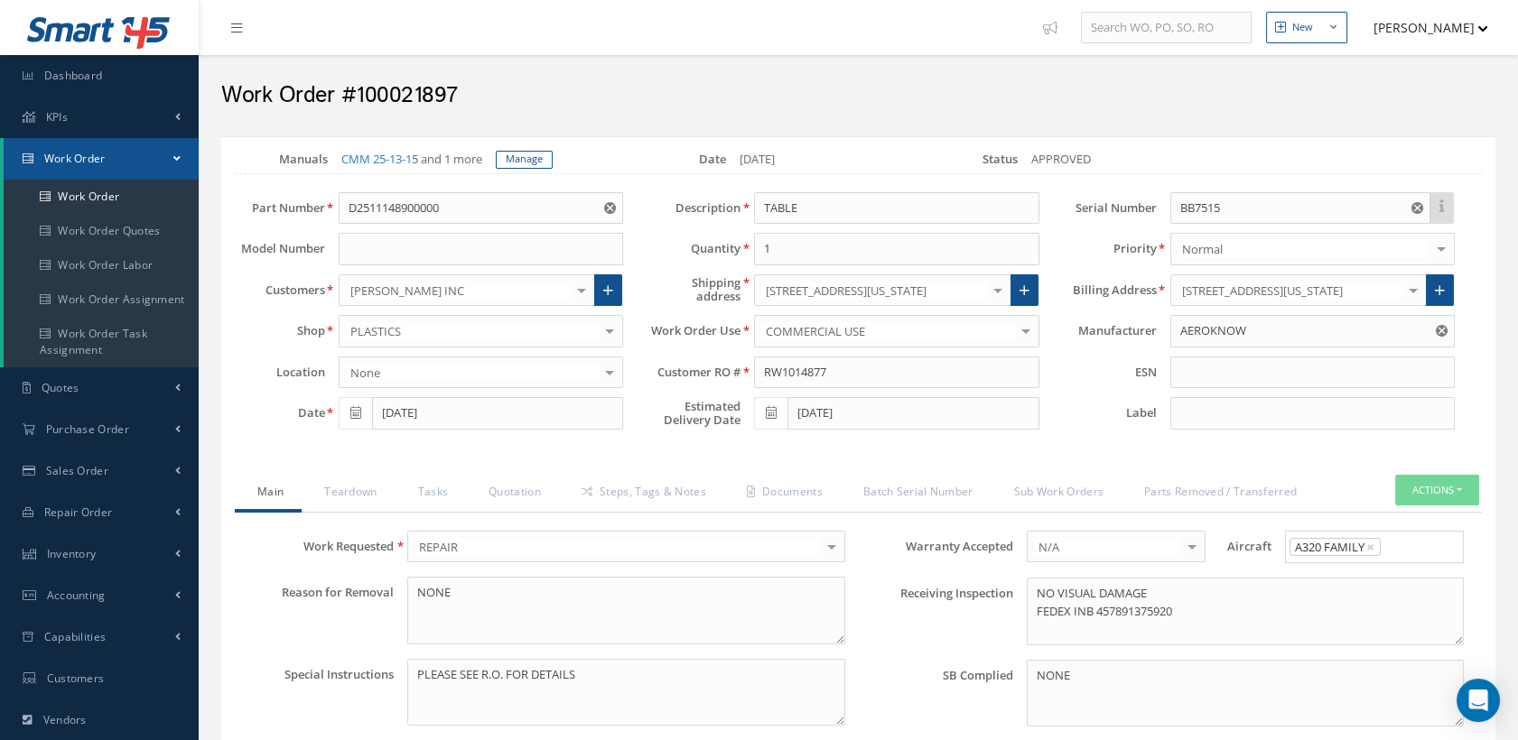
drag, startPoint x: 463, startPoint y: 95, endPoint x: 355, endPoint y: 92, distance: 108.4
click at [355, 92] on h2 "Work Order #100021897" at bounding box center [858, 95] width 1274 height 27
copy h2 "100021897"
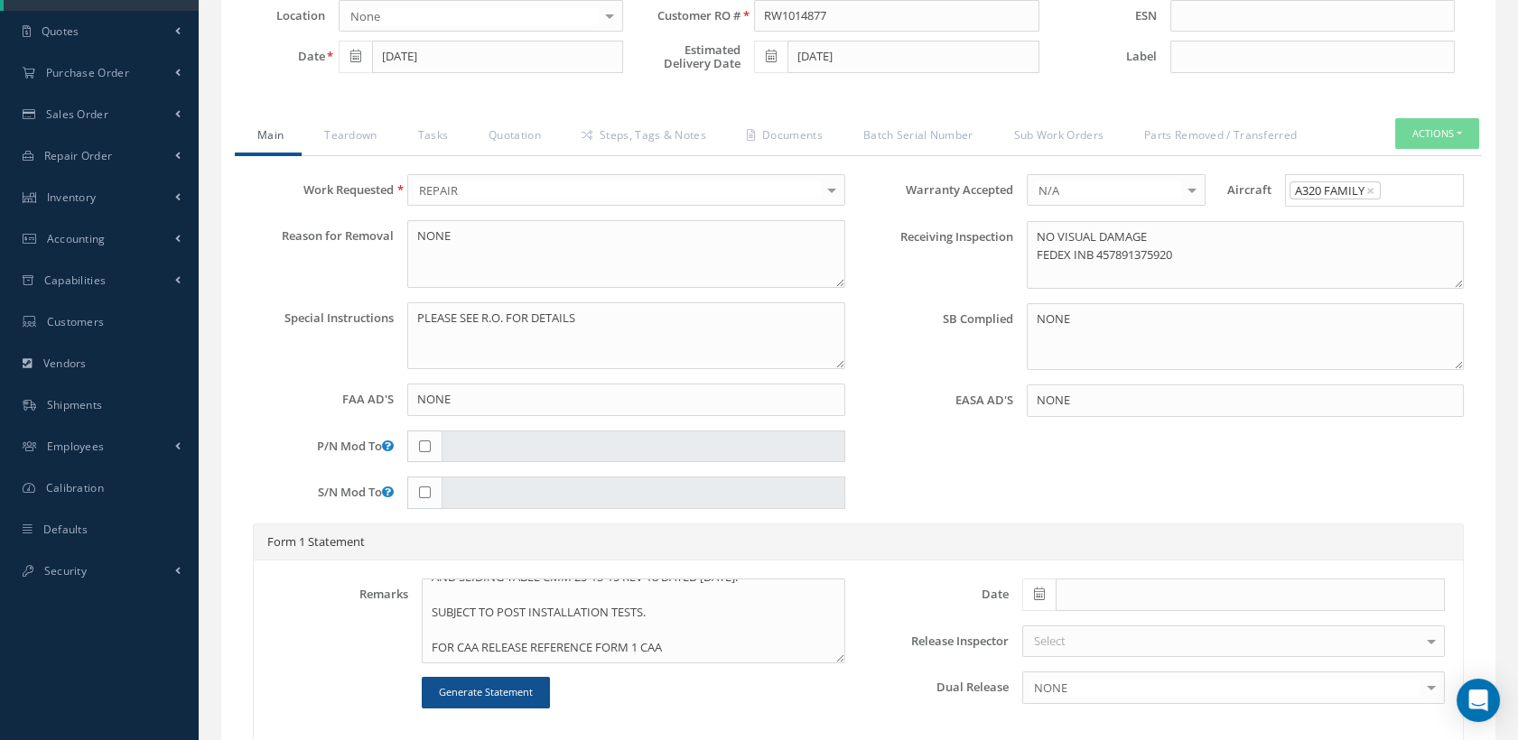
scroll to position [601, 0]
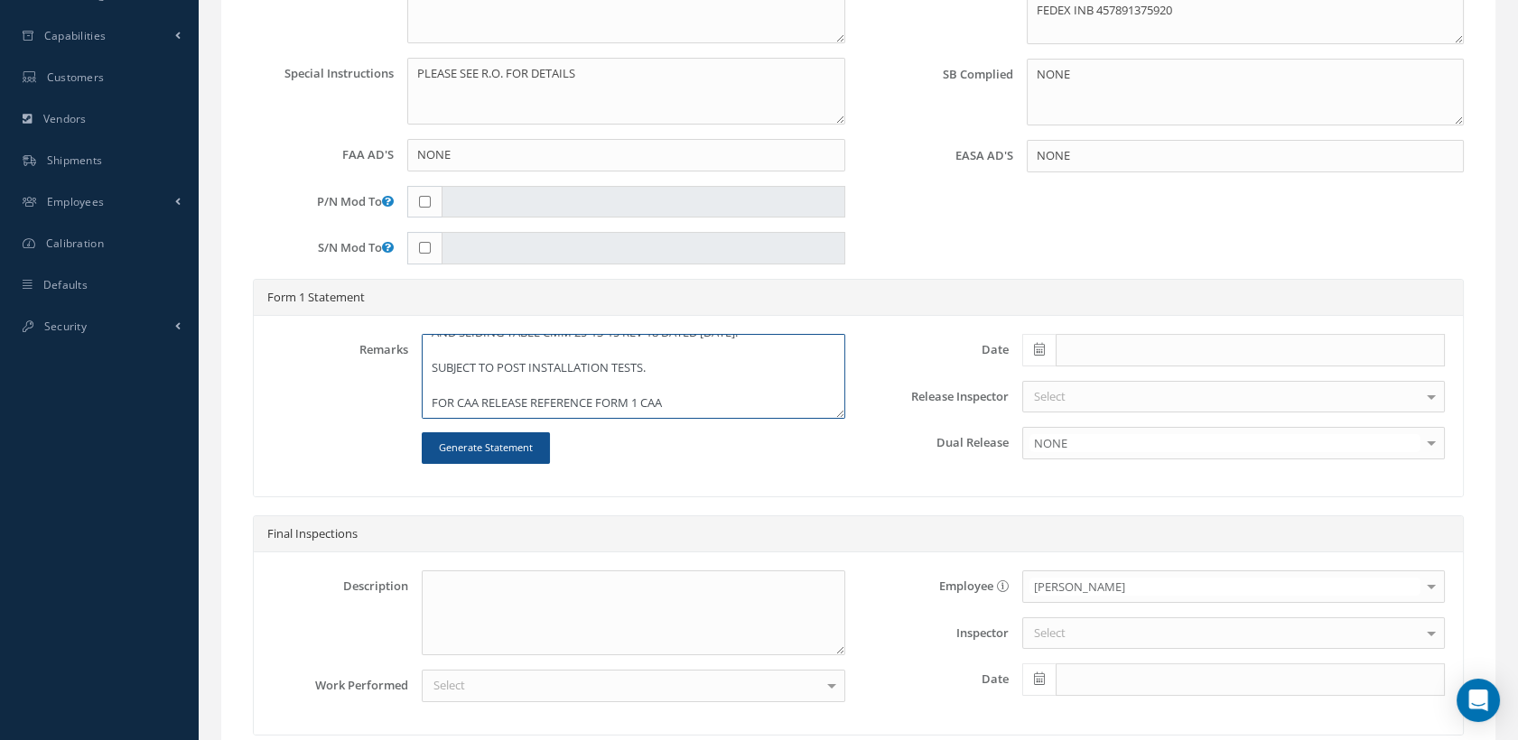
click at [683, 418] on textarea "CLEANED, INSPECTED AND REPAIRED IAW AEROKNOW REPAIR APPROVAL DOCUMENT PR00602-R…" at bounding box center [633, 376] width 423 height 85
paste textarea "100021897"
type textarea "CLEANED, INSPECTED AND REPAIRED IAW AEROKNOW REPAIR APPROVAL DOCUMENT PR00602-R…"
click at [1034, 356] on icon at bounding box center [1039, 349] width 11 height 13
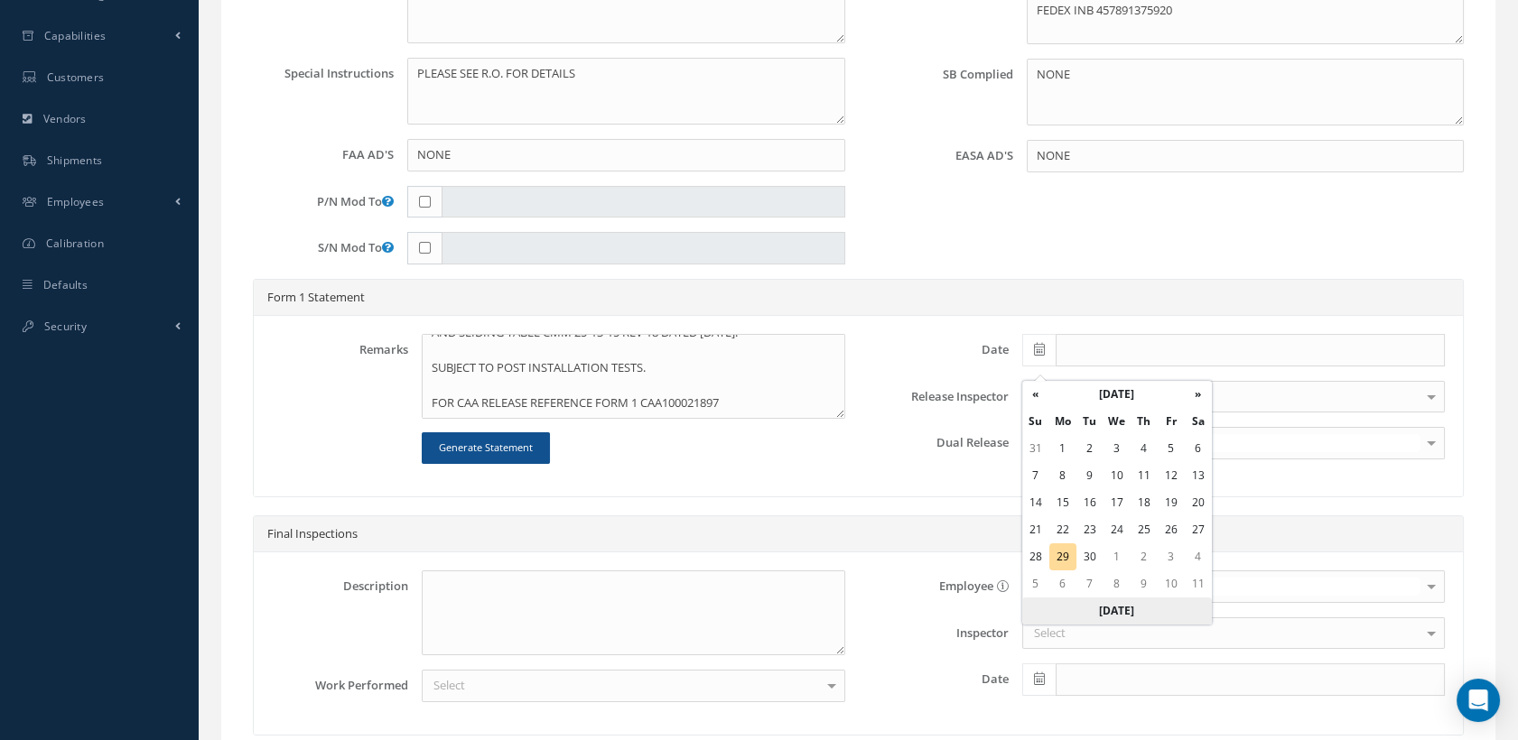
click at [1083, 609] on th "[DATE]" at bounding box center [1117, 611] width 190 height 27
type input "[DATE]"
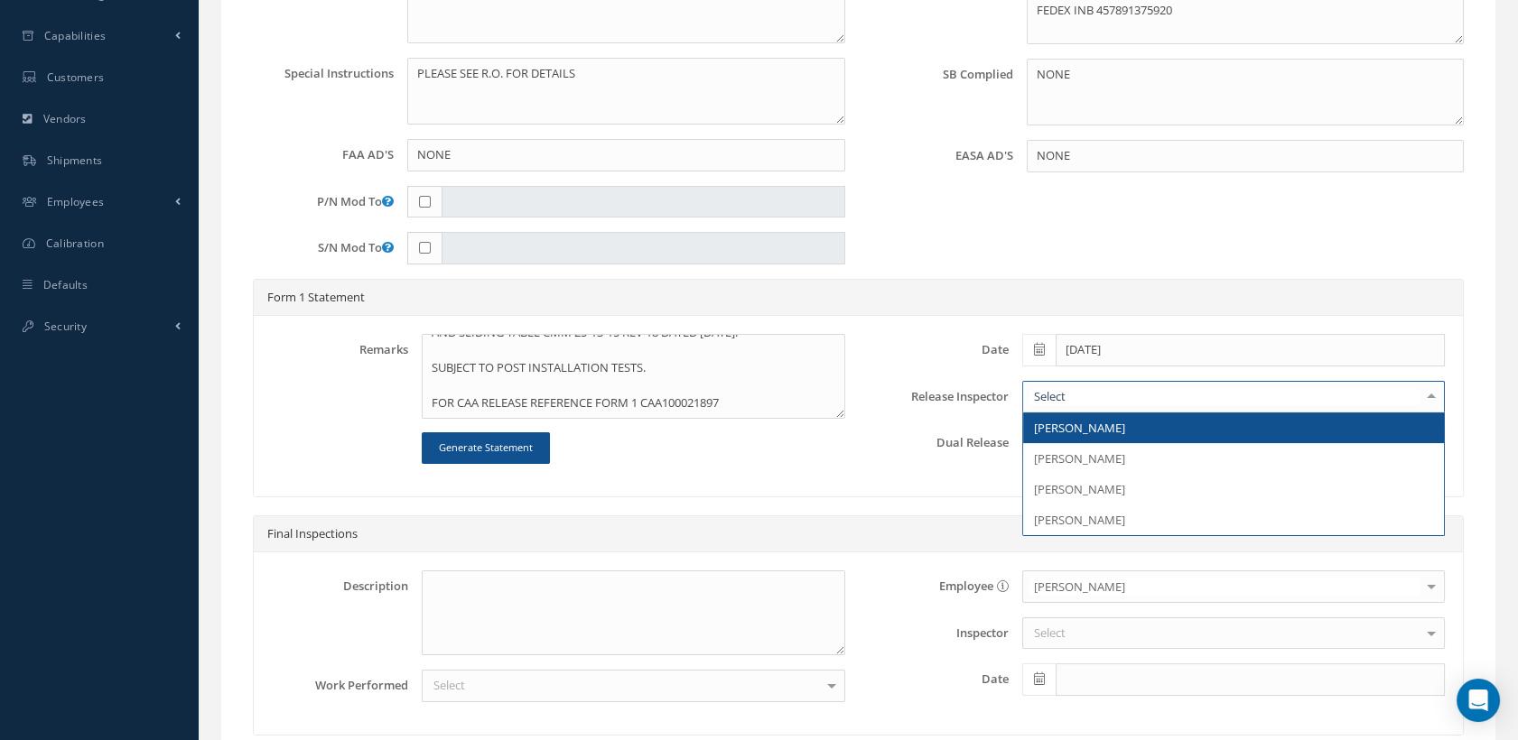
click at [1062, 436] on span "[PERSON_NAME]" at bounding box center [1079, 428] width 91 height 16
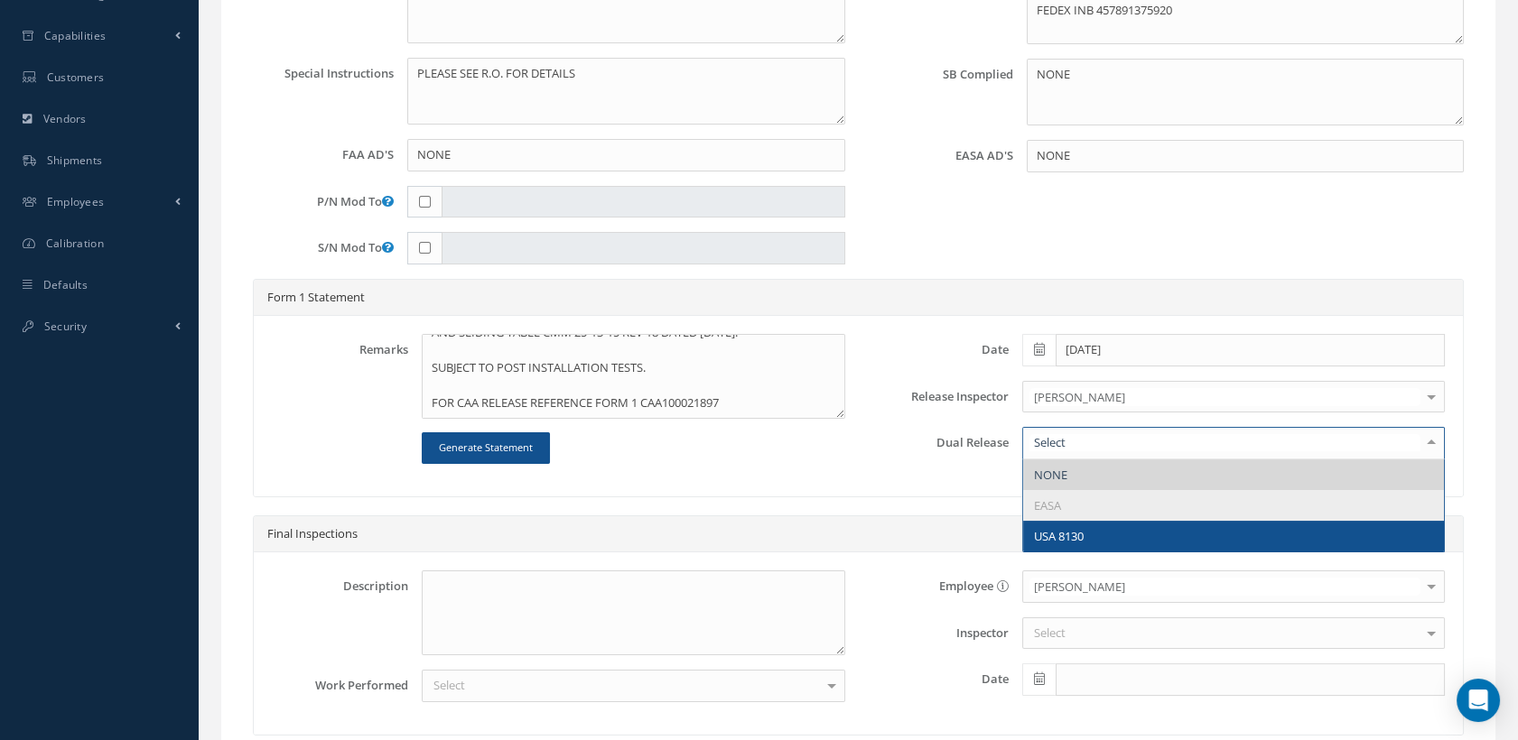
click at [1052, 541] on span "USA 8130" at bounding box center [1059, 536] width 50 height 16
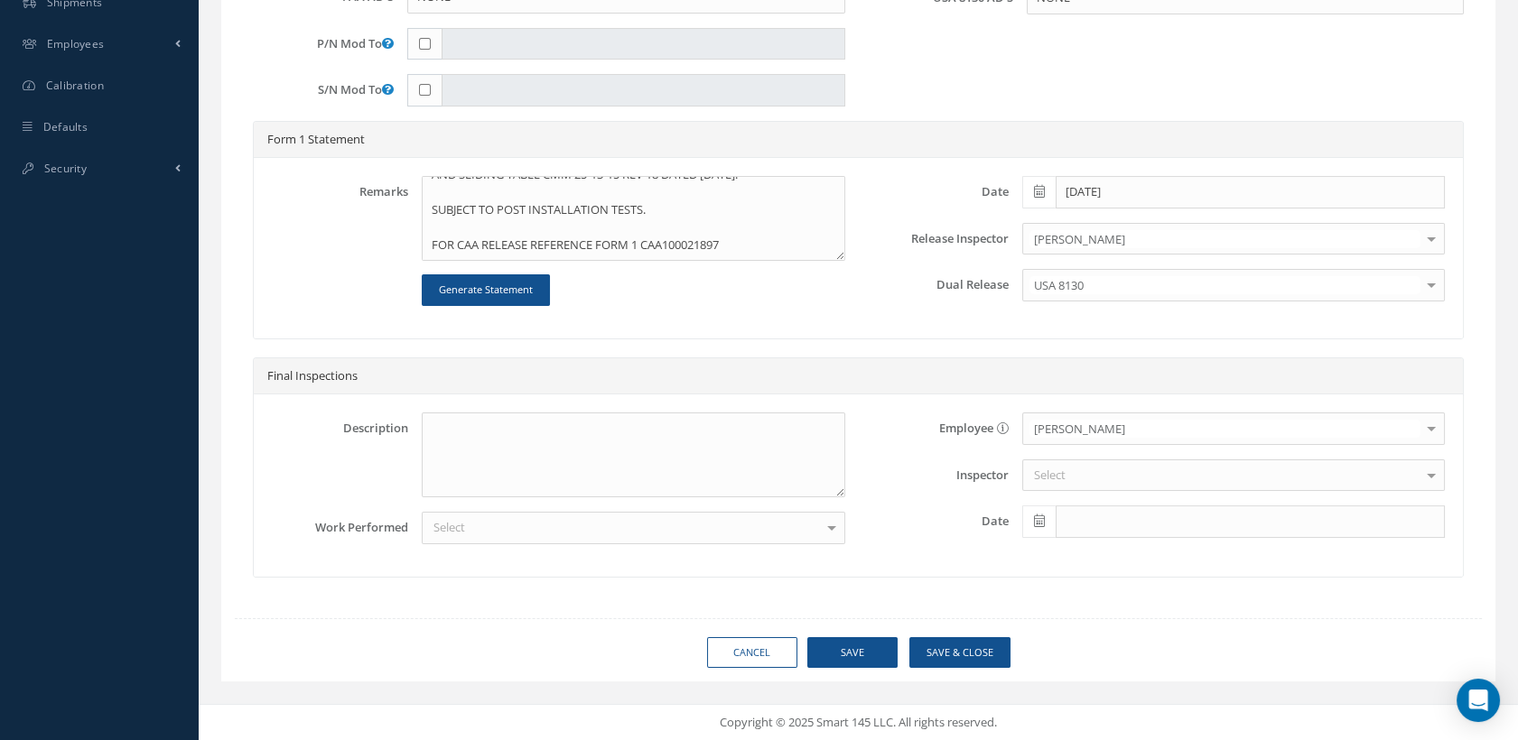
scroll to position [770, 0]
click at [700, 518] on div at bounding box center [633, 528] width 423 height 33
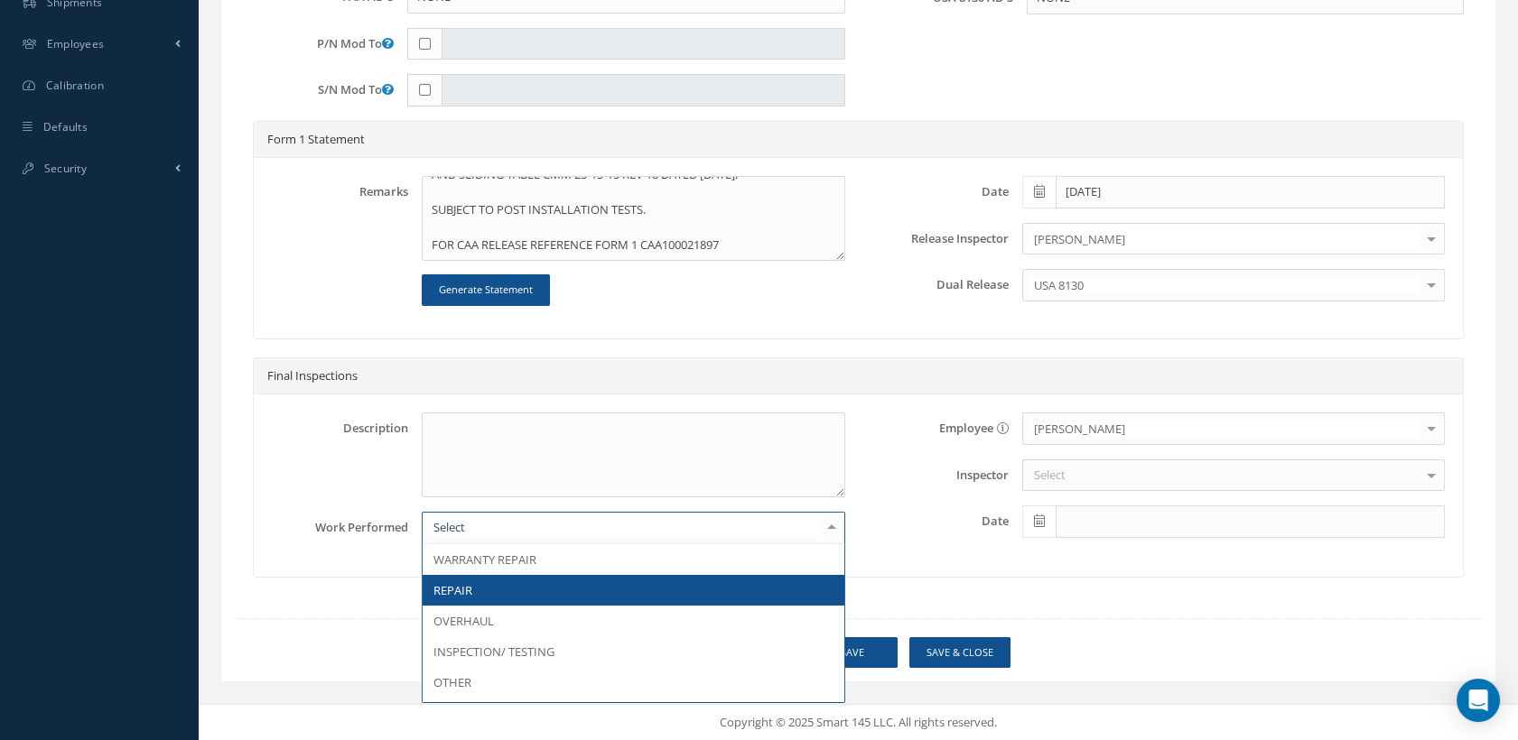
click at [542, 582] on span "REPAIR" at bounding box center [633, 590] width 421 height 31
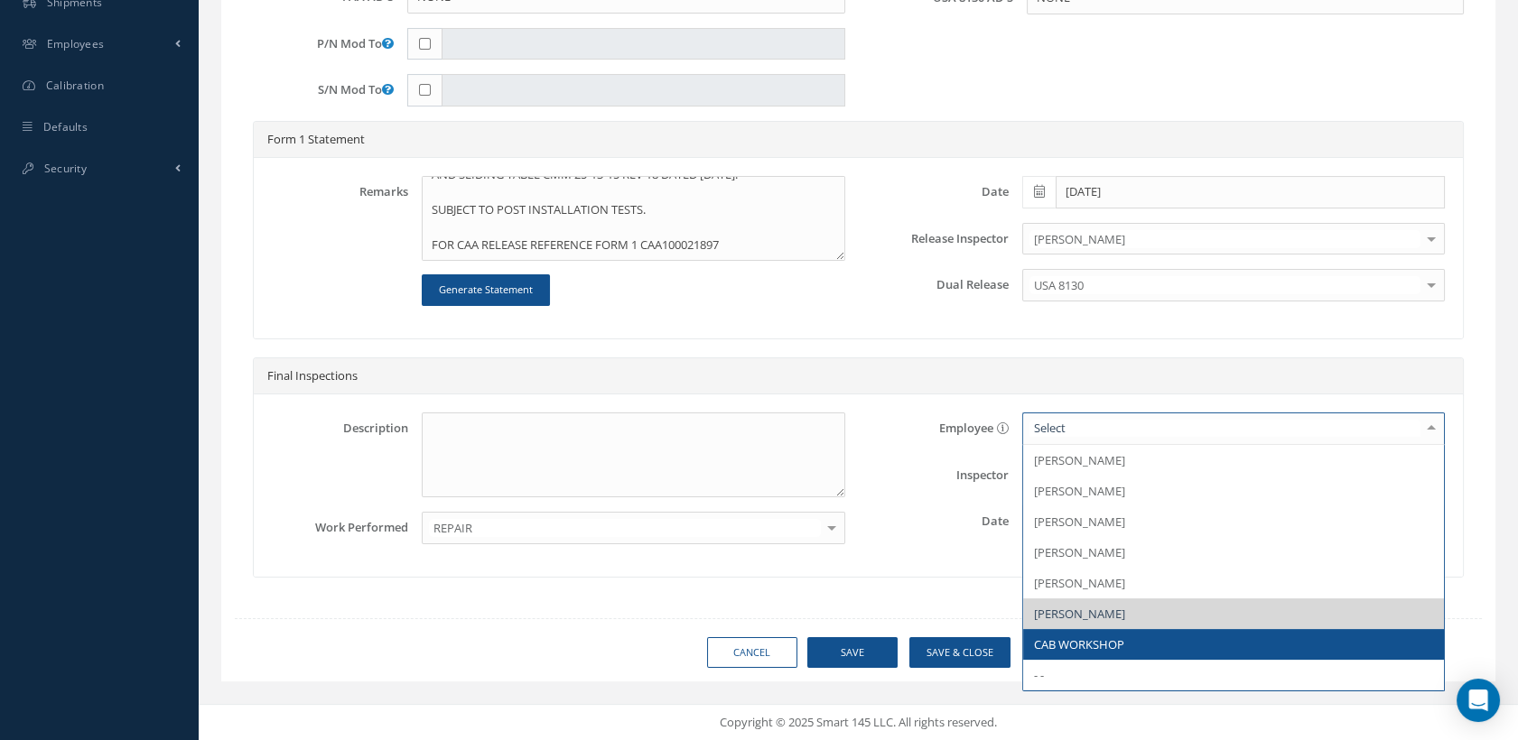
click at [1085, 633] on span "CAB WORKSHOP" at bounding box center [1233, 644] width 421 height 31
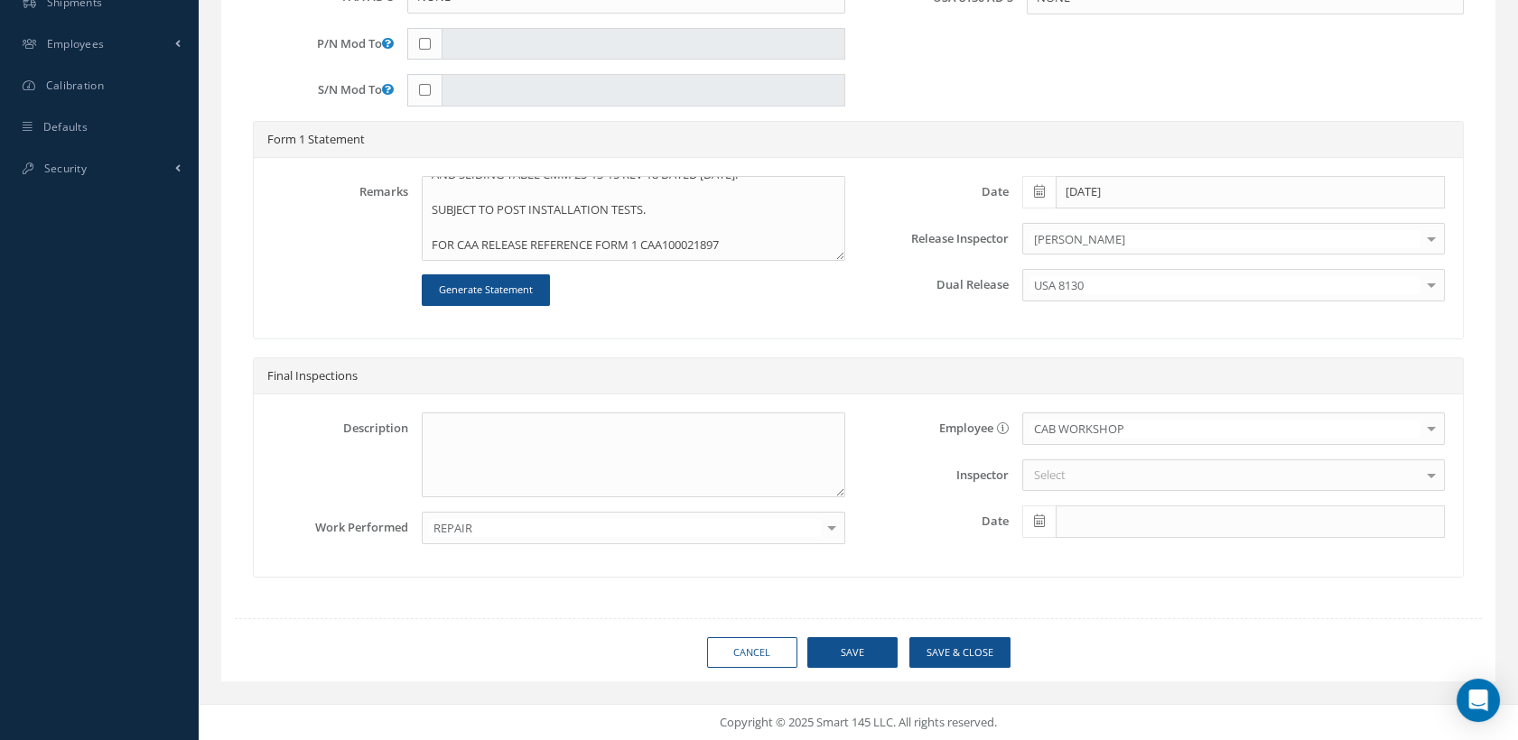
click at [1065, 476] on div "Select" at bounding box center [1233, 476] width 423 height 33
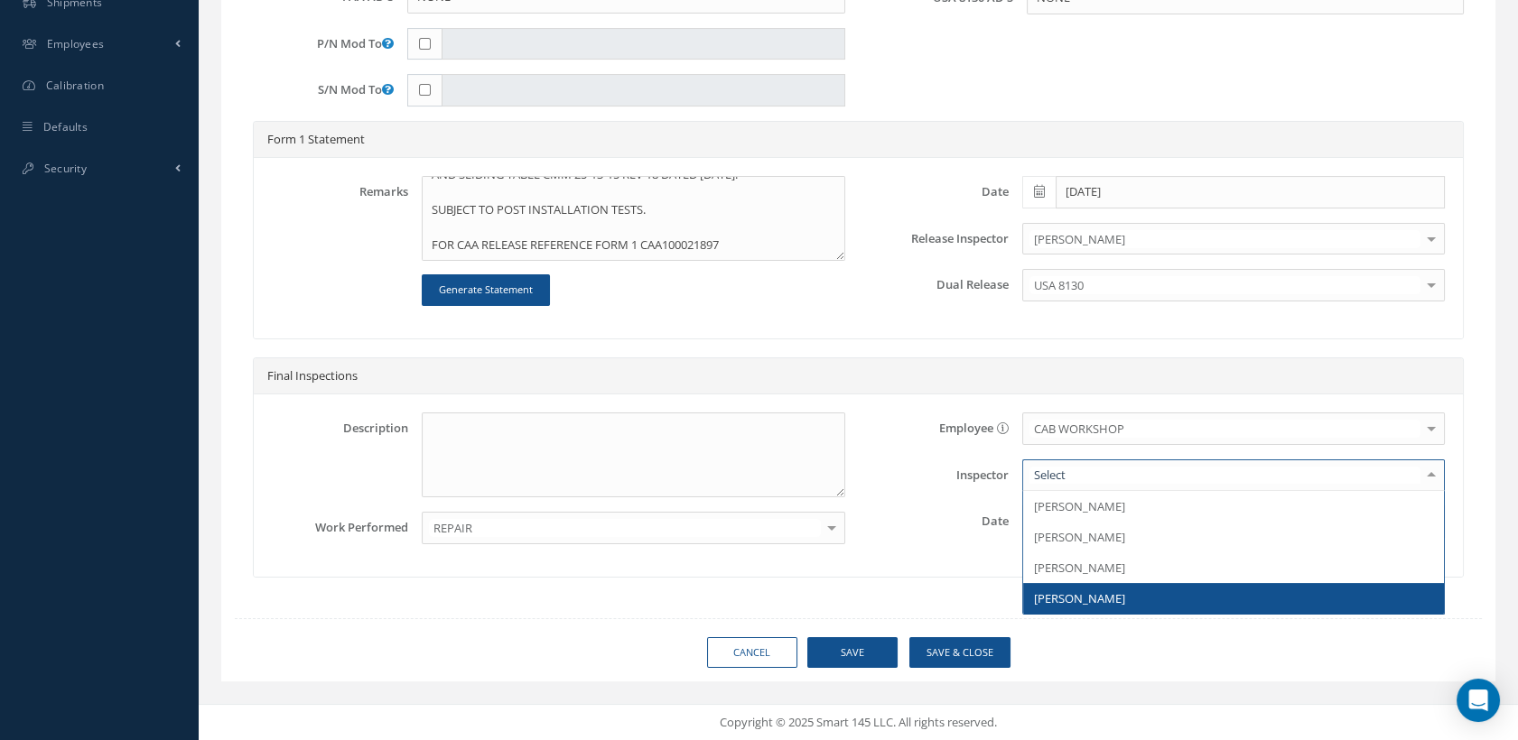
click at [1081, 602] on span "[PERSON_NAME]" at bounding box center [1079, 598] width 91 height 16
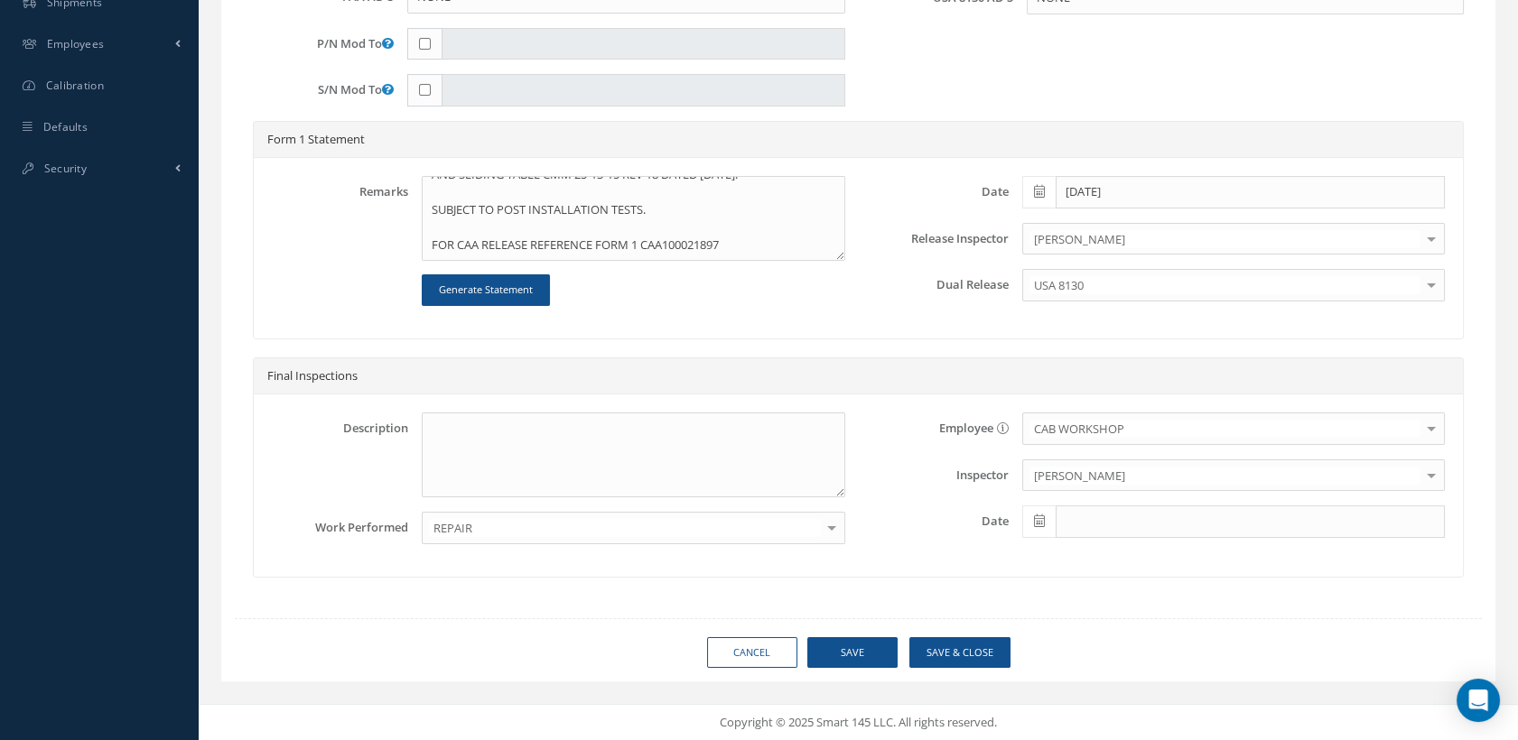
click at [1033, 531] on span at bounding box center [1038, 522] width 33 height 33
click at [1090, 493] on th "[DATE]" at bounding box center [1117, 506] width 190 height 27
click at [1036, 515] on icon at bounding box center [1039, 521] width 11 height 13
click at [1115, 413] on td "24" at bounding box center [1116, 425] width 27 height 27
type input "[DATE]"
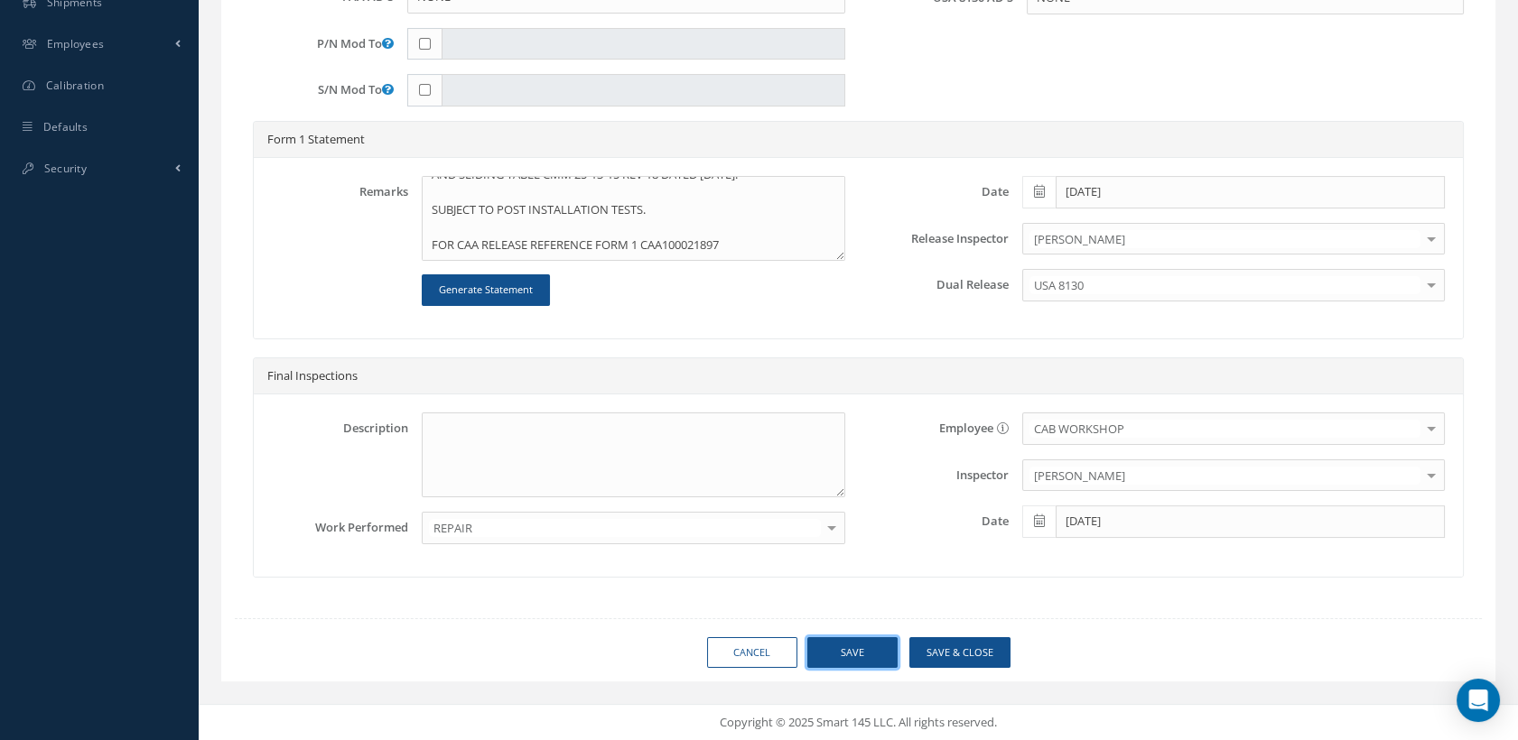
click at [855, 649] on button "Save" at bounding box center [852, 653] width 90 height 32
type input "AEROKNOW"
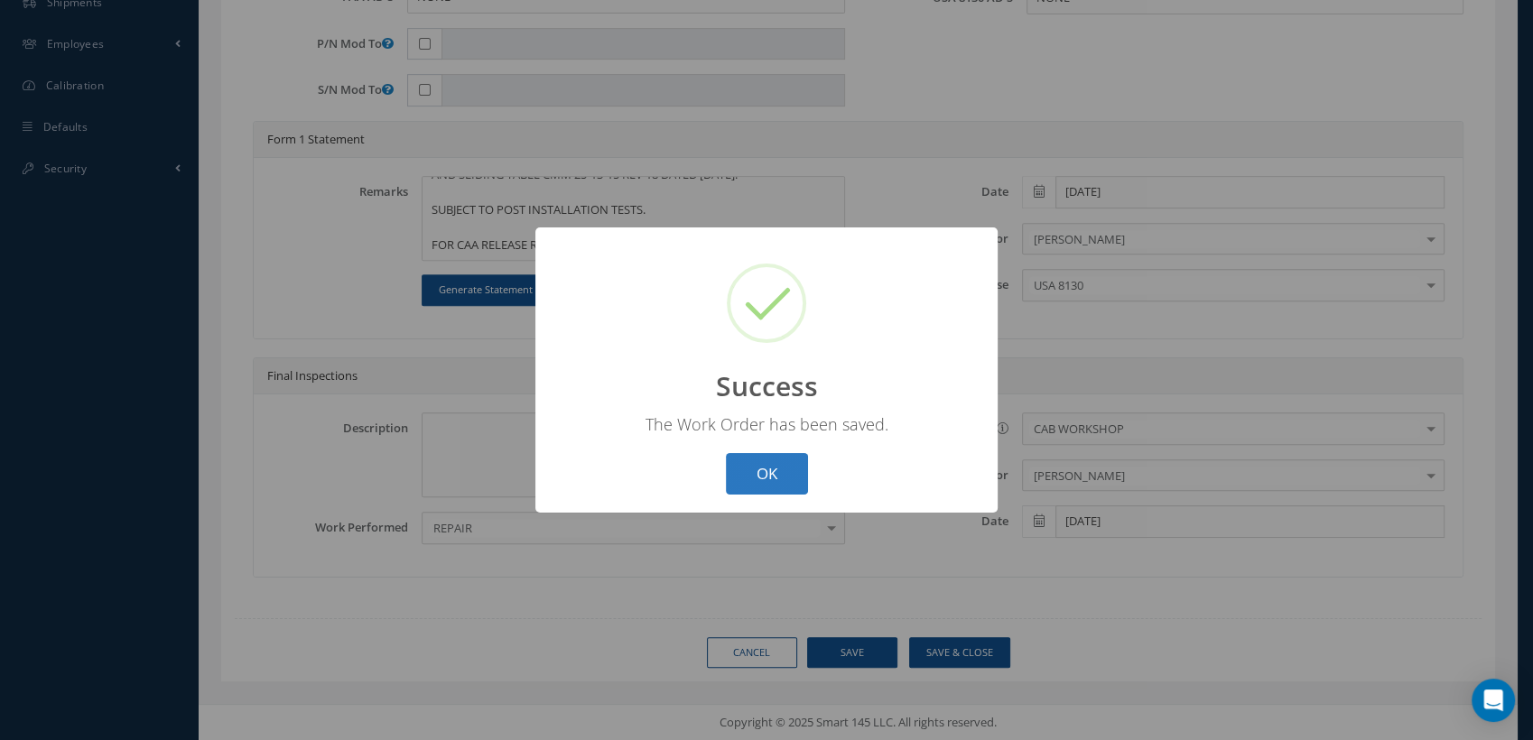
click at [774, 466] on button "OK" at bounding box center [767, 474] width 82 height 42
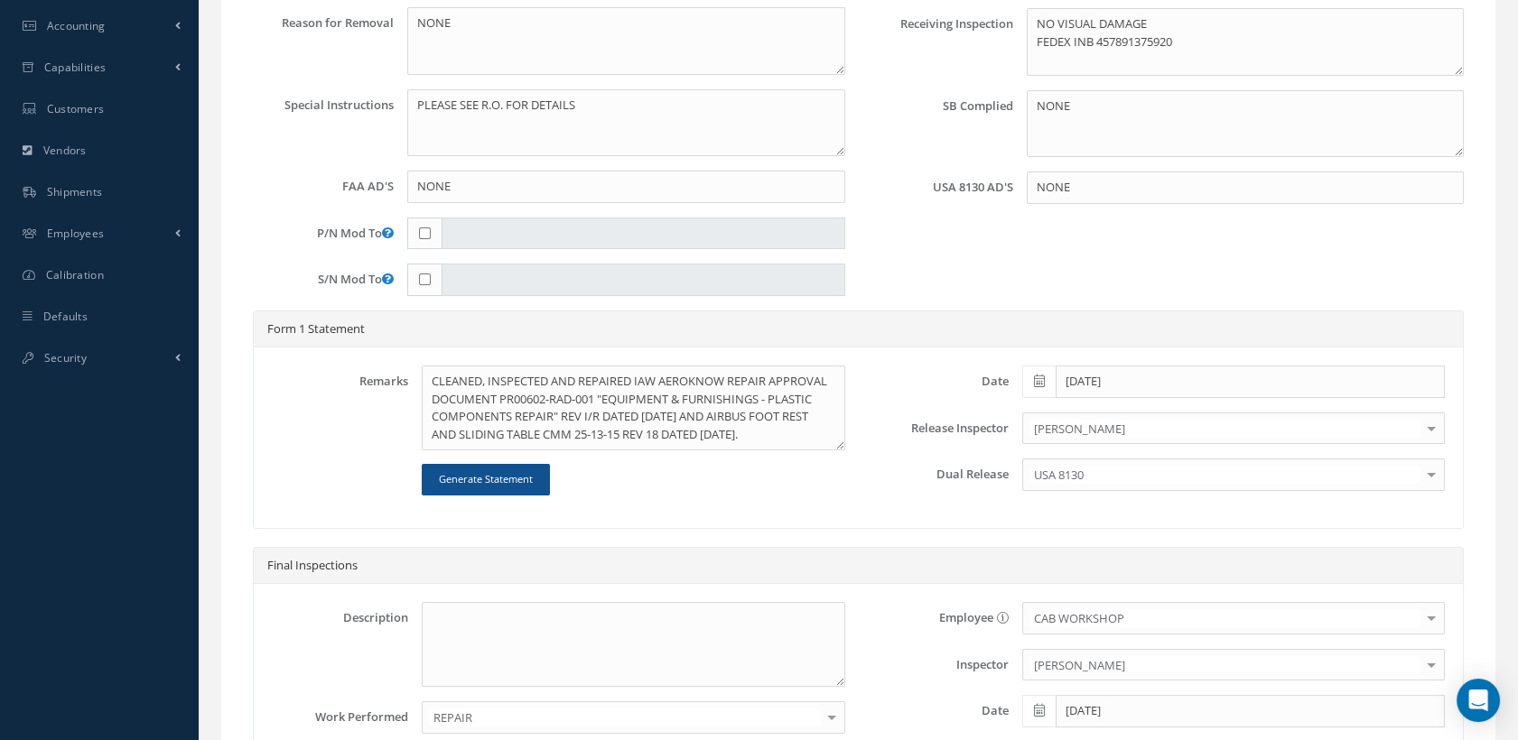
scroll to position [87, 0]
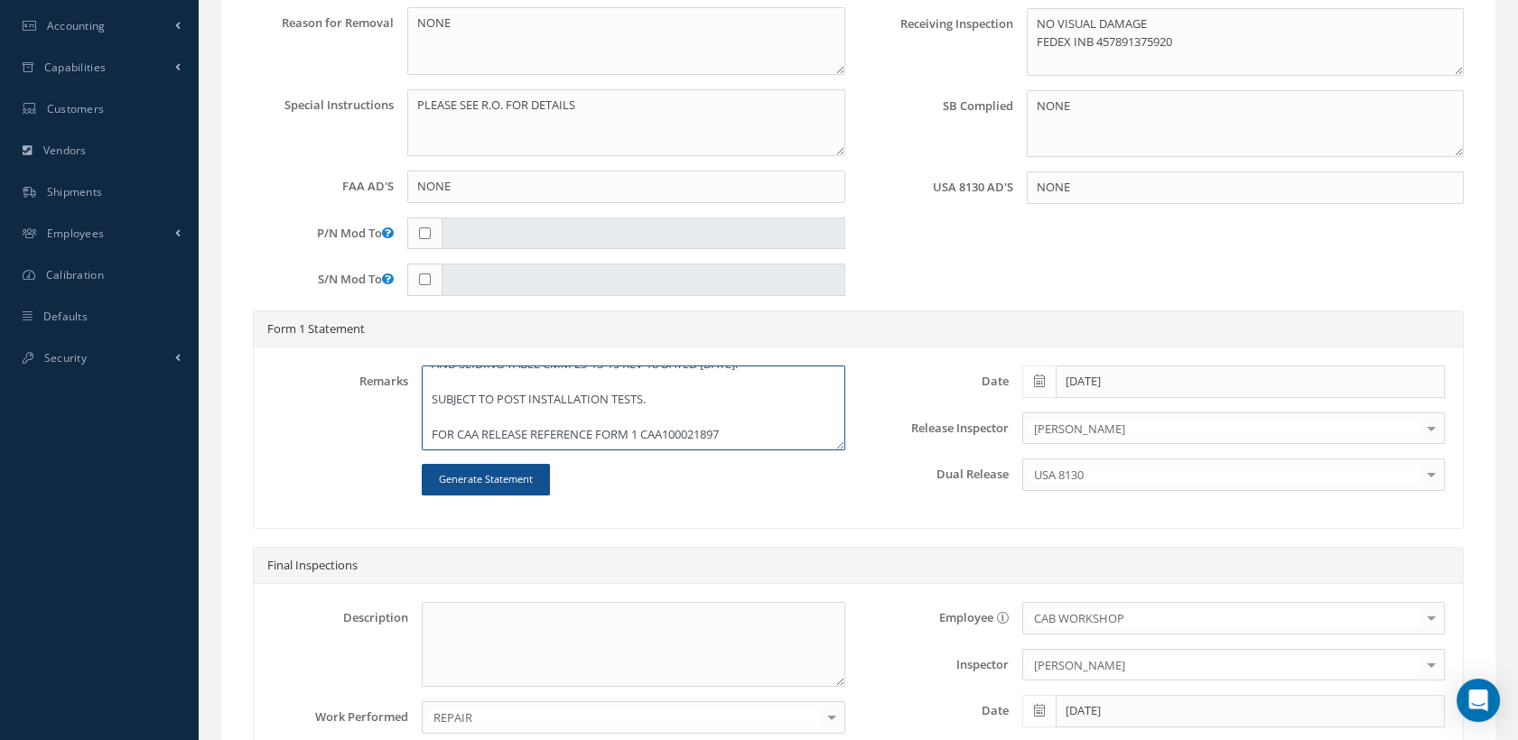
click at [763, 437] on textarea "CLEANED, INSPECTED AND REPAIRED IAW AEROKNOW REPAIR APPROVAL DOCUMENT PR00602-R…" at bounding box center [633, 408] width 423 height 85
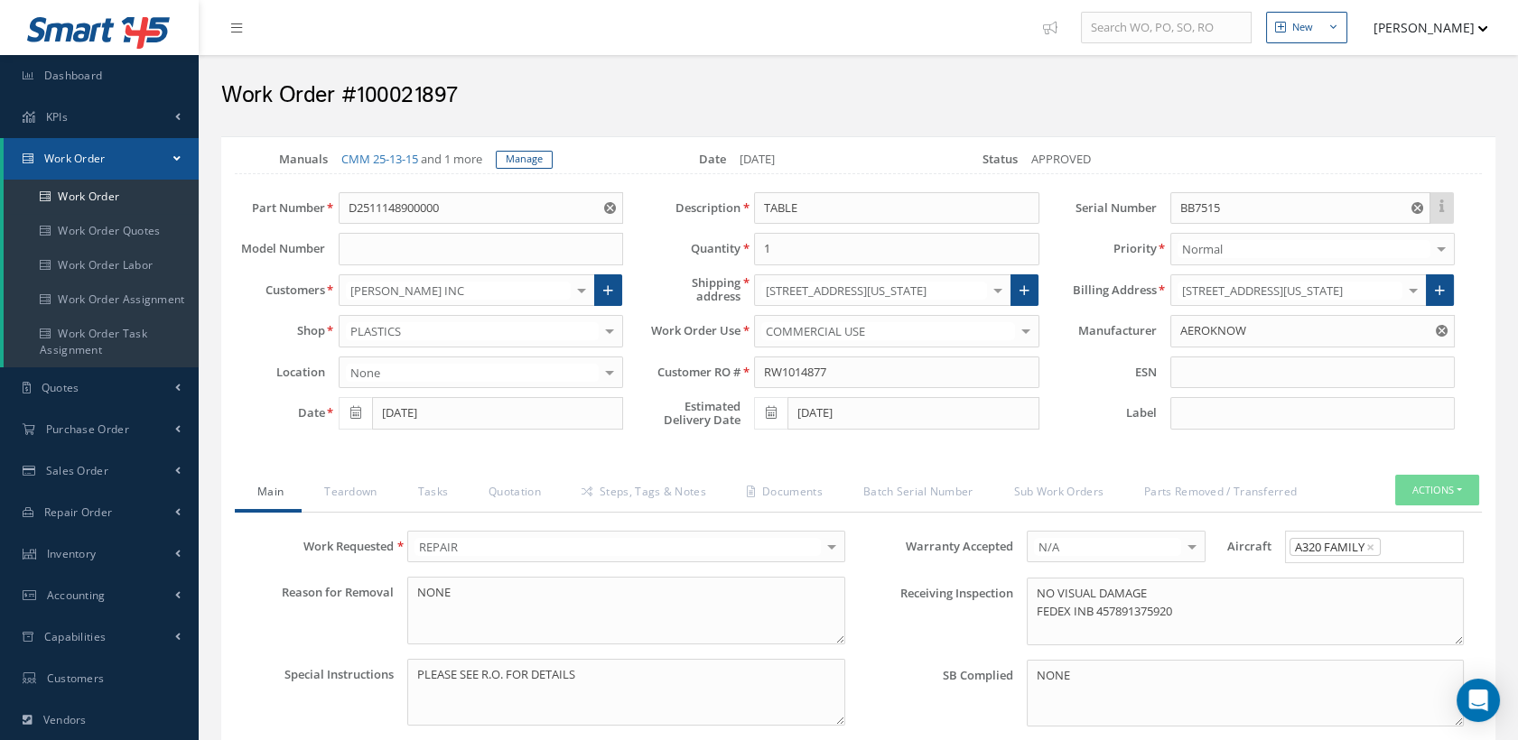
scroll to position [0, 0]
click at [518, 508] on link "Quotation" at bounding box center [512, 494] width 93 height 38
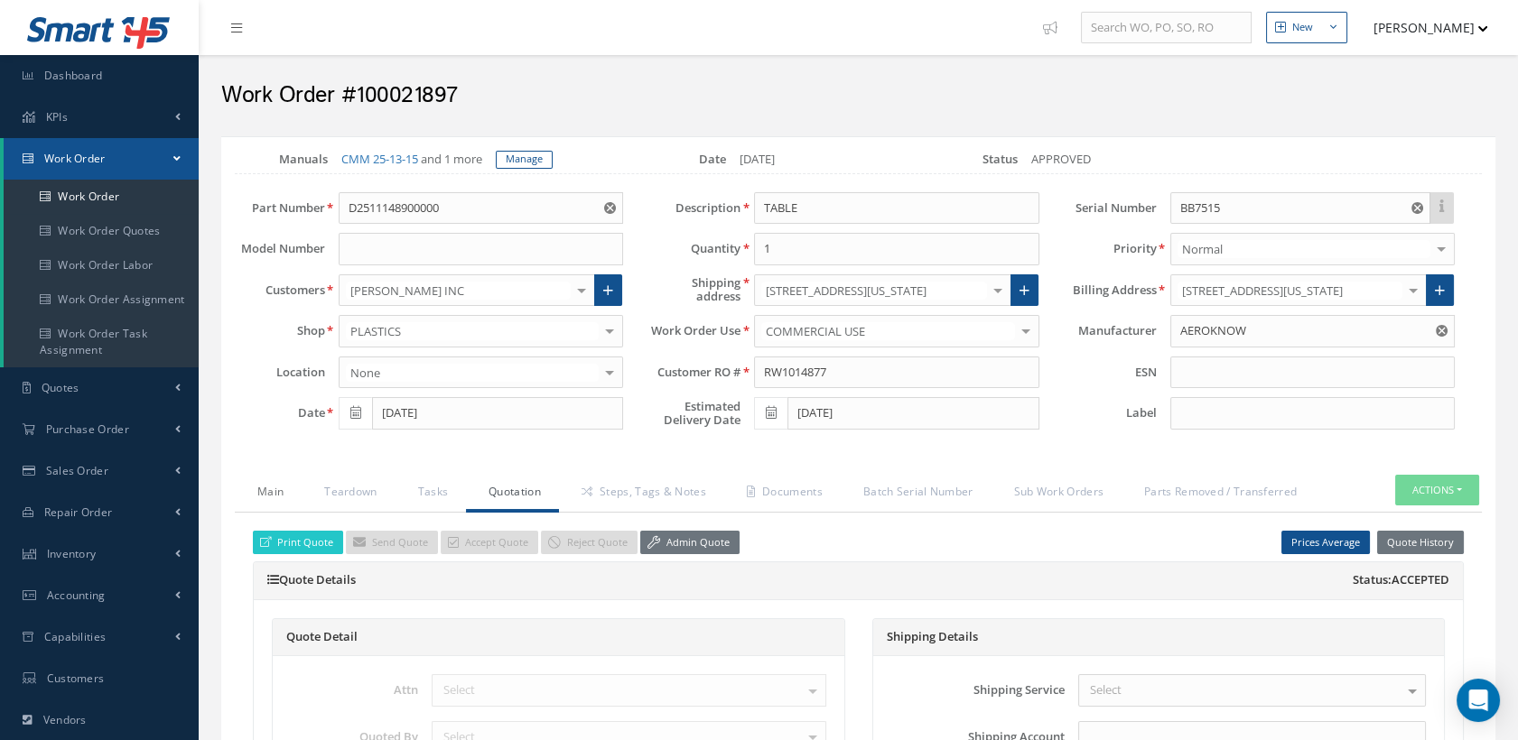
click at [264, 509] on link "Main" at bounding box center [268, 494] width 67 height 38
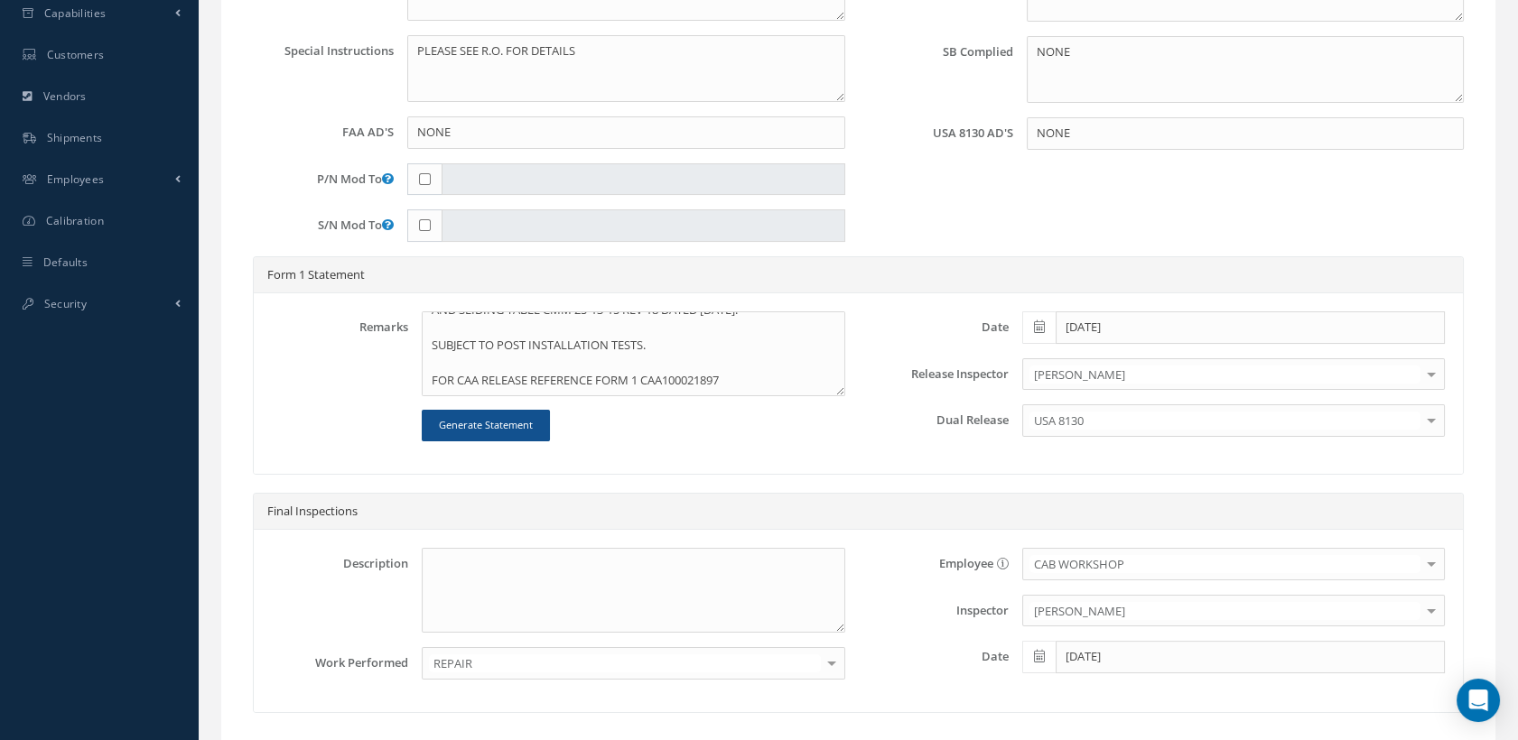
scroll to position [368, 0]
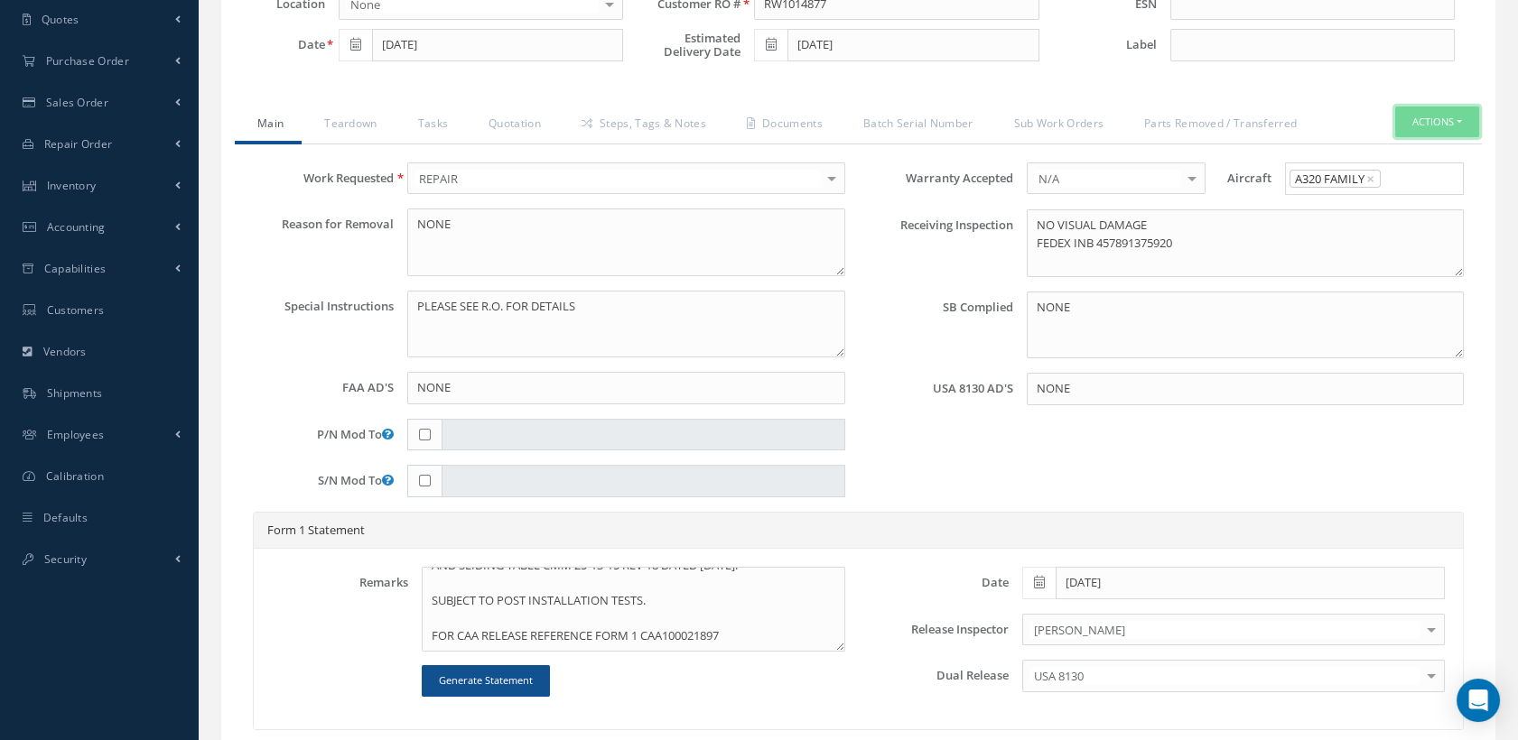
click at [1435, 134] on button "Actions" at bounding box center [1437, 123] width 84 height 32
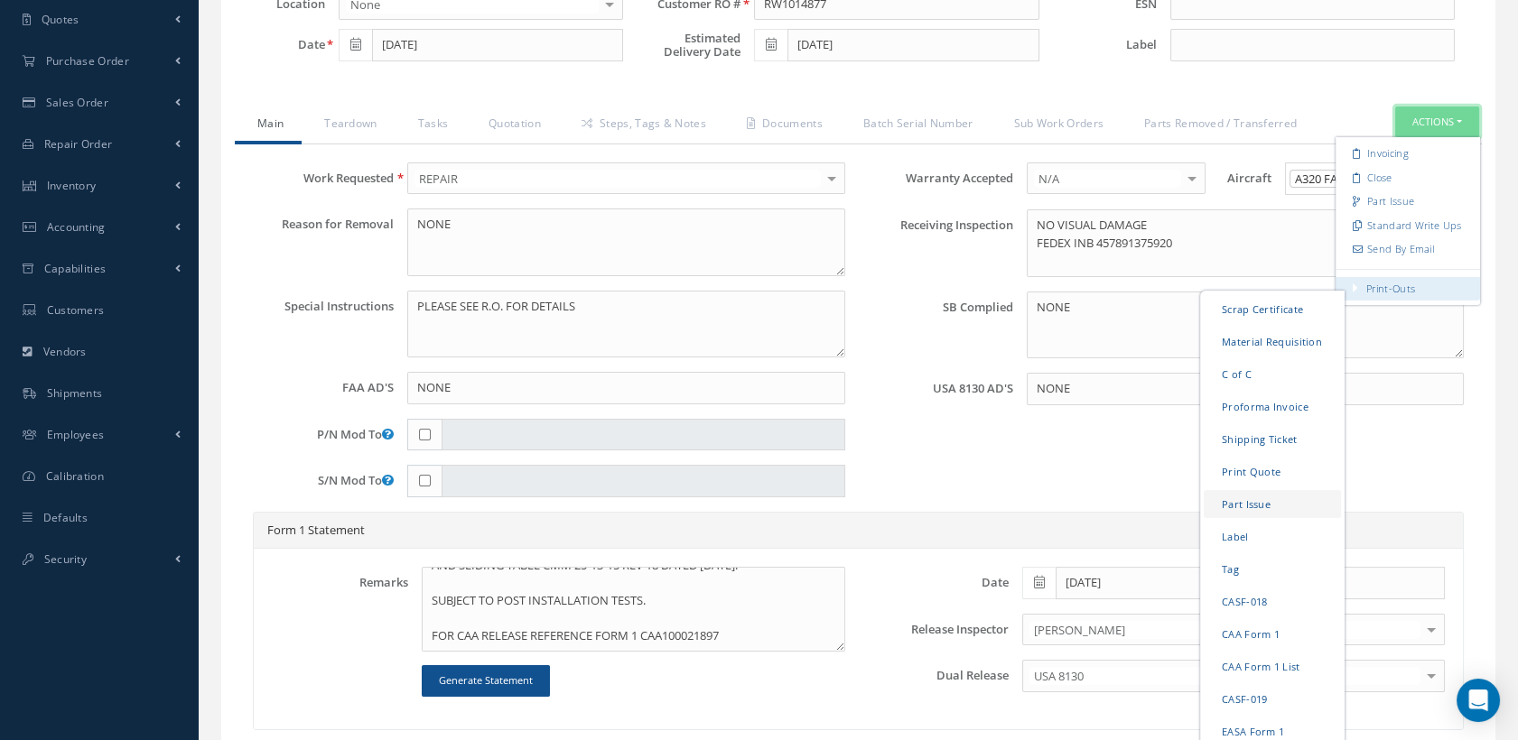
scroll to position [570, 0]
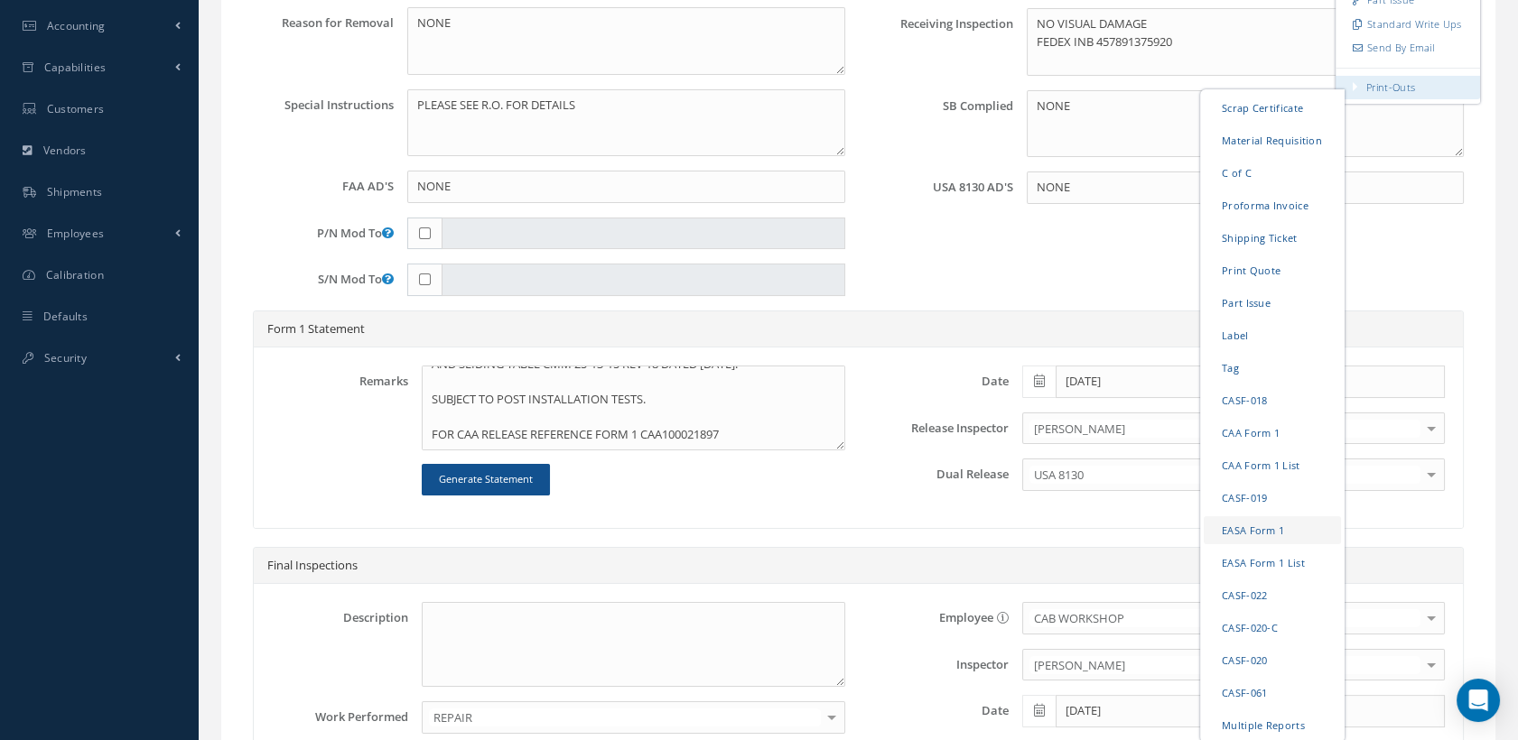
click at [1251, 543] on link "EASA Form 1" at bounding box center [1272, 530] width 137 height 28
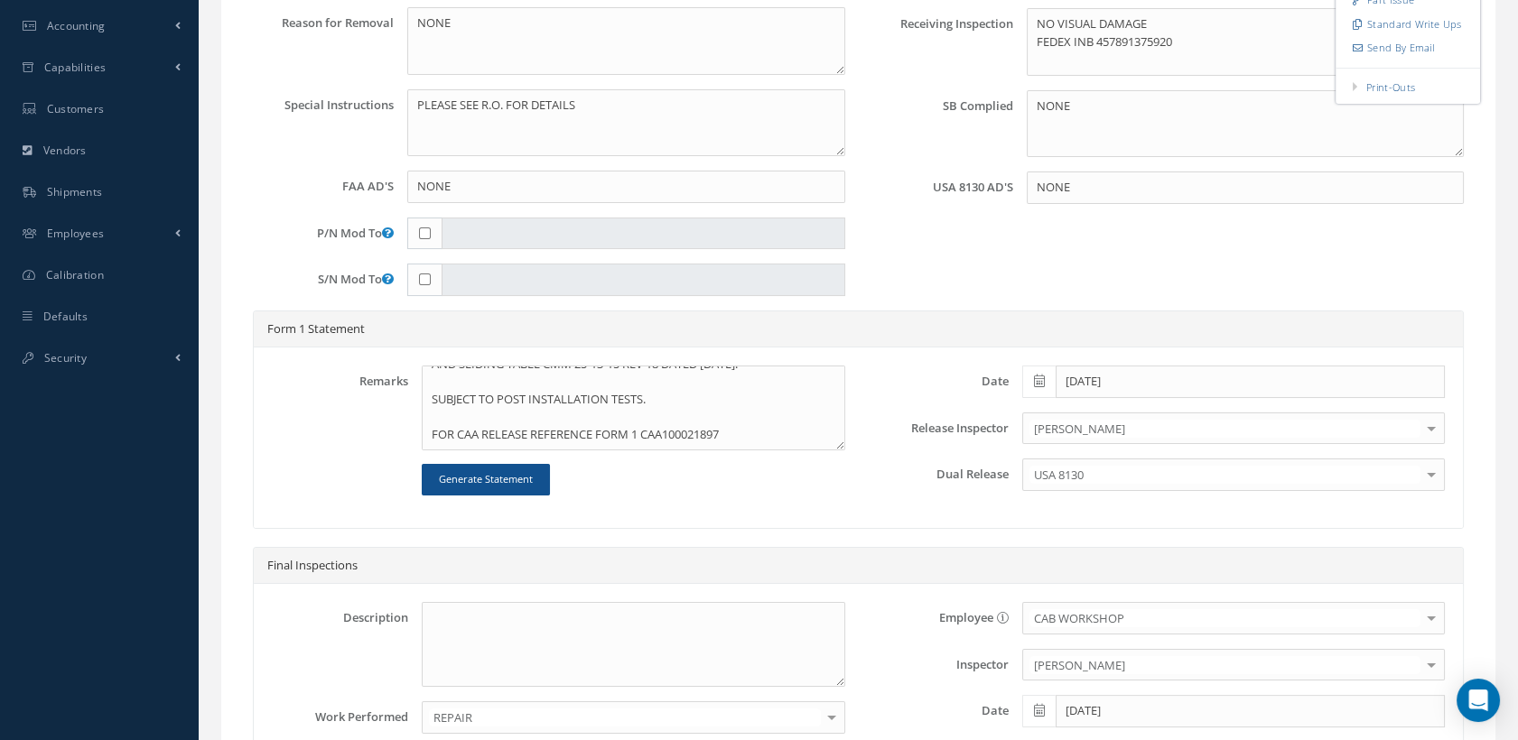
scroll to position [469, 0]
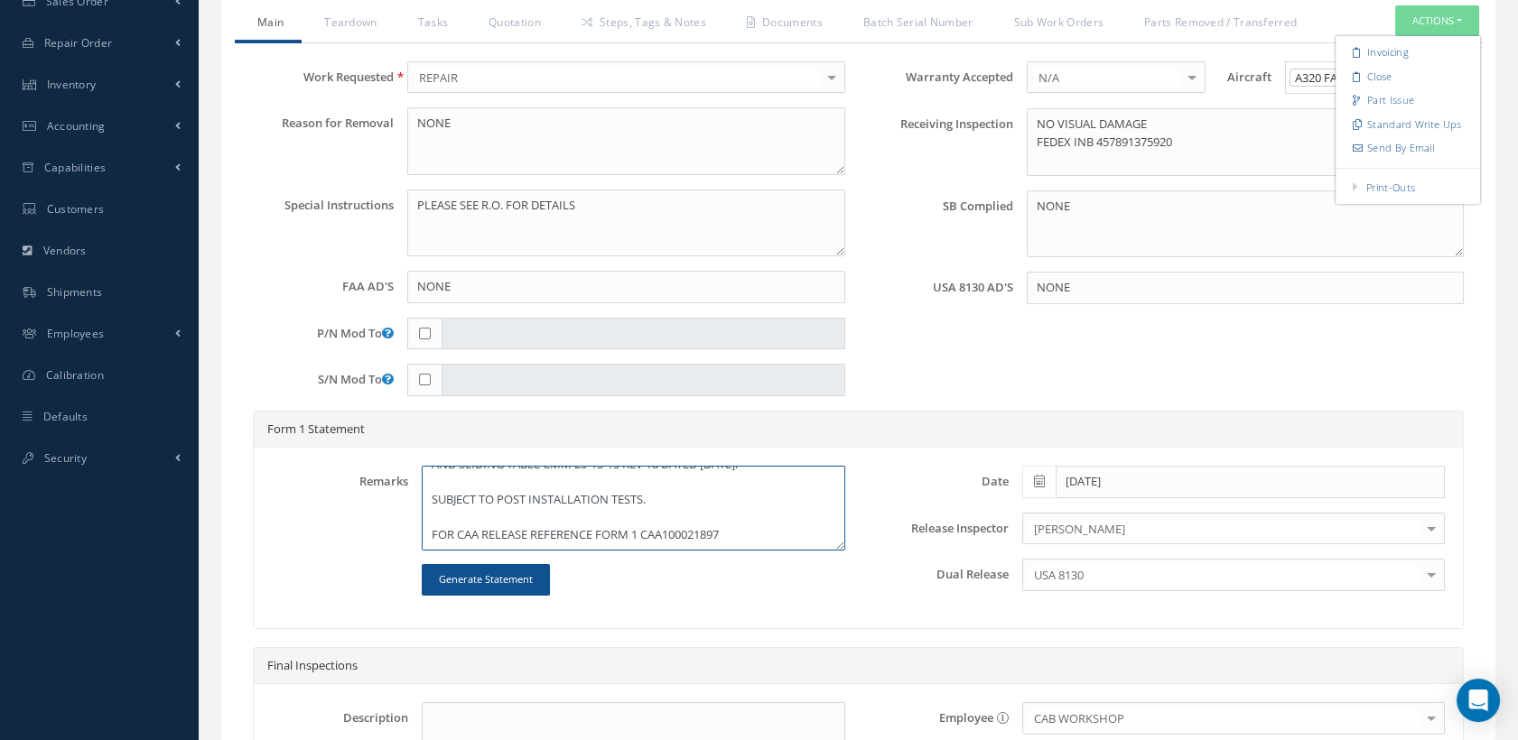
click at [471, 548] on textarea "CLEANED, INSPECTED AND REPAIRED IAW AEROKNOW REPAIR APPROVAL DOCUMENT PR00602-R…" at bounding box center [633, 508] width 423 height 85
drag, startPoint x: 665, startPoint y: 553, endPoint x: 692, endPoint y: 579, distance: 37.7
click at [665, 551] on textarea "CLEANED, INSPECTED AND REPAIRED IAW AEROKNOW REPAIR APPROVAL DOCUMENT PR00602-R…" at bounding box center [633, 508] width 423 height 85
type textarea "CLEANED, INSPECTED AND REPAIRED IAW AEROKNOW REPAIR APPROVAL DOCUMENT PR00602-R…"
click at [1413, 33] on button "Actions" at bounding box center [1437, 21] width 84 height 32
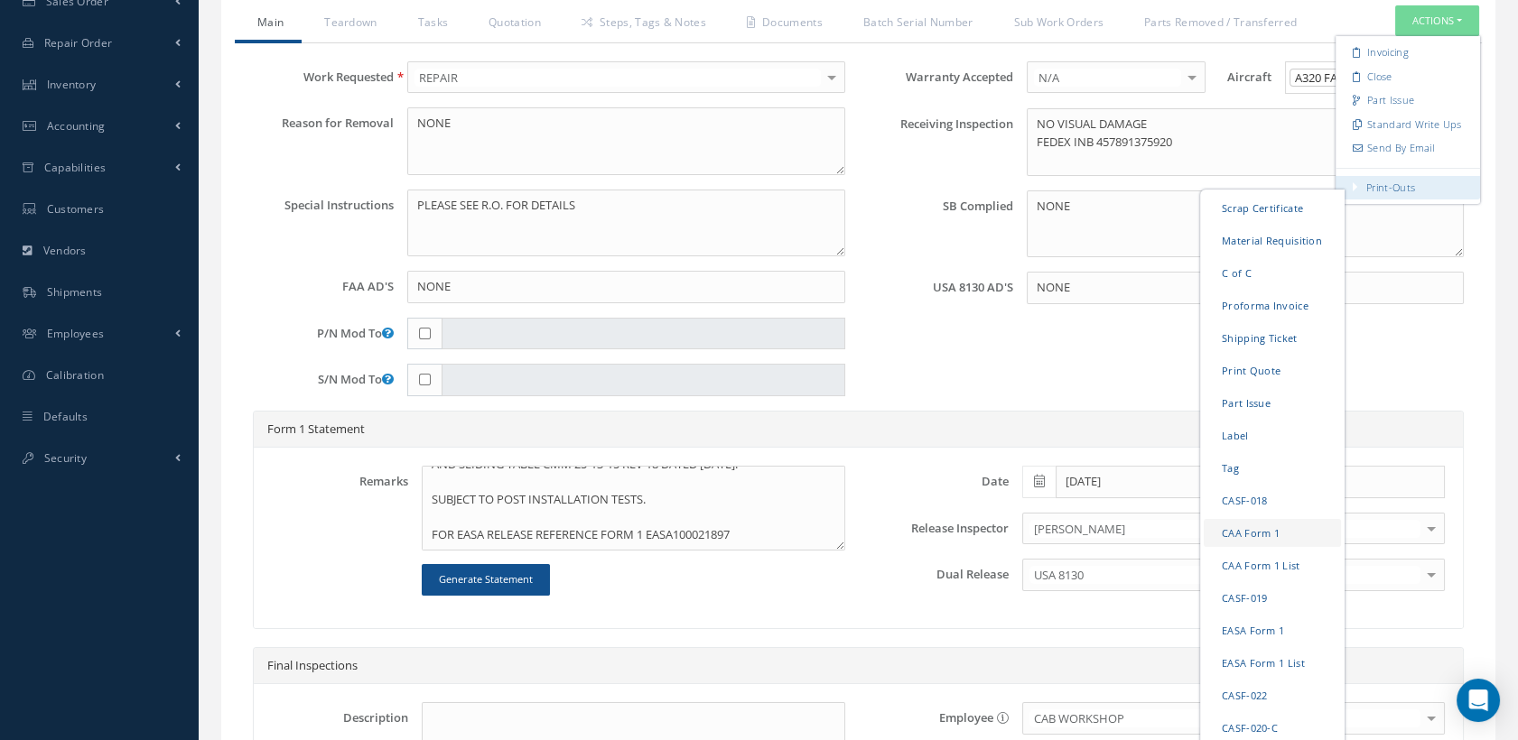
click at [1271, 543] on link "CAA Form 1" at bounding box center [1272, 532] width 137 height 28
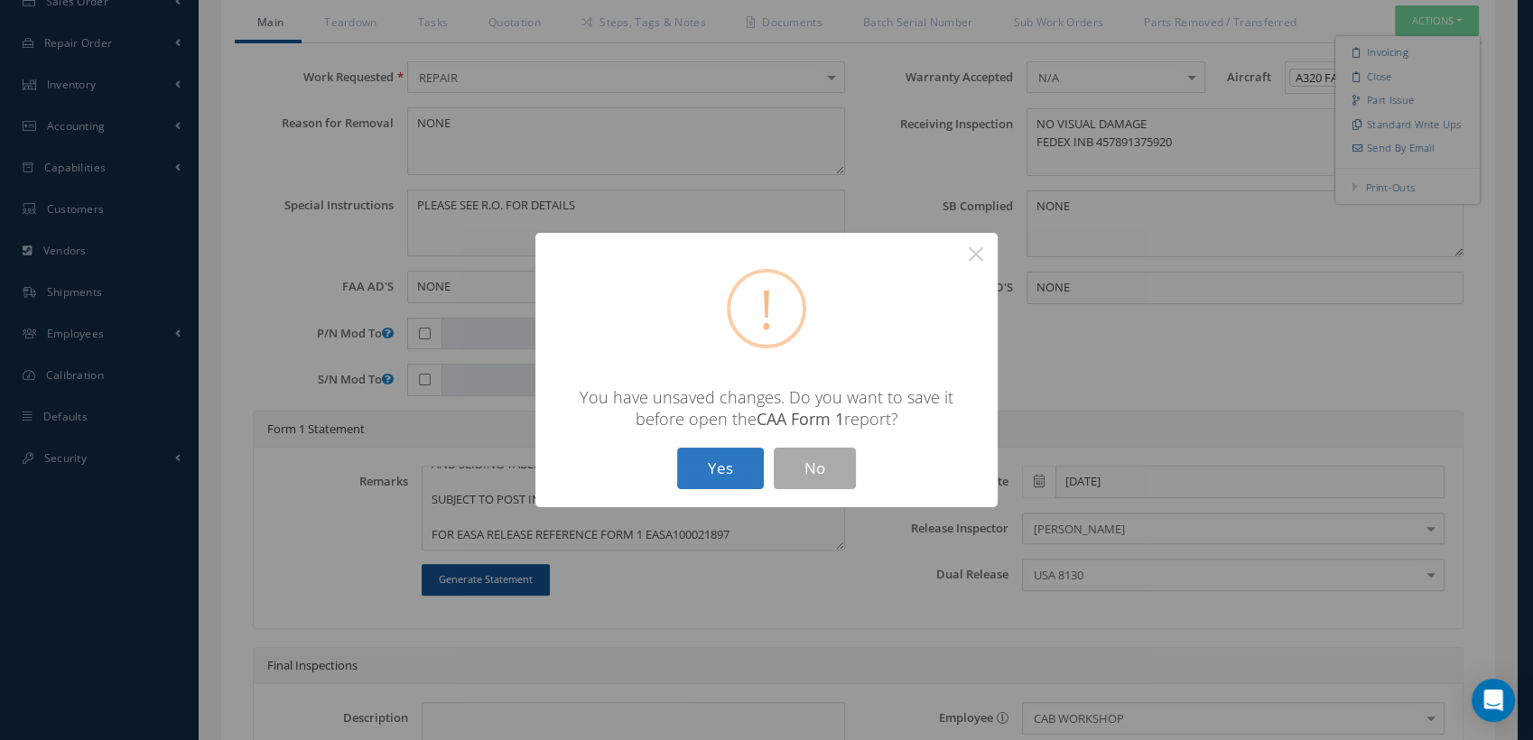
click at [720, 463] on button "Yes" at bounding box center [720, 469] width 87 height 42
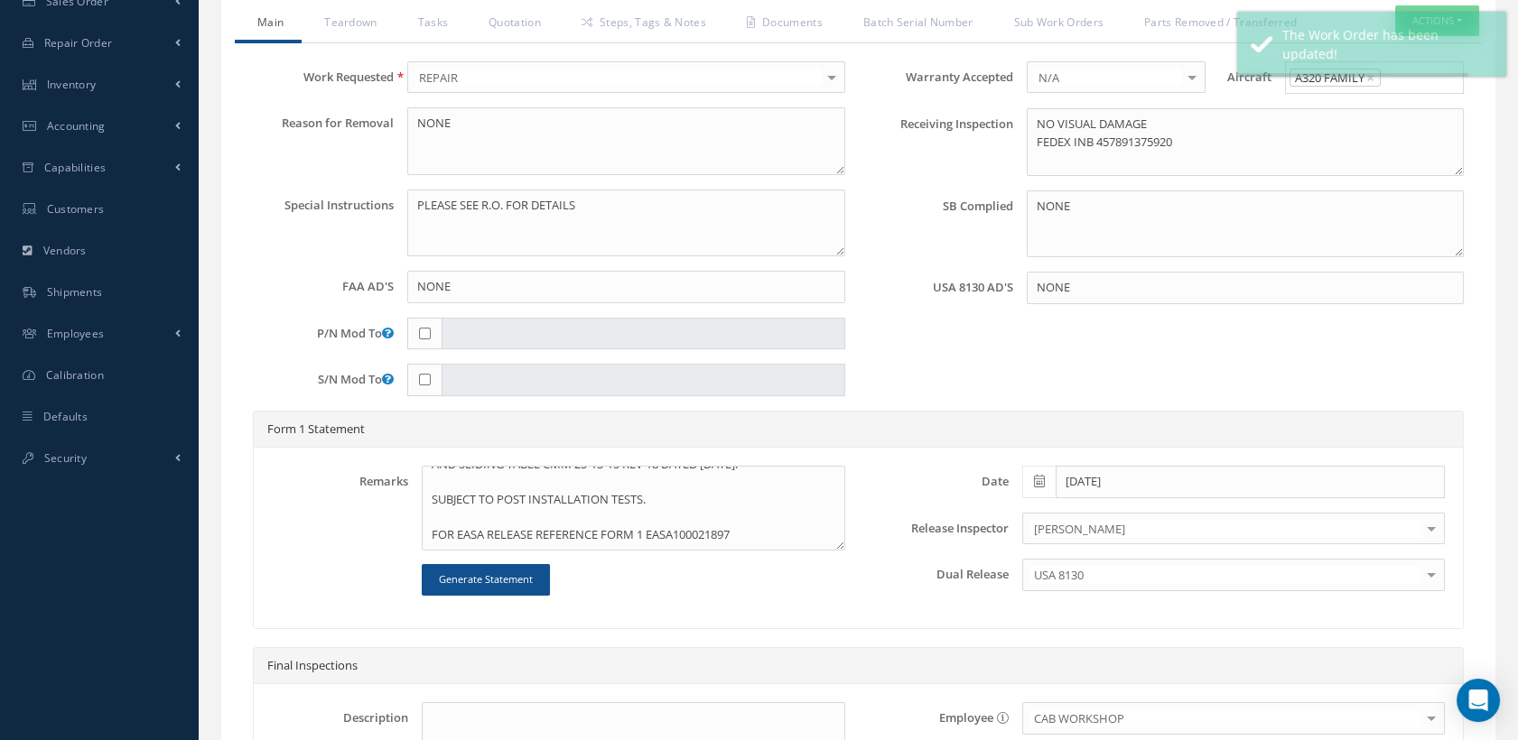
type input "AEROKNOW"
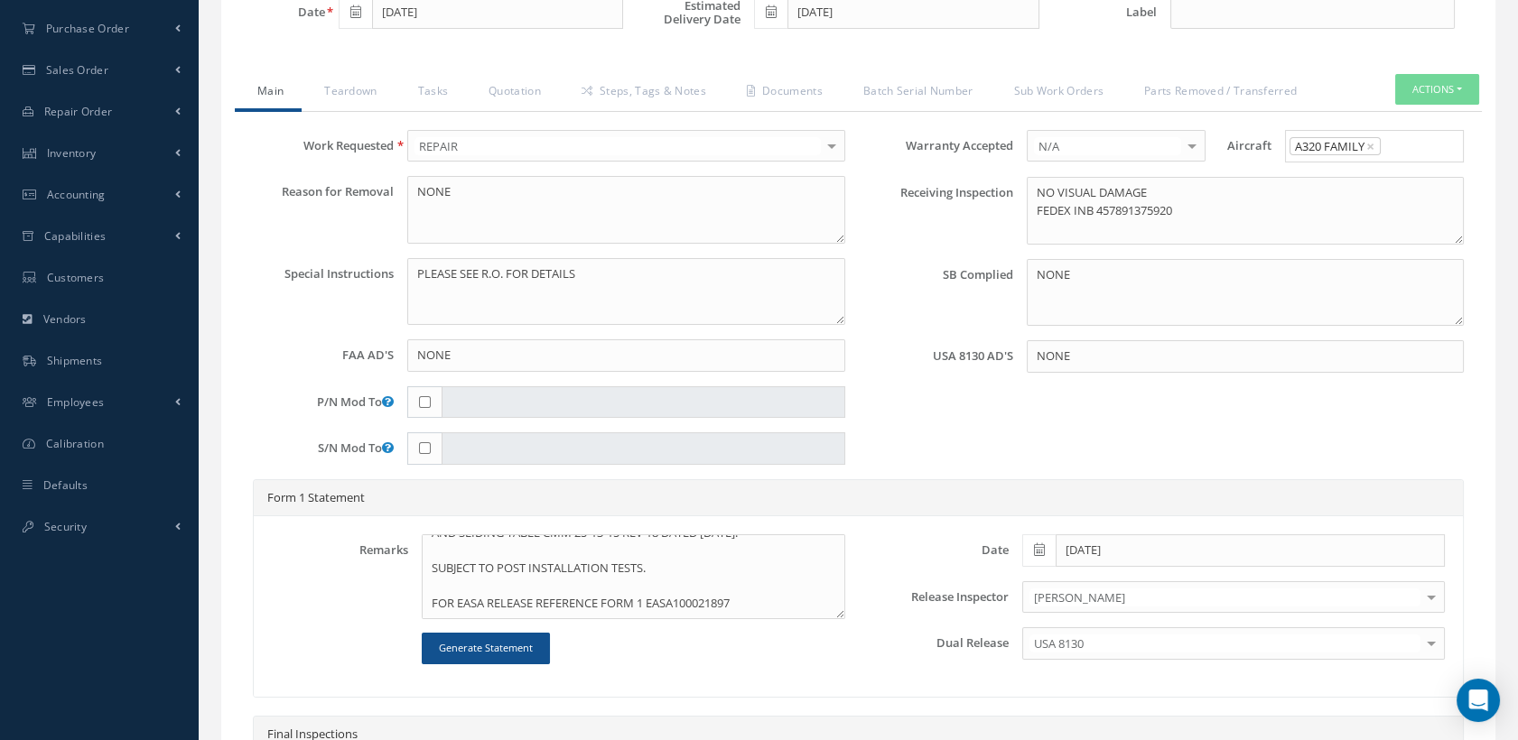
scroll to position [268, 0]
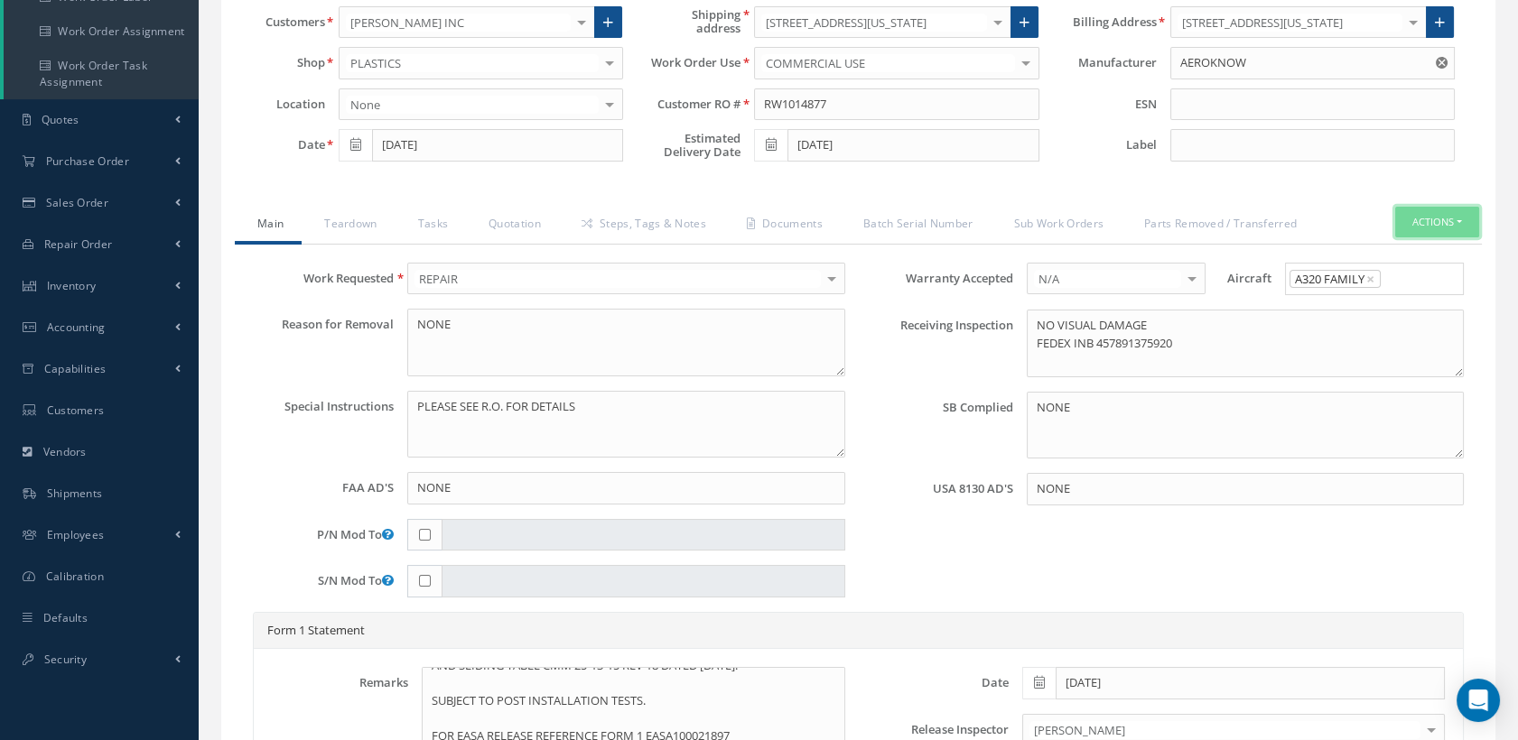
click at [1414, 228] on button "Actions" at bounding box center [1437, 223] width 84 height 32
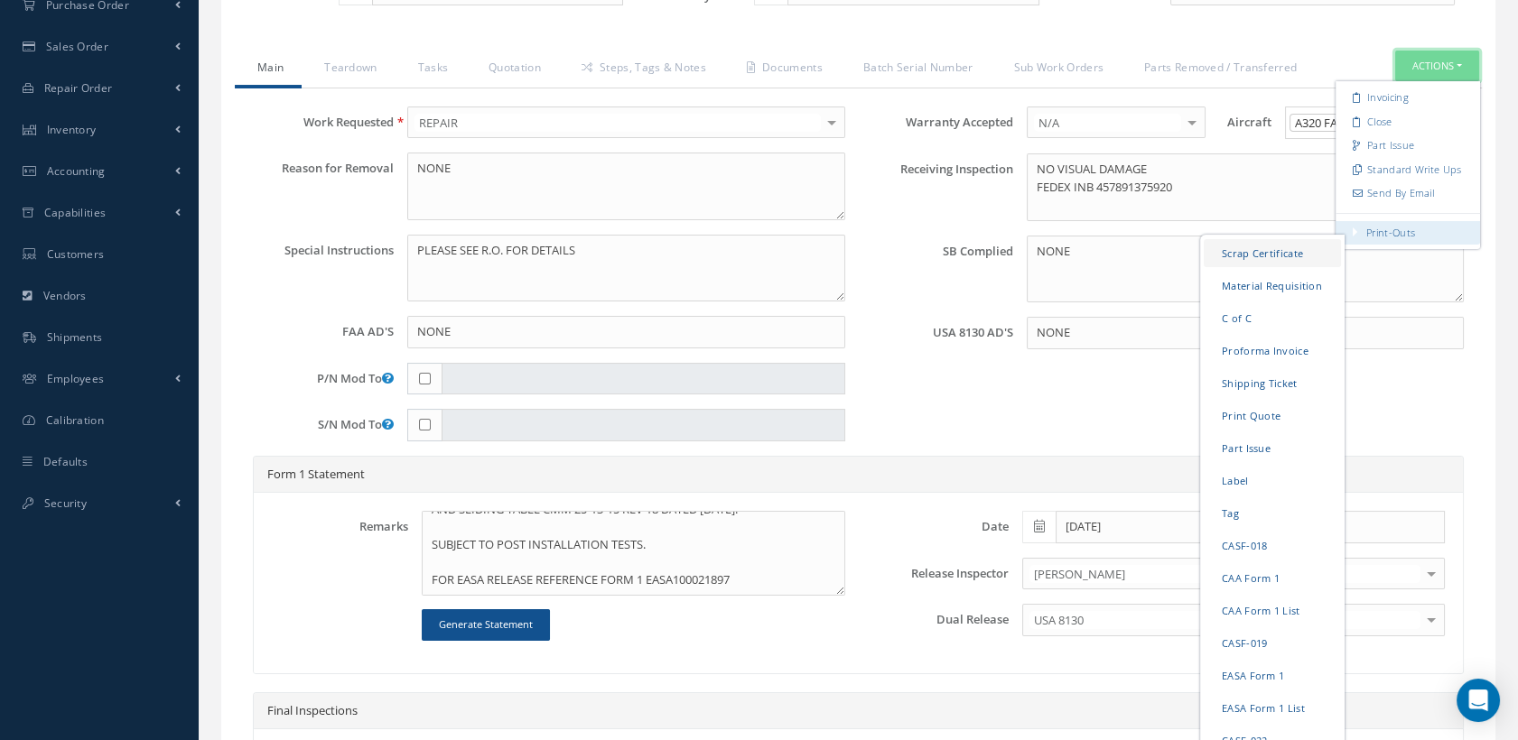
scroll to position [469, 0]
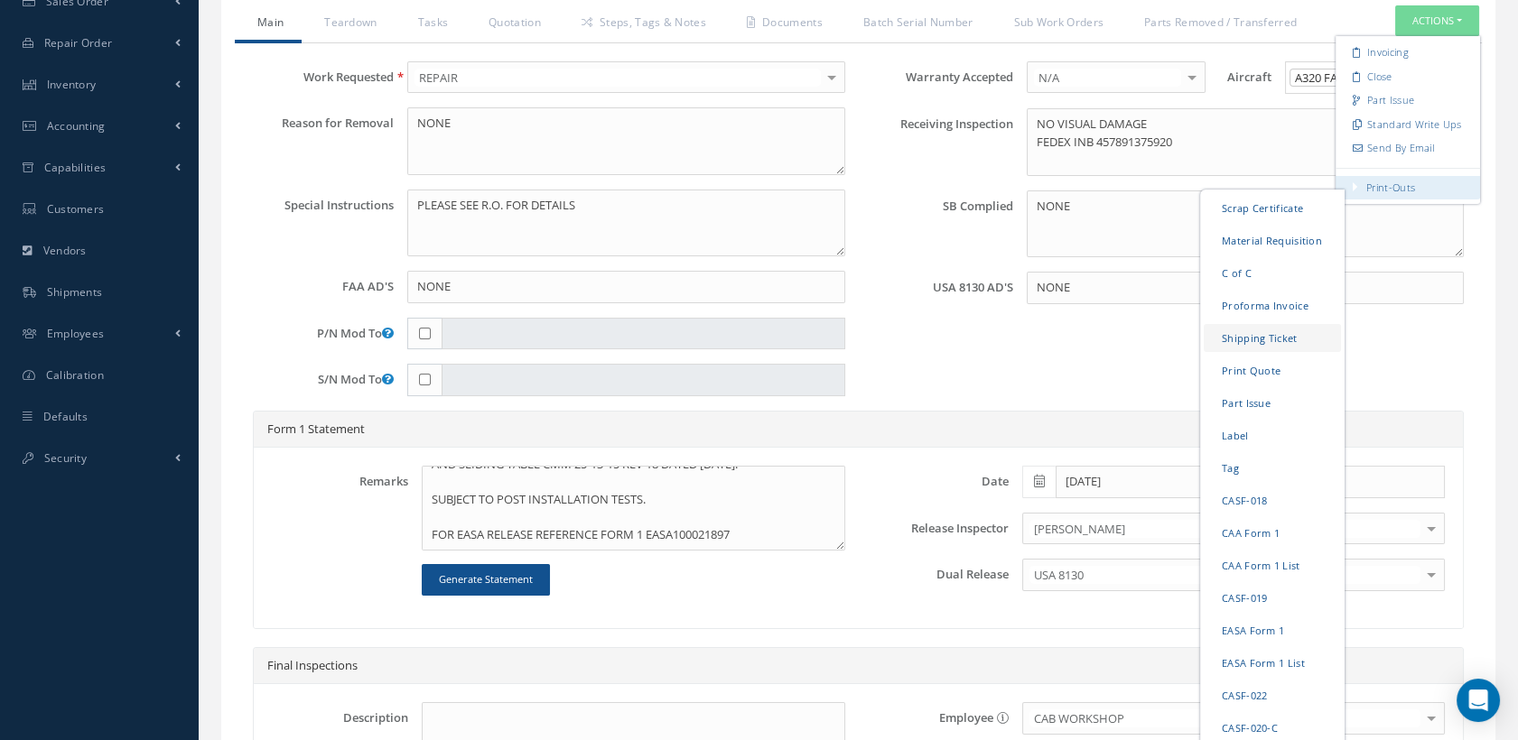
click at [1245, 343] on link "Shipping Ticket" at bounding box center [1272, 337] width 137 height 28
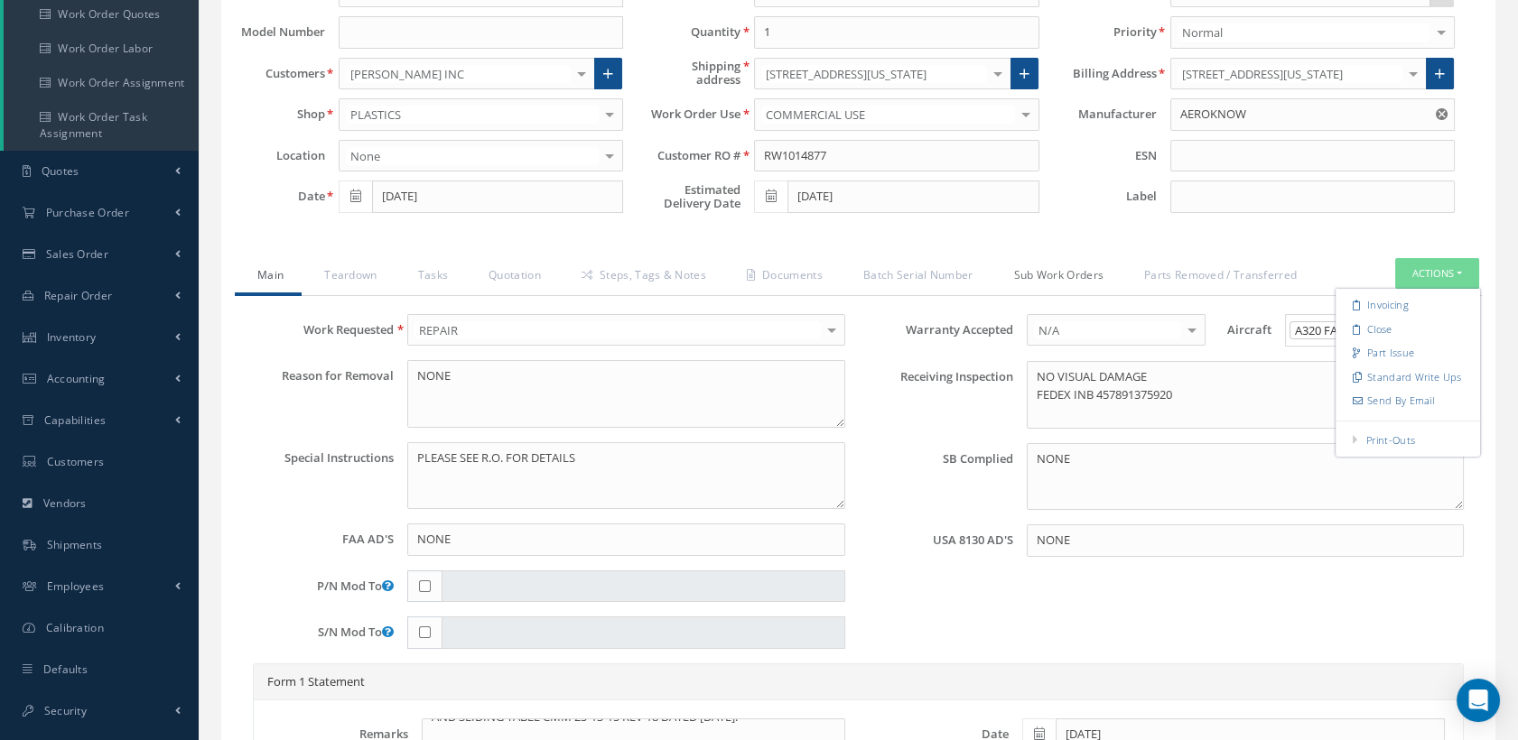
scroll to position [168, 0]
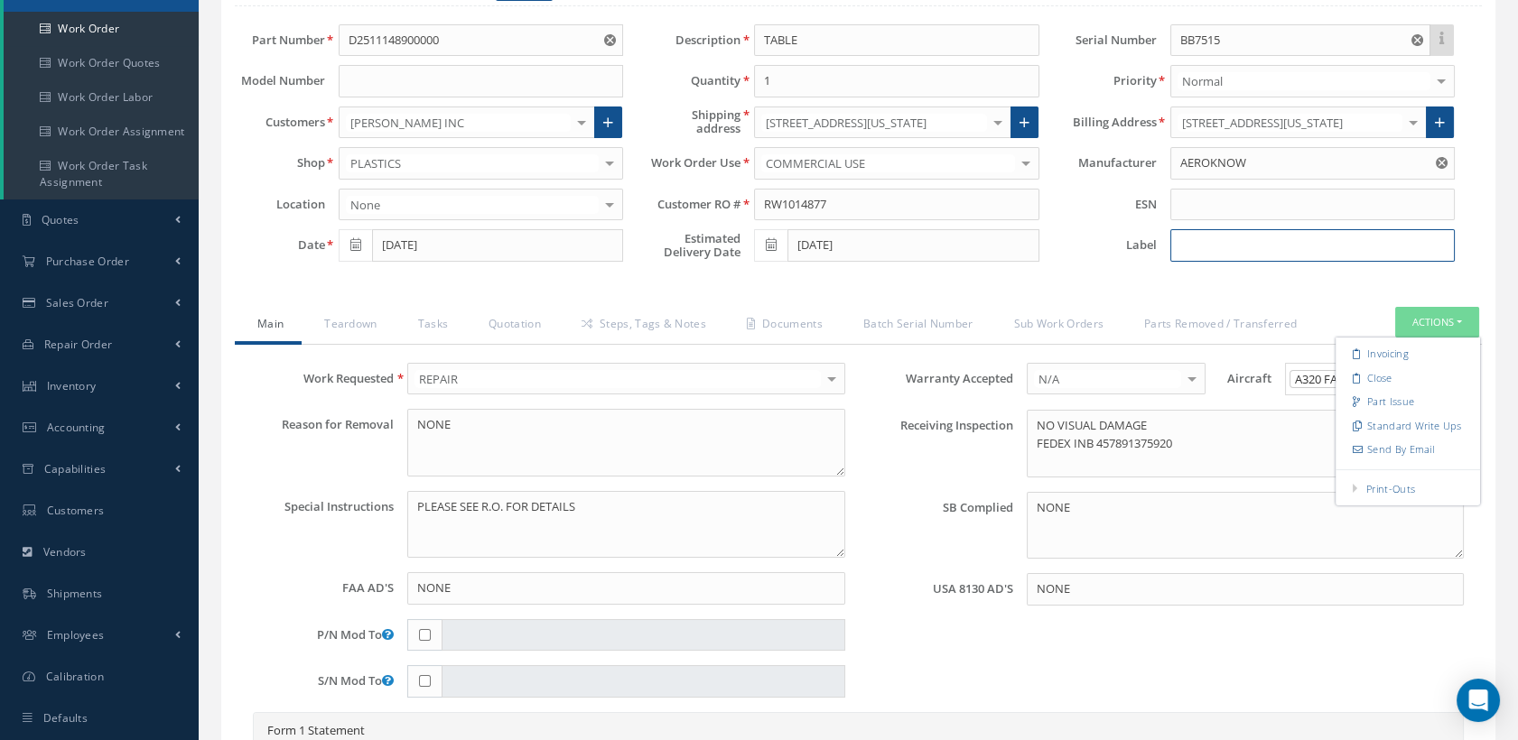
click at [1240, 253] on input at bounding box center [1312, 245] width 284 height 33
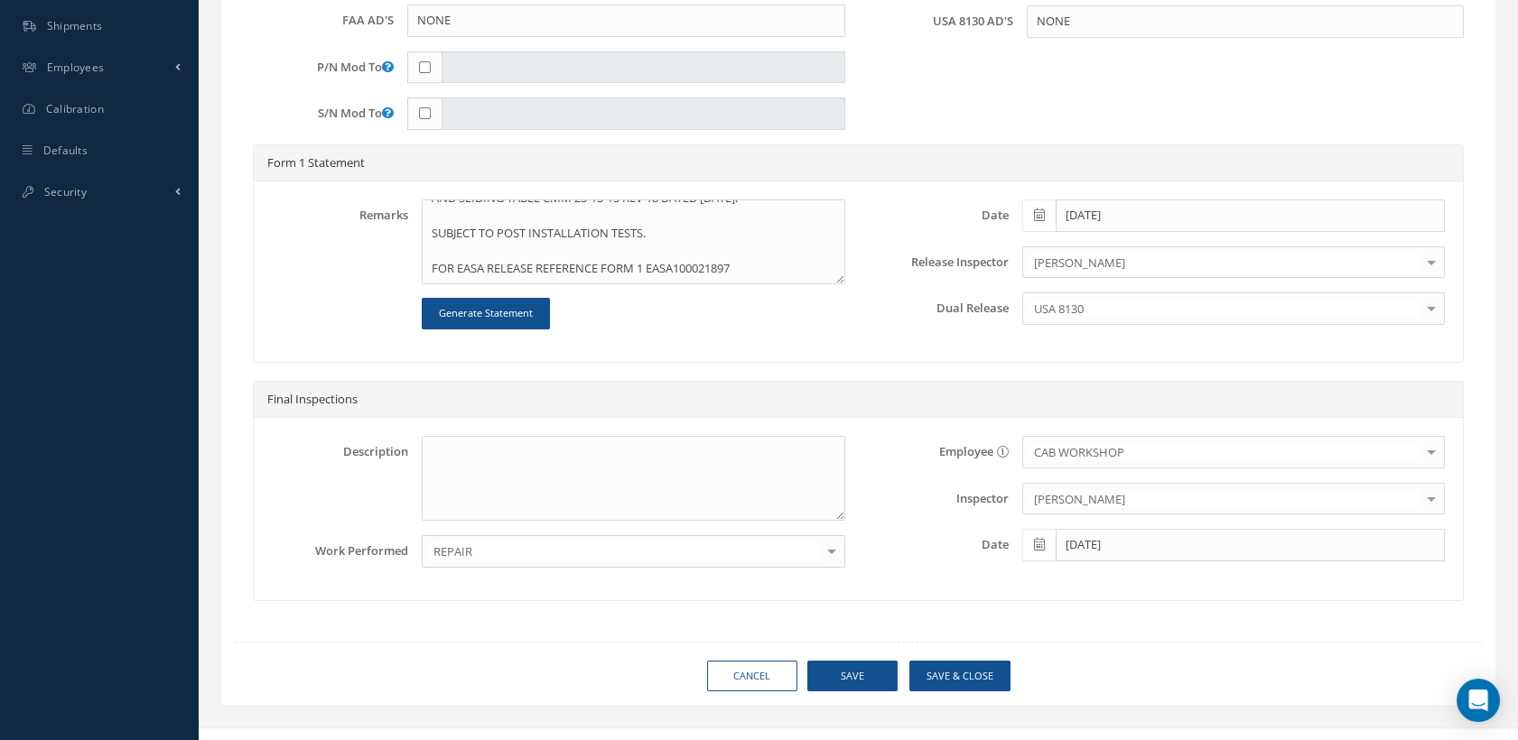
scroll to position [770, 0]
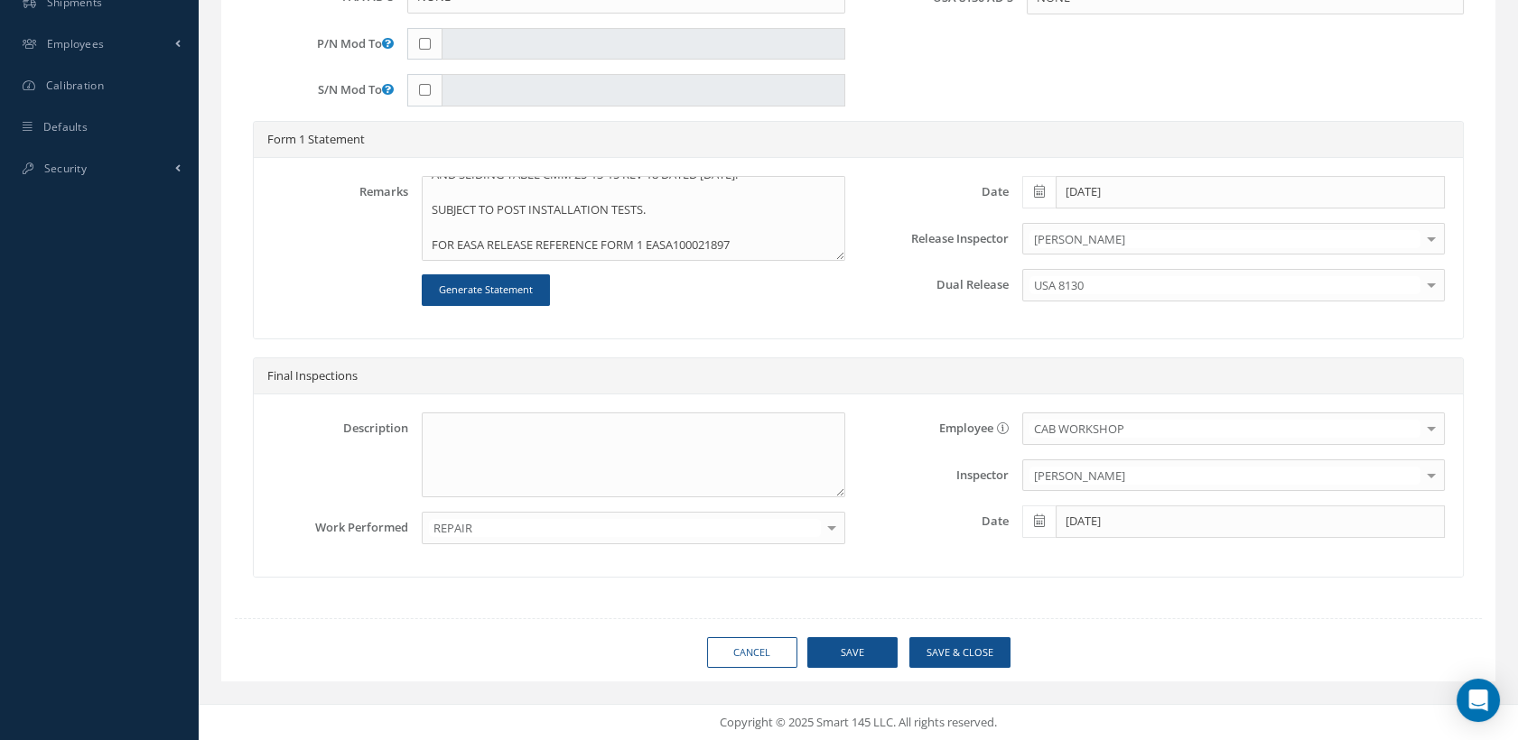
type input "GL 4031"
click at [878, 661] on button "Save" at bounding box center [852, 653] width 90 height 32
type input "AEROKNOW"
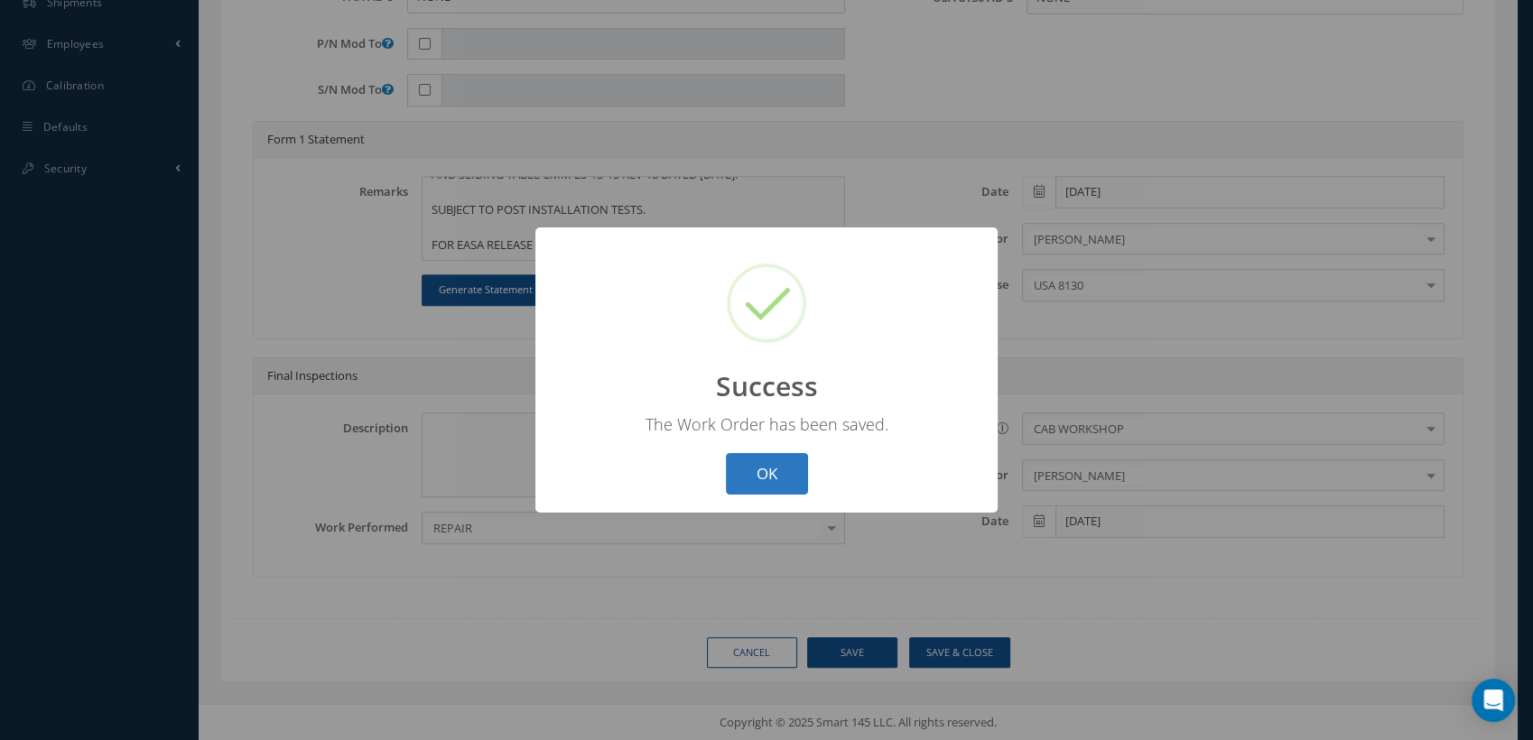
click at [778, 480] on button "OK" at bounding box center [767, 474] width 82 height 42
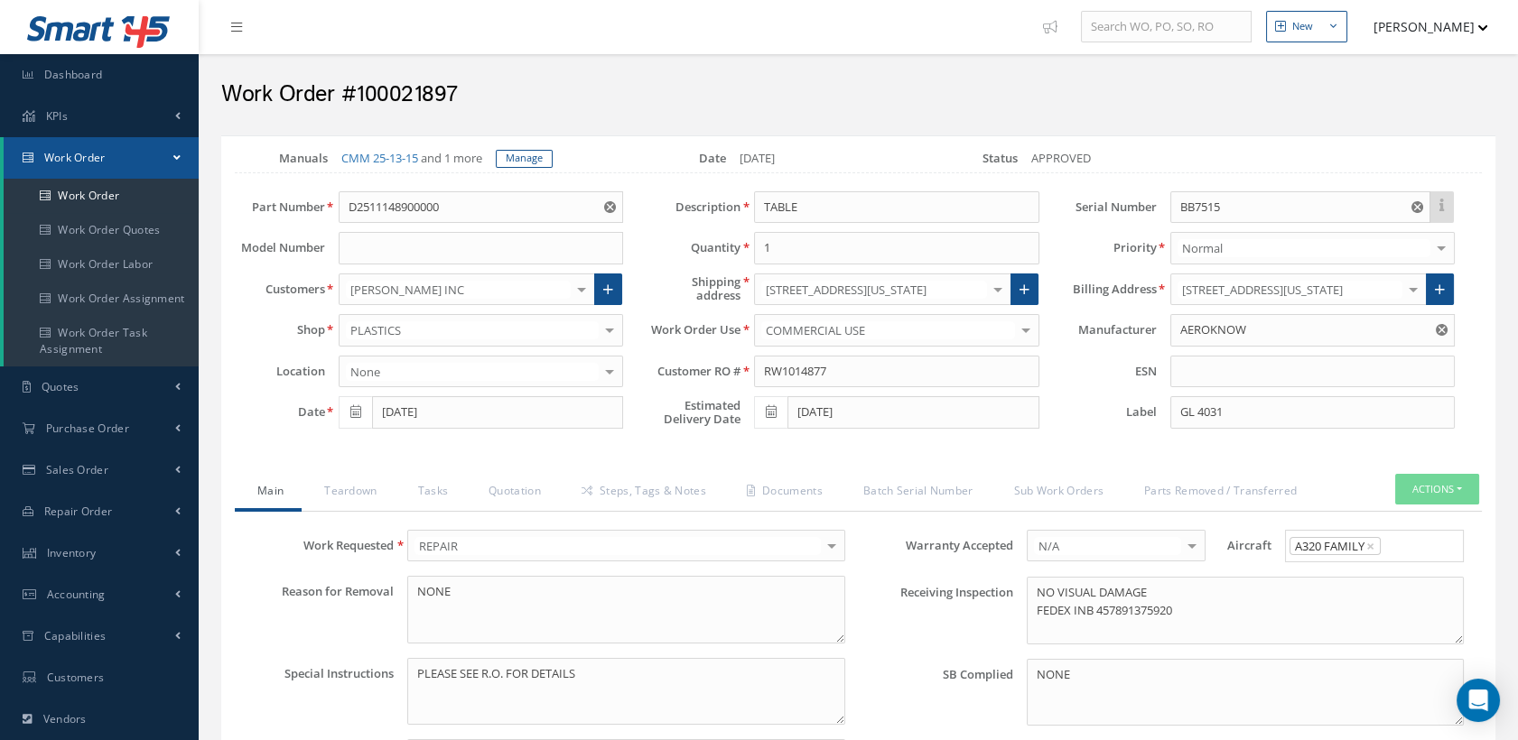
scroll to position [0, 0]
click at [702, 499] on link "Steps, Tags & Notes" at bounding box center [641, 494] width 165 height 38
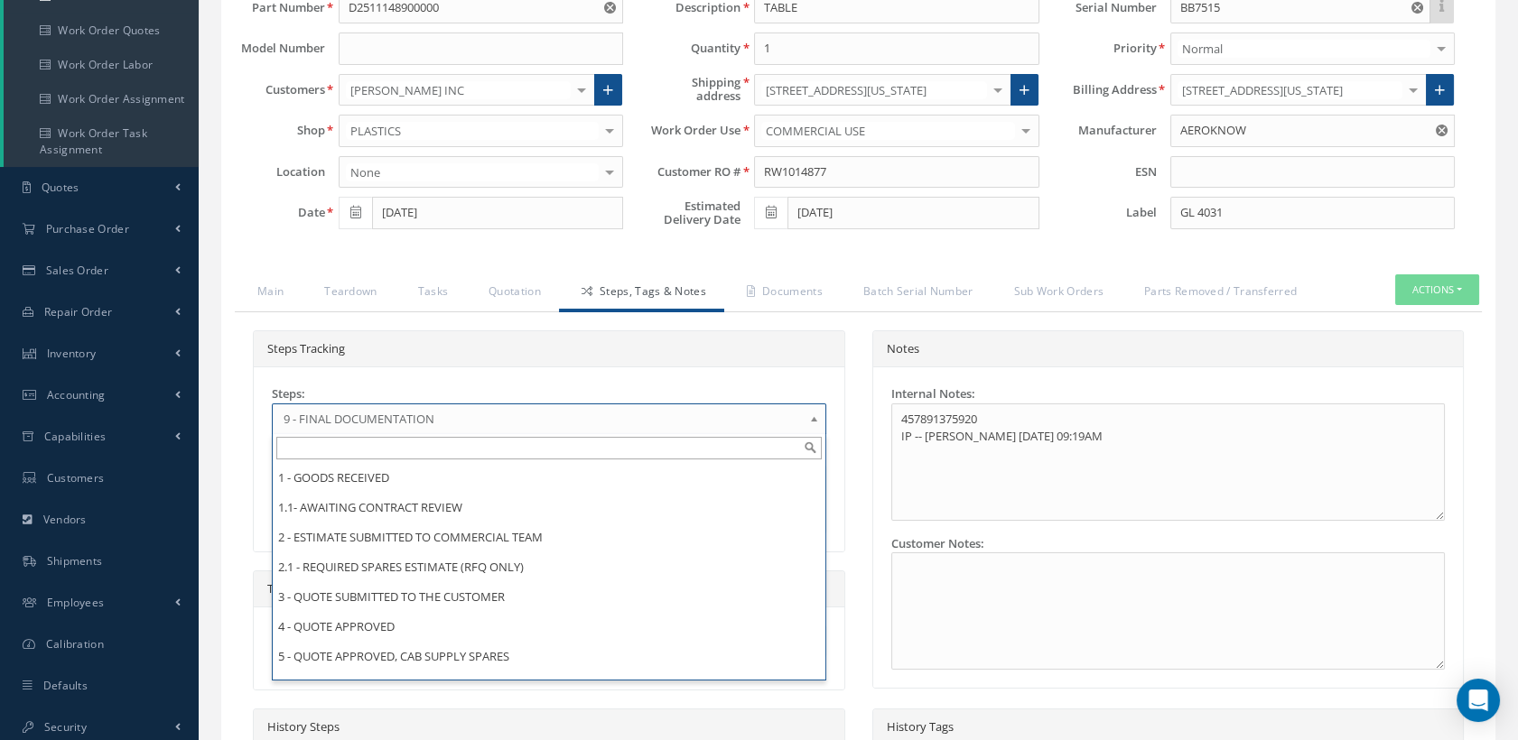
scroll to position [171, 0]
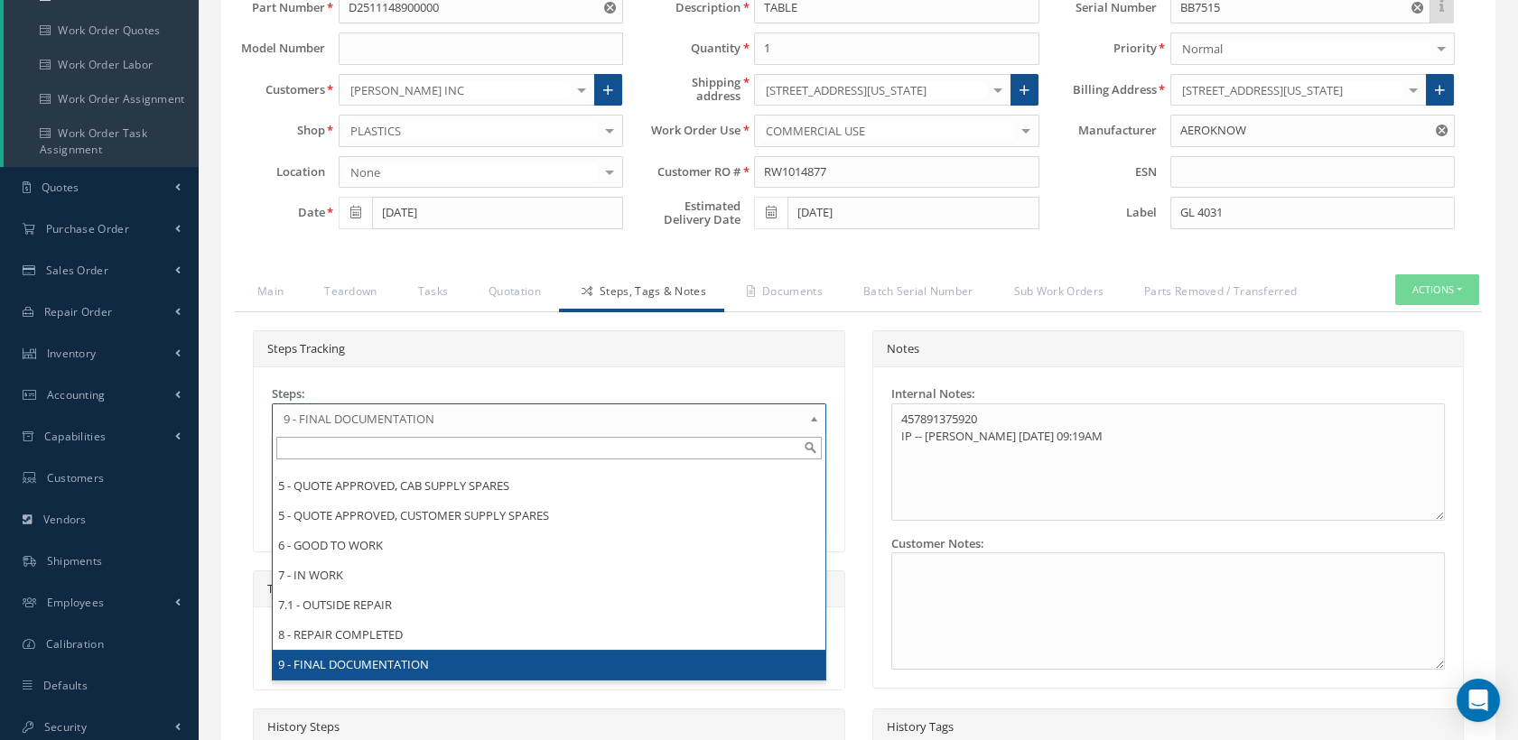
click at [653, 429] on span "9 - FINAL DOCUMENTATION" at bounding box center [542, 419] width 519 height 22
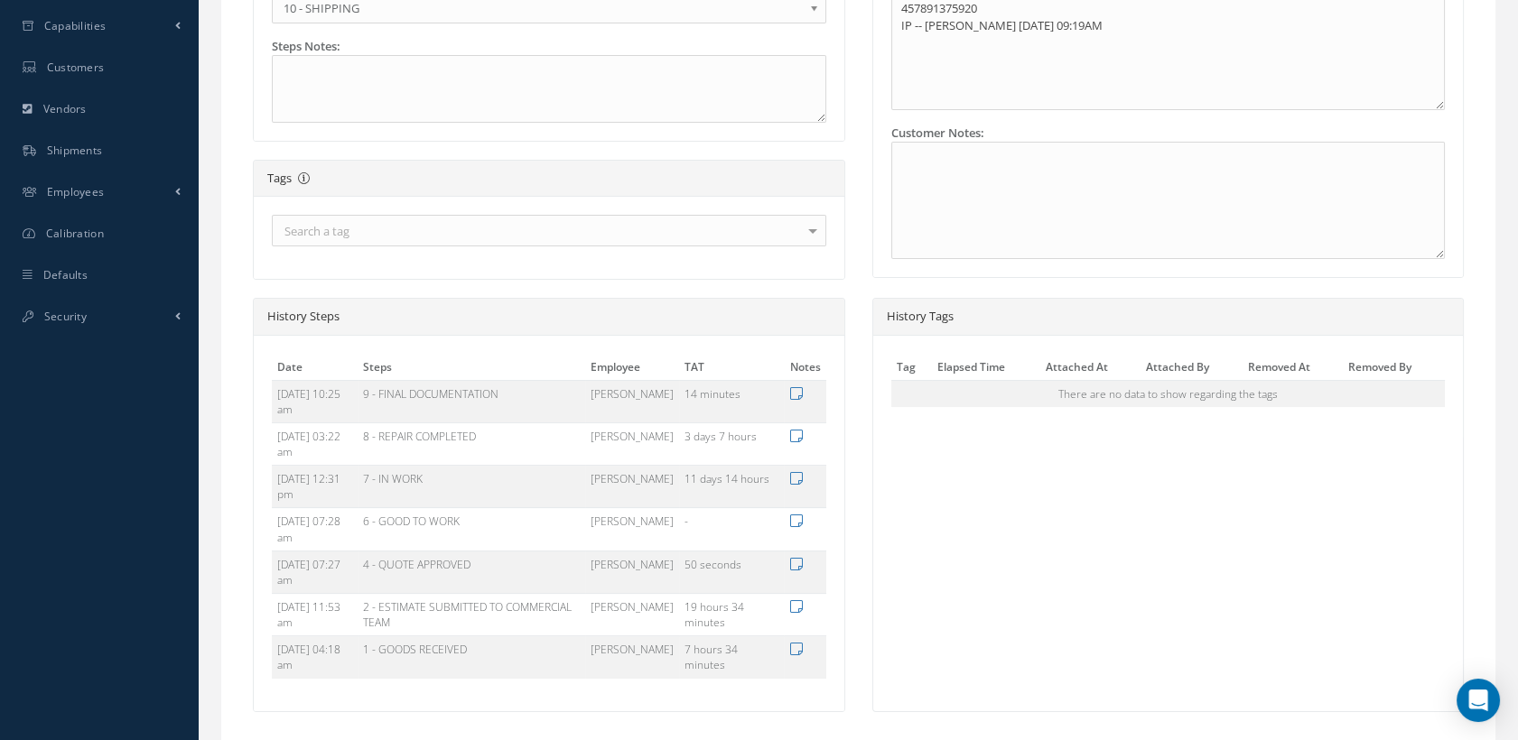
scroll to position [757, 0]
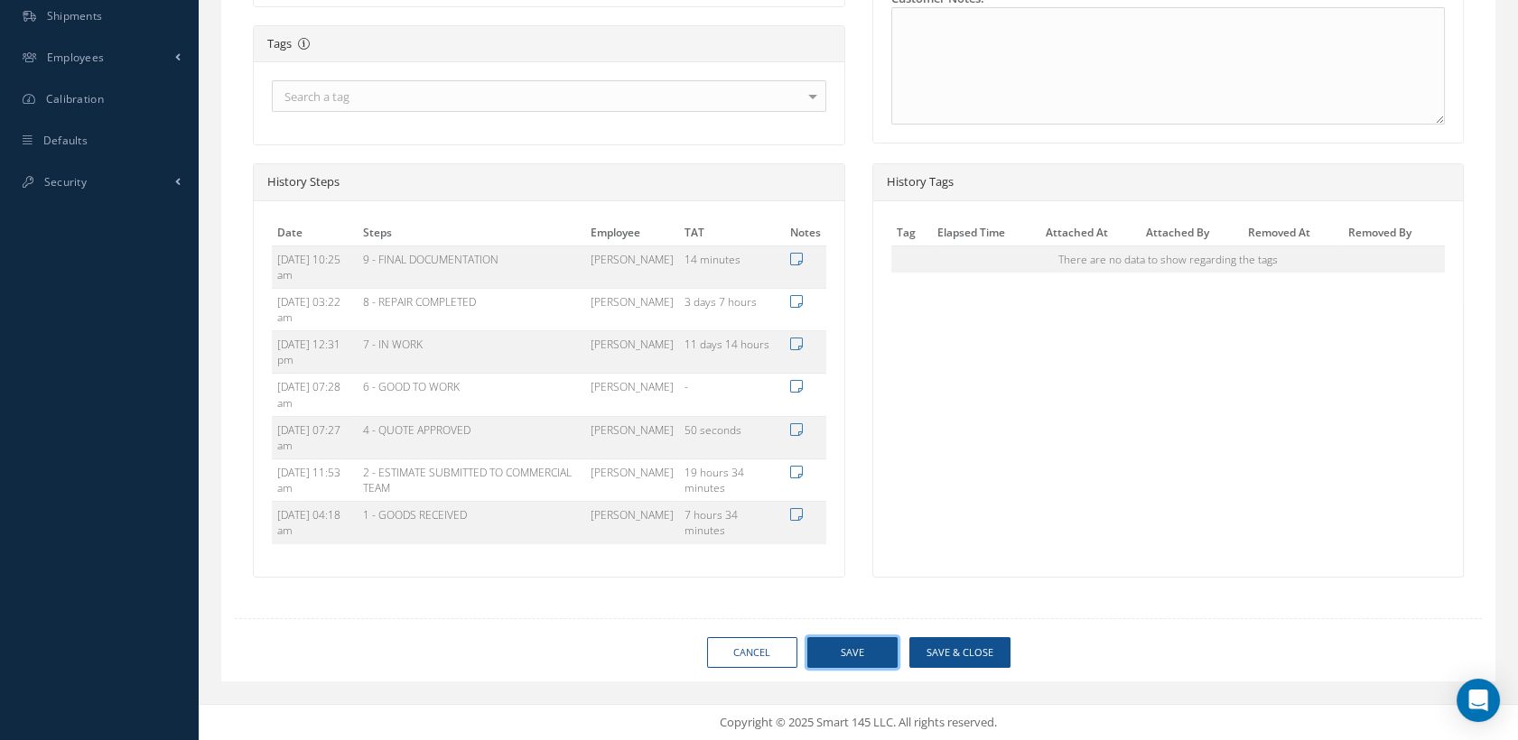
click at [833, 653] on button "Save" at bounding box center [852, 653] width 90 height 32
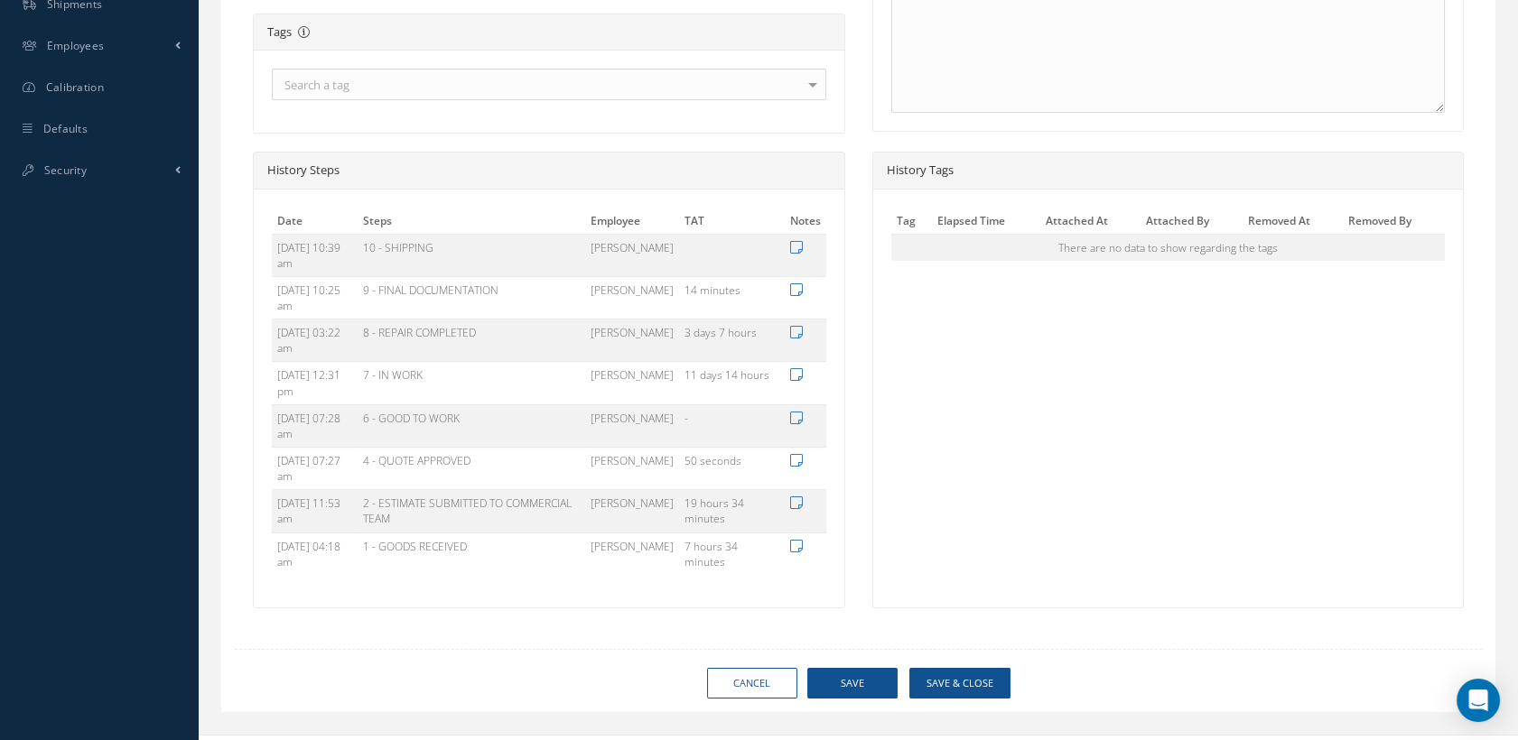
type input "AEROKNOW"
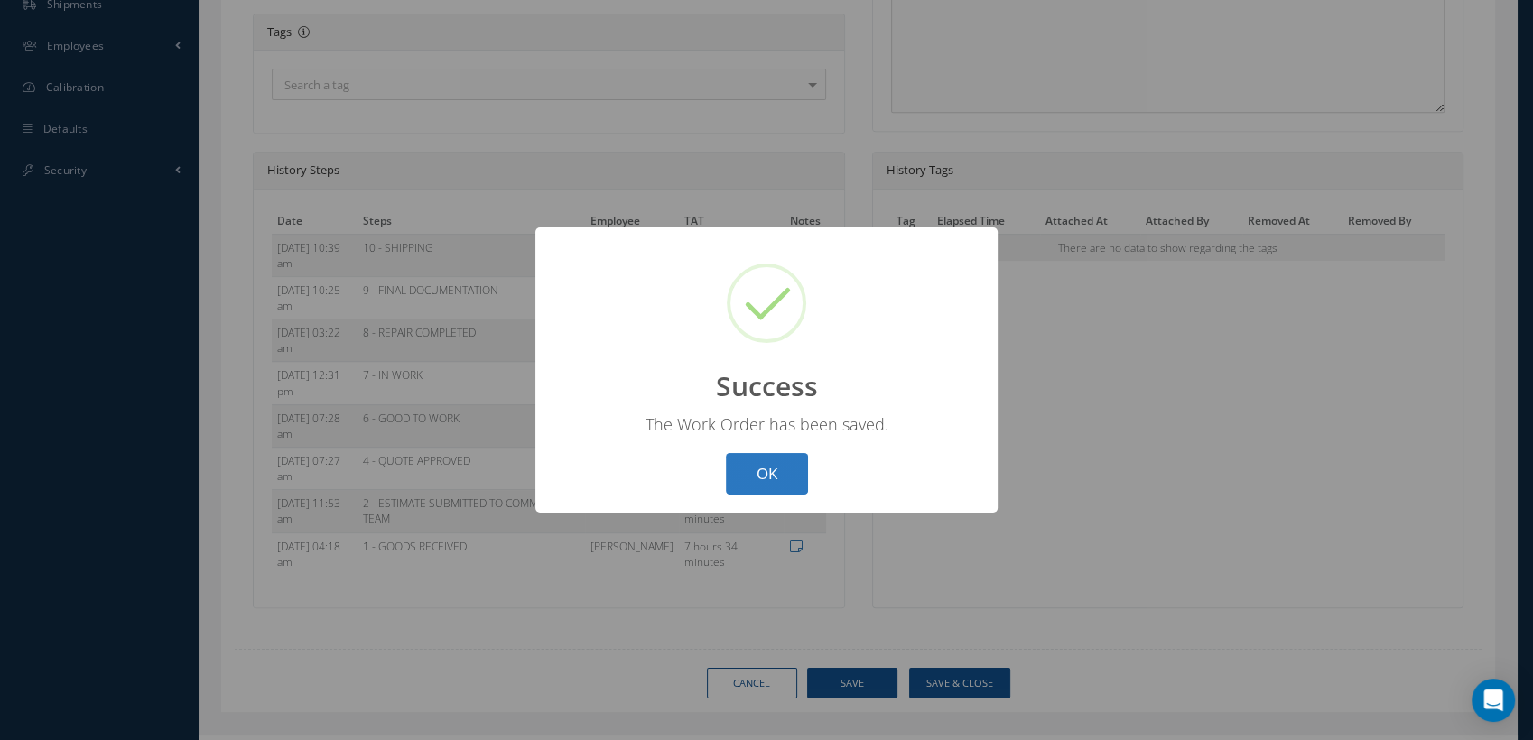
click at [768, 482] on button "OK" at bounding box center [767, 474] width 82 height 42
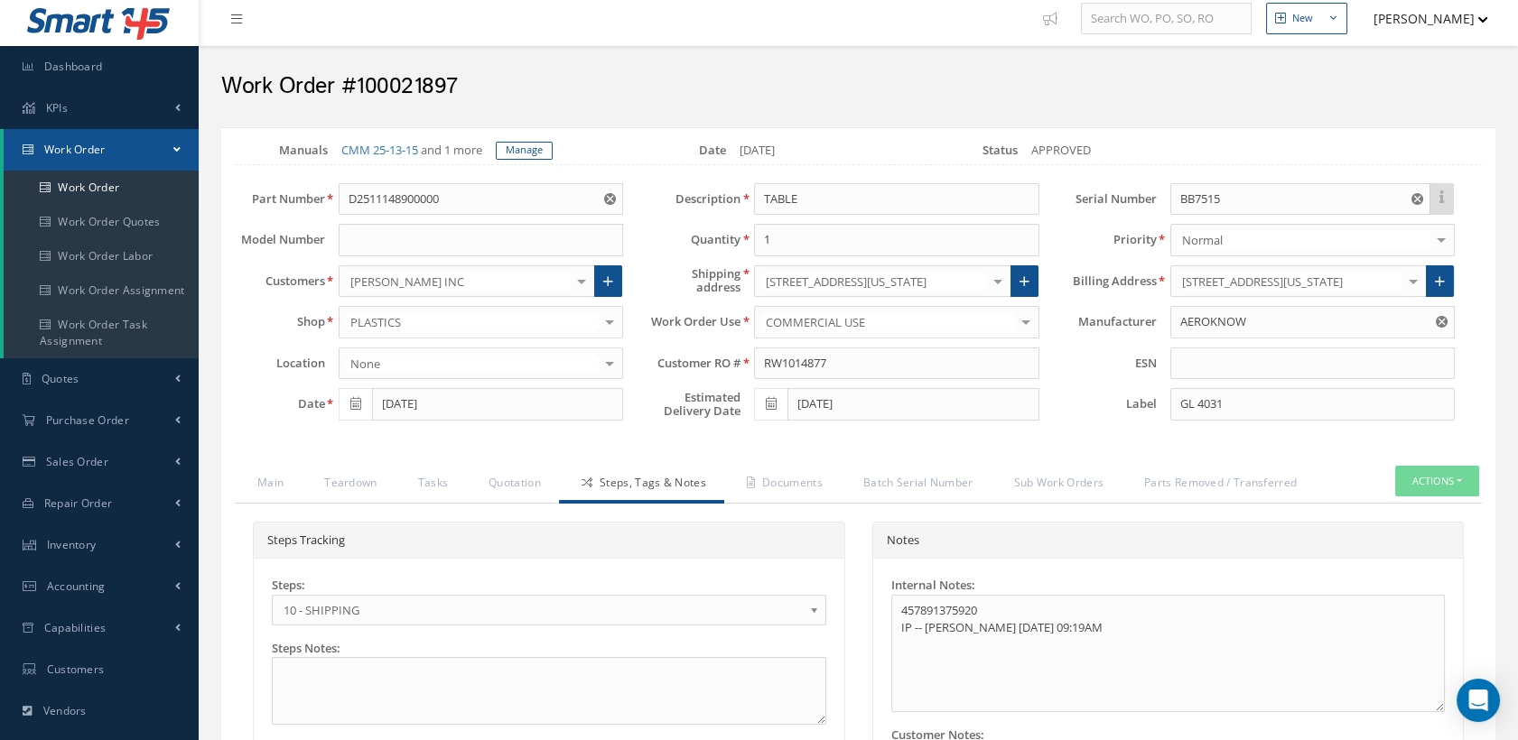
scroll to position [0, 0]
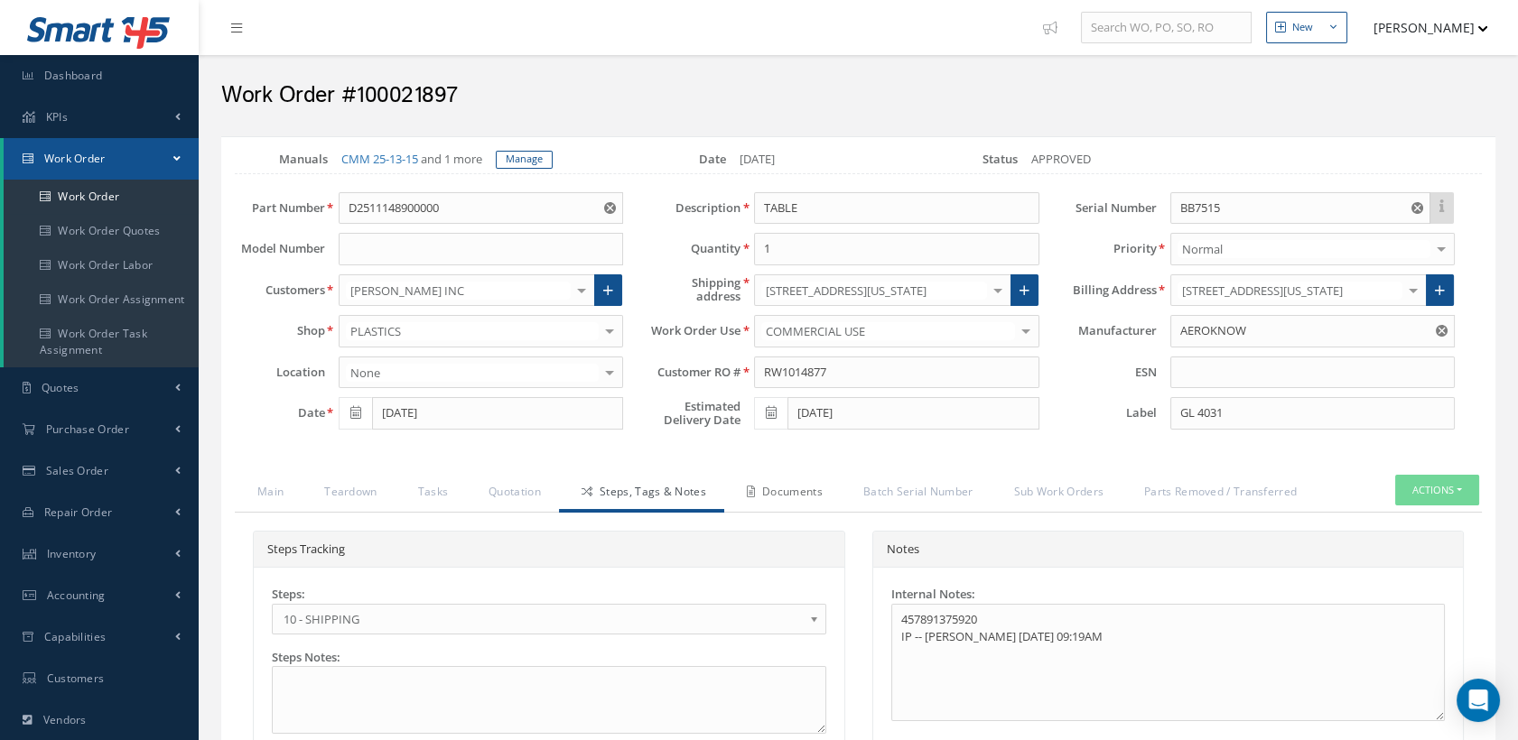
click at [814, 509] on link "Documents" at bounding box center [782, 494] width 116 height 38
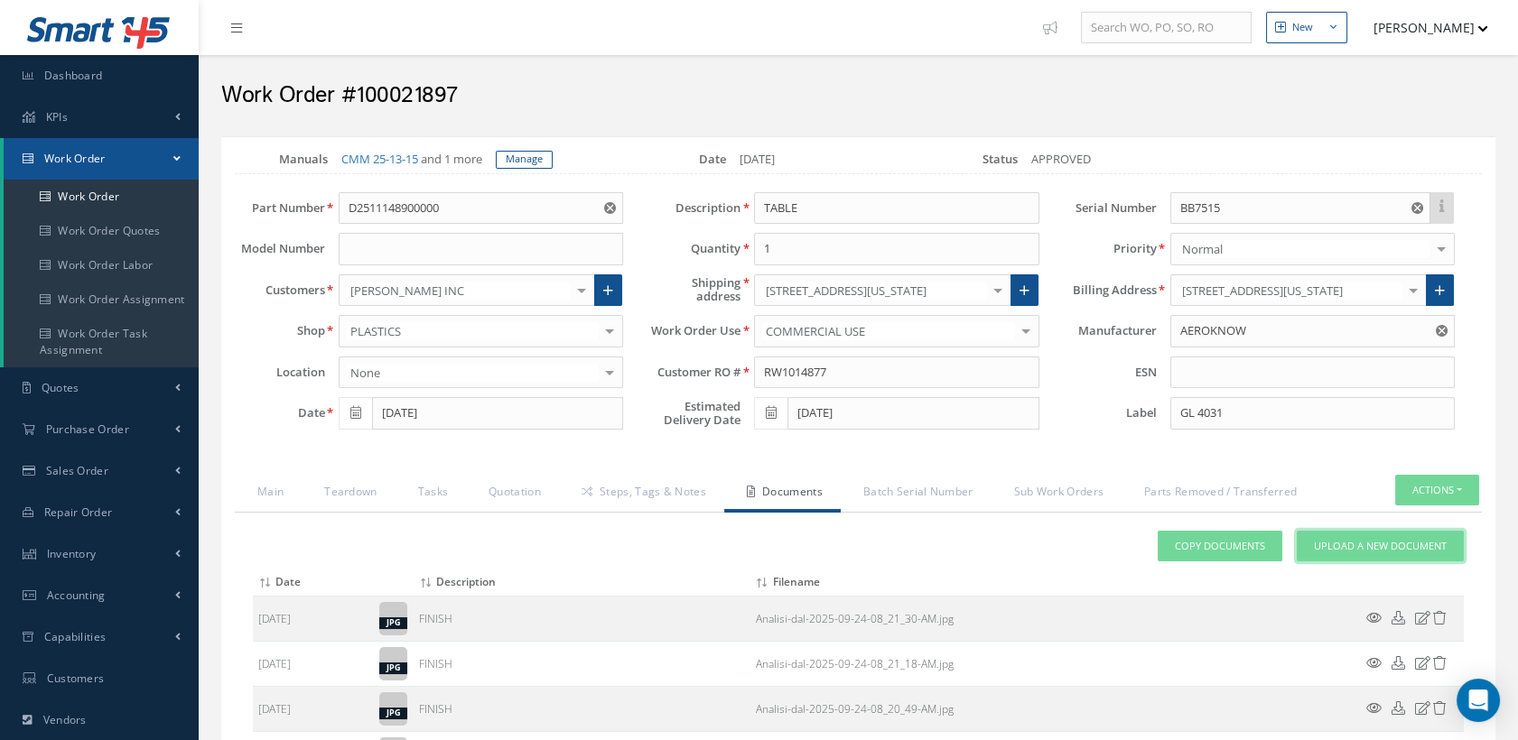
click at [1388, 554] on span "Upload a New Document" at bounding box center [1380, 546] width 133 height 15
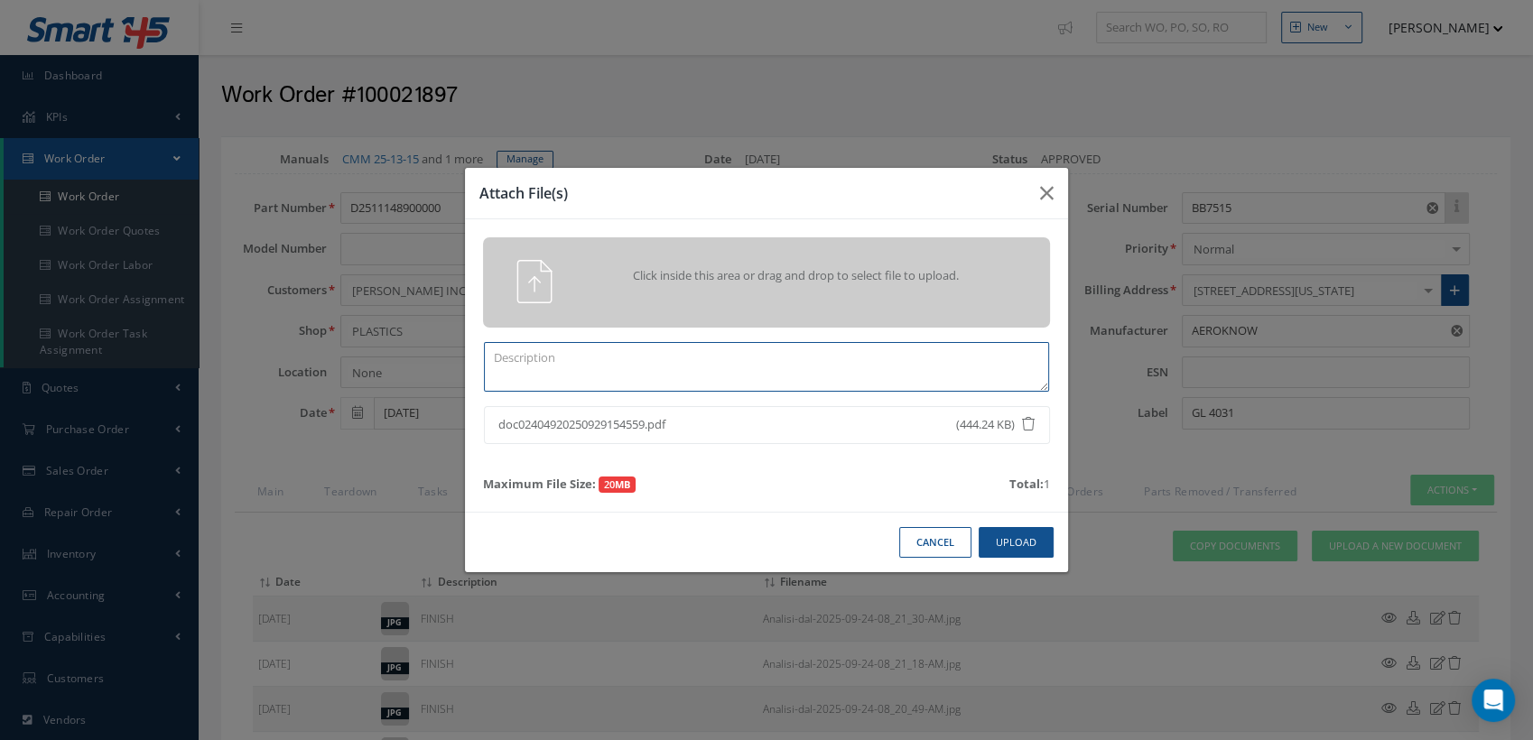
click at [502, 367] on textarea at bounding box center [766, 367] width 565 height 50
paste textarea "100021897"
click at [1008, 541] on button "Upload" at bounding box center [1016, 543] width 75 height 32
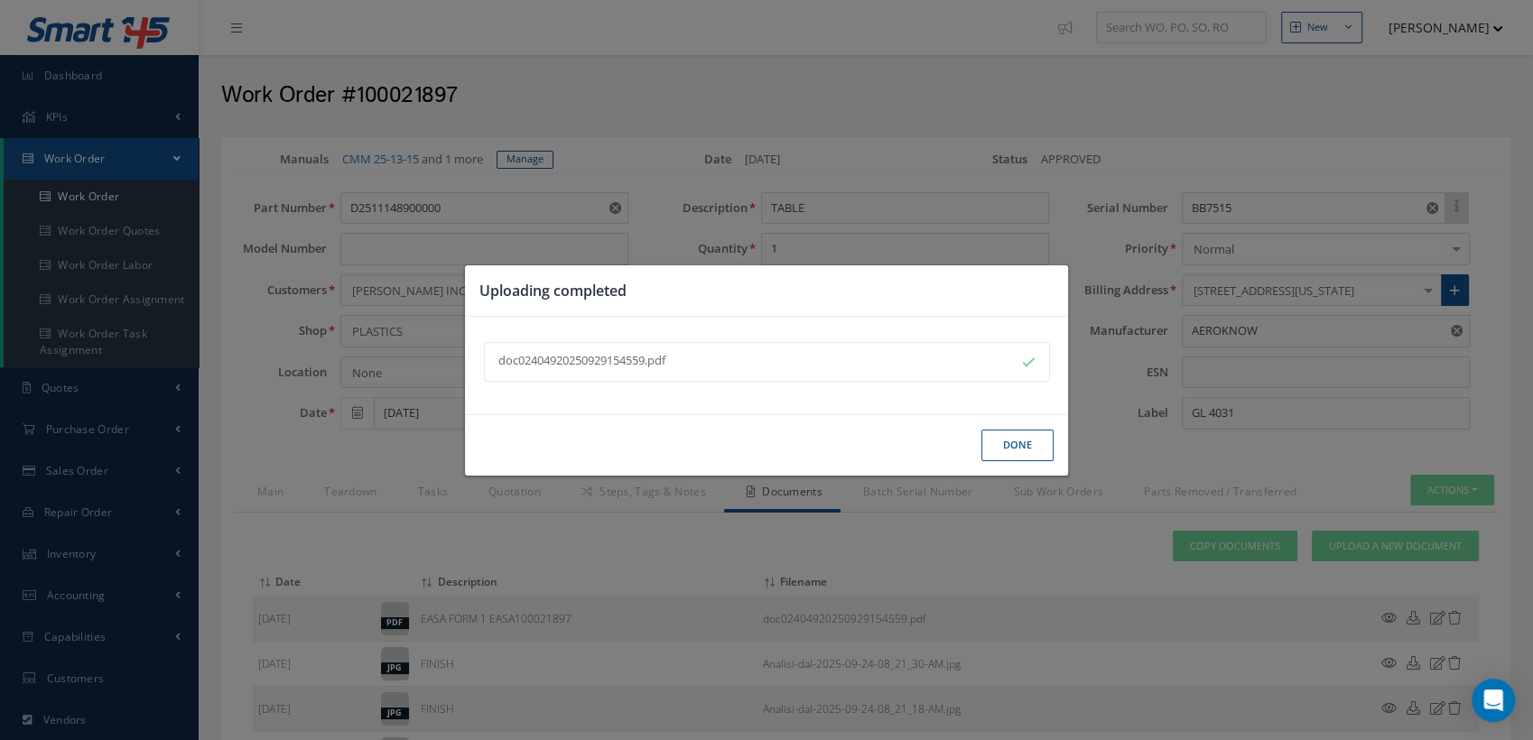
click at [1020, 457] on button "Done" at bounding box center [1017, 446] width 72 height 32
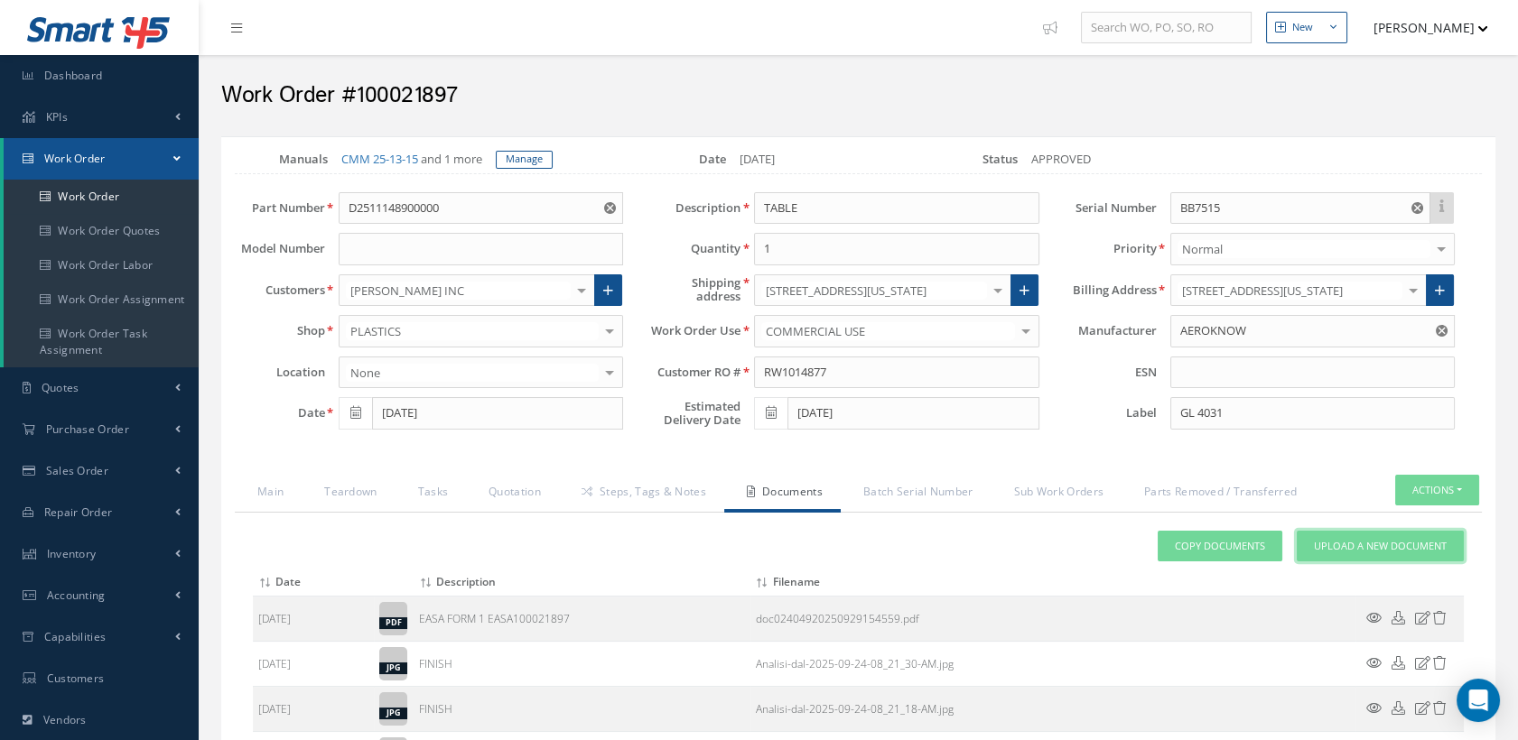
click at [1353, 554] on span "Upload a New Document" at bounding box center [1380, 546] width 133 height 15
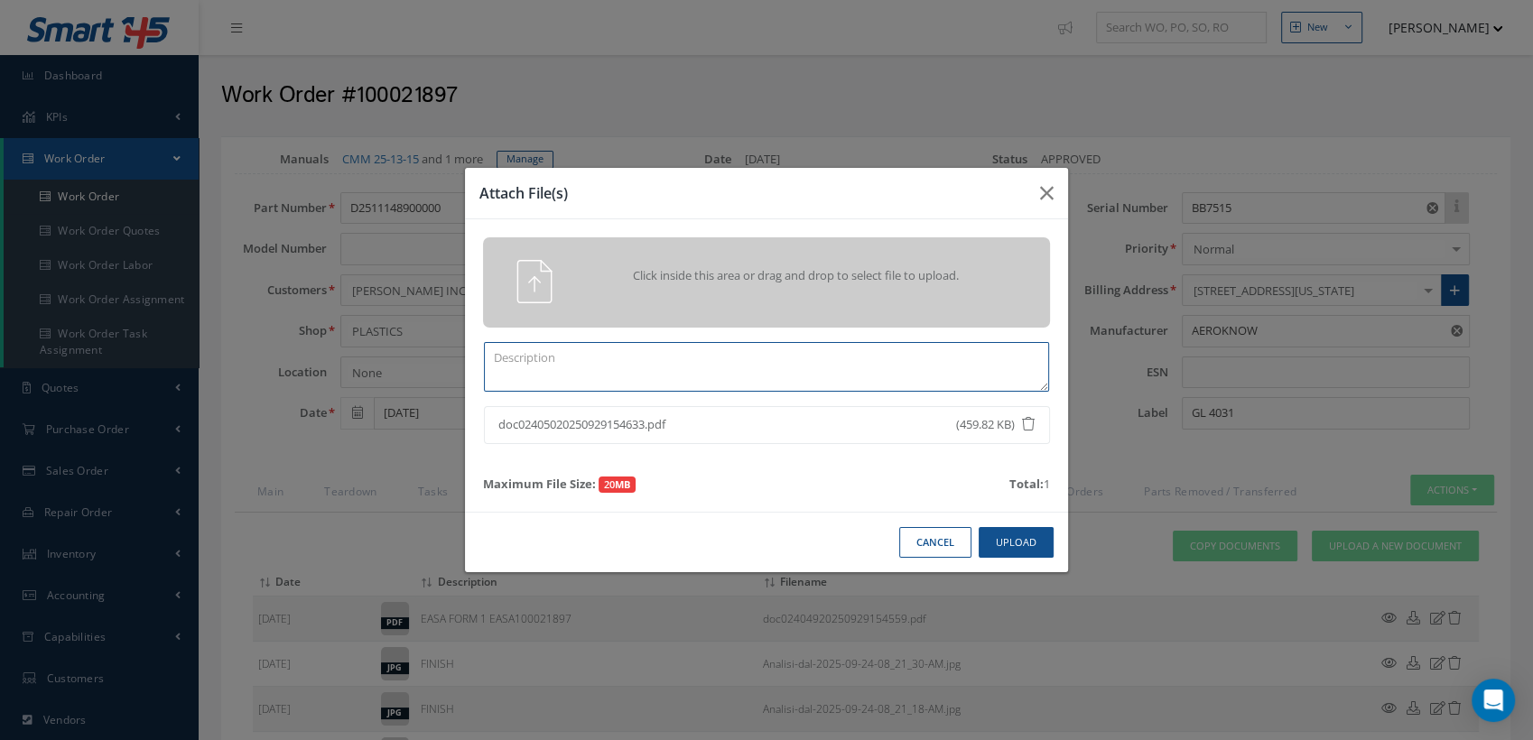
click at [522, 363] on textarea at bounding box center [766, 367] width 565 height 50
paste textarea "100021897"
click at [1018, 540] on button "Upload" at bounding box center [1016, 543] width 75 height 32
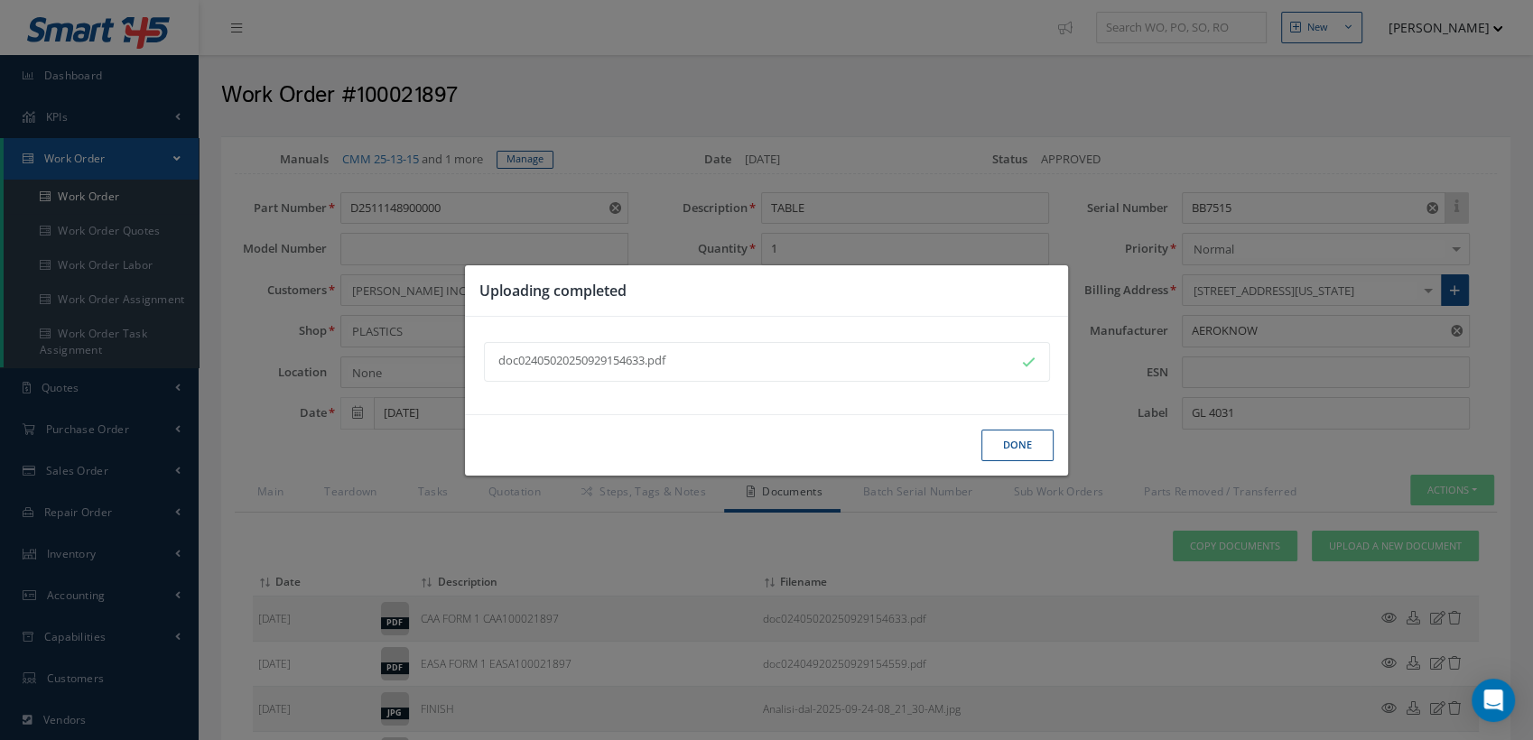
click at [1006, 446] on button "Done" at bounding box center [1017, 446] width 72 height 32
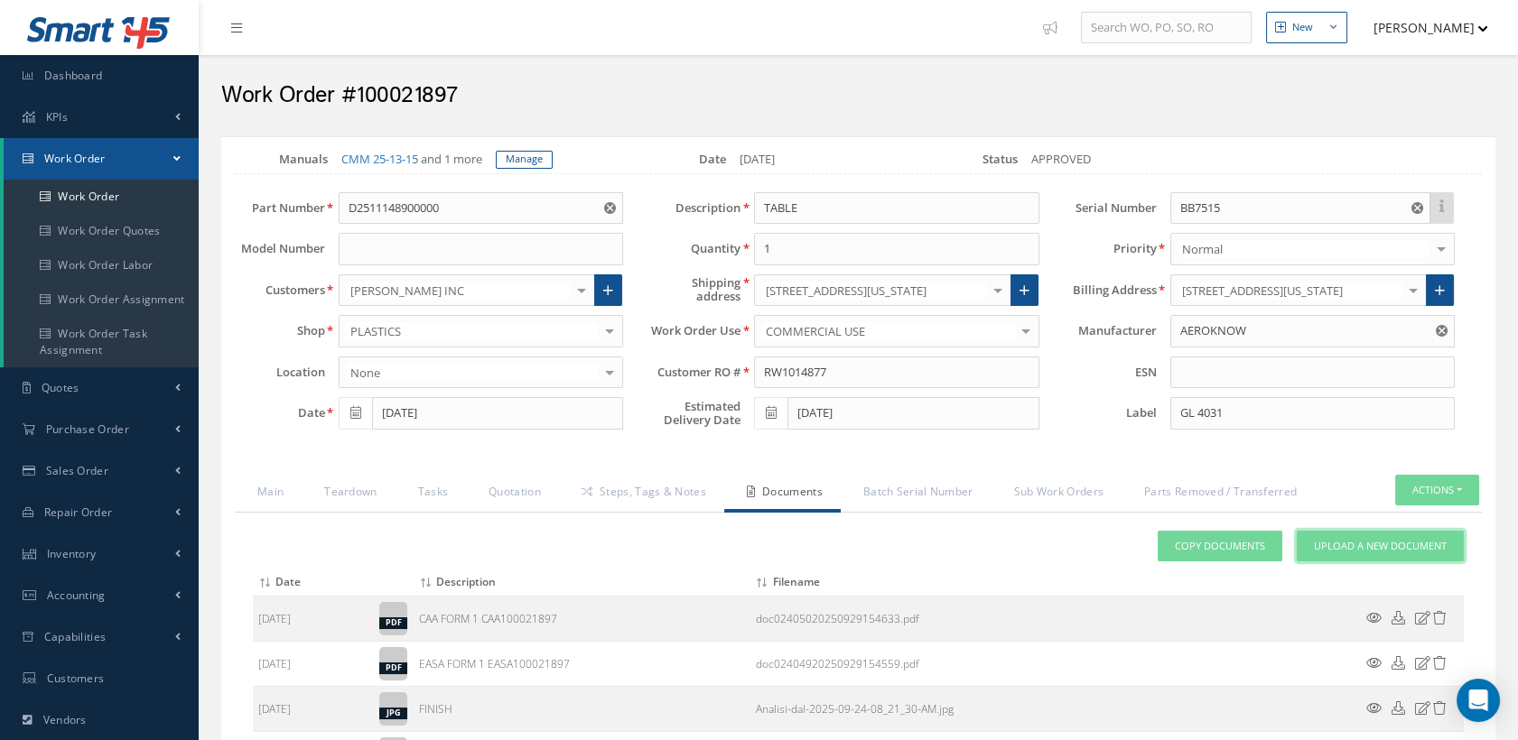
click at [1357, 554] on span "Upload a New Document" at bounding box center [1380, 546] width 133 height 15
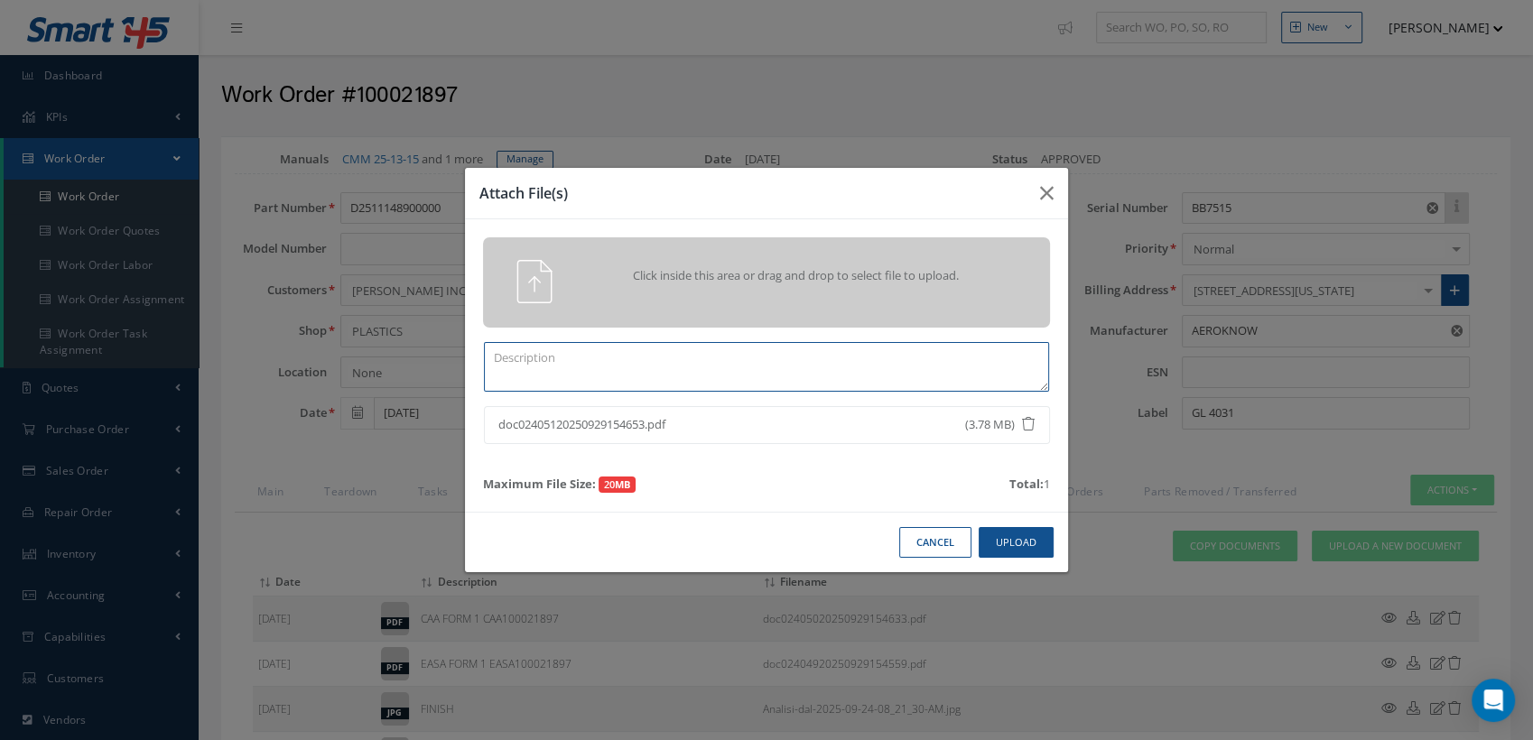
click at [700, 352] on textarea at bounding box center [766, 367] width 565 height 50
type textarea "COMPLETED CASF-019 WORKSHEET"
click at [999, 536] on button "Upload" at bounding box center [1016, 543] width 75 height 32
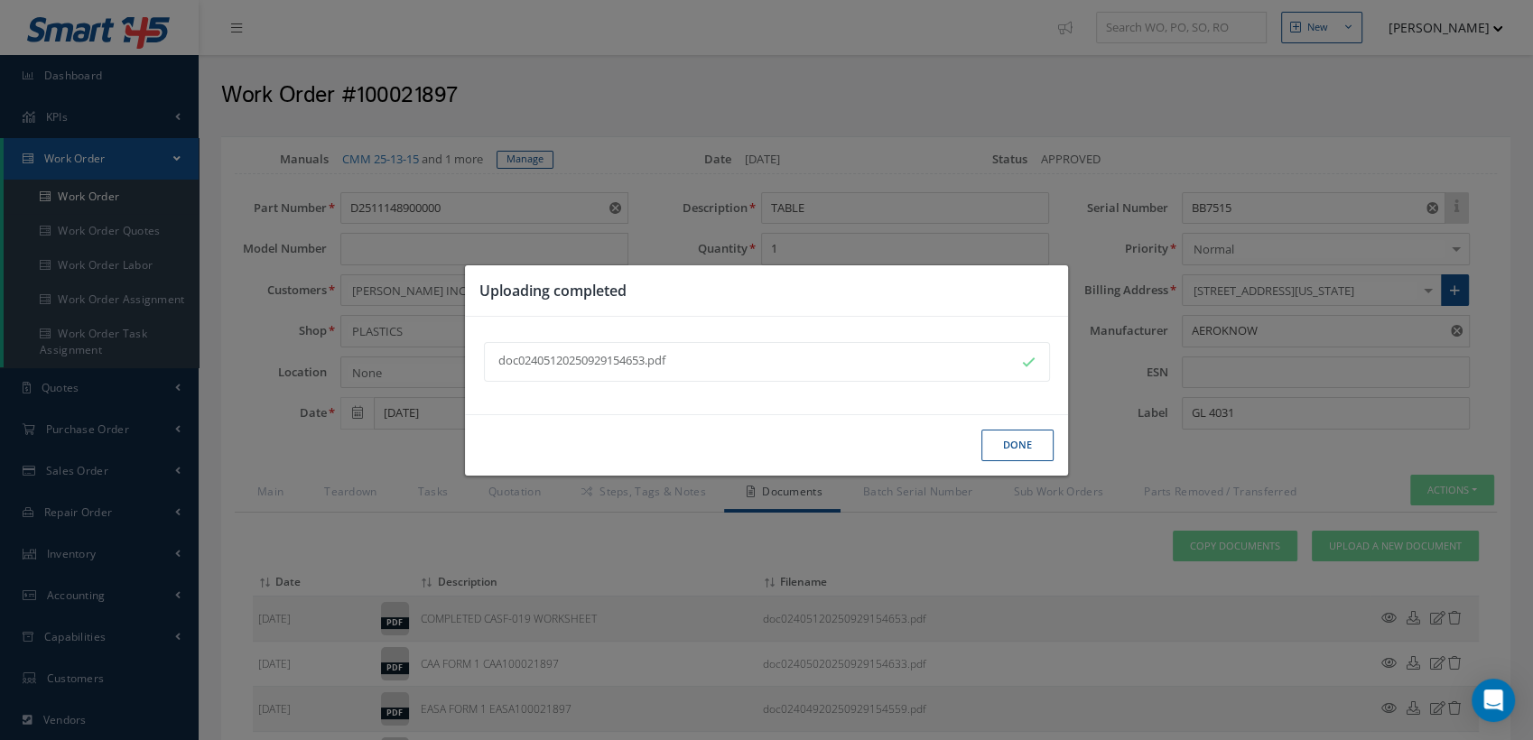
click at [1008, 436] on button "Done" at bounding box center [1017, 446] width 72 height 32
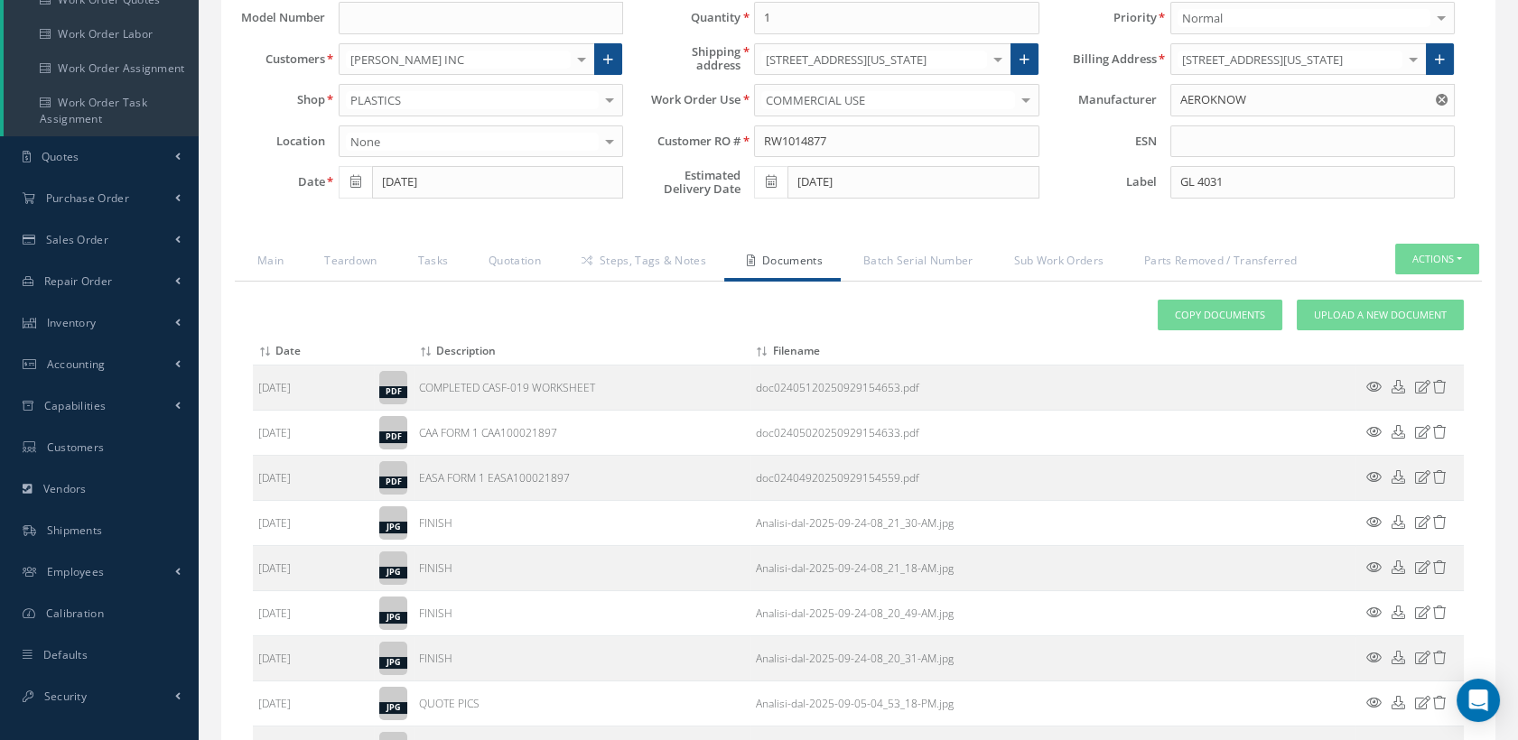
scroll to position [501, 0]
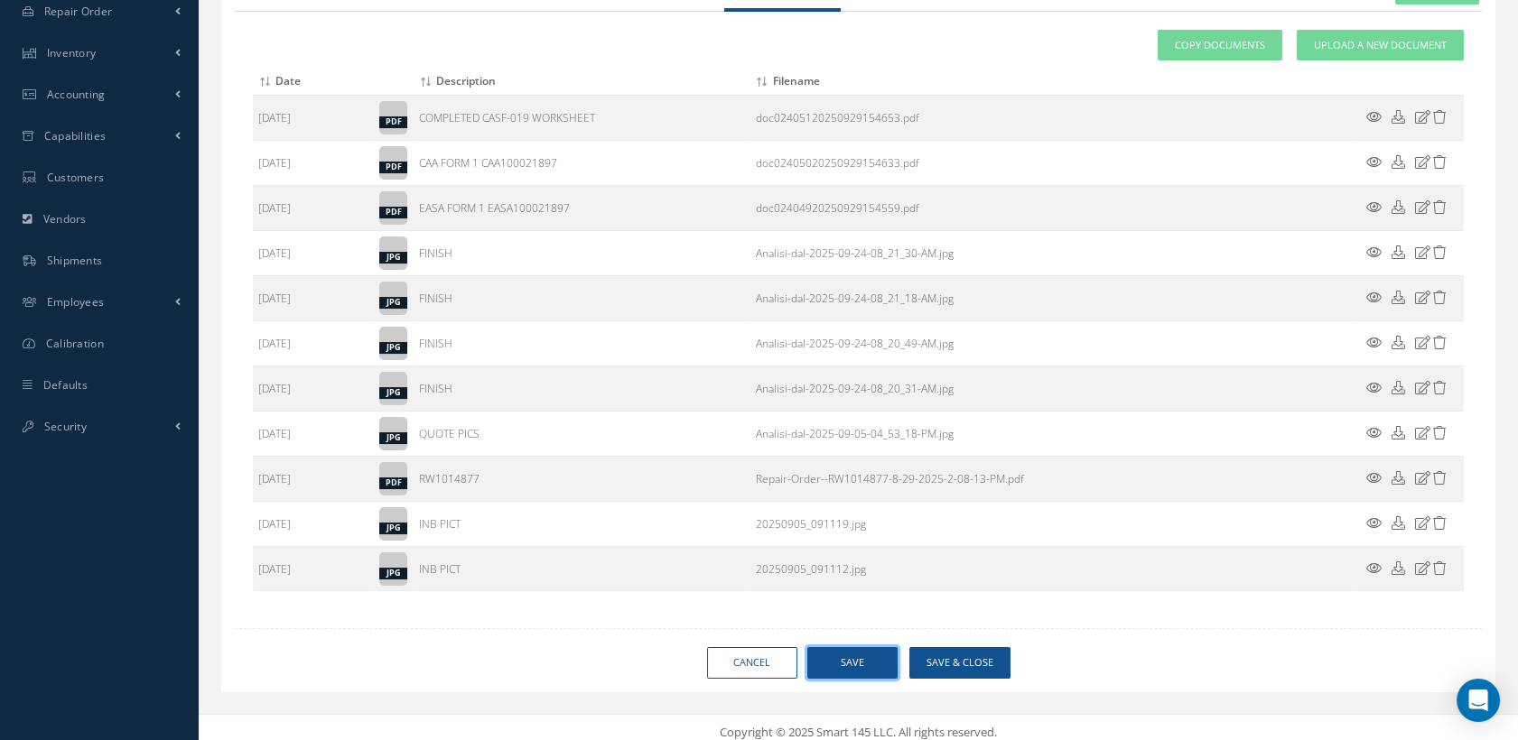
click at [860, 679] on button "Save" at bounding box center [852, 663] width 90 height 32
type input "AEROKNOW"
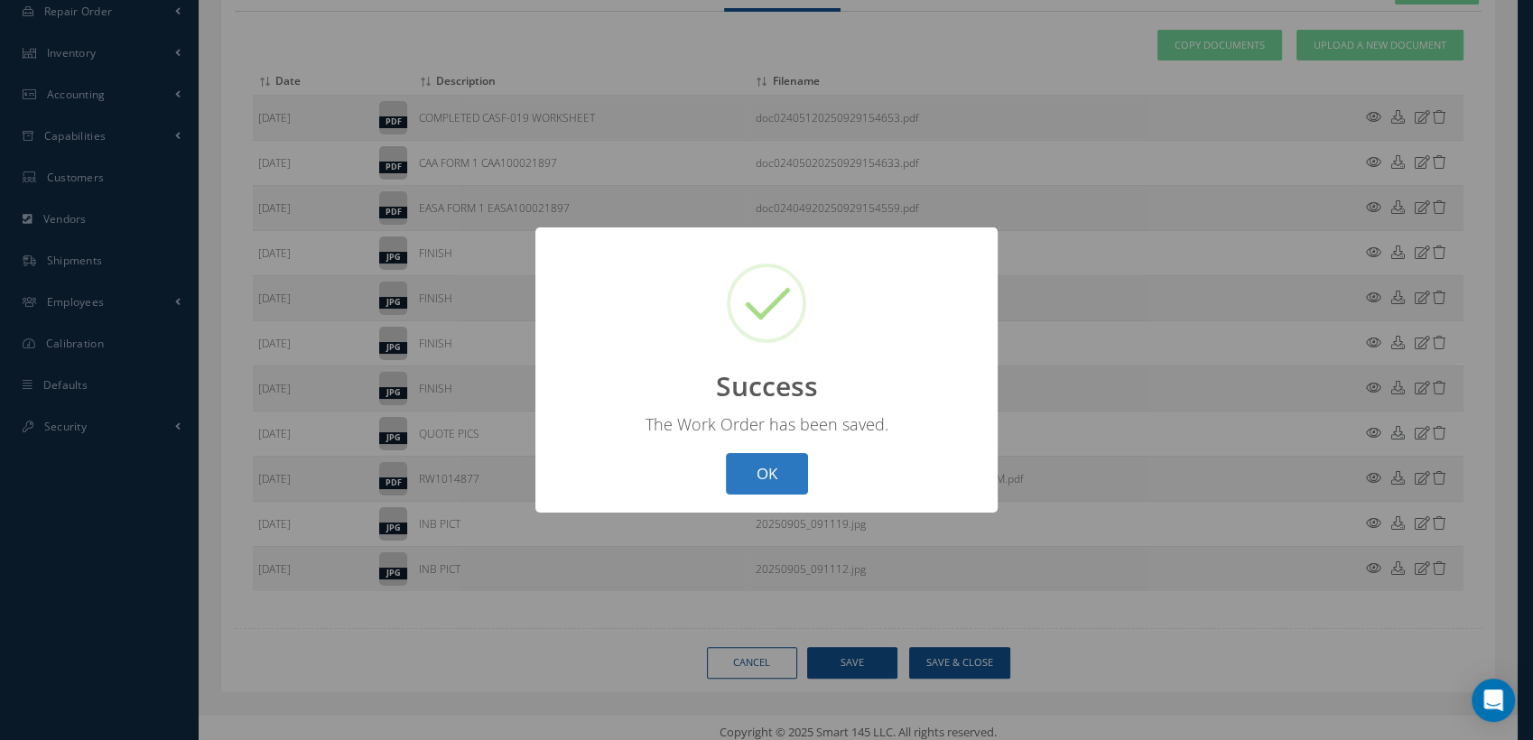
click at [791, 478] on button "OK" at bounding box center [767, 474] width 82 height 42
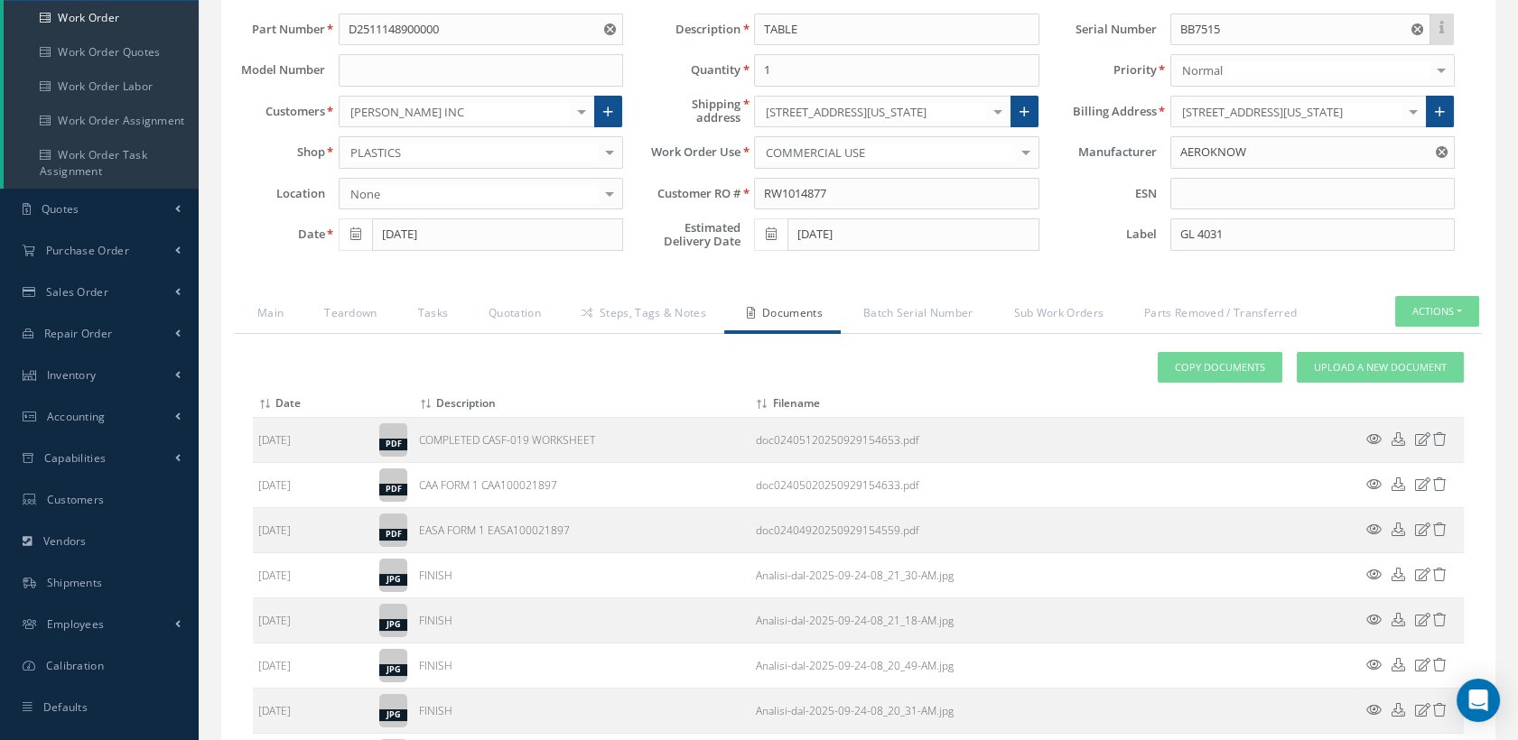
scroll to position [401, 0]
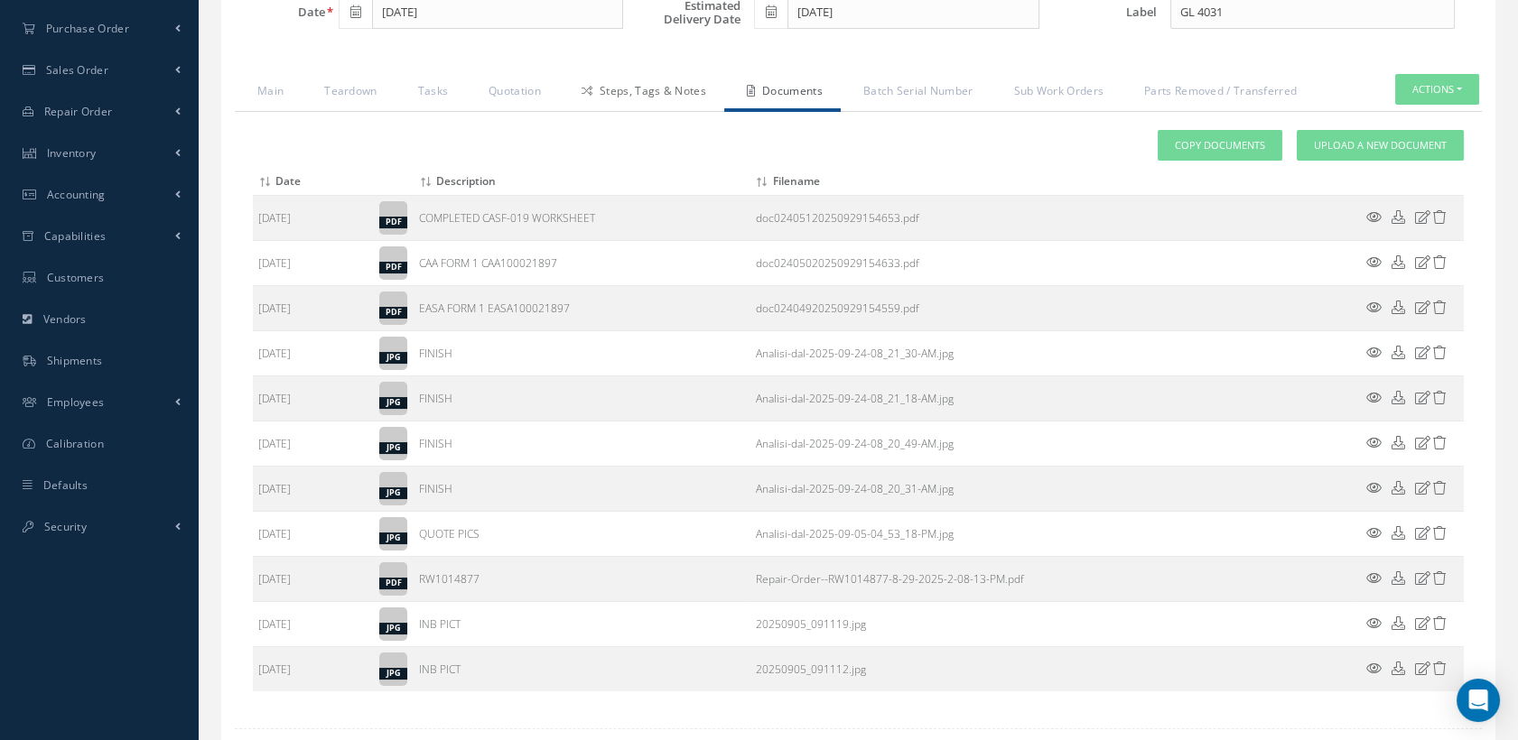
click at [653, 112] on link "Steps, Tags & Notes" at bounding box center [641, 93] width 165 height 38
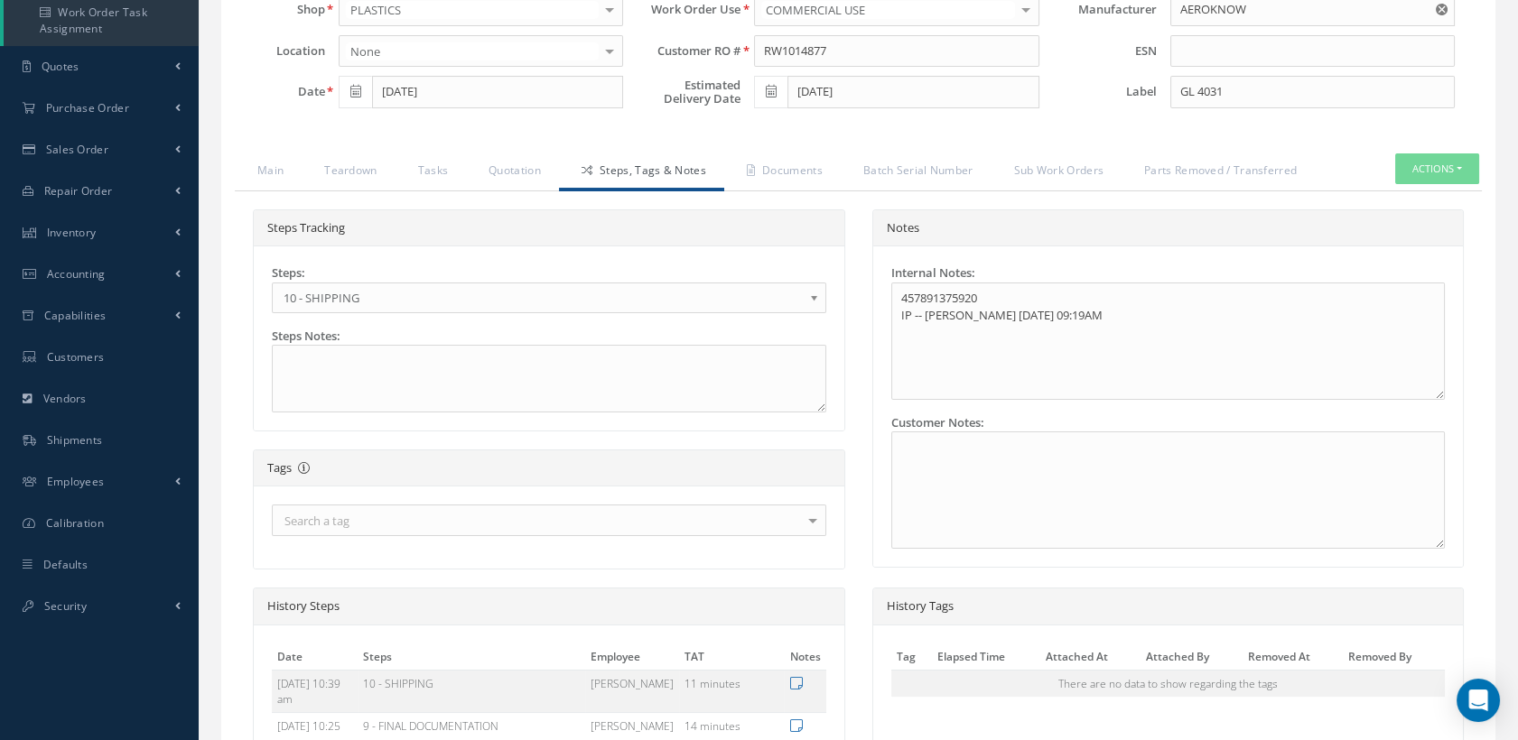
scroll to position [200, 0]
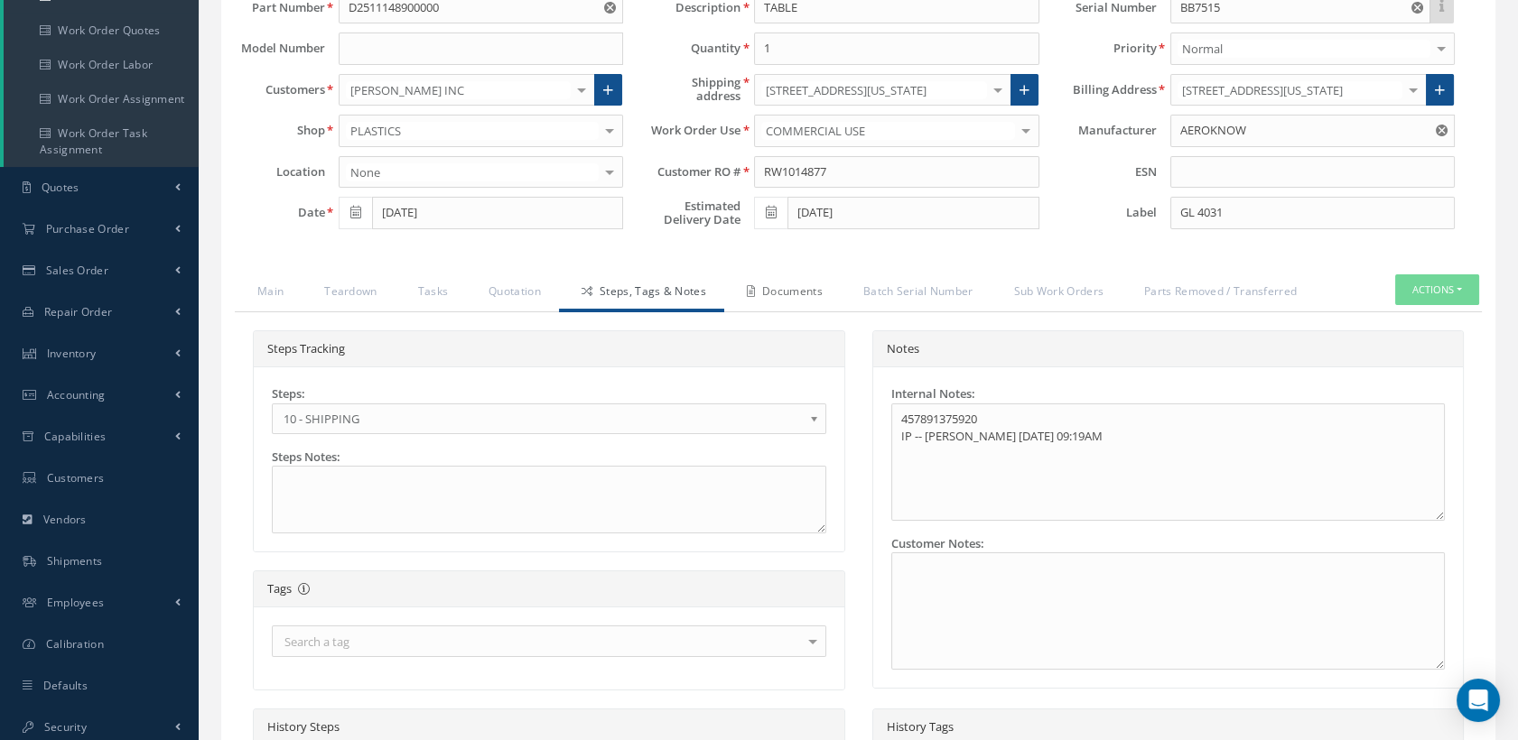
click at [763, 305] on link "Documents" at bounding box center [782, 293] width 116 height 38
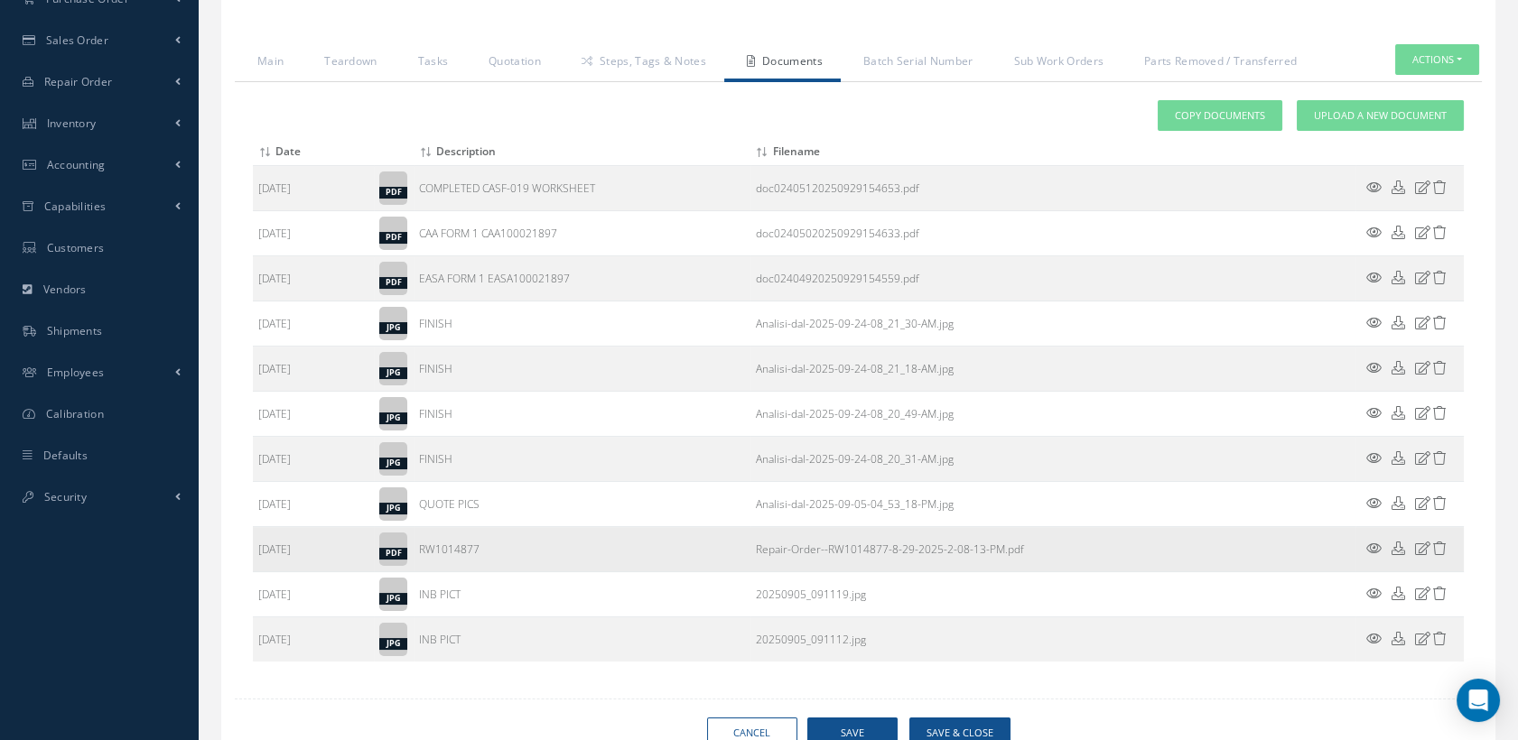
scroll to position [524, 0]
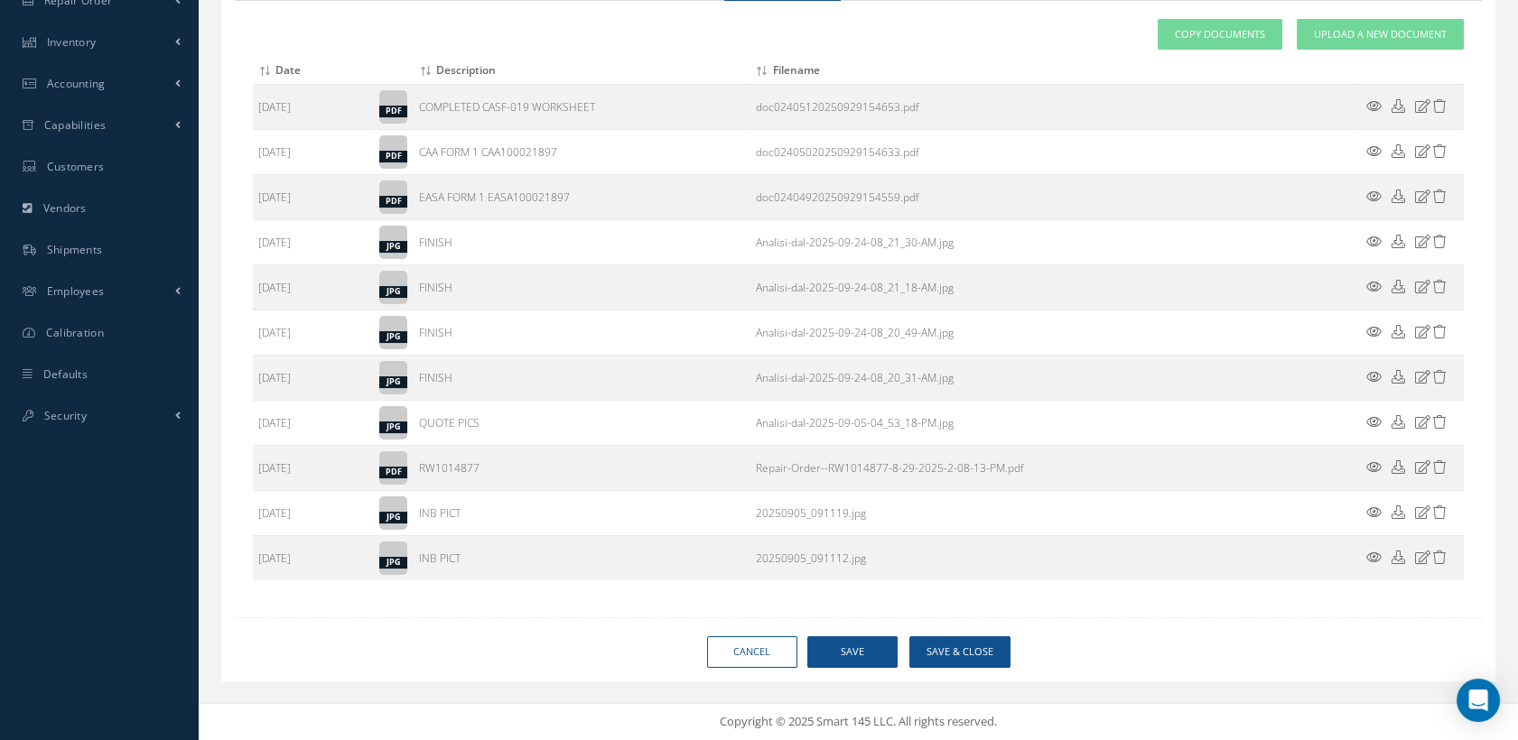
click at [949, 631] on div "Loading… Manuals CMM 25-13-15 and 1 more Manage Date 09/05/2025 Status APPROVED…" at bounding box center [858, 152] width 1274 height 1057
click at [947, 652] on button "Save & Close" at bounding box center [959, 653] width 101 height 32
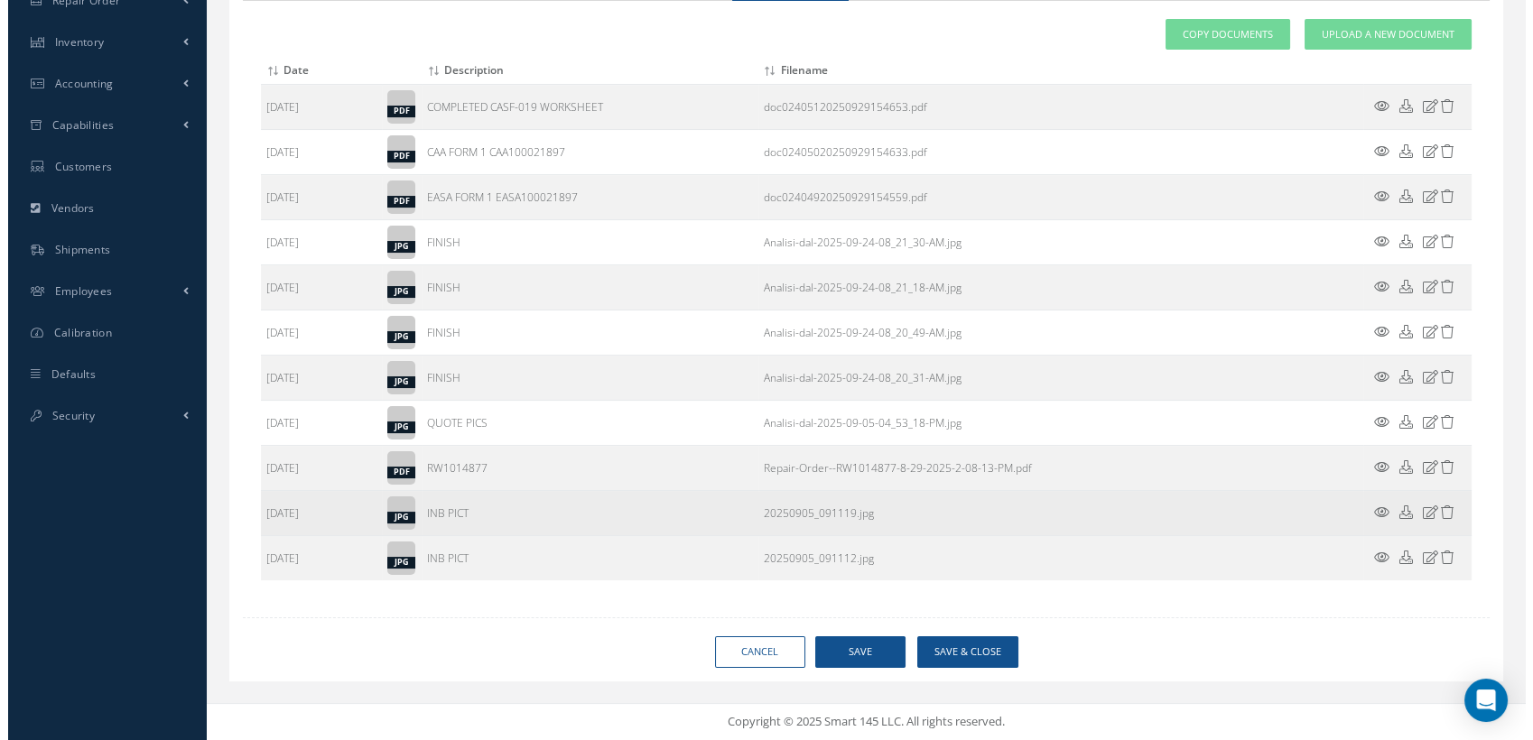
scroll to position [507, 0]
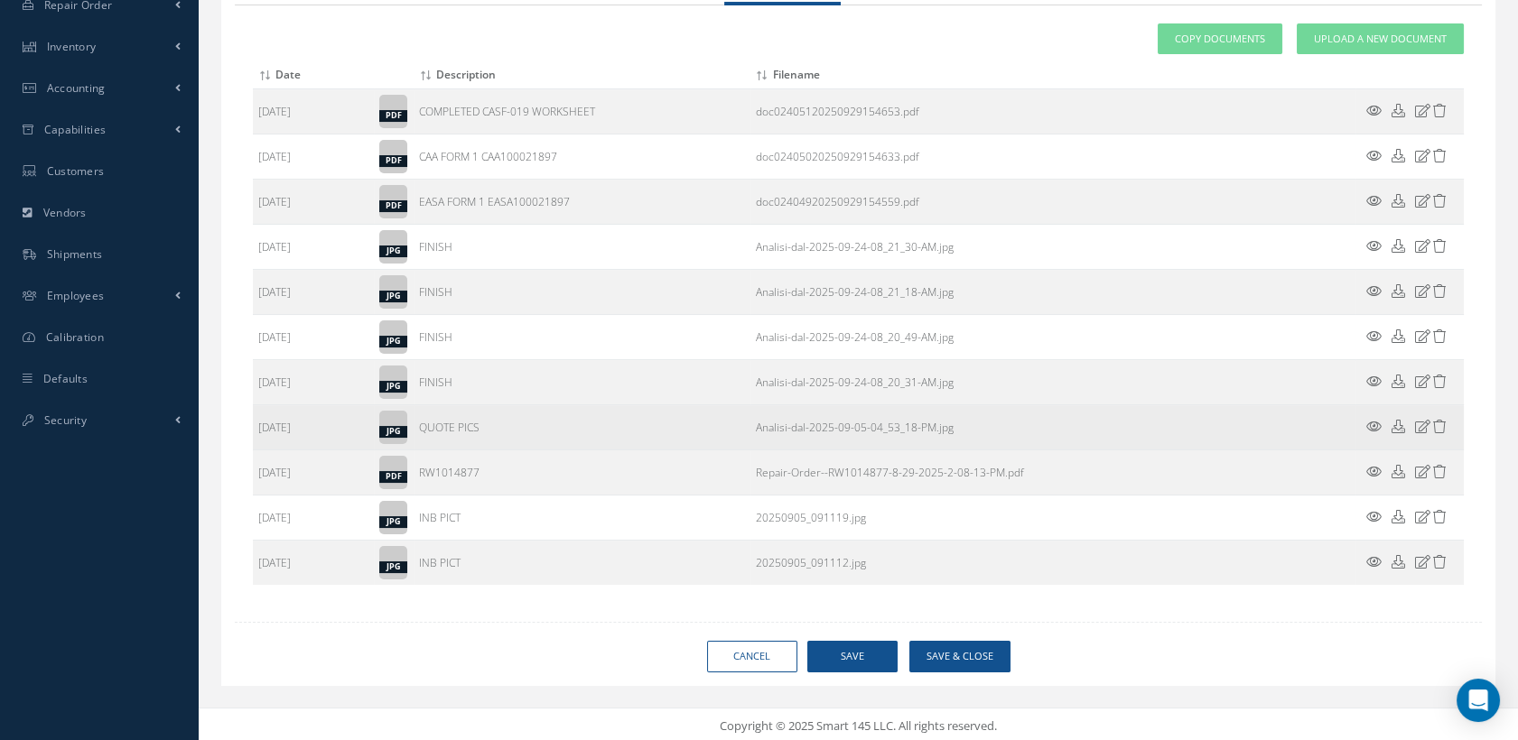
type input "AEROKNOW"
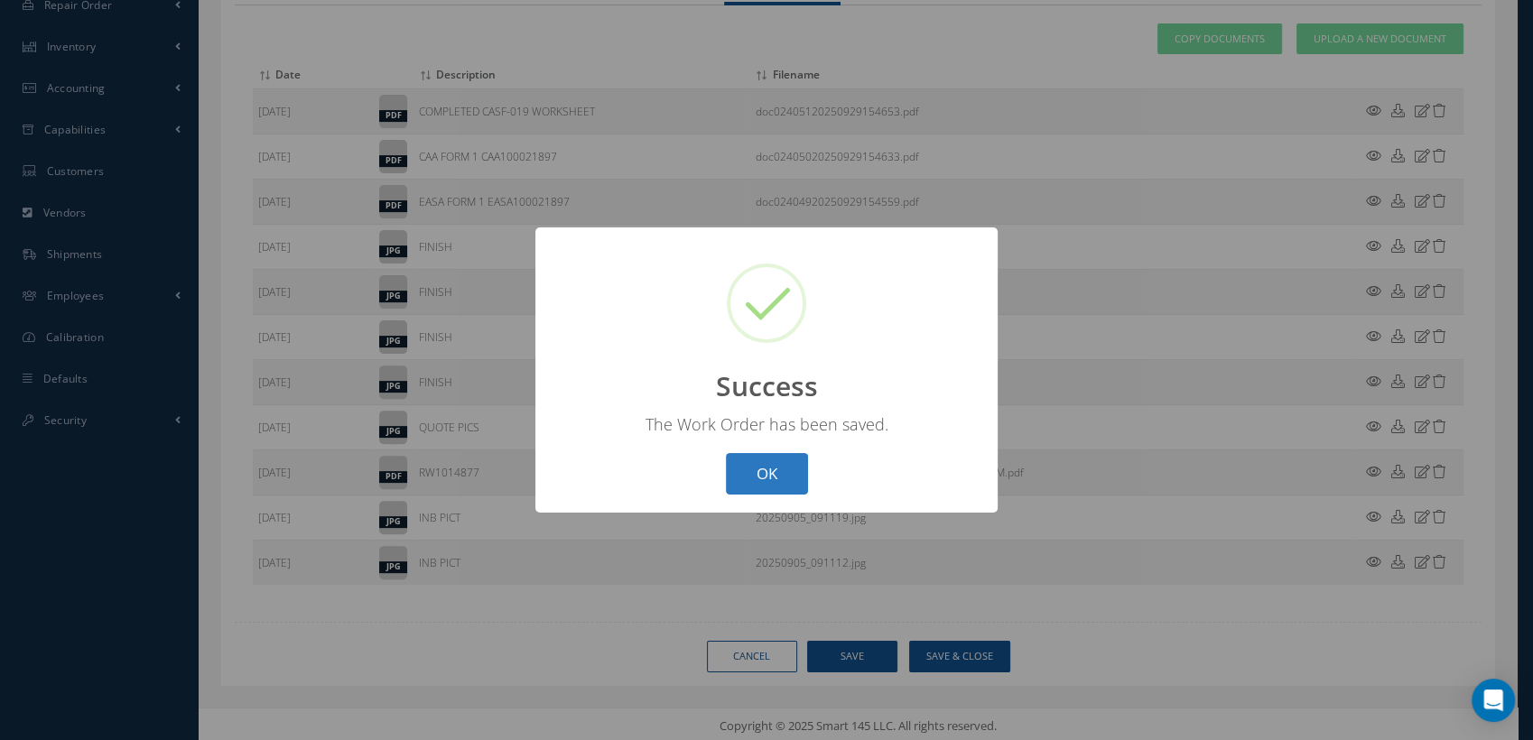
click at [776, 493] on button "OK" at bounding box center [767, 474] width 82 height 42
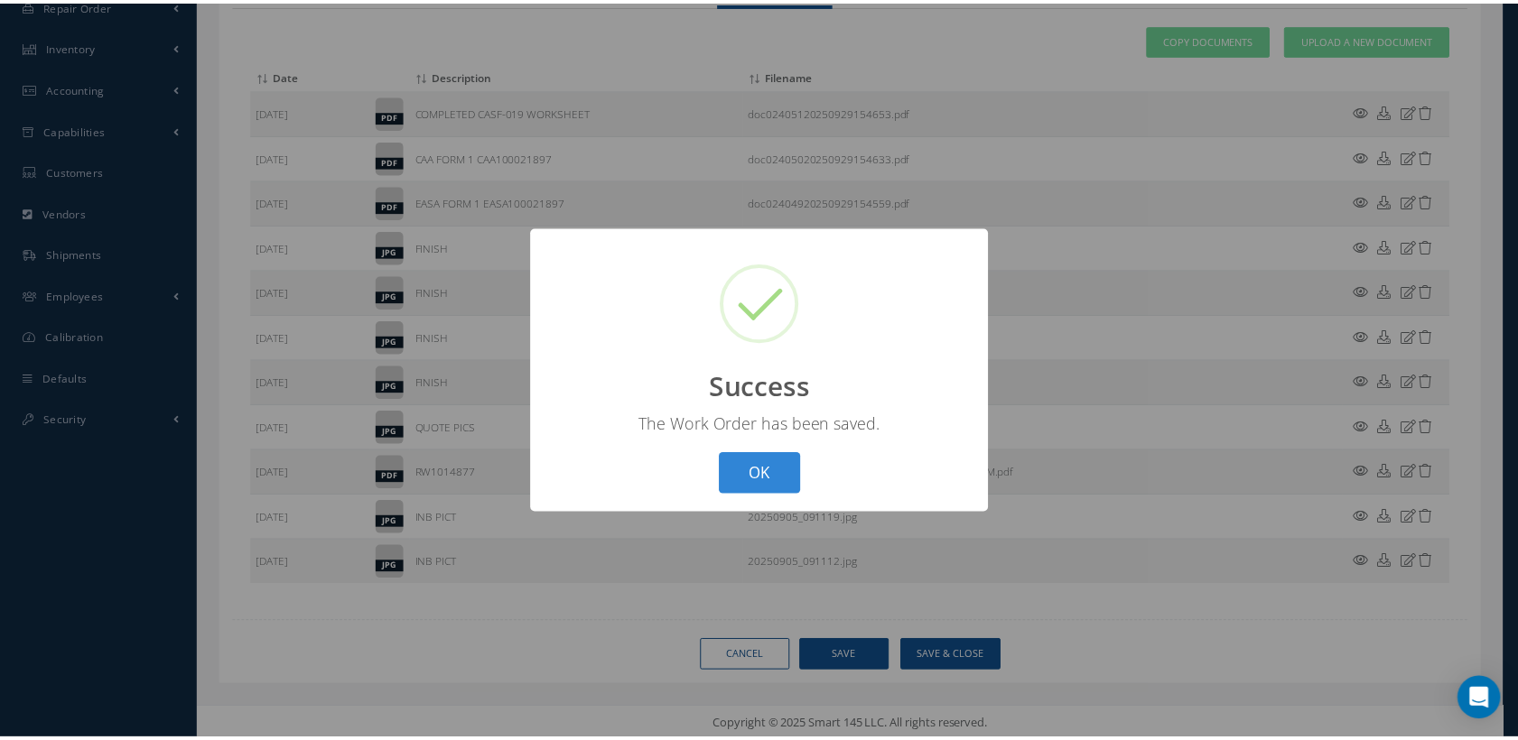
select select "25"
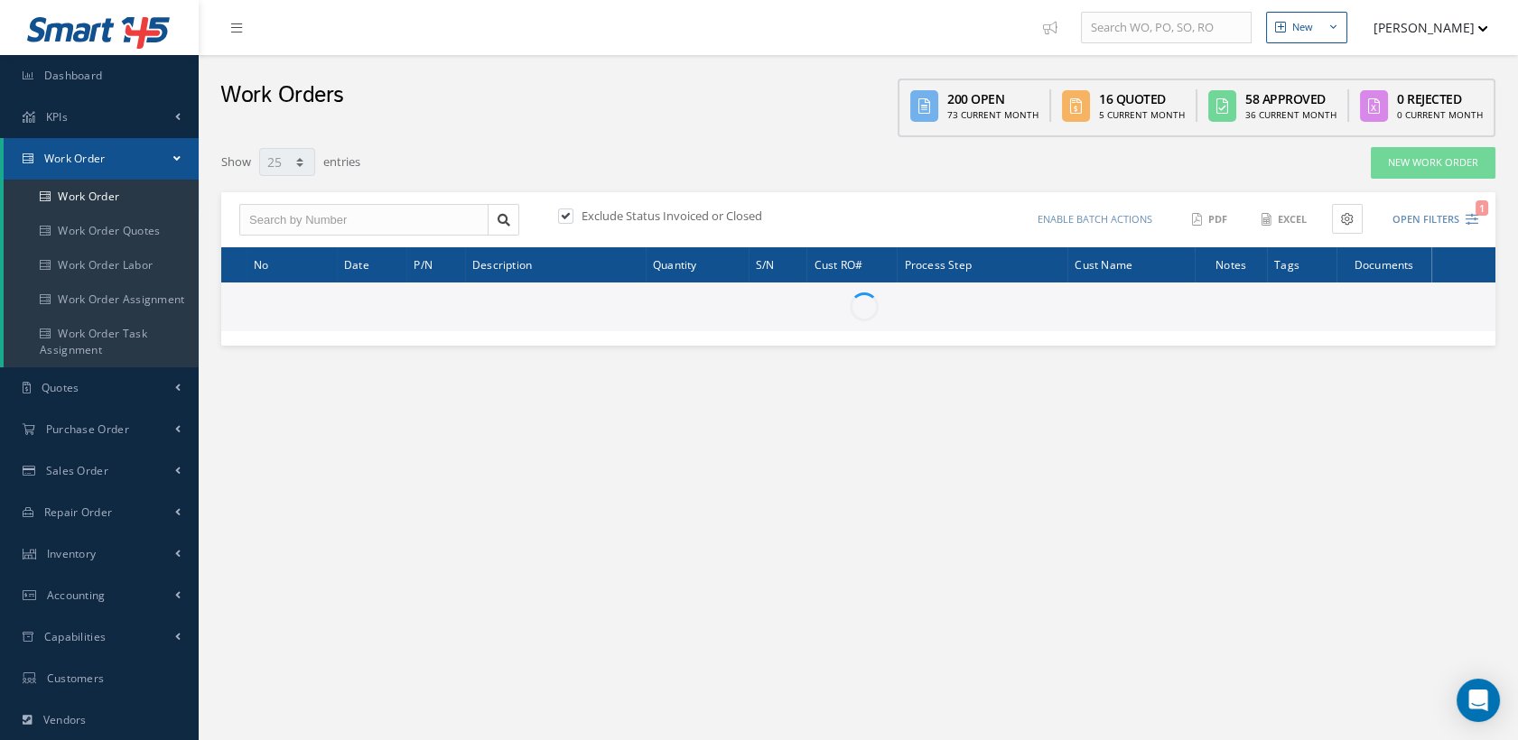
type input "All Work Request"
type input "All Work Performed"
type input "All Status"
type input "WO Part Status"
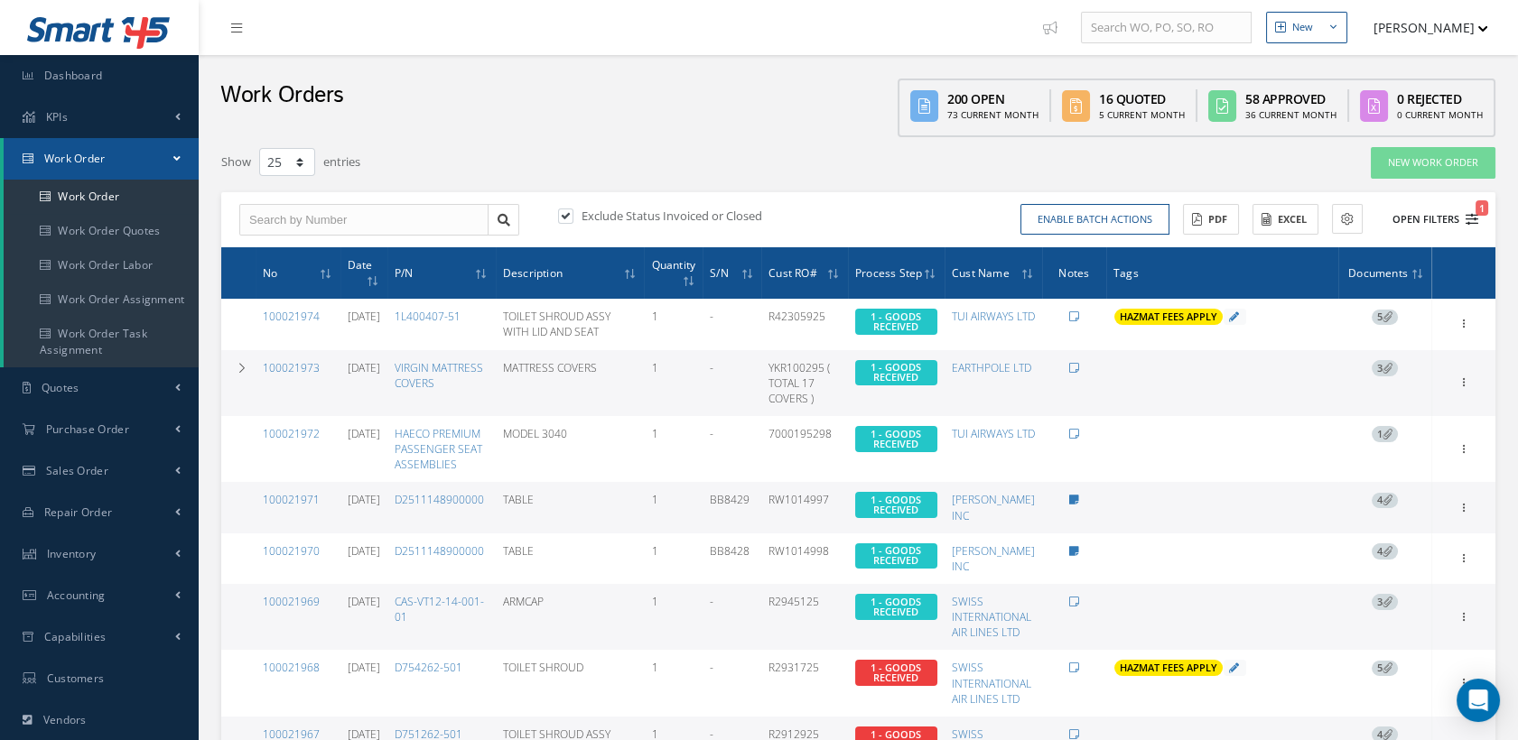
click at [1465, 220] on icon "1" at bounding box center [1471, 219] width 13 height 13
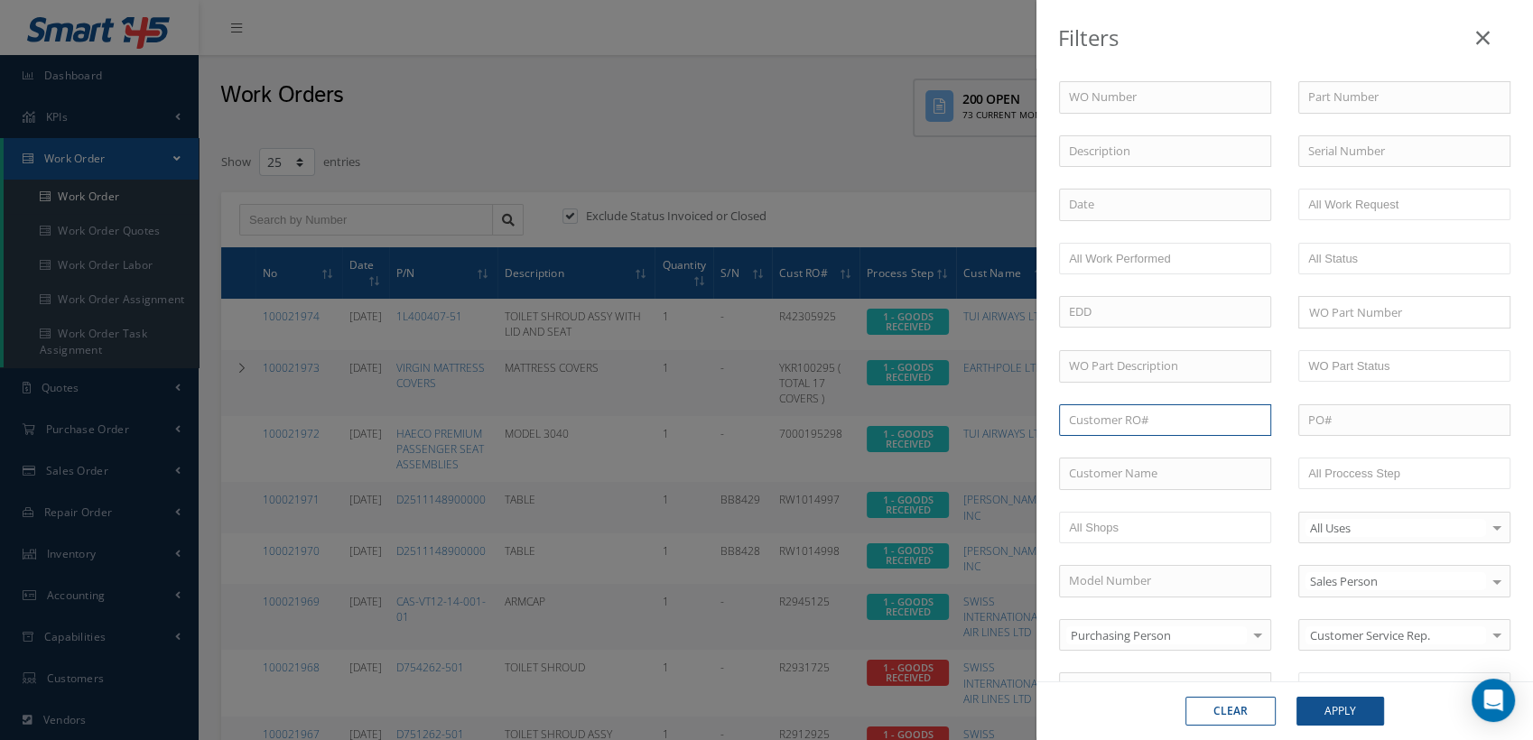
click at [1115, 421] on input "text" at bounding box center [1165, 420] width 212 height 33
paste input "P0058807"
type input "P0058807"
drag, startPoint x: 1250, startPoint y: 725, endPoint x: 1245, endPoint y: 712, distance: 13.4
click at [1249, 723] on button "Clear" at bounding box center [1230, 711] width 90 height 29
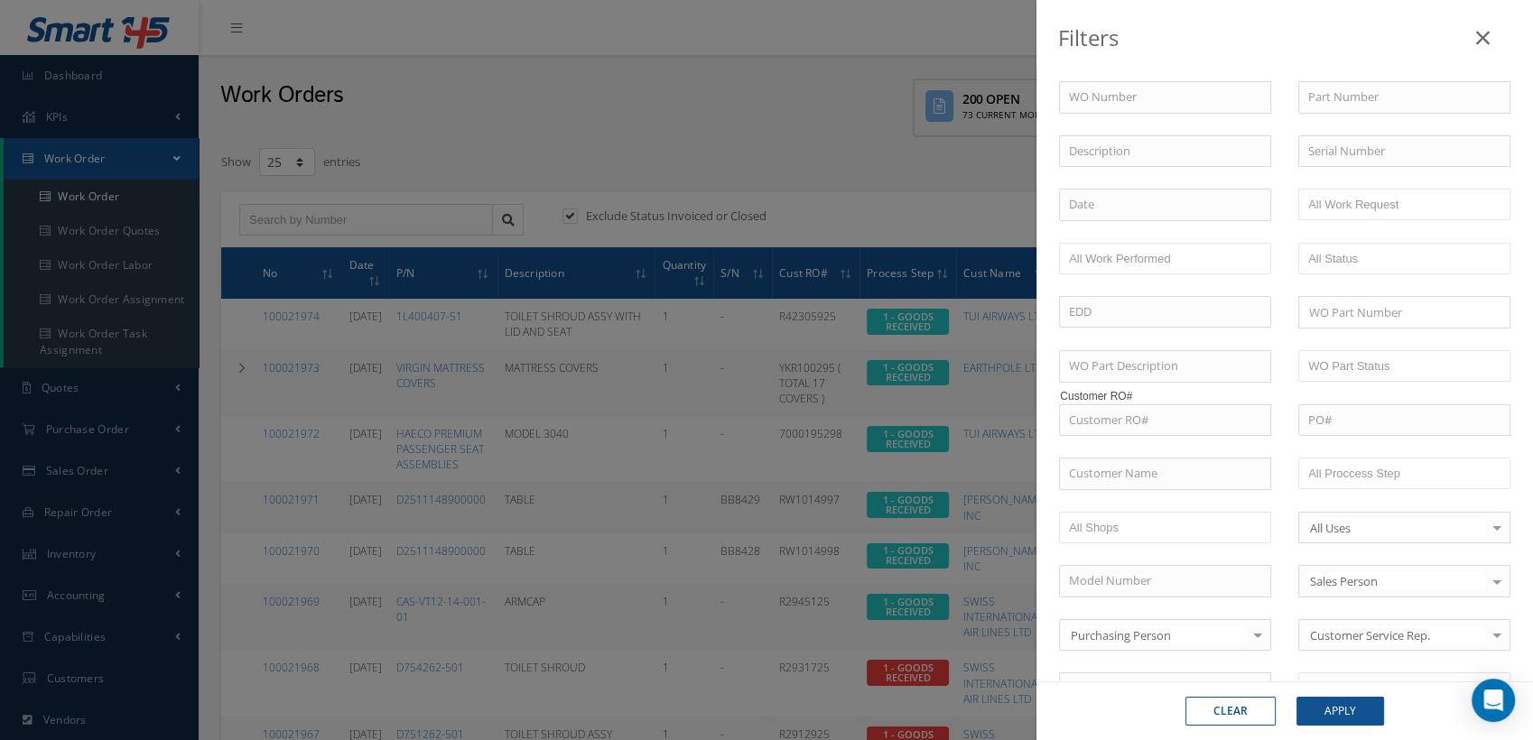
click at [1487, 45] on icon at bounding box center [1483, 38] width 14 height 22
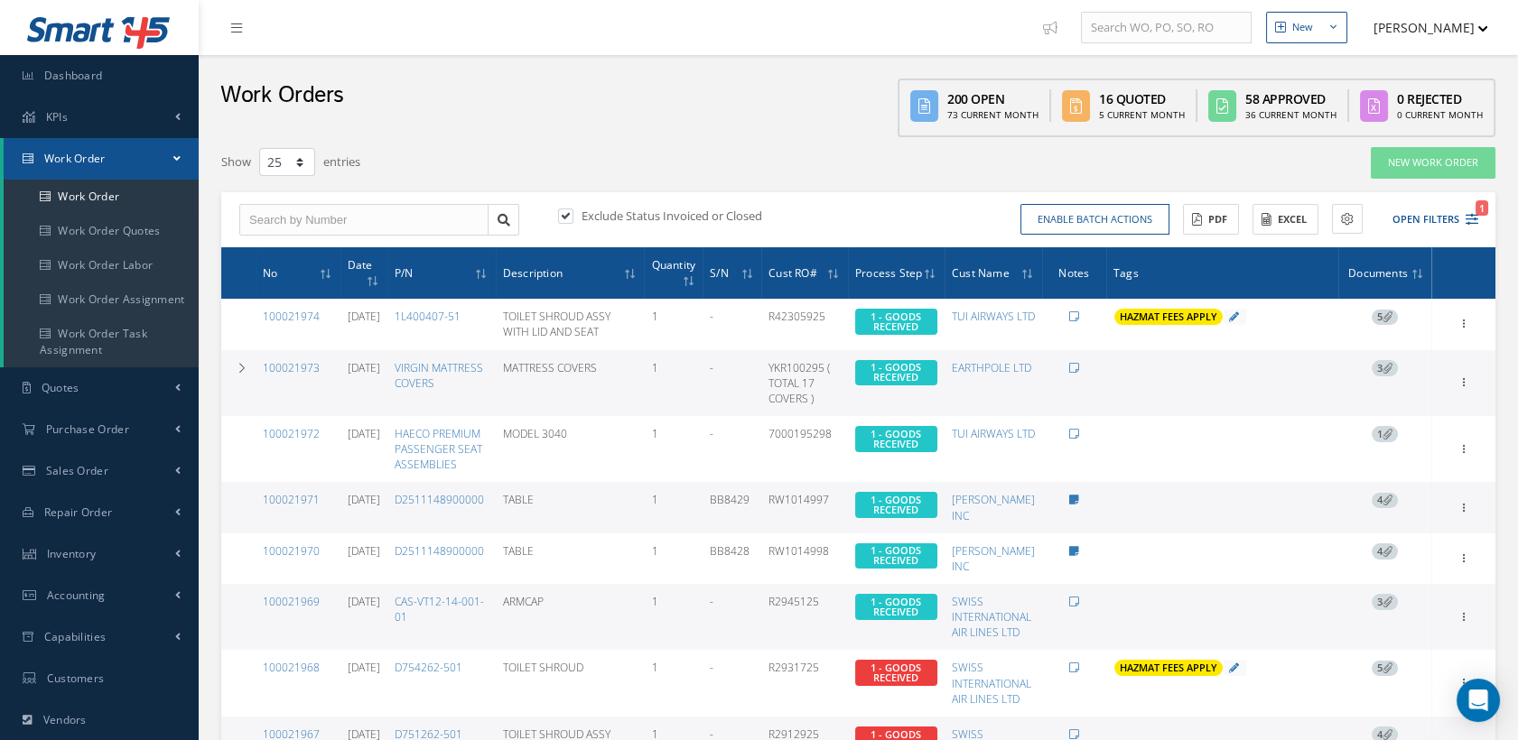
click at [572, 215] on label at bounding box center [574, 216] width 5 height 16
click at [570, 215] on input "checkbox" at bounding box center [564, 217] width 12 height 12
checkbox input "false"
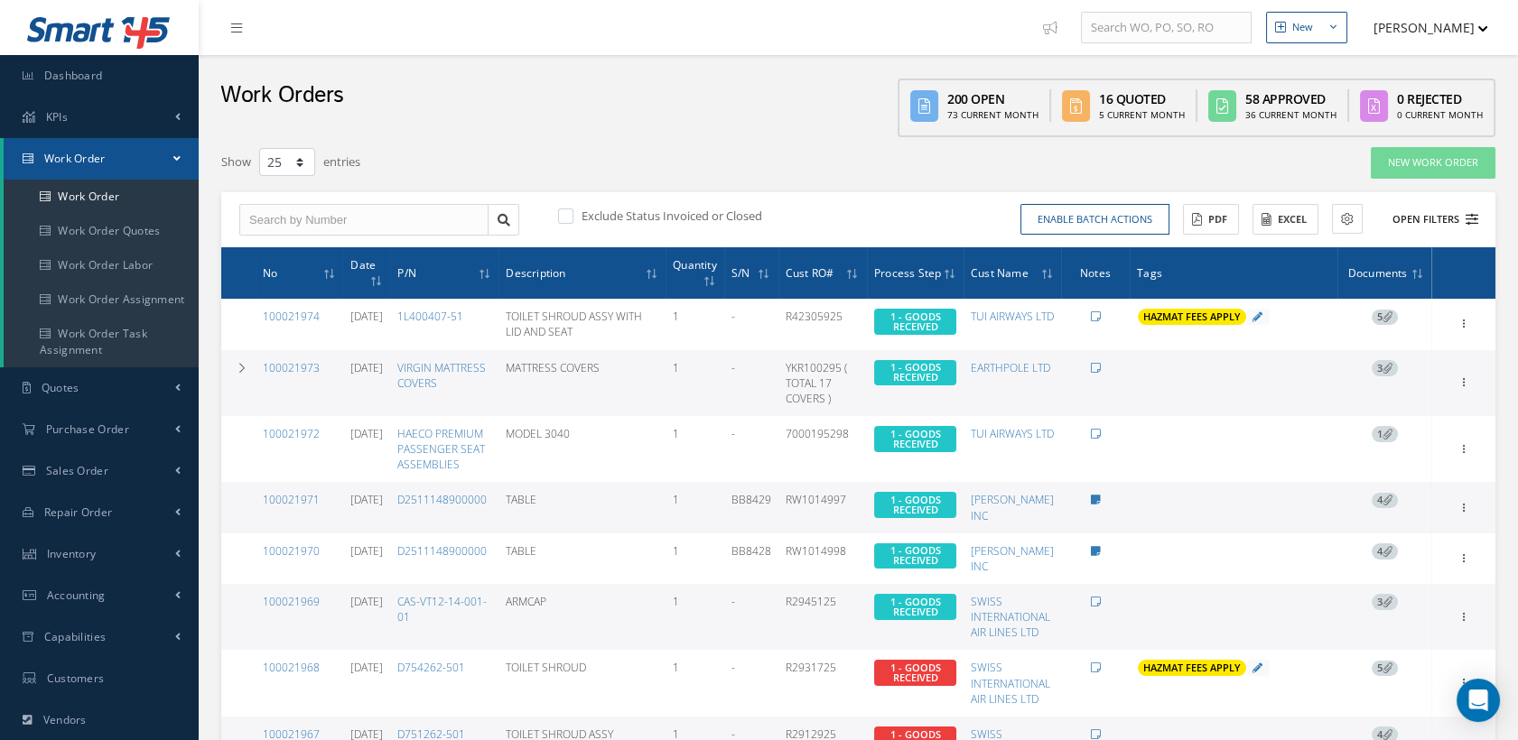
click at [1462, 211] on button "Open Filters" at bounding box center [1427, 220] width 102 height 30
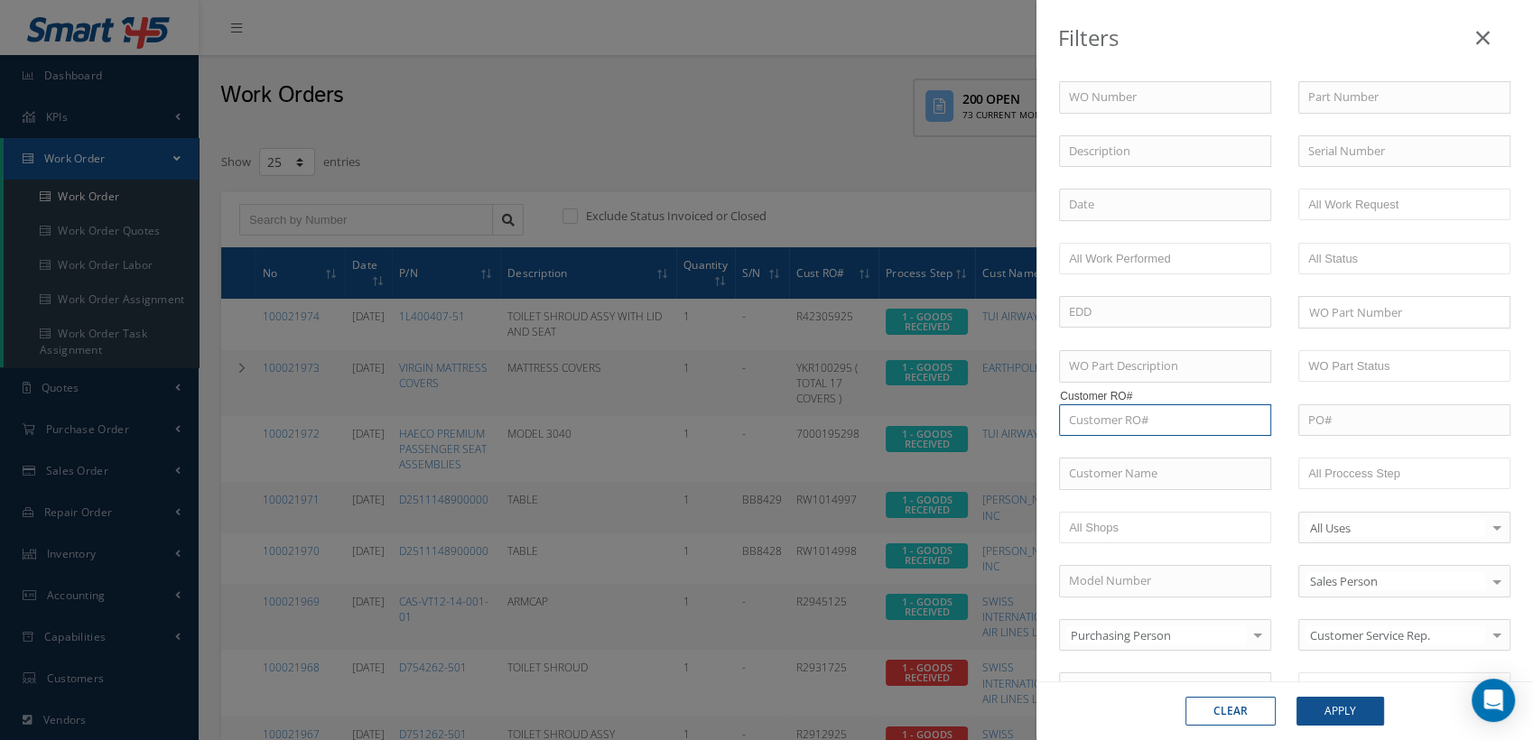
click at [1129, 414] on input "text" at bounding box center [1165, 420] width 212 height 33
paste input "P0058807"
type input "P0058807"
click at [1115, 446] on span "P0058807" at bounding box center [1094, 451] width 51 height 16
click at [1324, 712] on button "Apply" at bounding box center [1341, 711] width 88 height 29
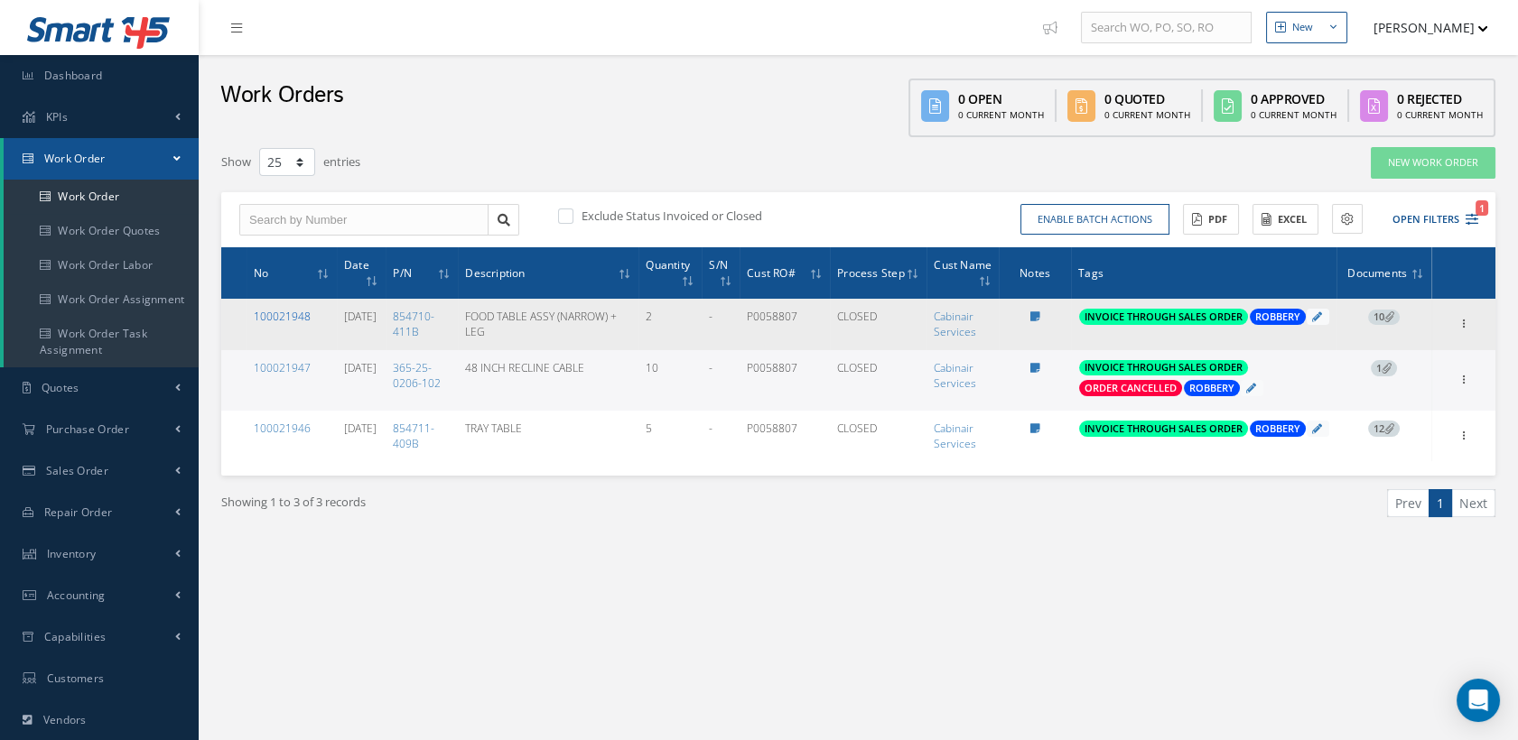
click at [274, 314] on link "100021948" at bounding box center [282, 316] width 57 height 15
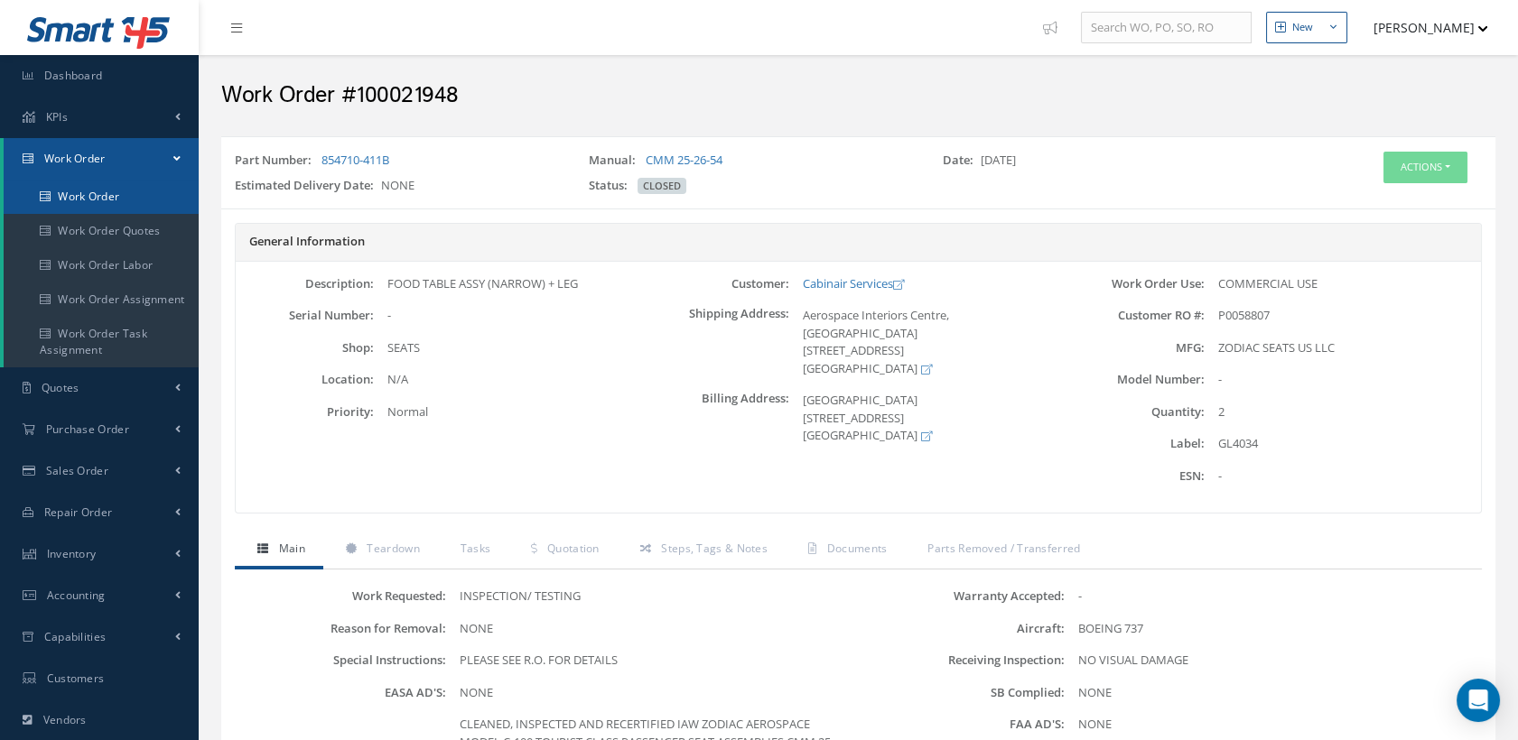
click at [69, 183] on link "Work Order" at bounding box center [101, 197] width 195 height 34
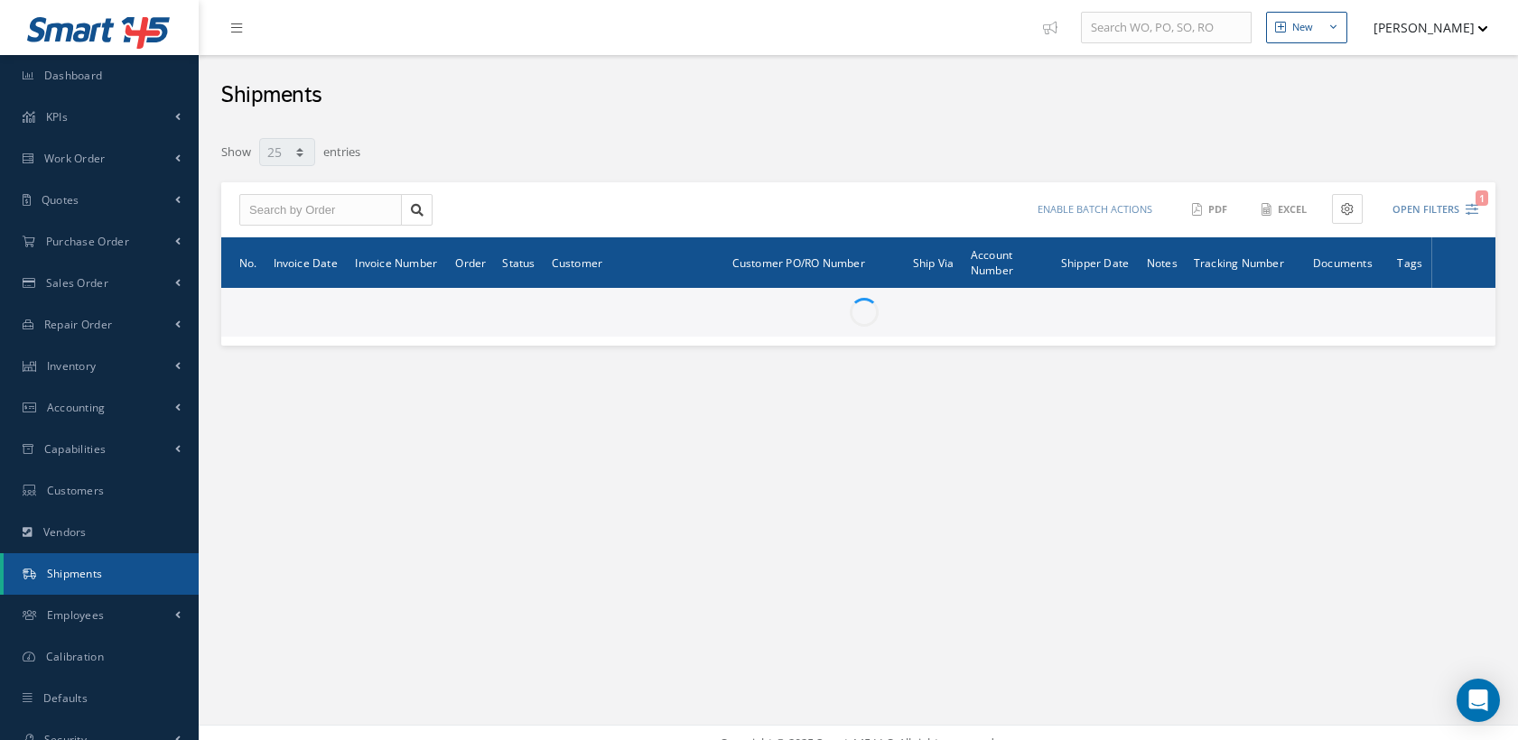
select select "25"
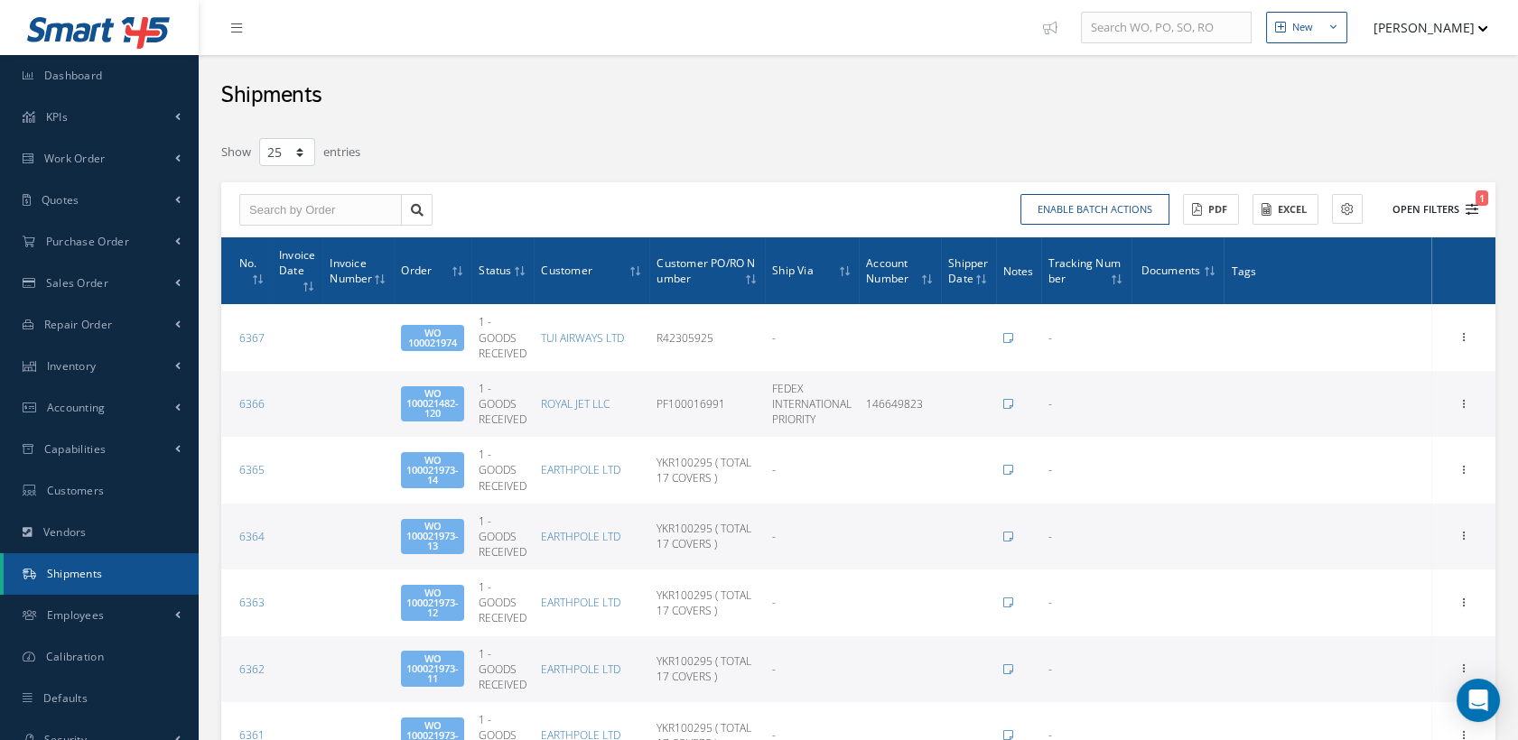
click at [1470, 200] on button "Open Filters 1" at bounding box center [1427, 210] width 102 height 30
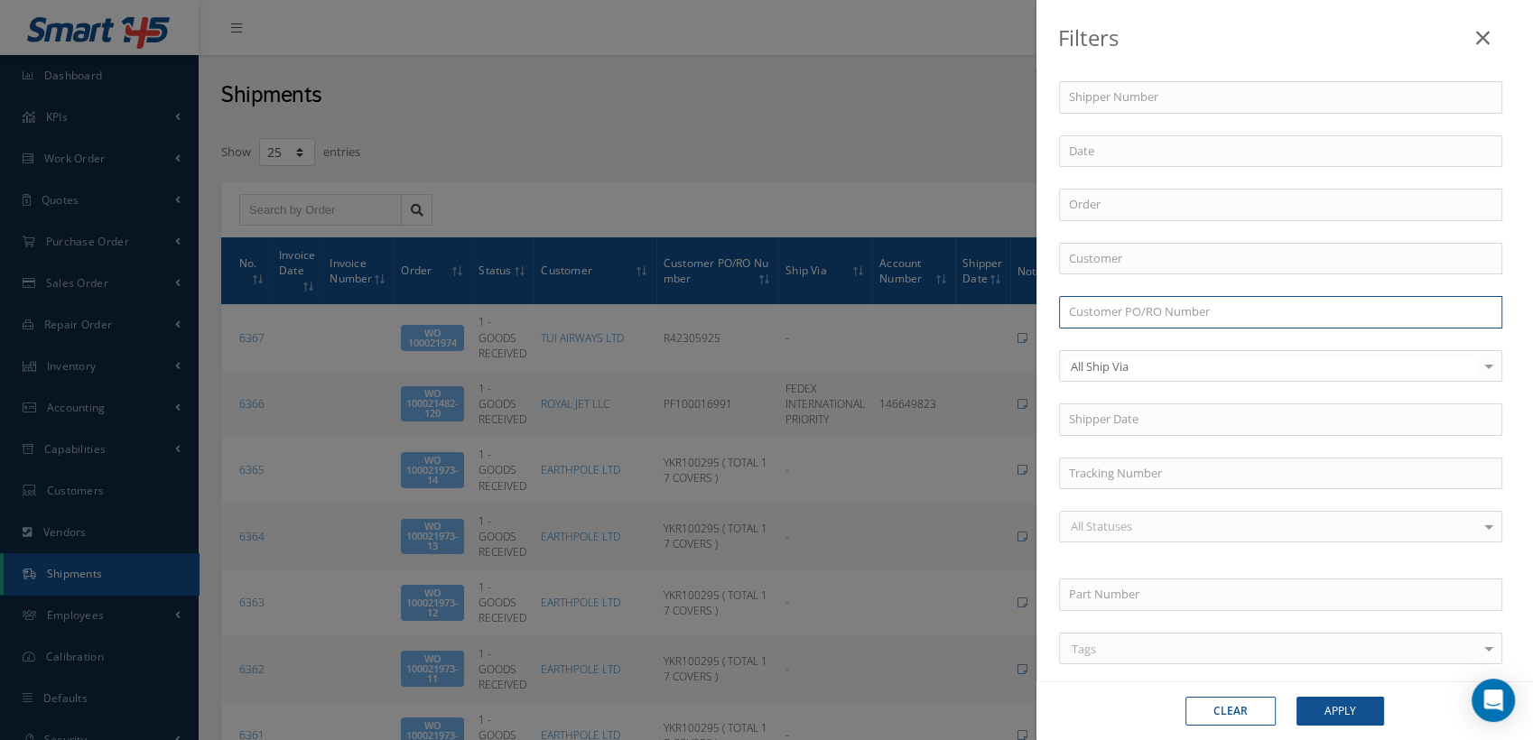
click at [1108, 310] on input "text" at bounding box center [1280, 312] width 443 height 33
paste input "P0058807"
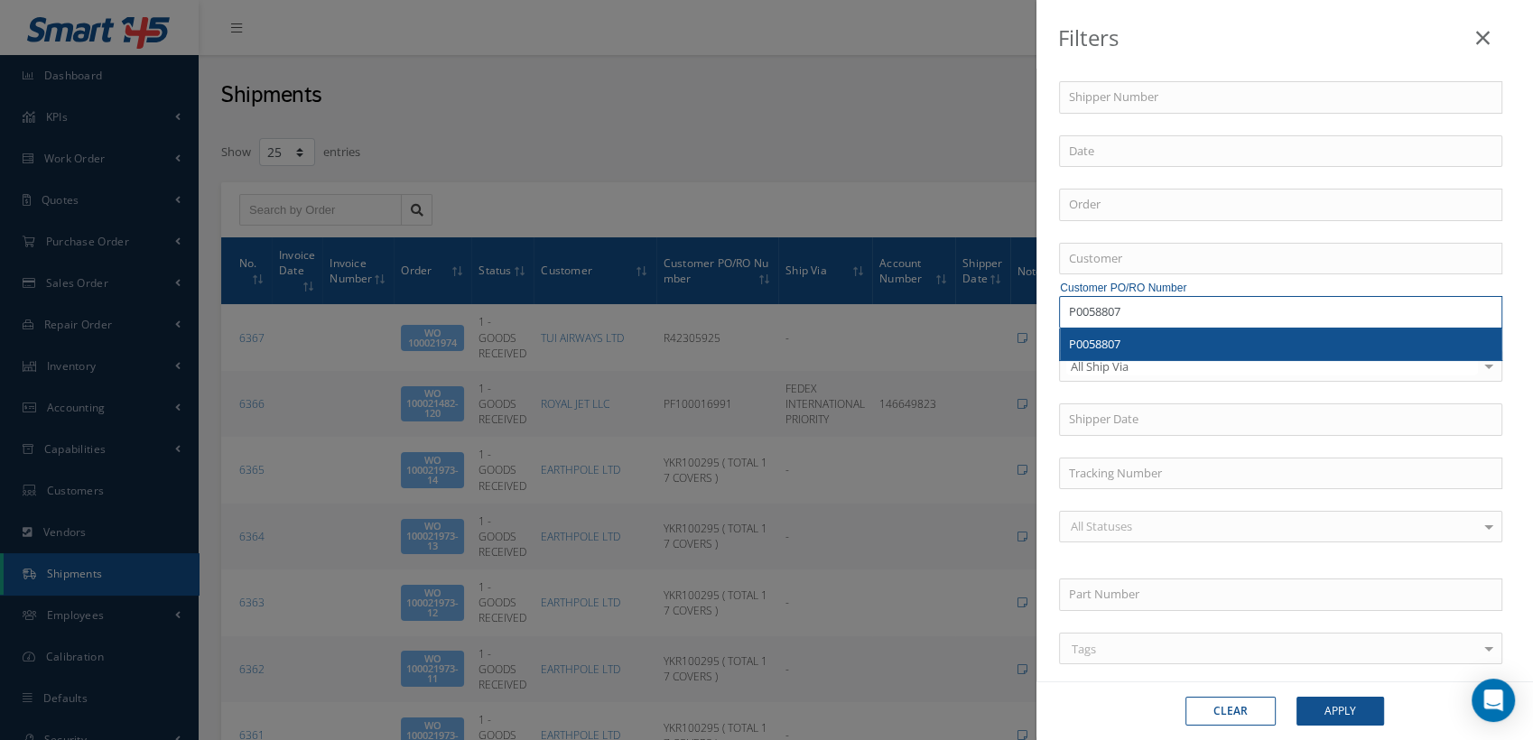
type input "P0058807"
click at [1111, 339] on span "P0058807" at bounding box center [1094, 344] width 51 height 16
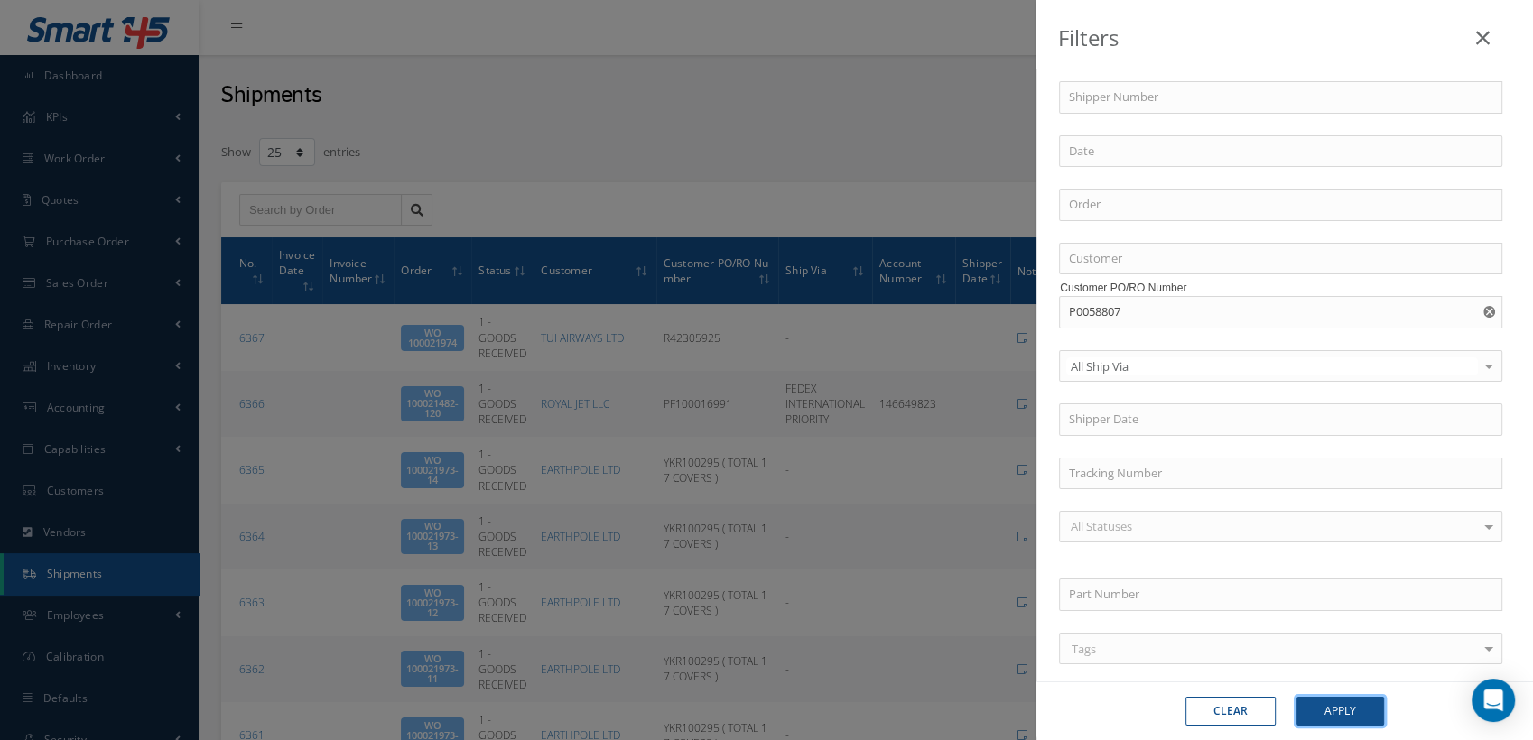
click at [1324, 709] on button "Apply" at bounding box center [1341, 711] width 88 height 29
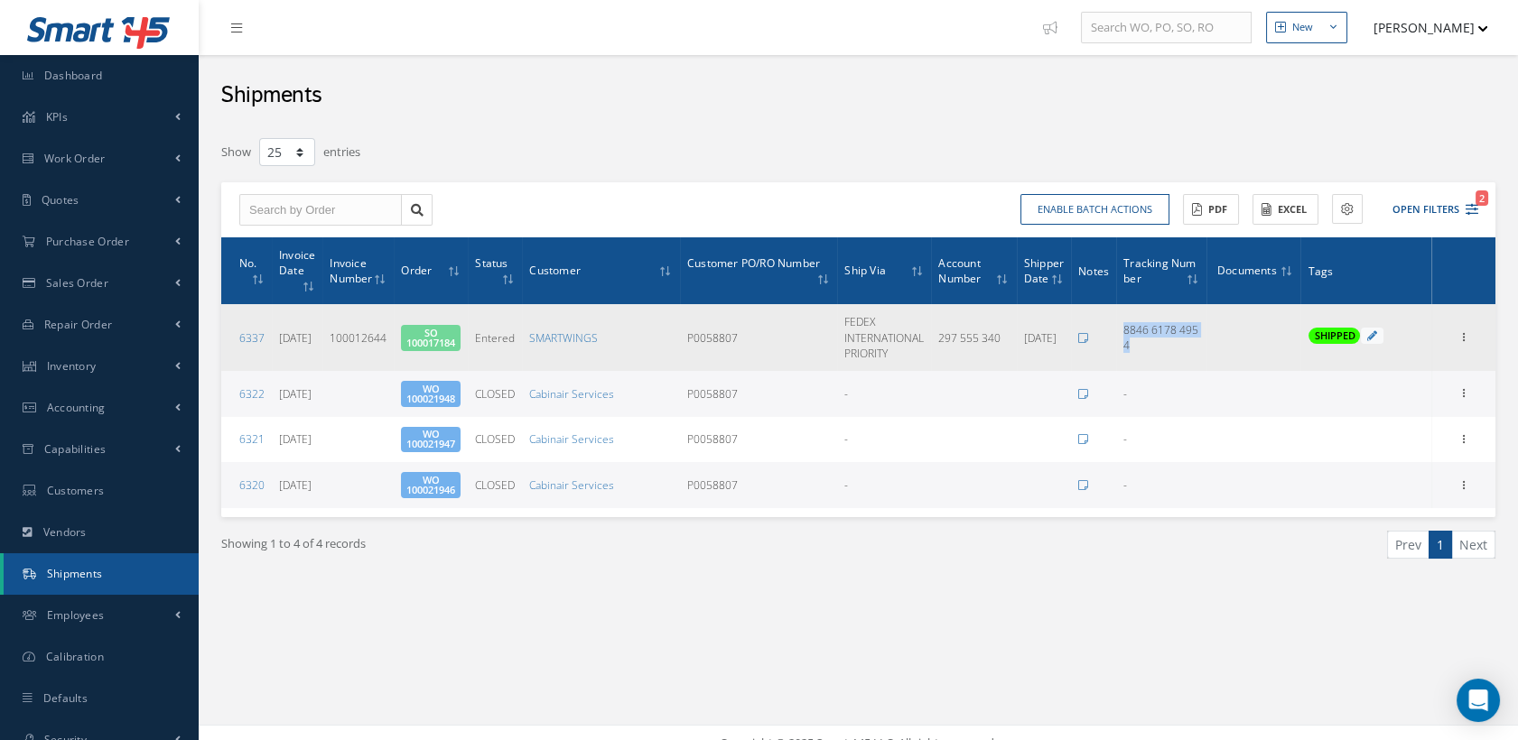
drag, startPoint x: 1139, startPoint y: 348, endPoint x: 1126, endPoint y: 331, distance: 20.6
click at [1126, 331] on div "8846 6178 4954" at bounding box center [1161, 337] width 76 height 31
copy span "8846 6178 4954"
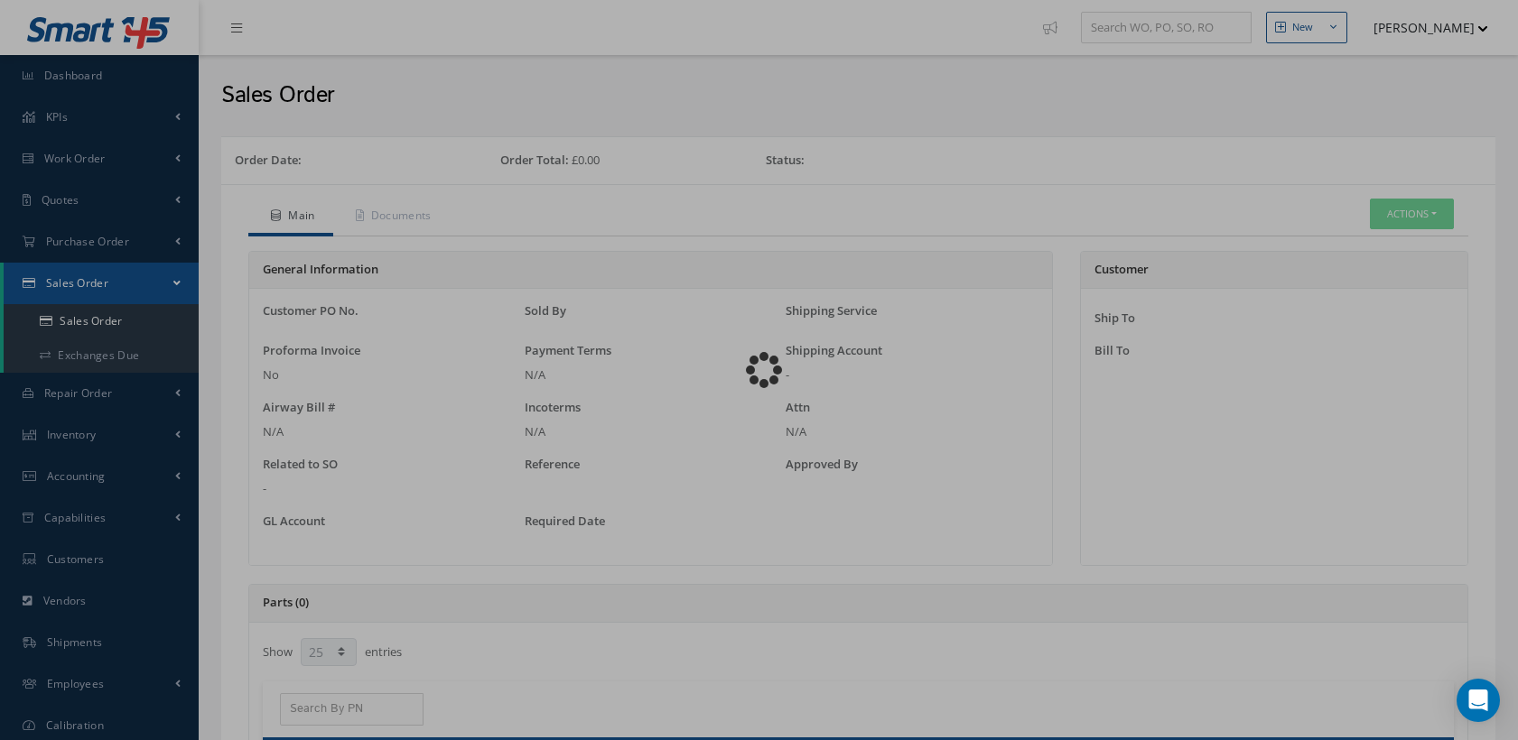
select select "25"
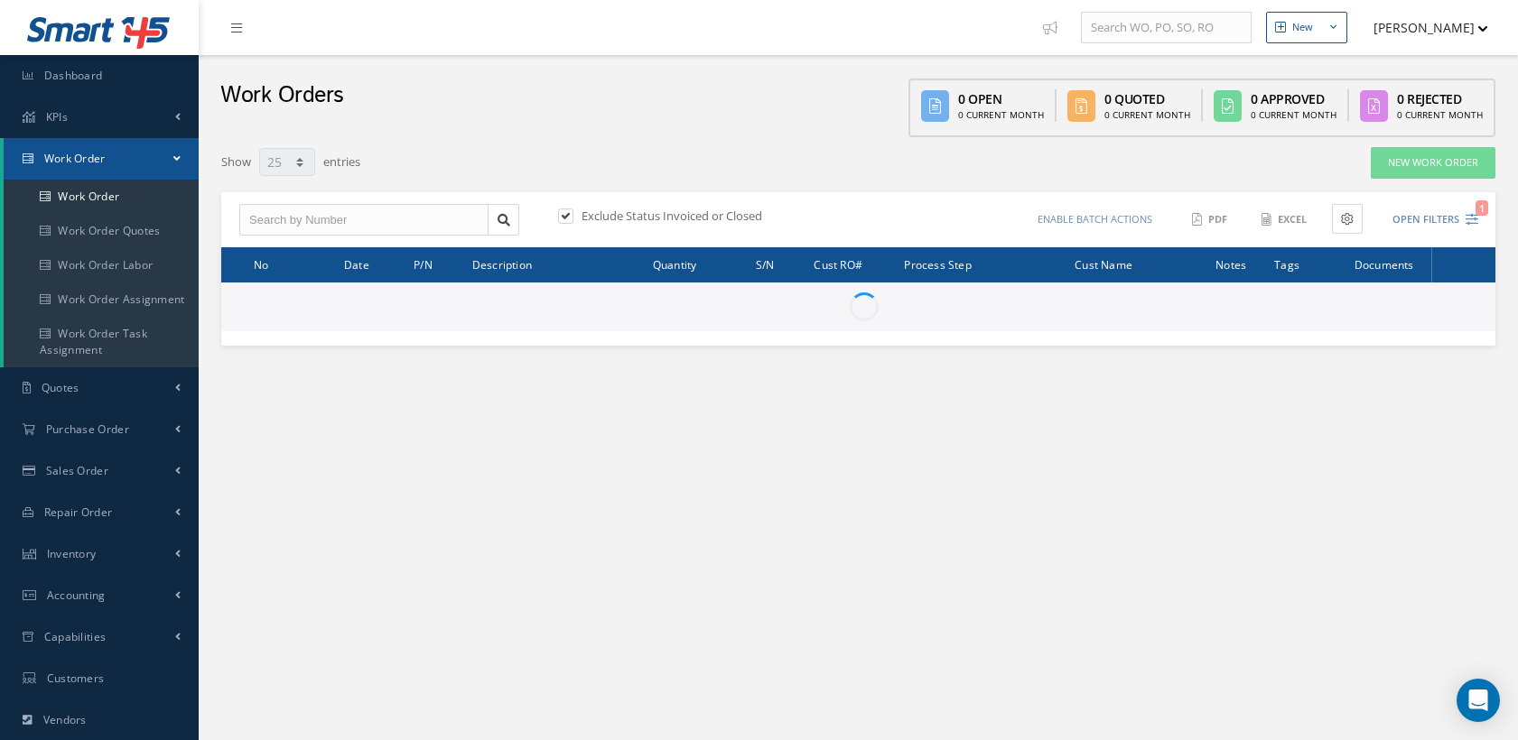
select select "25"
type input "All Work Request"
type input "All Work Performed"
type input "All Status"
type input "WO Part Status"
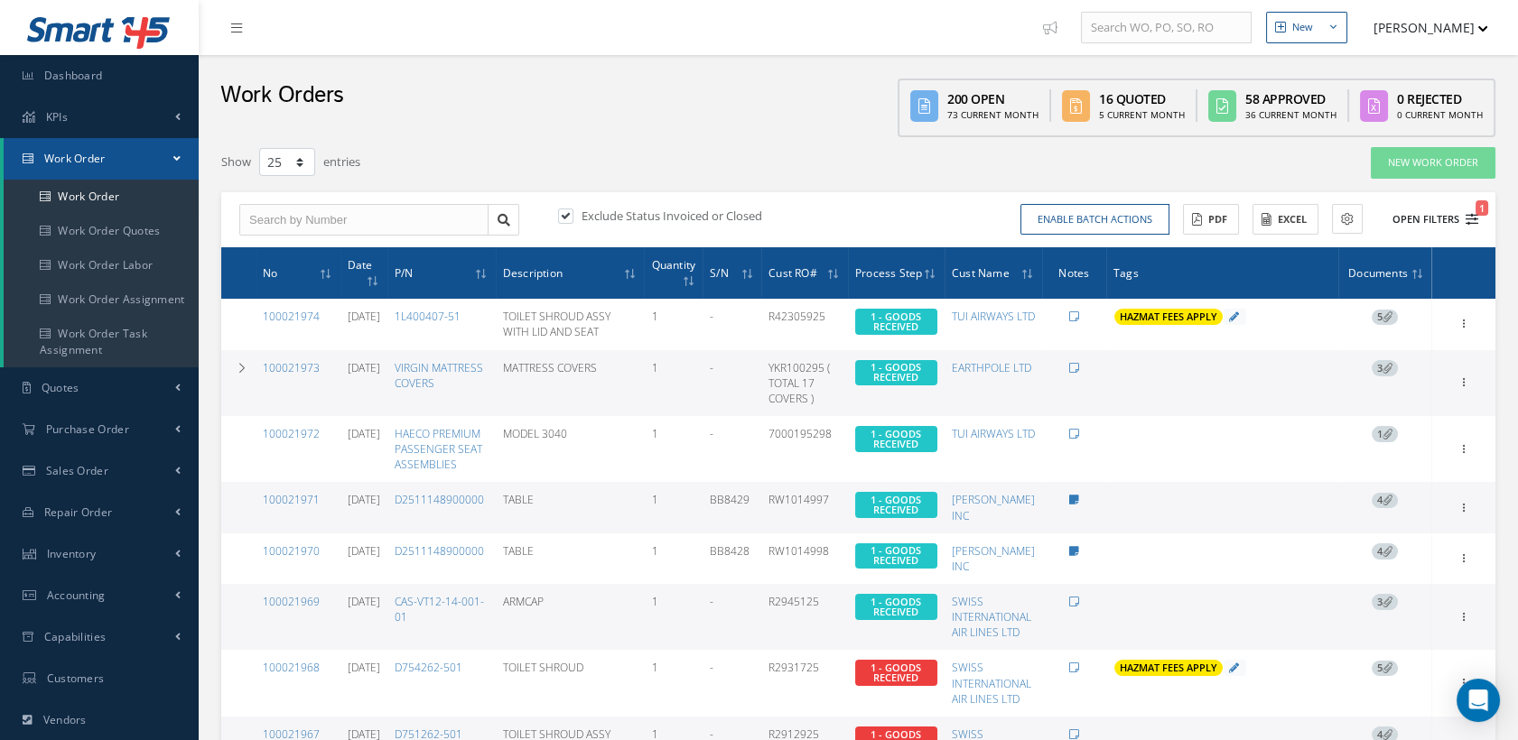
click at [1469, 213] on icon "1" at bounding box center [1471, 219] width 13 height 13
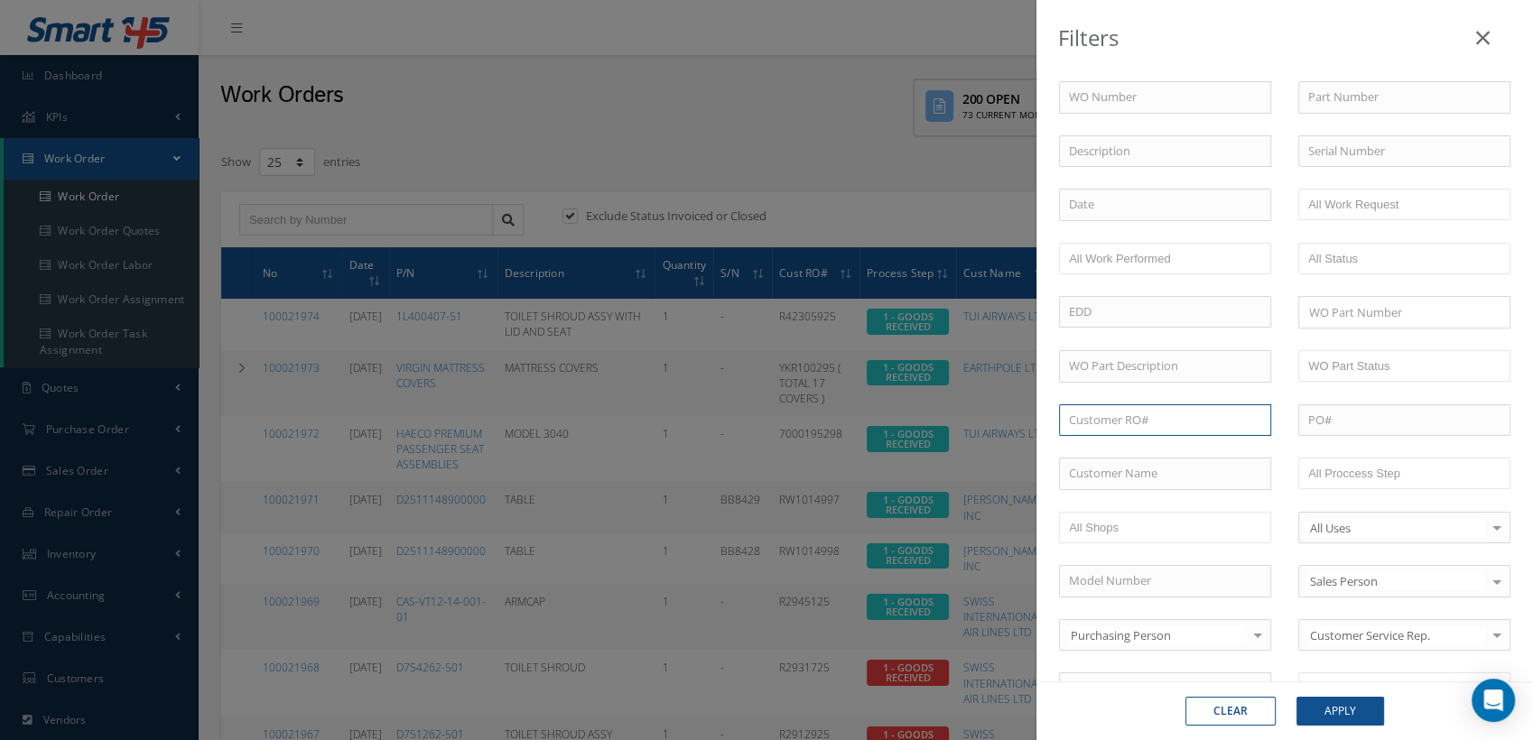
click at [1124, 421] on input "text" at bounding box center [1165, 420] width 212 height 33
paste input "R0708225"
type input "R0708225"
click at [1112, 443] on span "R0708225" at bounding box center [1094, 451] width 51 height 16
click at [1318, 708] on button "Apply" at bounding box center [1341, 711] width 88 height 29
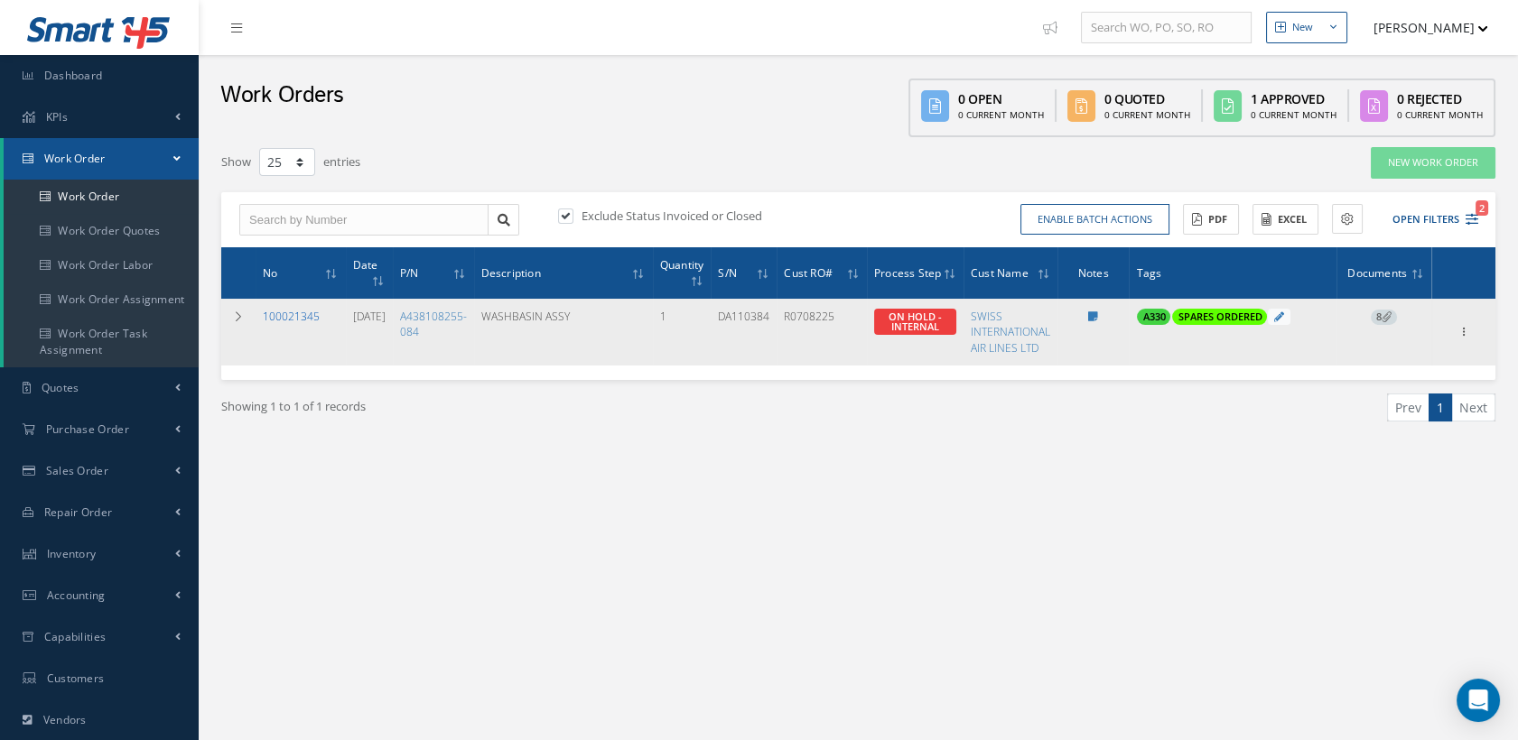
click at [282, 314] on link "100021345" at bounding box center [291, 316] width 57 height 15
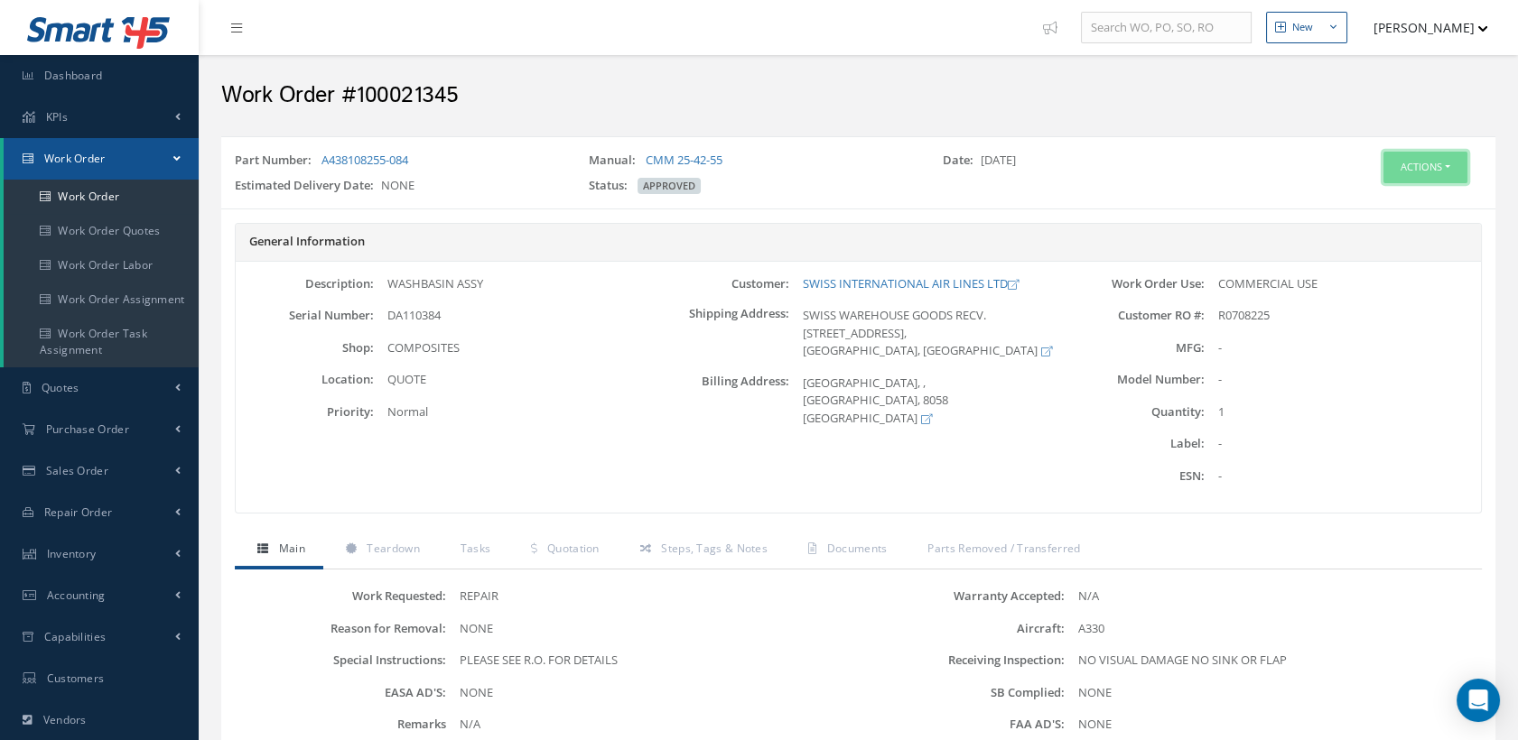
drag, startPoint x: 1400, startPoint y: 163, endPoint x: 1376, endPoint y: 176, distance: 27.9
click at [1400, 162] on button "Actions" at bounding box center [1425, 168] width 84 height 32
click at [1351, 196] on icon at bounding box center [1347, 201] width 13 height 10
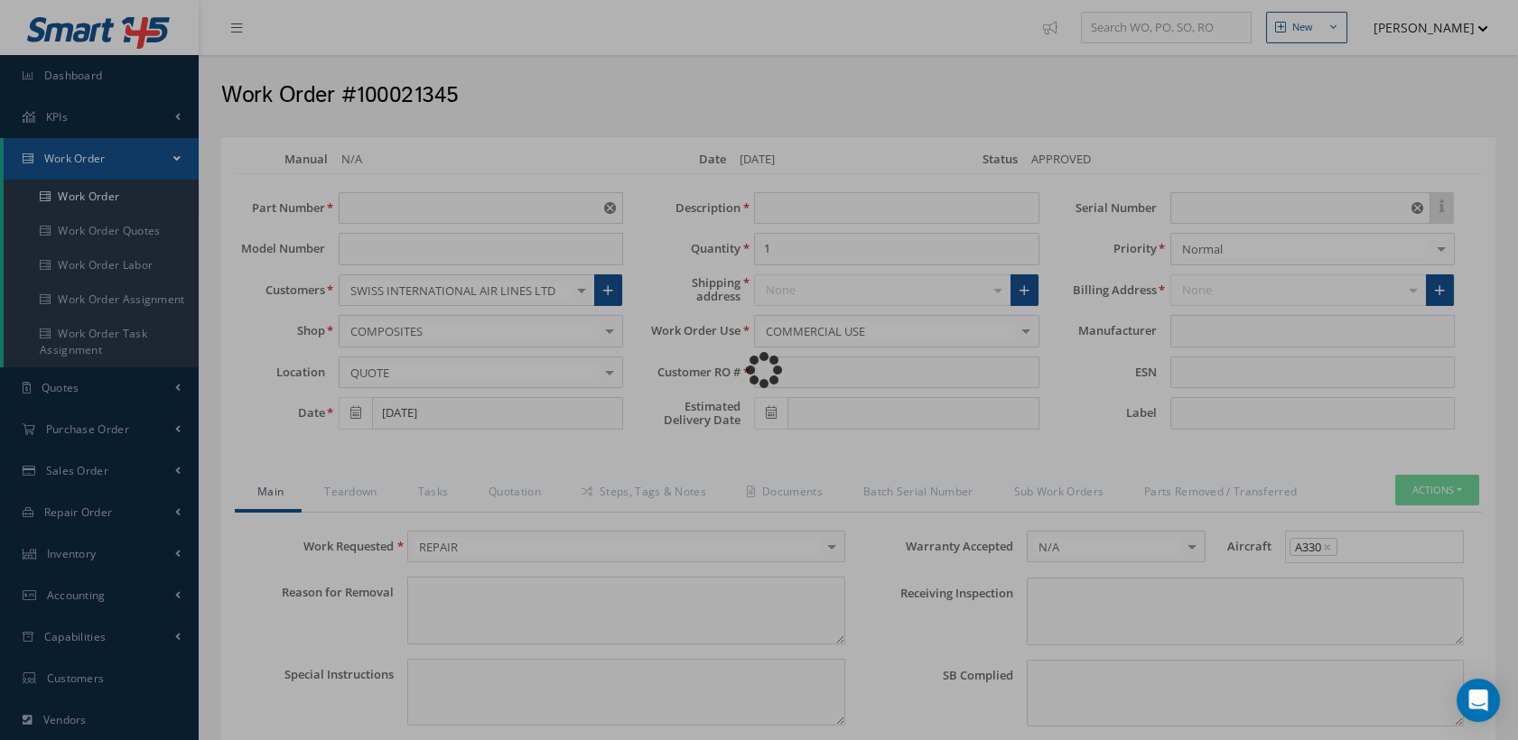
type input "A438108255-084"
type input "[DATE]"
type input "WASHBASIN ASSY"
type input "R0708225"
type input "DA110384"
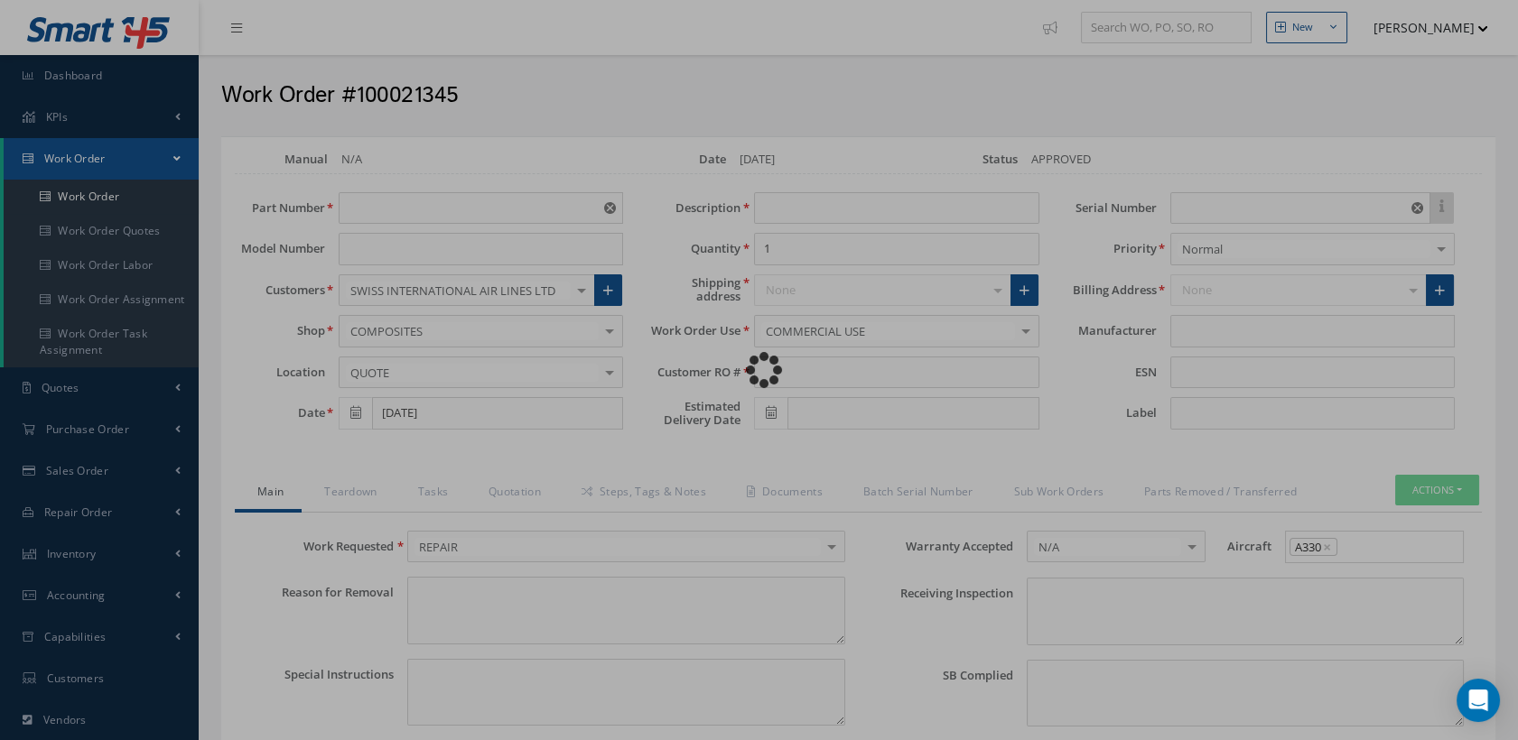
type textarea "NONE"
type textarea "PLEASE SEE R.O. FOR DETAILS"
type input "NONE"
type textarea "NO VISUAL DAMAGE NO SINK OR FLAP"
type textarea "NONE"
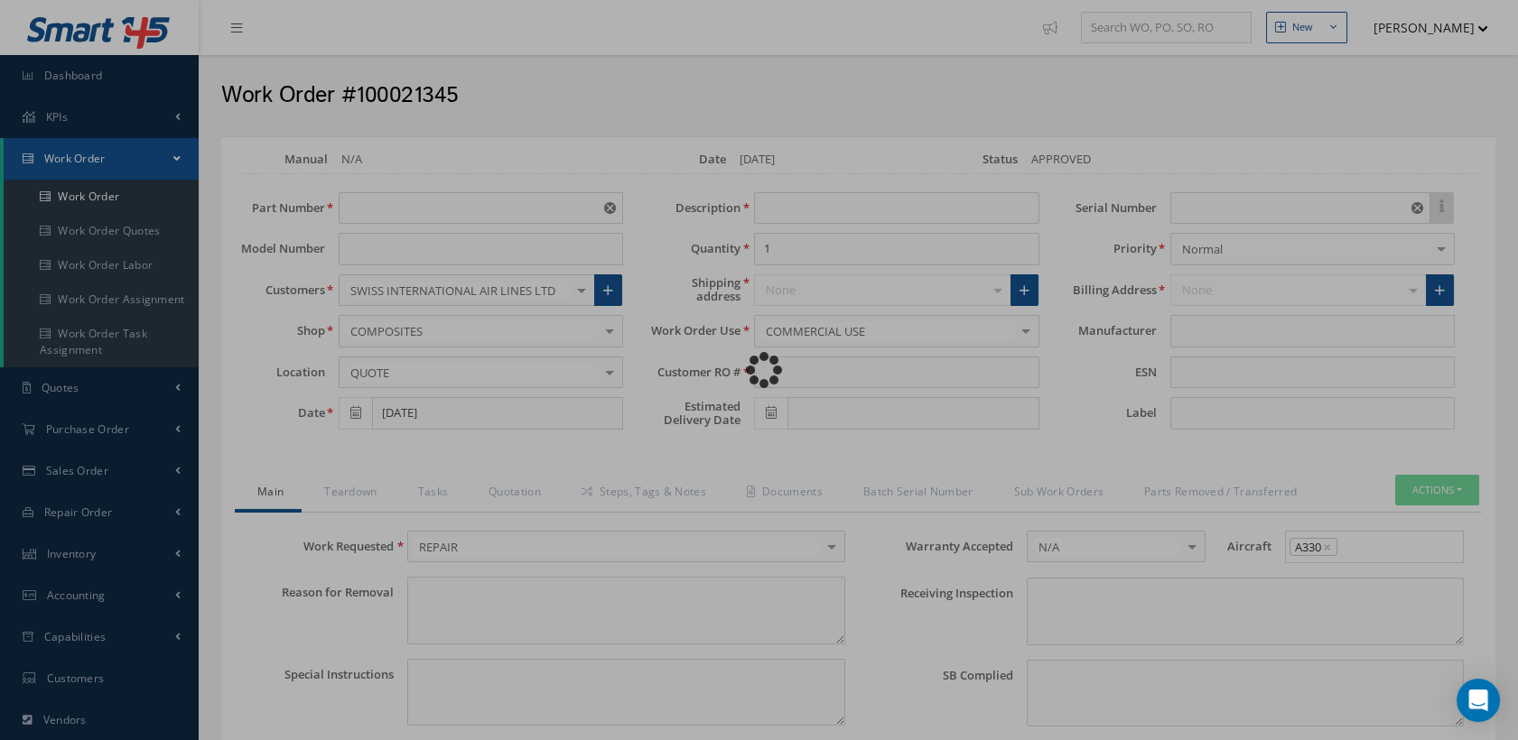
type input "NONE"
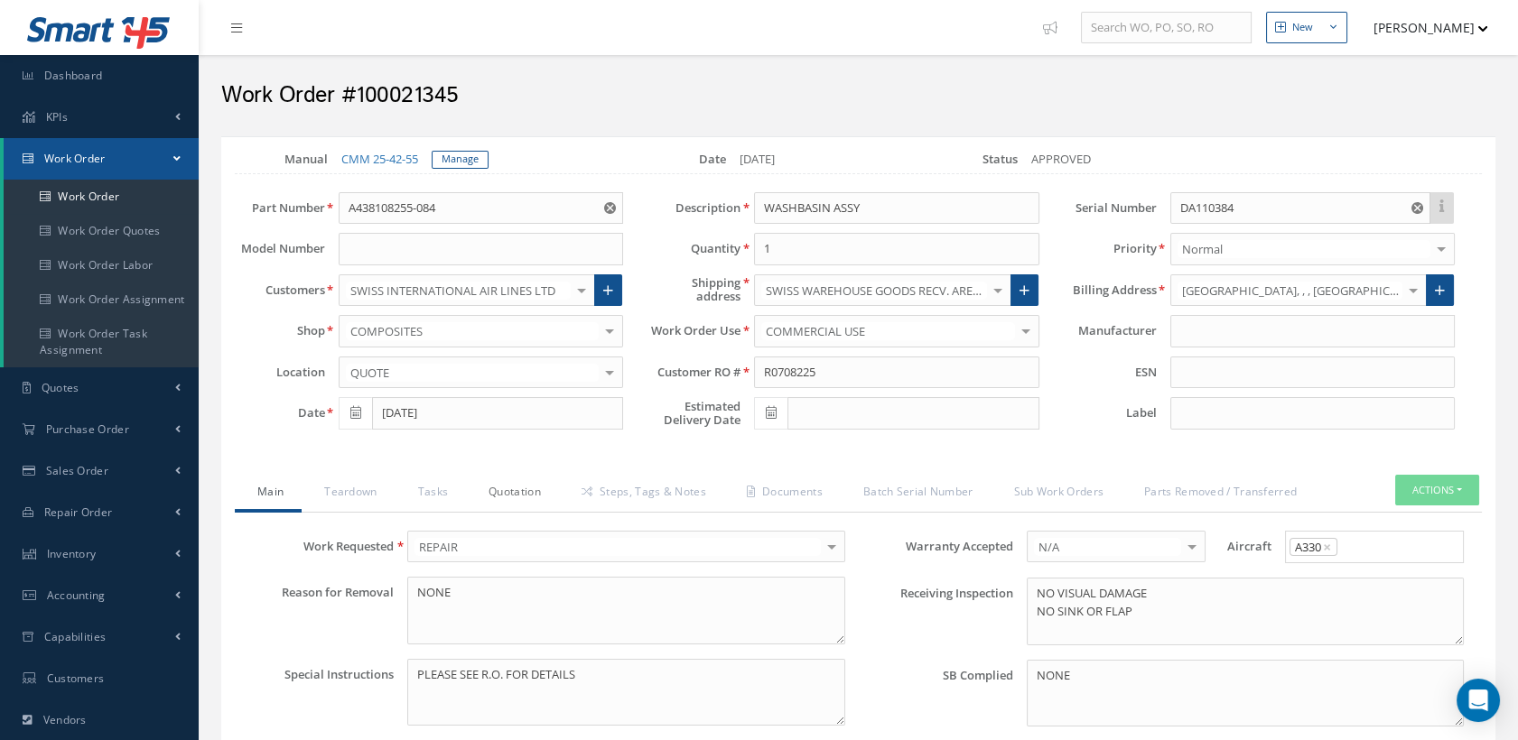
click at [543, 488] on link "Quotation" at bounding box center [512, 494] width 93 height 38
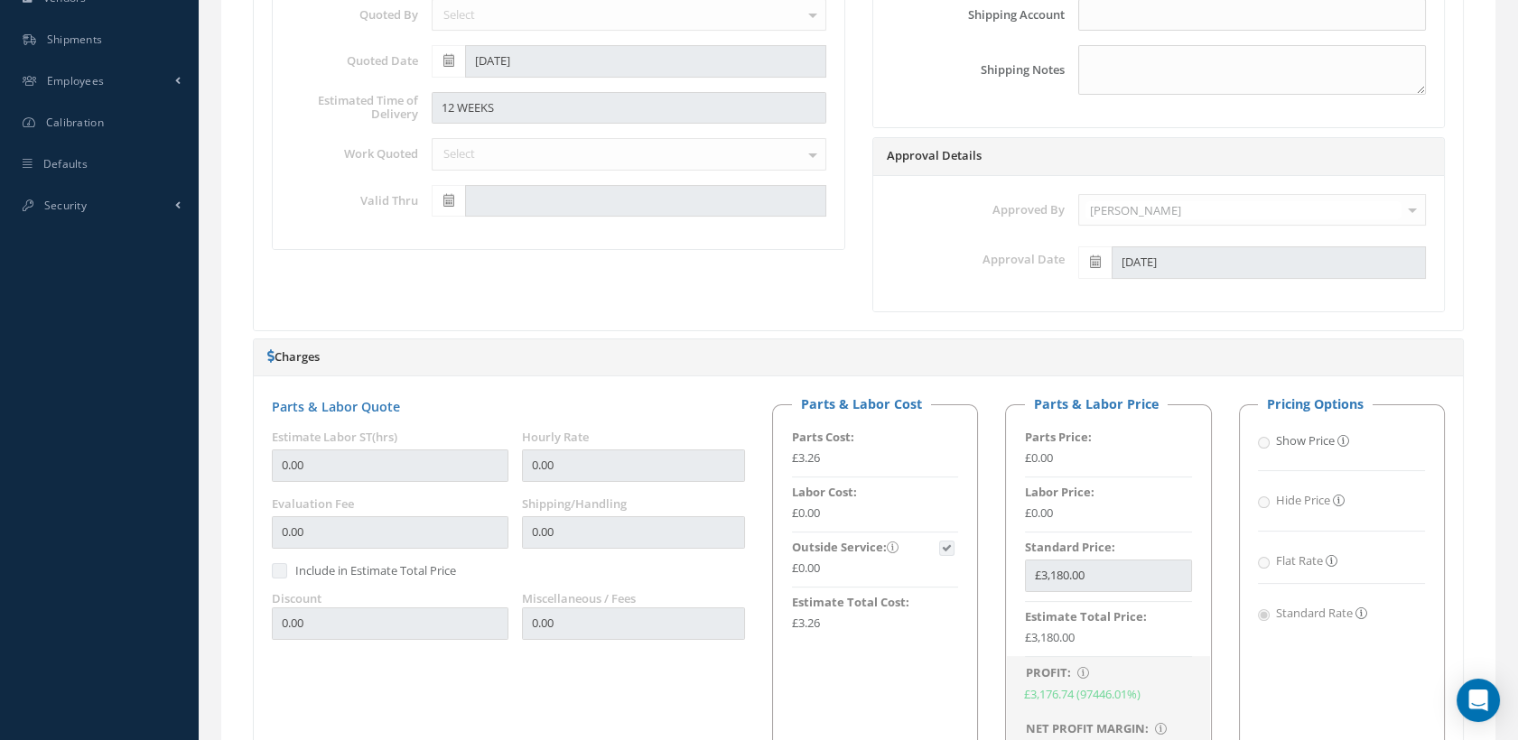
scroll to position [867, 0]
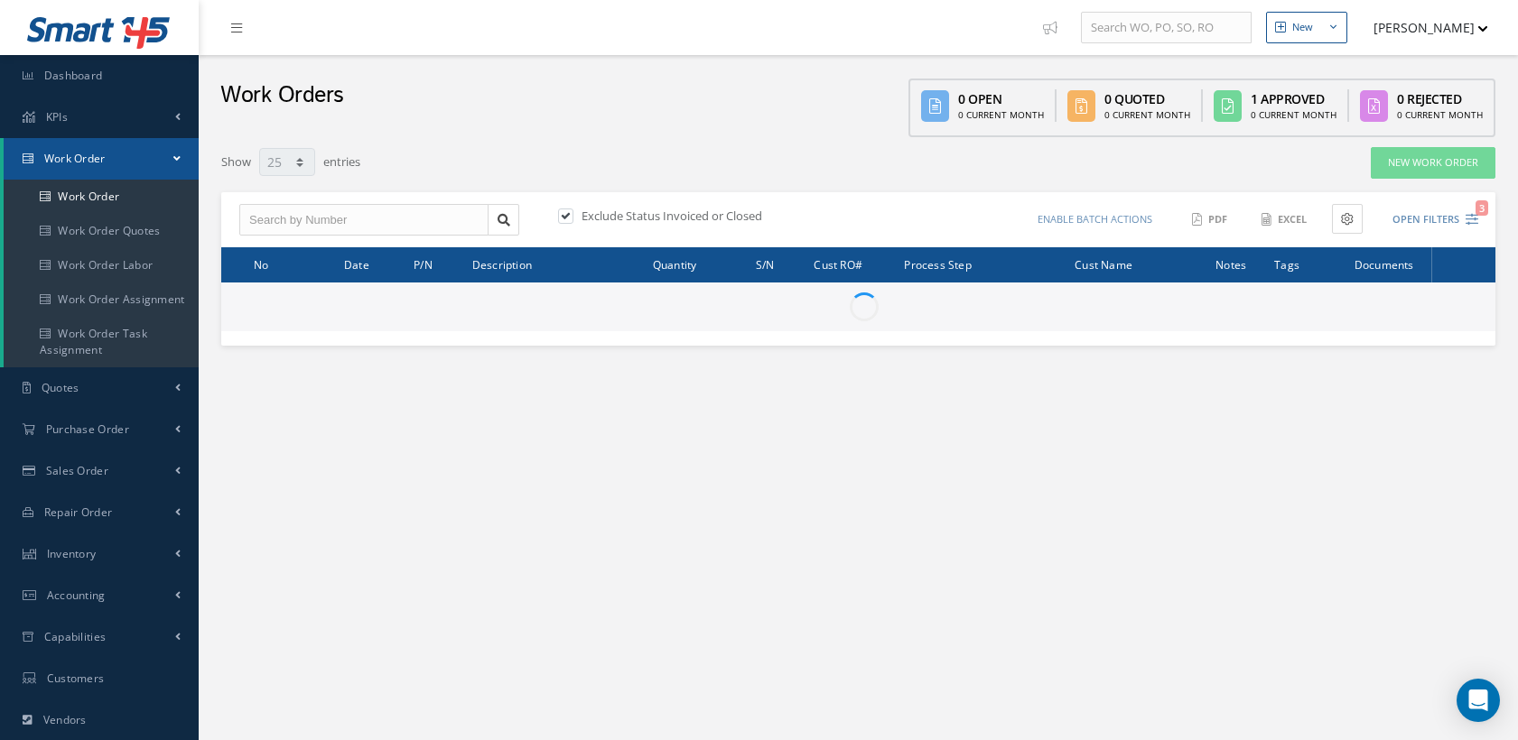
select select "25"
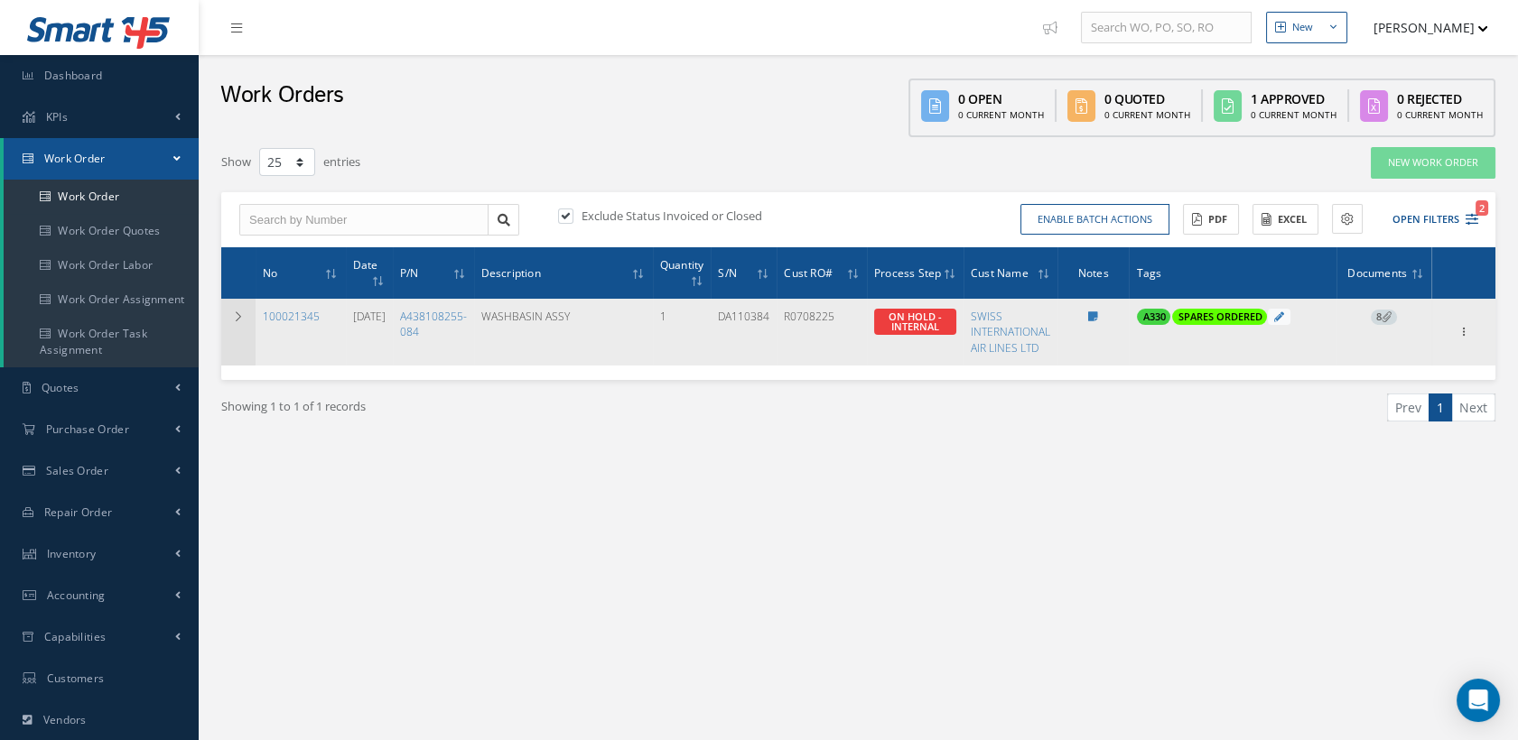
drag, startPoint x: 327, startPoint y: 317, endPoint x: 254, endPoint y: 317, distance: 73.1
click at [254, 317] on tr "100021345 [DATE] A438108255-084 WASHBASIN ASSY 1 DA110384 R0708225 Elapsed Time…" at bounding box center [858, 332] width 1274 height 66
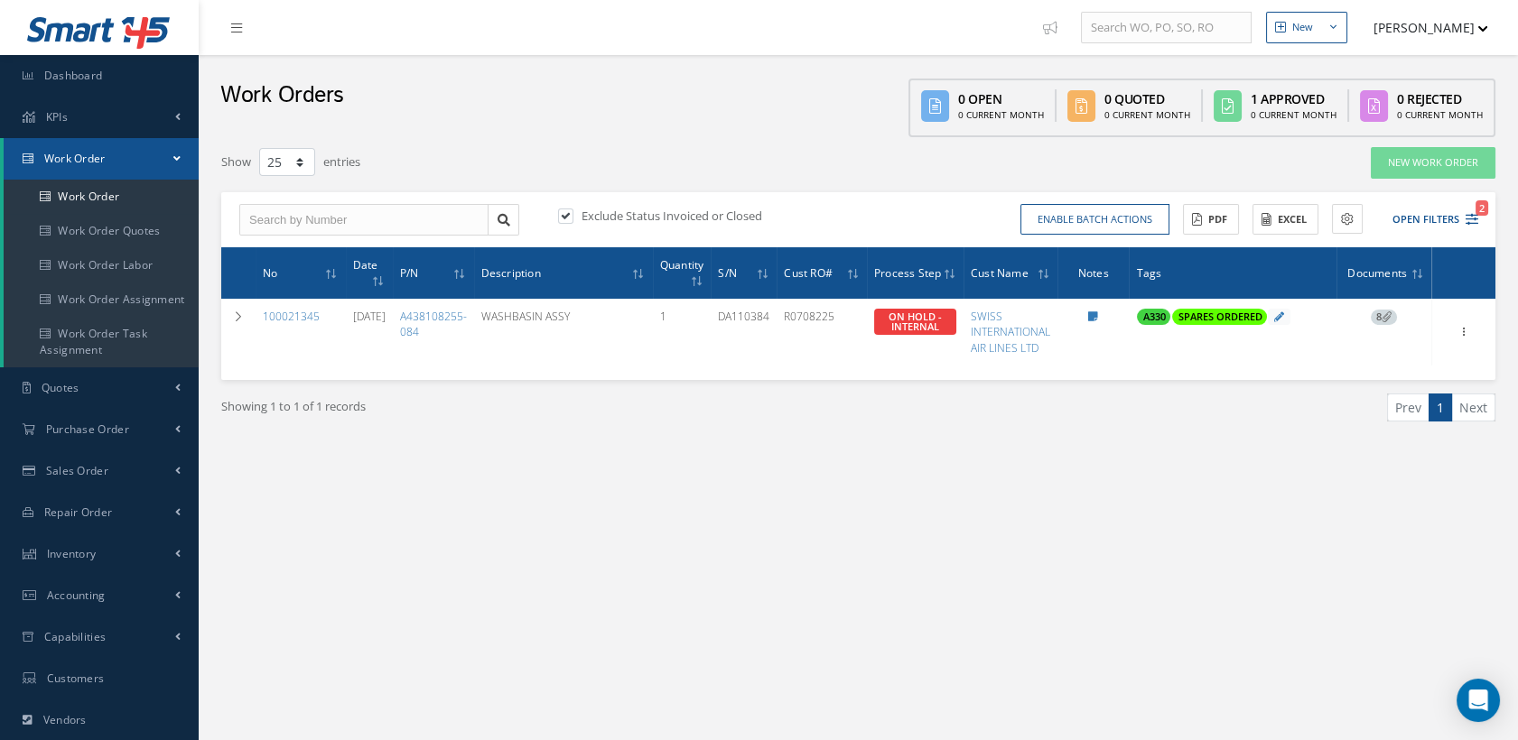
drag, startPoint x: 254, startPoint y: 317, endPoint x: 410, endPoint y: 544, distance: 276.0
click at [410, 556] on div "New New Work Order New Purchase Order New Customer Quote New Sales Order New Re…" at bounding box center [858, 474] width 1319 height 949
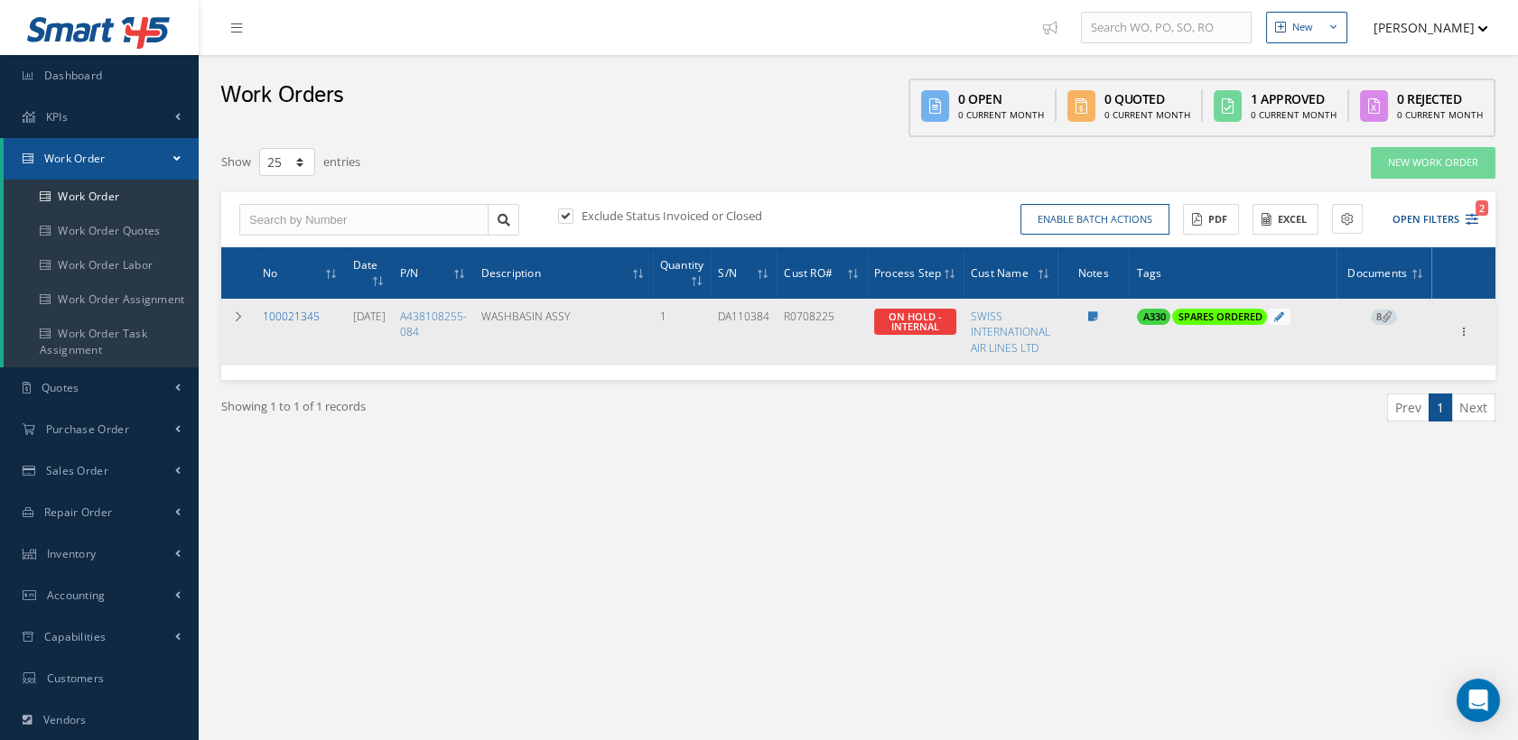
drag, startPoint x: 325, startPoint y: 317, endPoint x: 263, endPoint y: 318, distance: 62.3
click at [263, 318] on div "100021345" at bounding box center [301, 316] width 76 height 15
copy link "100021345"
click at [289, 306] on td "100021345" at bounding box center [301, 332] width 90 height 66
click at [302, 311] on link "100021345" at bounding box center [291, 316] width 57 height 15
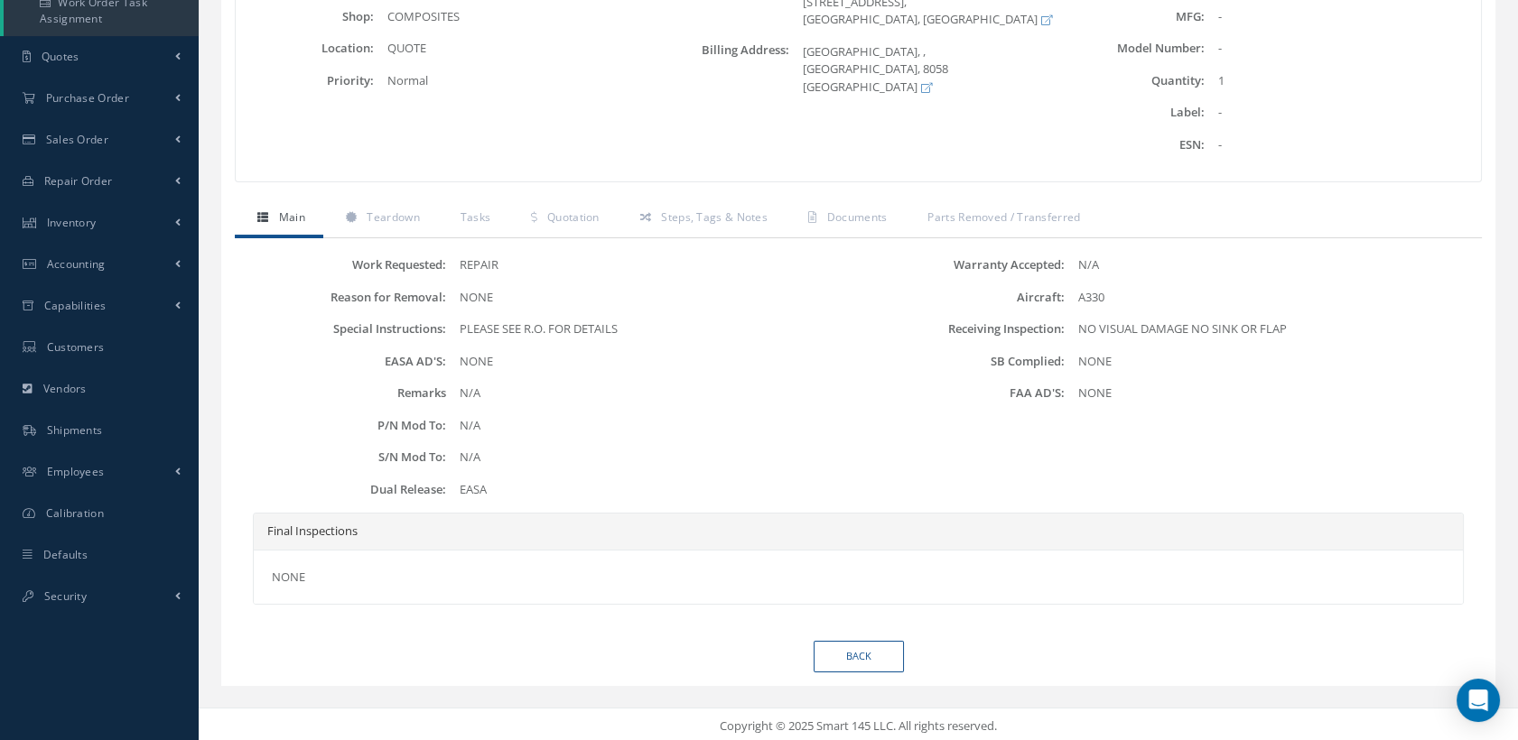
scroll to position [333, 0]
click at [573, 214] on span "Quotation" at bounding box center [573, 215] width 52 height 15
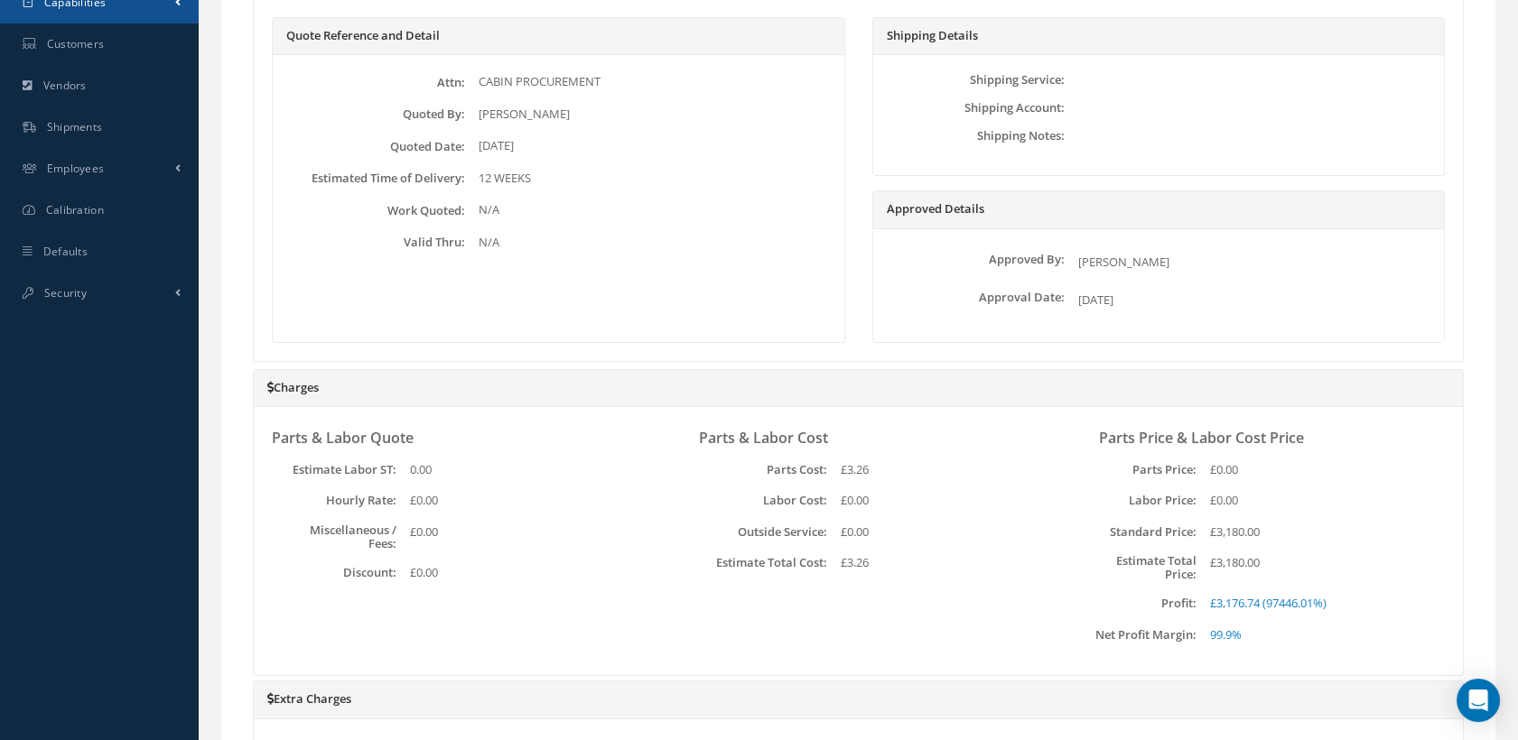
scroll to position [0, 0]
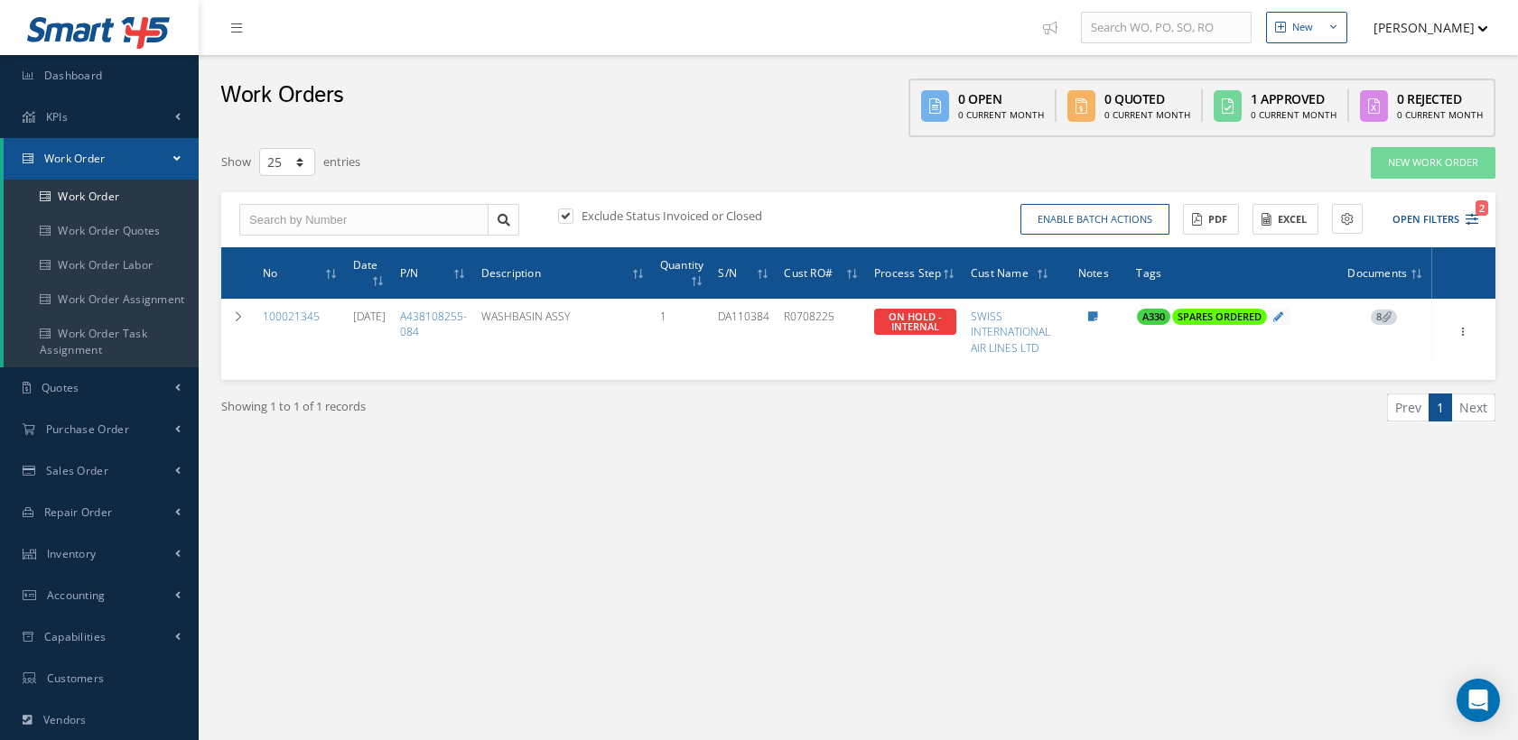
select select "25"
click at [118, 189] on link "Work Order" at bounding box center [101, 197] width 195 height 34
click at [1473, 217] on icon "2" at bounding box center [1471, 219] width 13 height 13
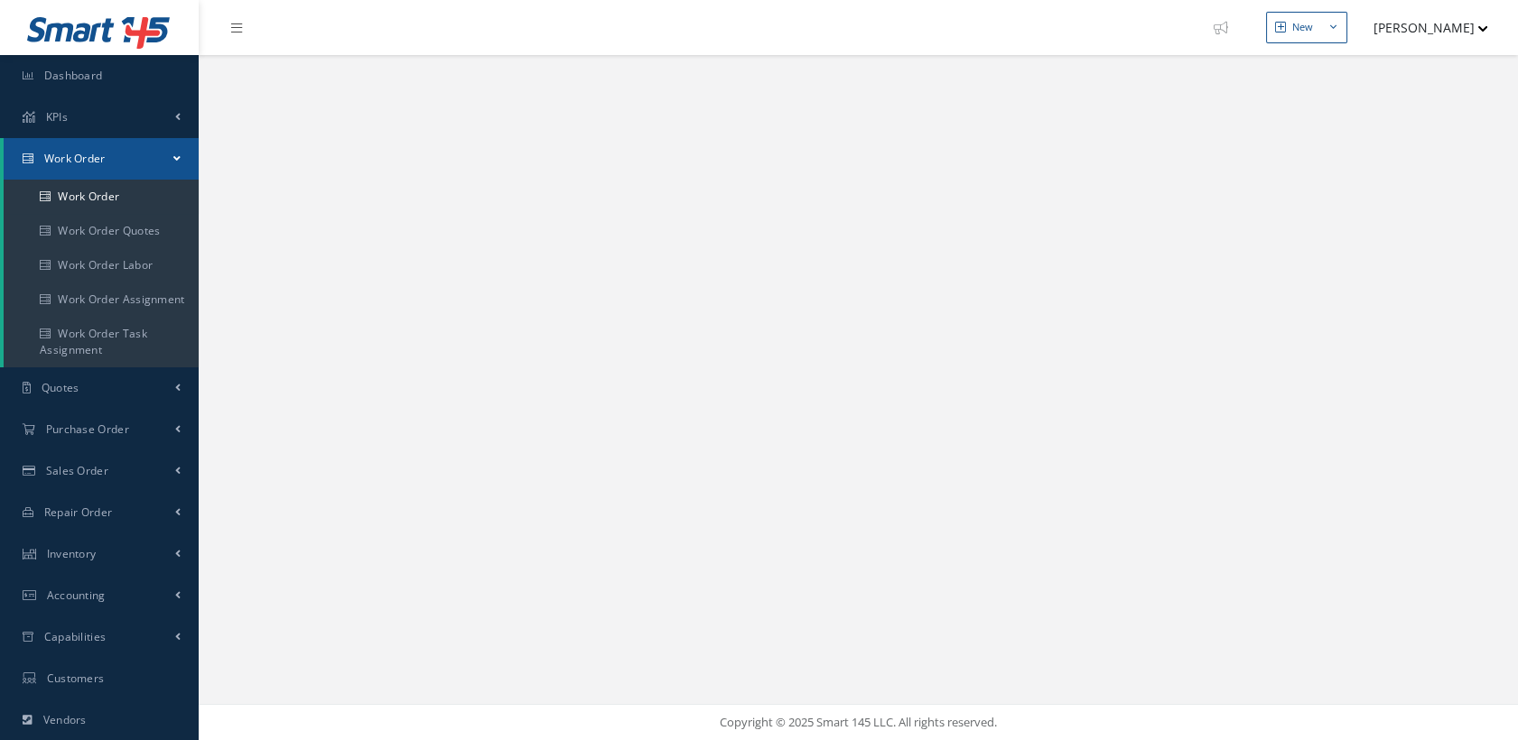
select select "25"
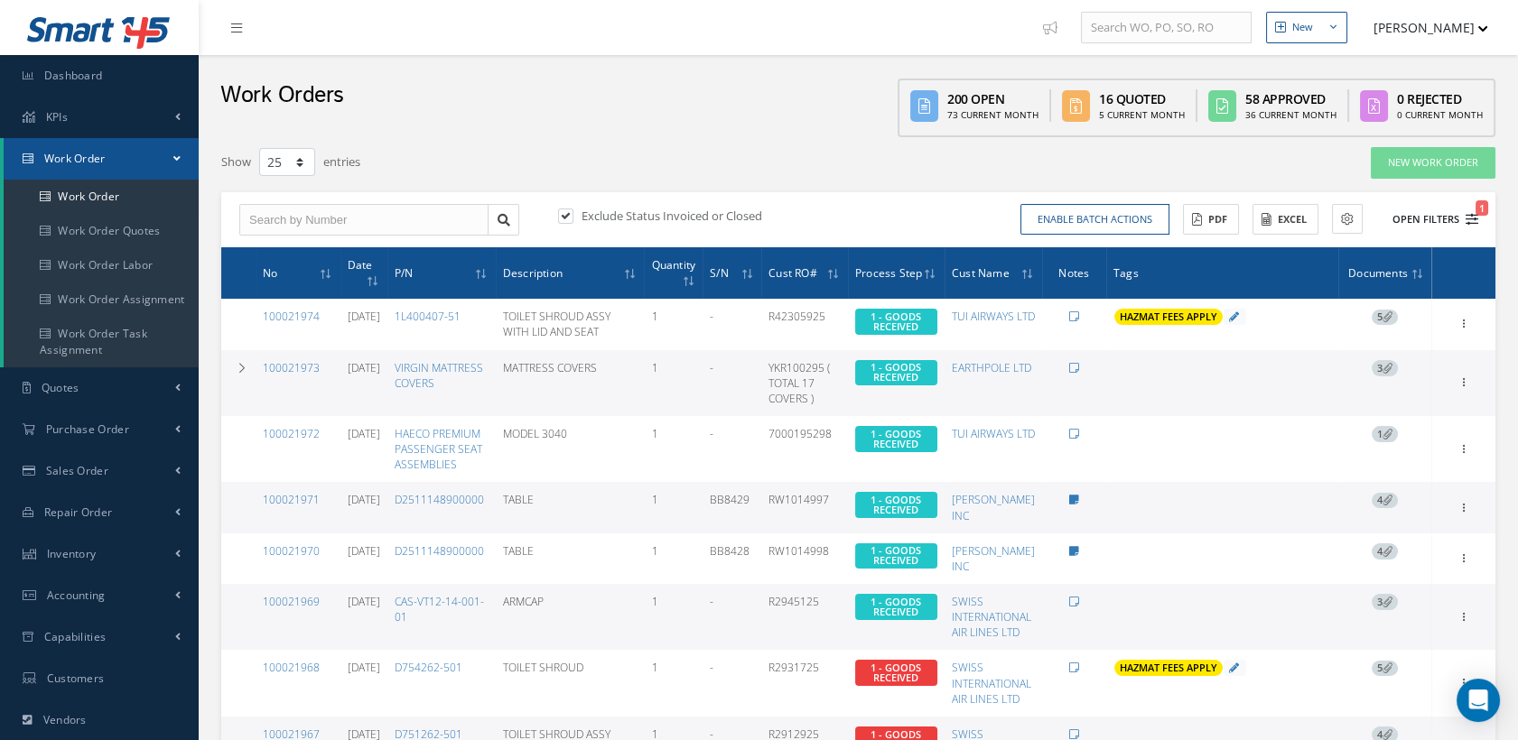
click at [1475, 201] on span "1" at bounding box center [1481, 207] width 13 height 15
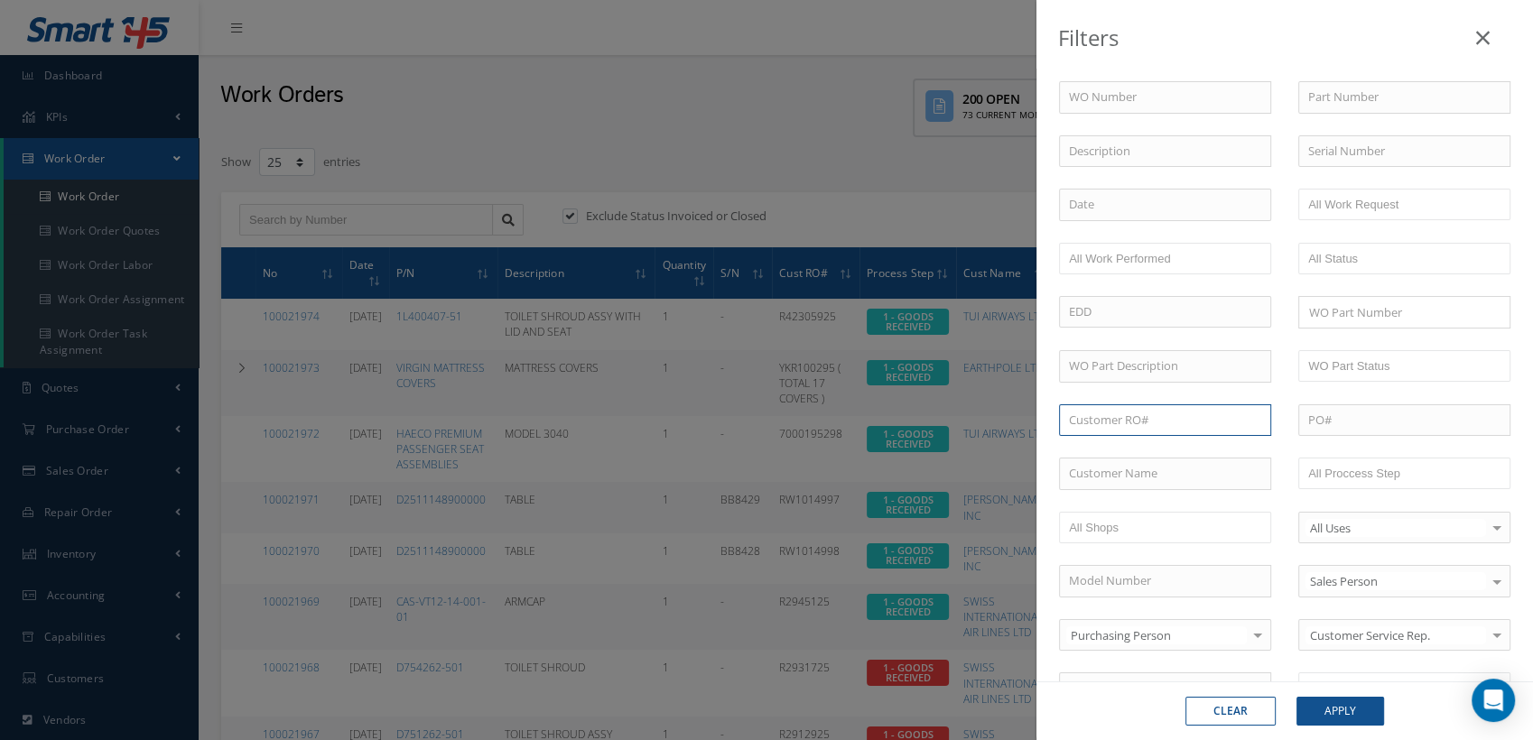
paste input "R0797825"
type input "R0797825"
click at [1125, 443] on div "R0797825" at bounding box center [1165, 452] width 192 height 18
click at [1324, 702] on button "Apply" at bounding box center [1341, 711] width 88 height 29
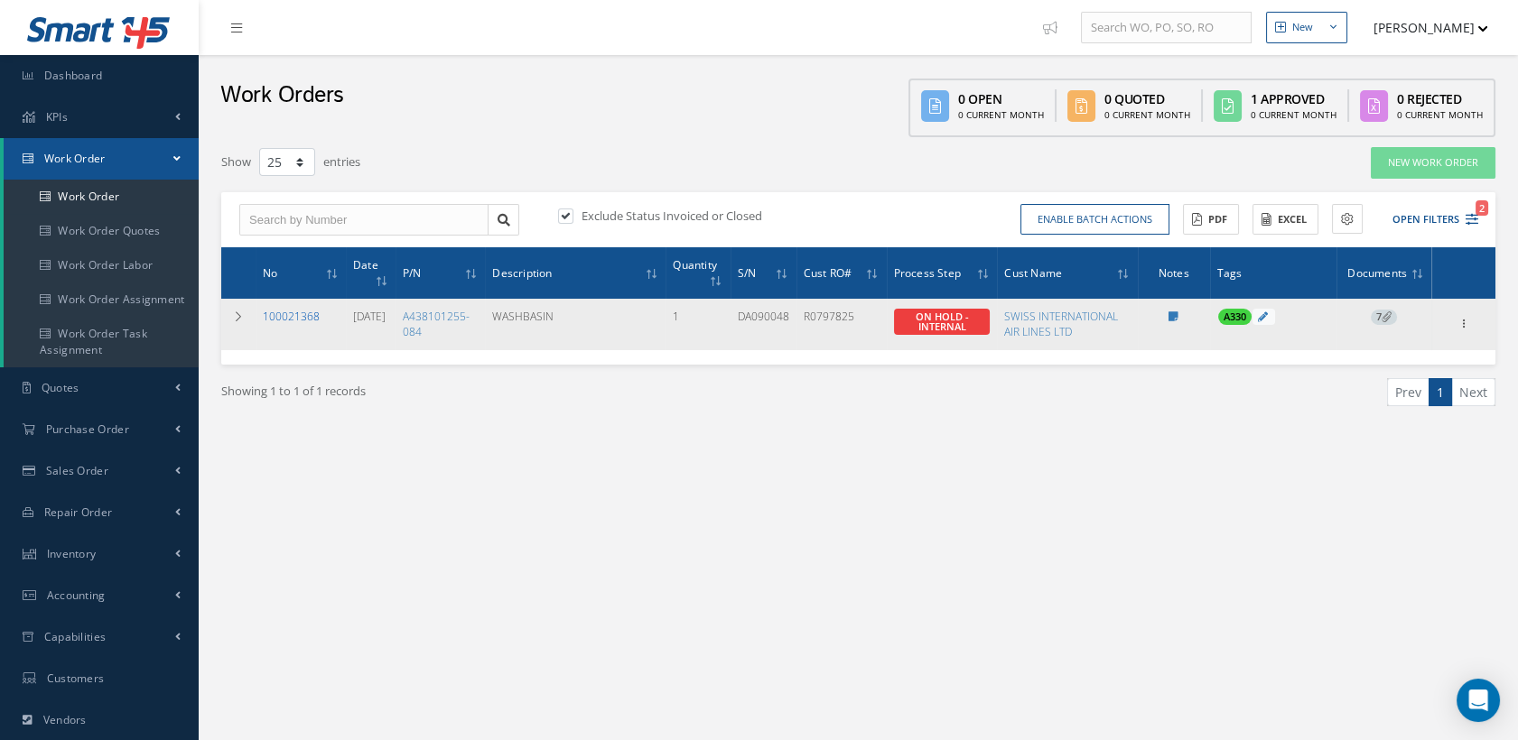
drag, startPoint x: 320, startPoint y: 321, endPoint x: 265, endPoint y: 321, distance: 55.1
click at [265, 321] on div "100021368" at bounding box center [301, 316] width 76 height 15
copy link "100021368"
click at [301, 313] on link "100021368" at bounding box center [291, 316] width 57 height 15
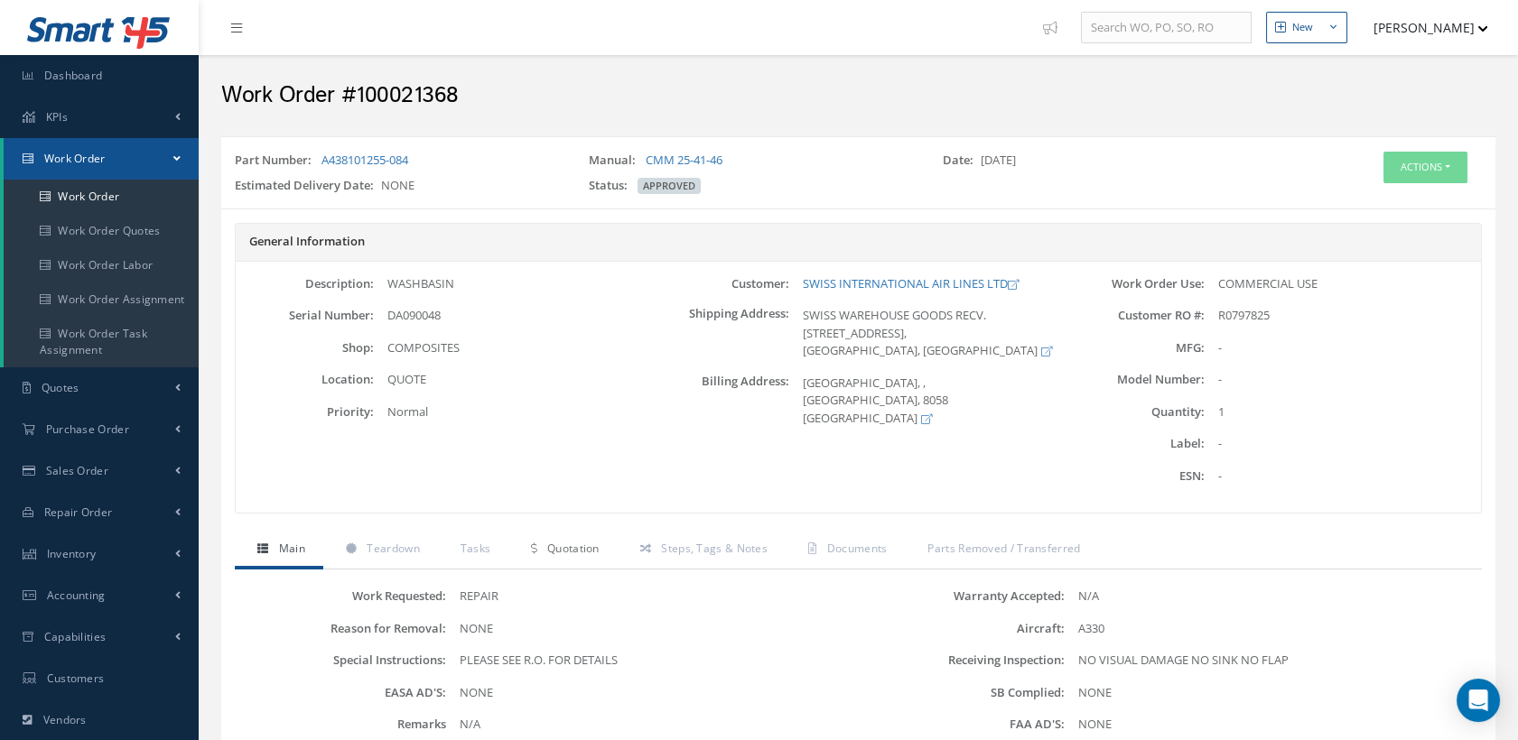
click at [596, 542] on span "Quotation" at bounding box center [573, 548] width 52 height 15
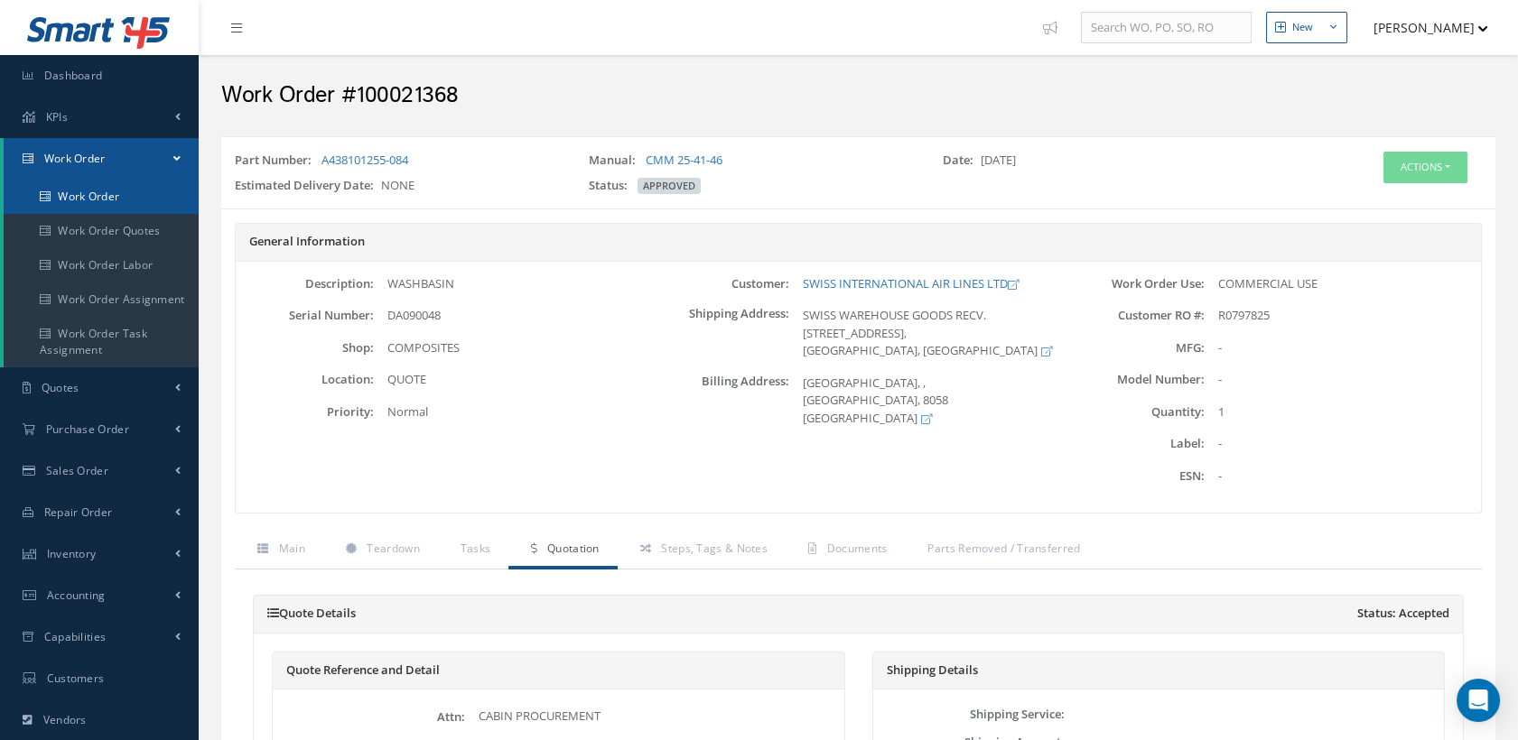
click at [98, 195] on link "Work Order" at bounding box center [101, 197] width 195 height 34
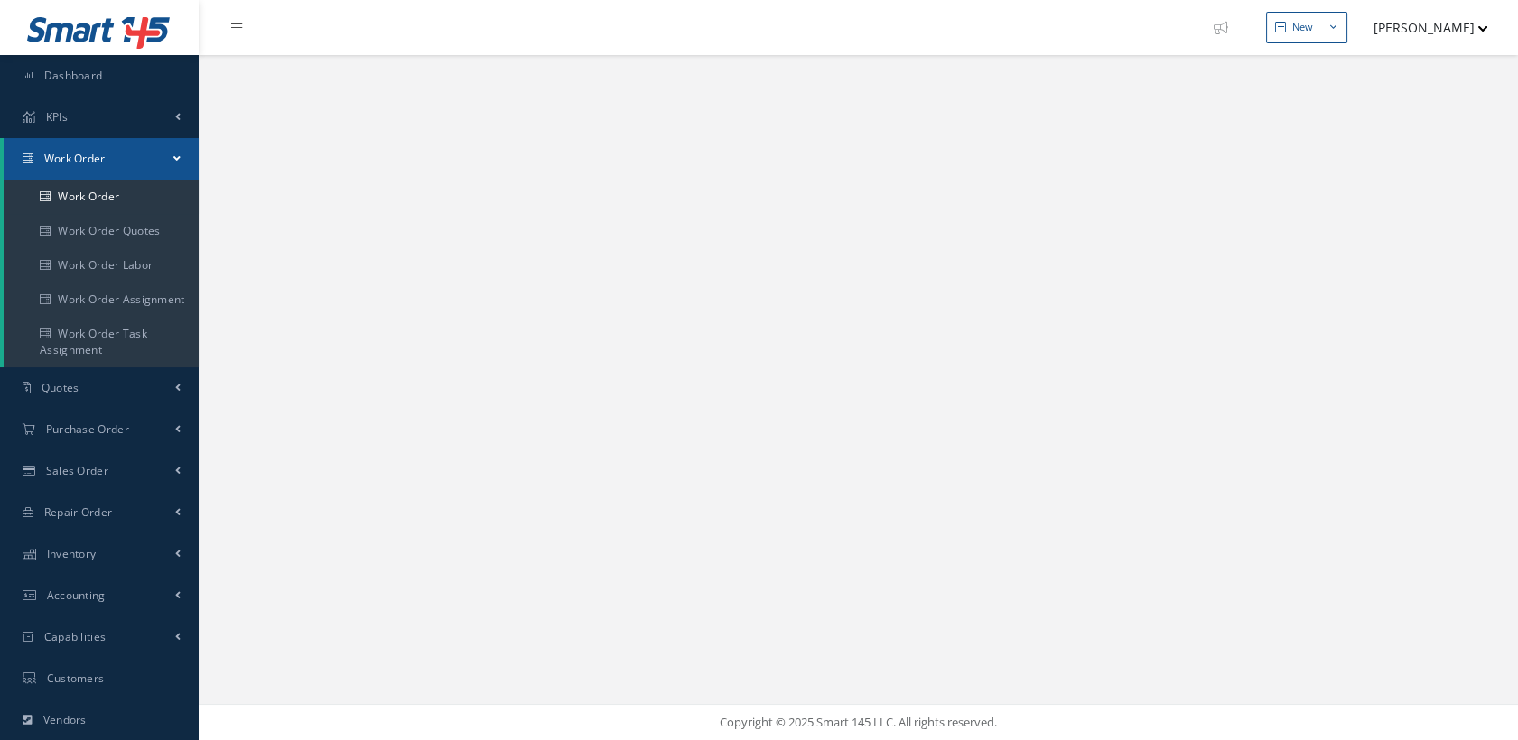
select select "25"
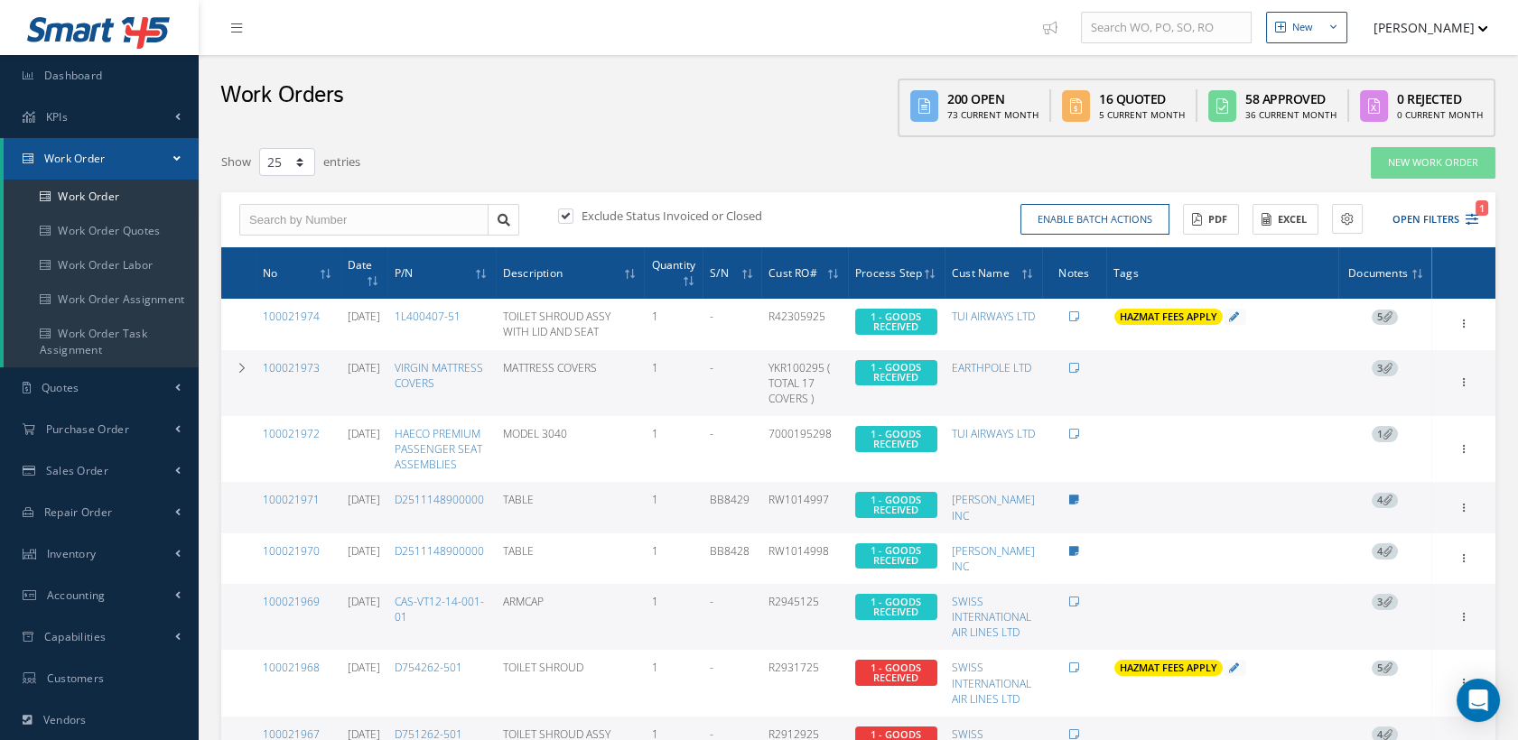
type input "All Work Request"
type input "All Work Performed"
type input "All Status"
type input "WO Part Status"
click at [1468, 213] on icon "1" at bounding box center [1471, 219] width 13 height 13
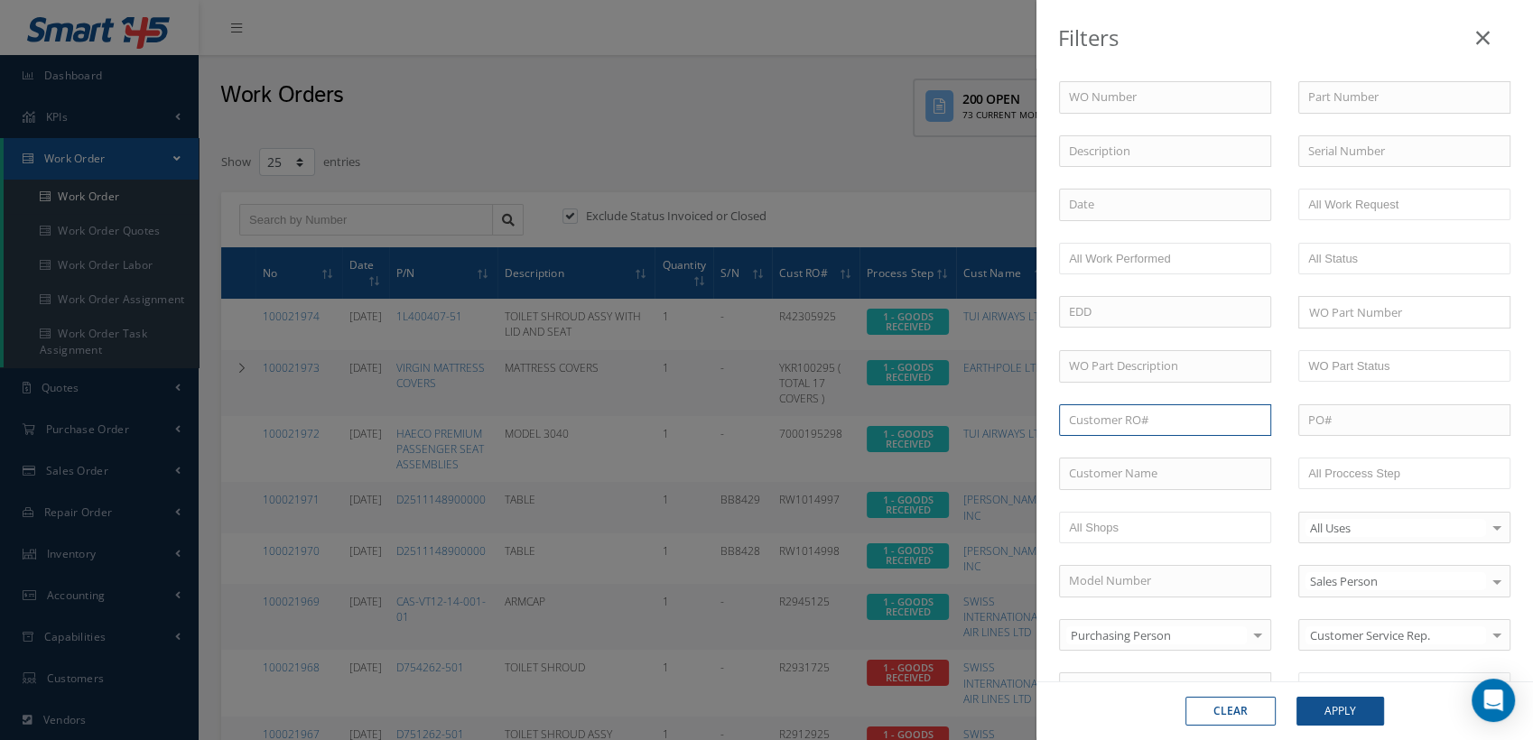
click at [1095, 419] on input "text" at bounding box center [1165, 420] width 212 height 33
paste input "RO1046007"
type input "RO1046007"
click at [1040, 418] on div "WO Number Part Number Description Serial Number - BER CERTIFICATION FILE ONLY D…" at bounding box center [1284, 378] width 497 height 666
paste input "WR1036"
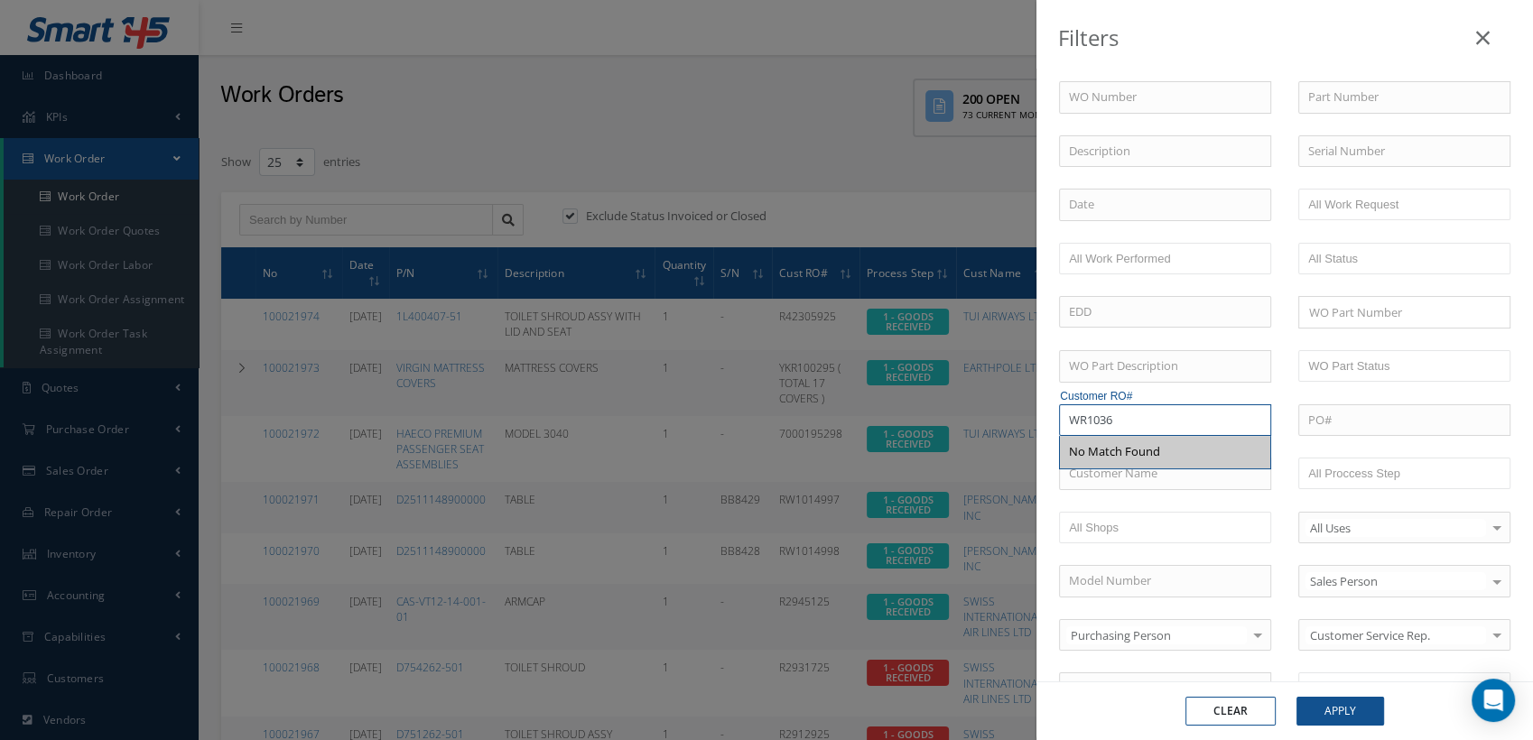
type input "WR1036"
click at [1244, 714] on button "Clear" at bounding box center [1230, 711] width 90 height 29
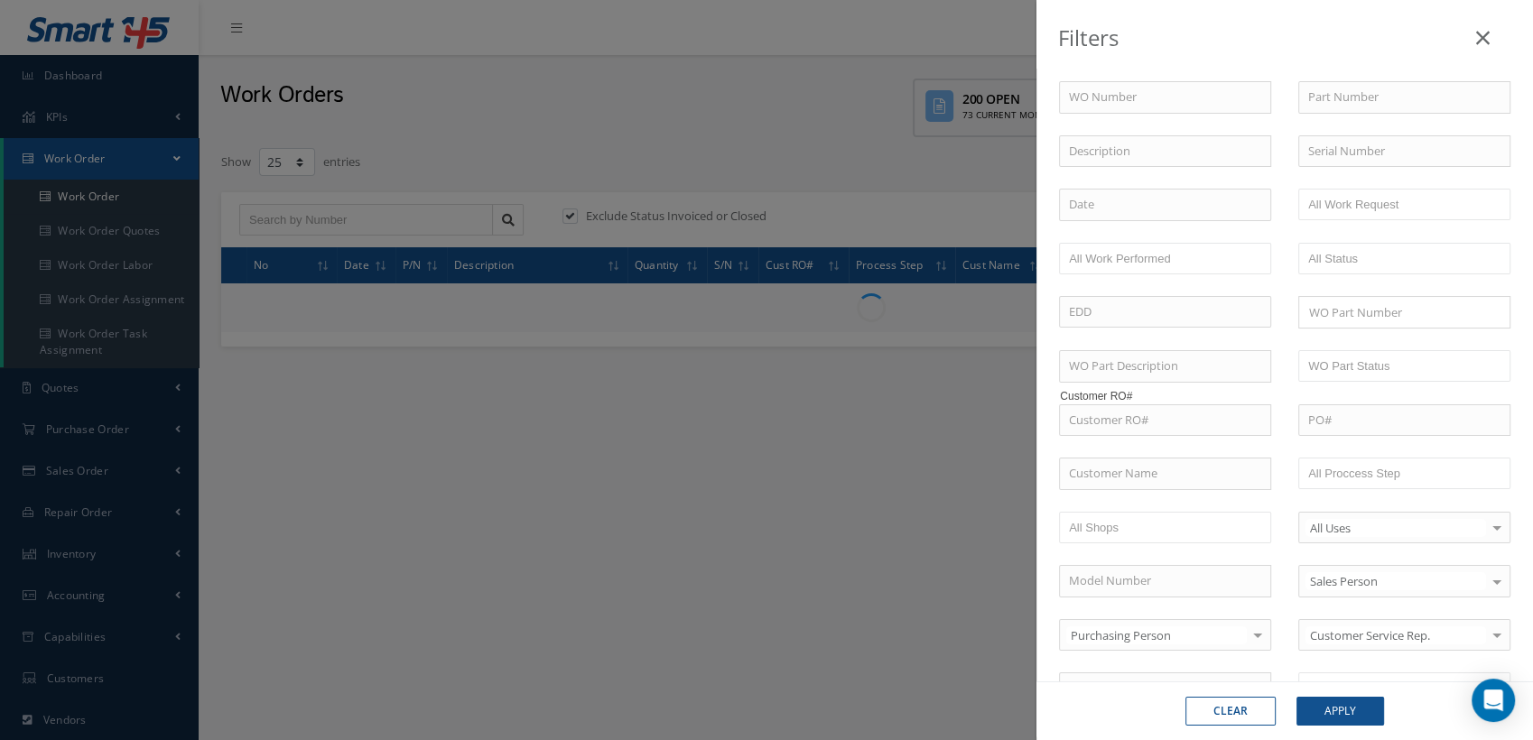
click at [1478, 39] on icon at bounding box center [1483, 38] width 14 height 22
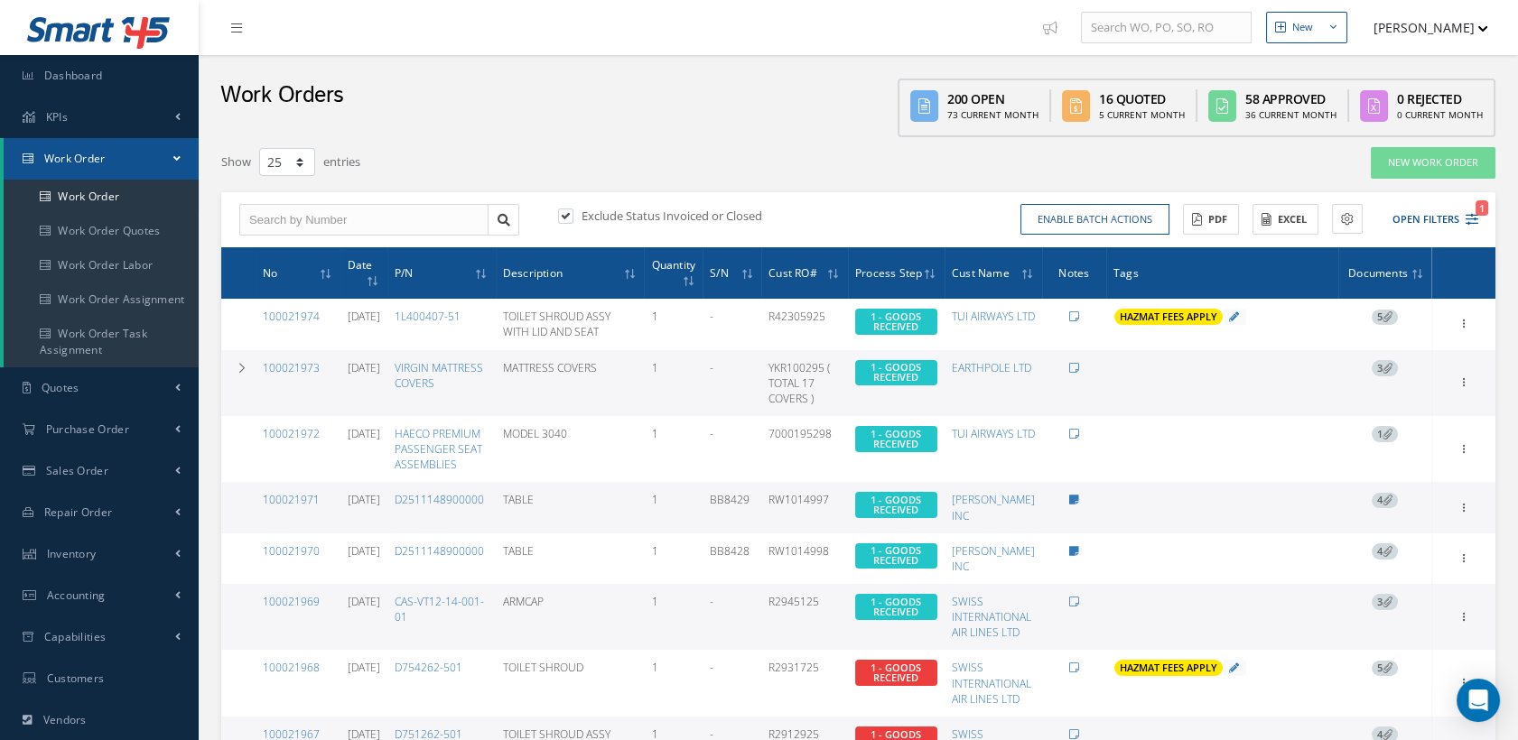
click at [572, 214] on label at bounding box center [574, 216] width 5 height 16
click at [566, 214] on input "checkbox" at bounding box center [564, 217] width 12 height 12
checkbox input "false"
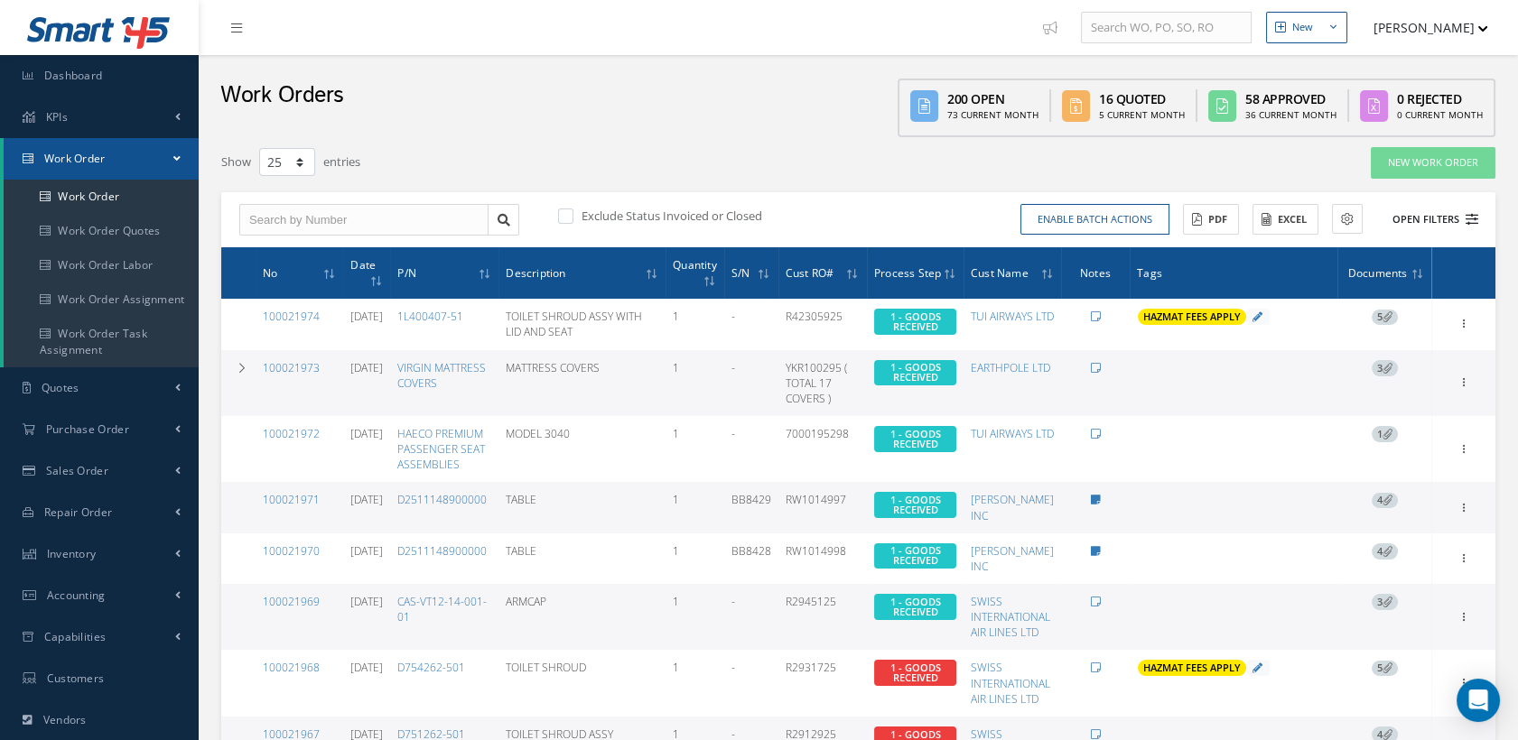
click at [1437, 218] on button "Open Filters" at bounding box center [1427, 220] width 102 height 30
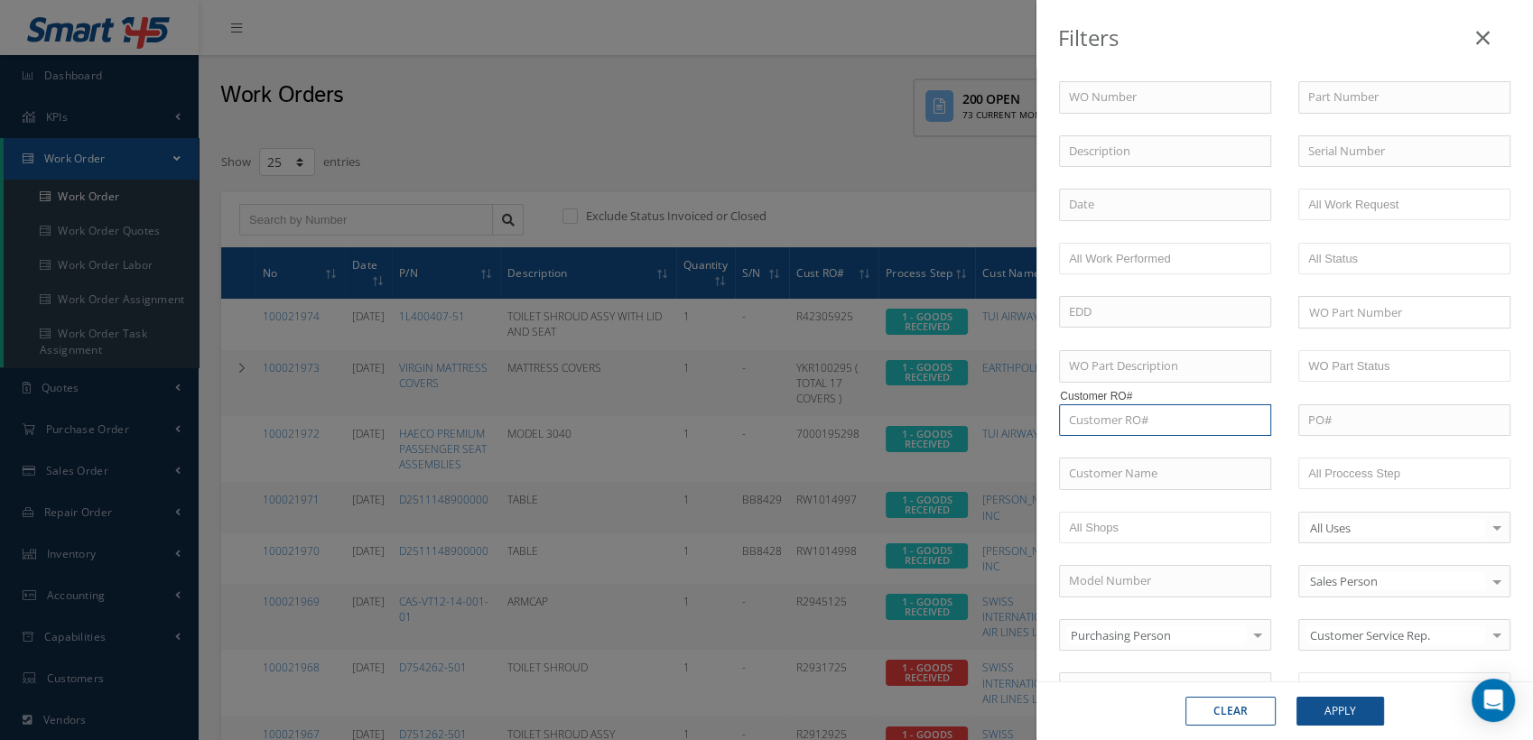
click at [1098, 415] on input "text" at bounding box center [1165, 420] width 212 height 33
paste input "WR1036"
type input "WR1036"
click at [1097, 446] on span "WR1036" at bounding box center [1090, 451] width 43 height 16
click at [1326, 697] on button "Apply" at bounding box center [1341, 711] width 88 height 29
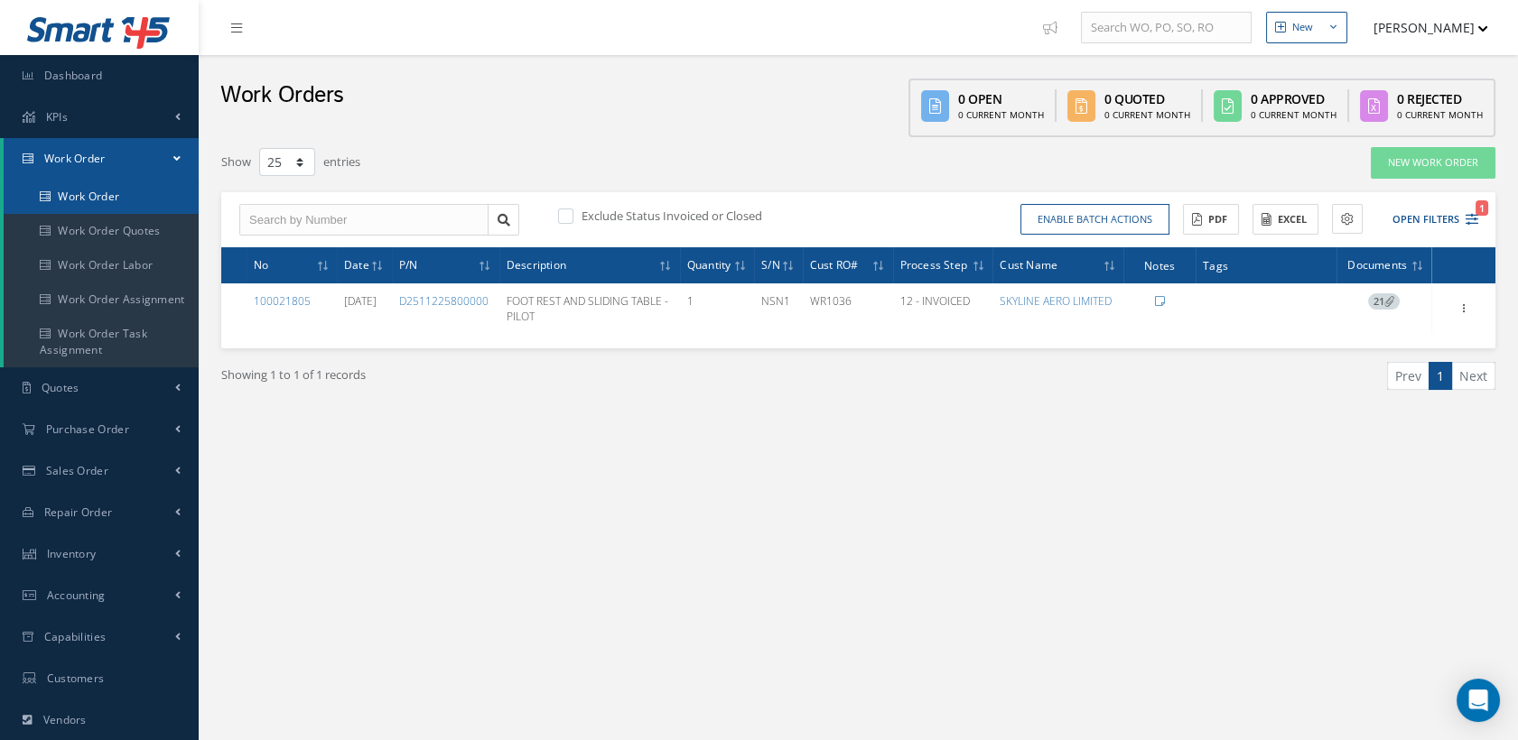
click at [117, 187] on link "Work Order" at bounding box center [101, 197] width 195 height 34
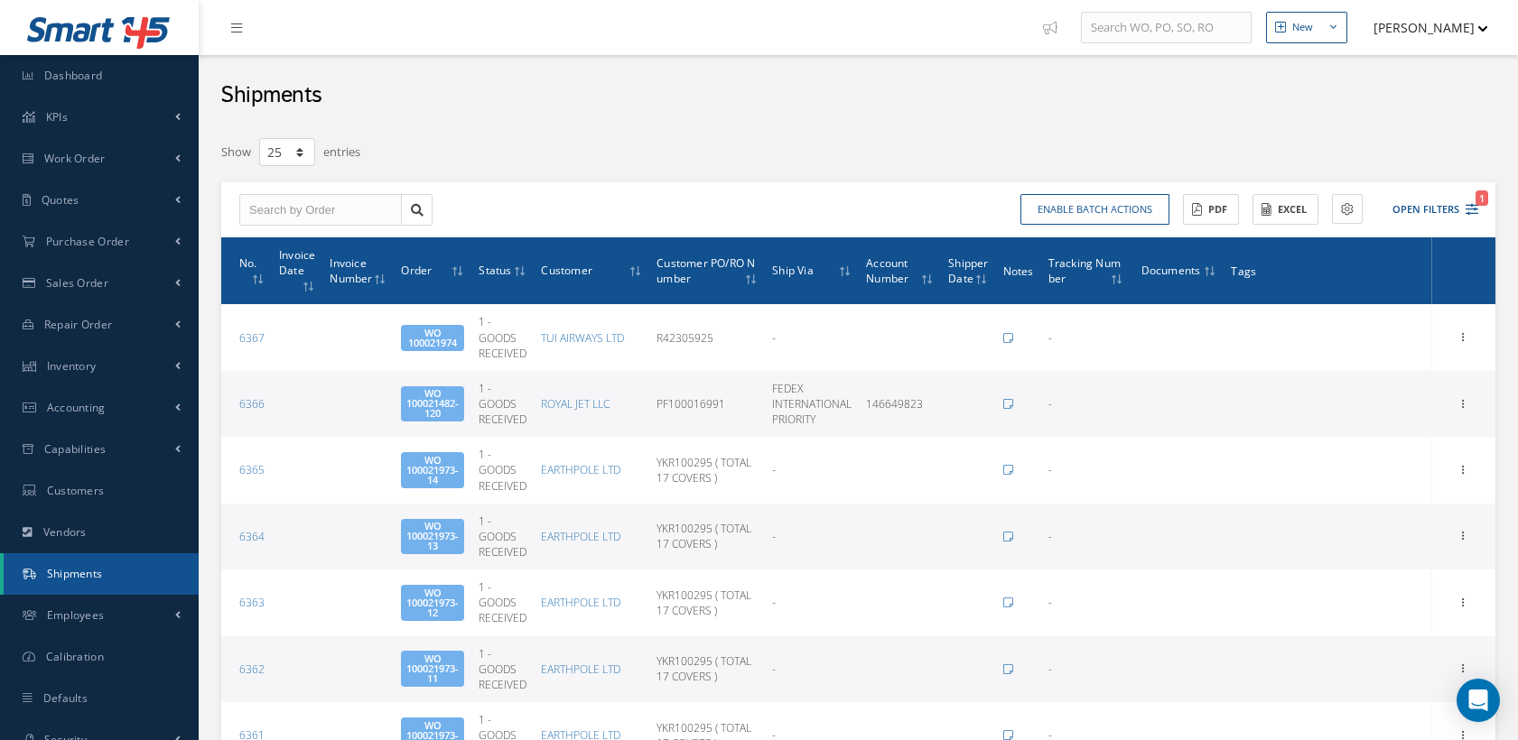
select select "25"
click at [1469, 211] on icon "1" at bounding box center [1471, 209] width 13 height 13
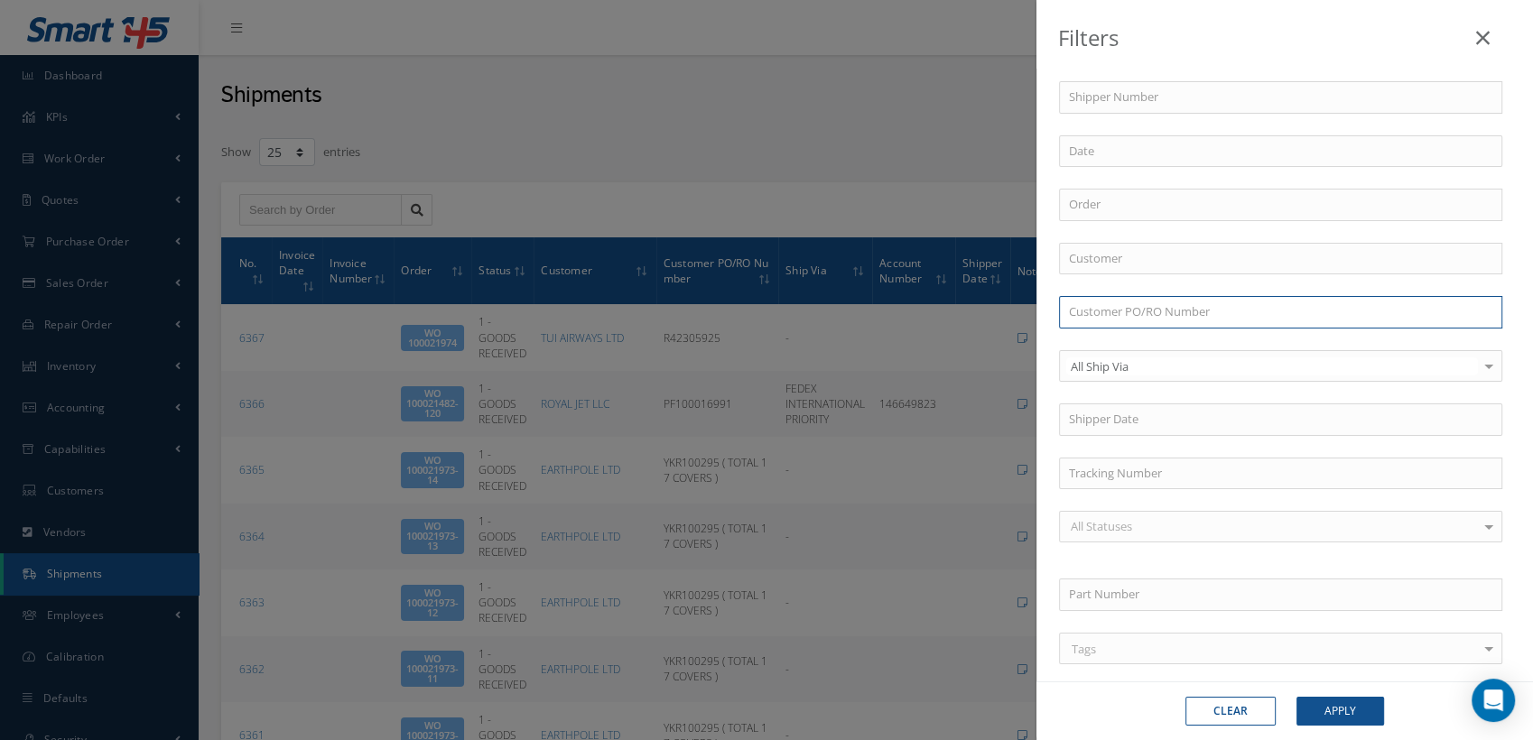
click at [1127, 315] on input "text" at bounding box center [1280, 312] width 443 height 33
paste input "WR1036"
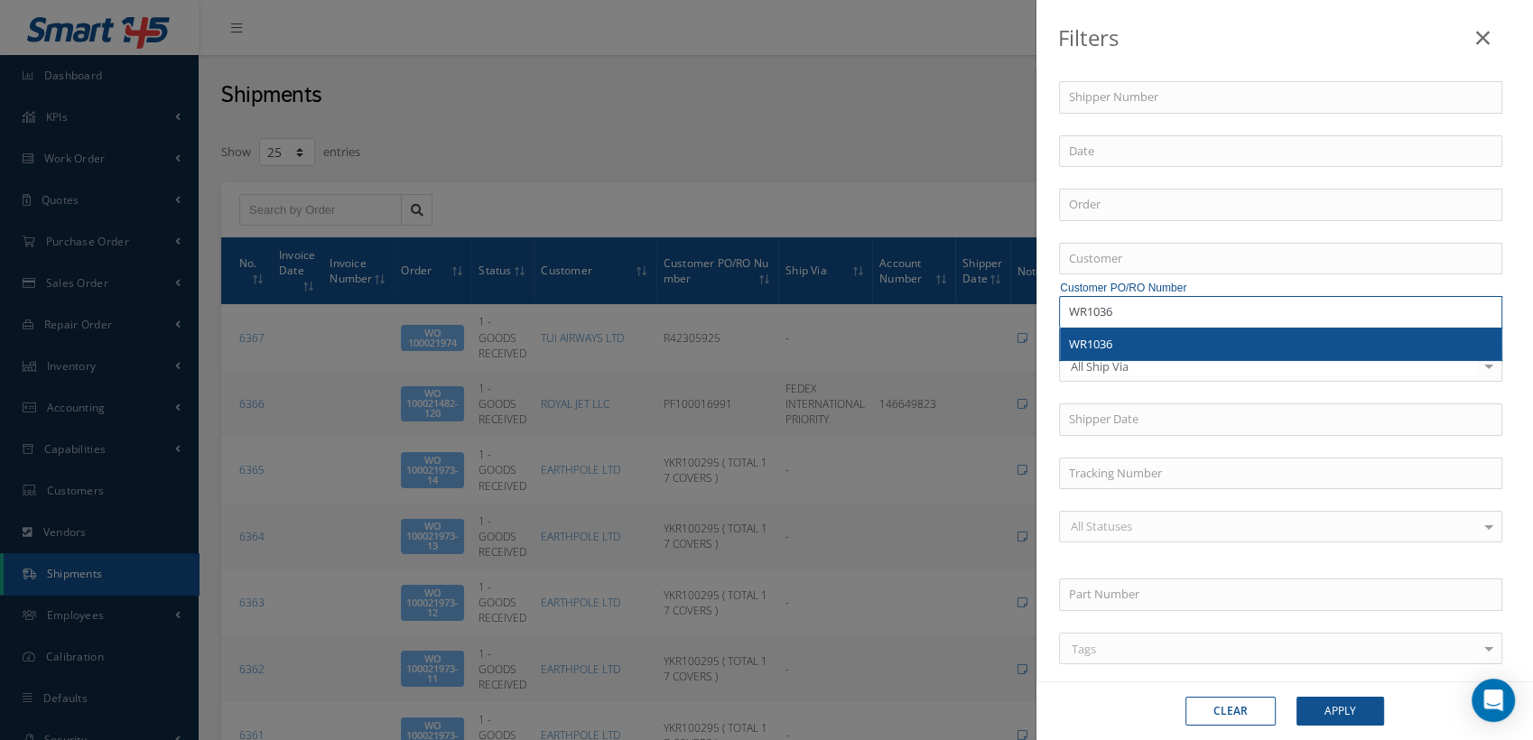
type input "WR1036"
click at [1089, 345] on span "WR1036" at bounding box center [1090, 344] width 43 height 16
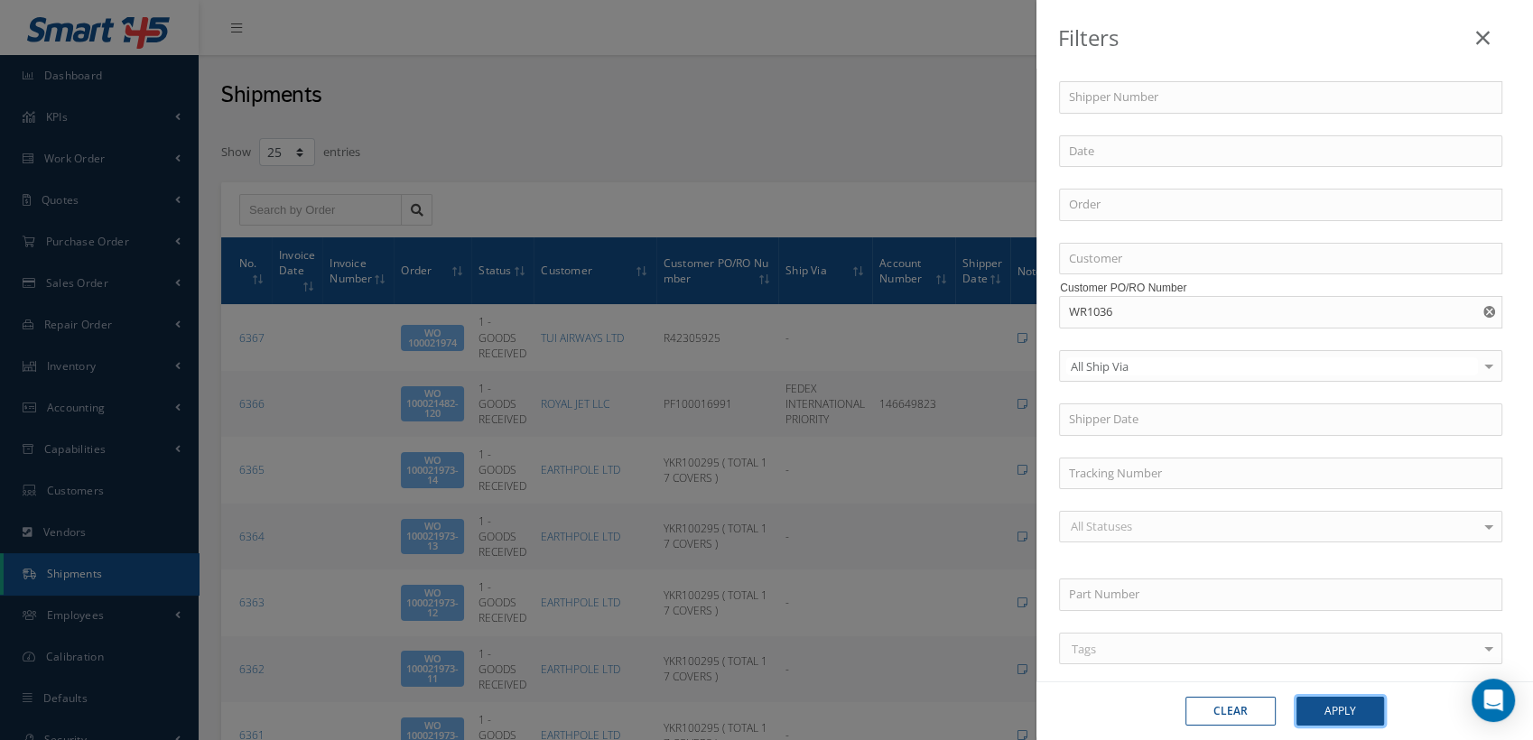
click at [1315, 708] on button "Apply" at bounding box center [1341, 711] width 88 height 29
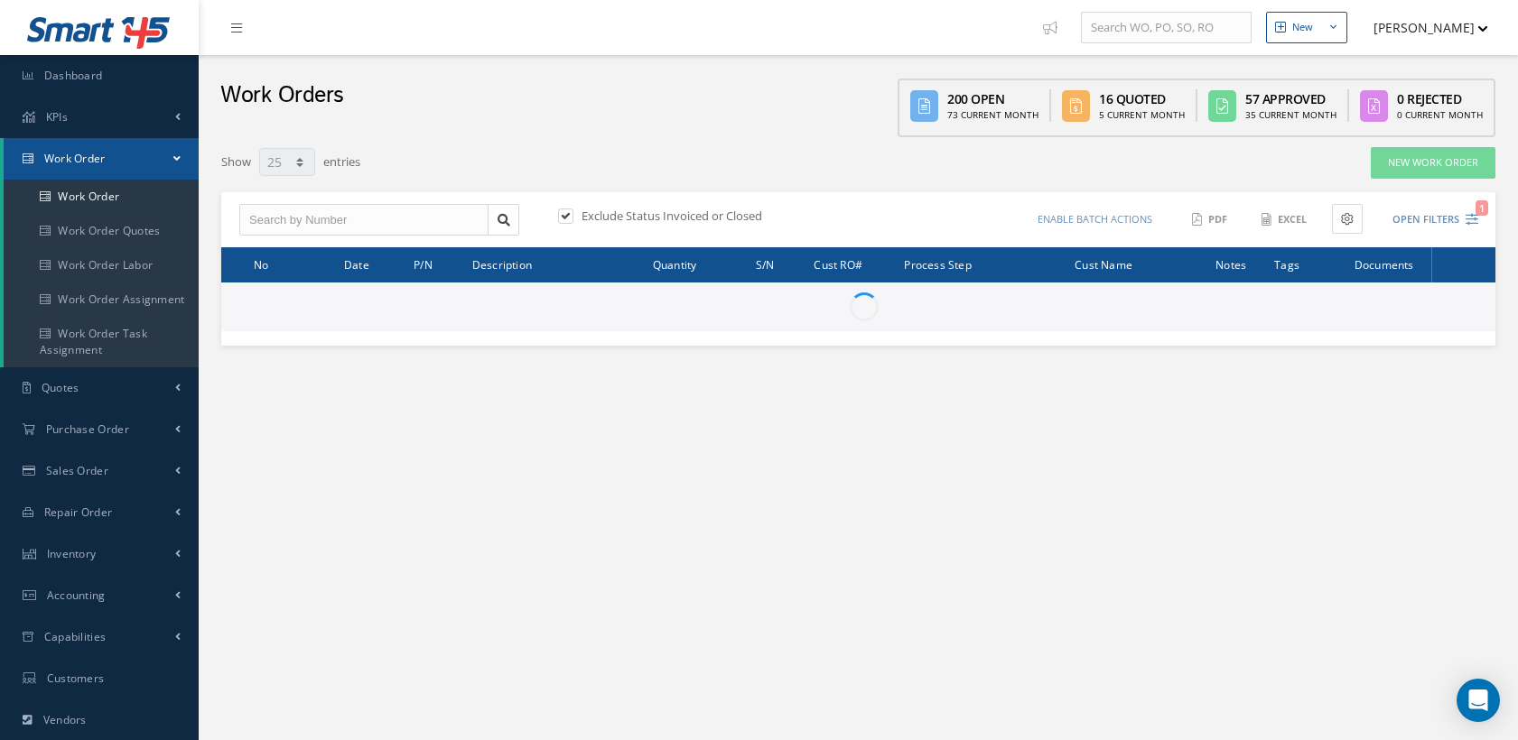
select select "25"
click at [1464, 210] on button "Open Filters 1" at bounding box center [1427, 220] width 102 height 30
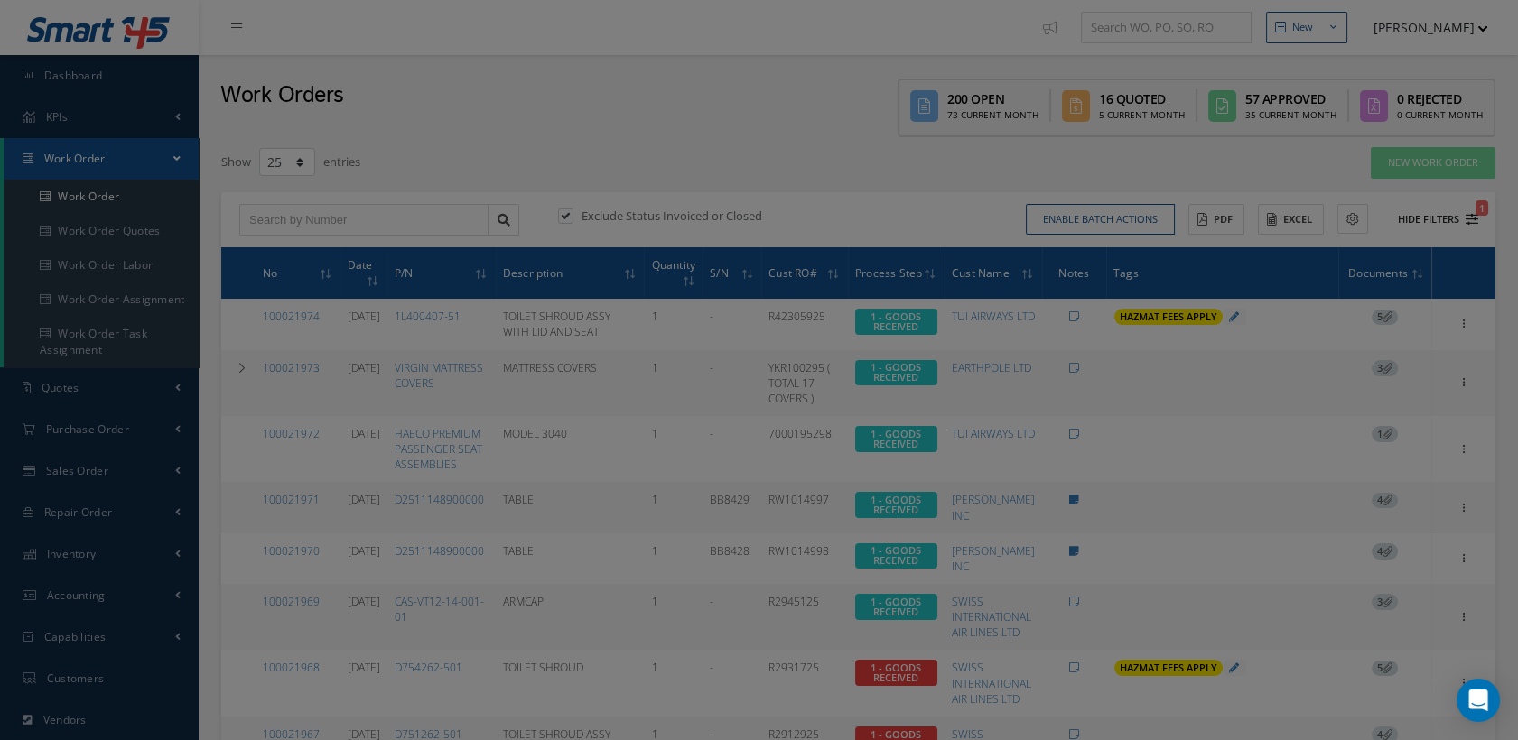
type input "All Work Request"
type input "All Work Performed"
type input "All Status"
type input "WO Part Status"
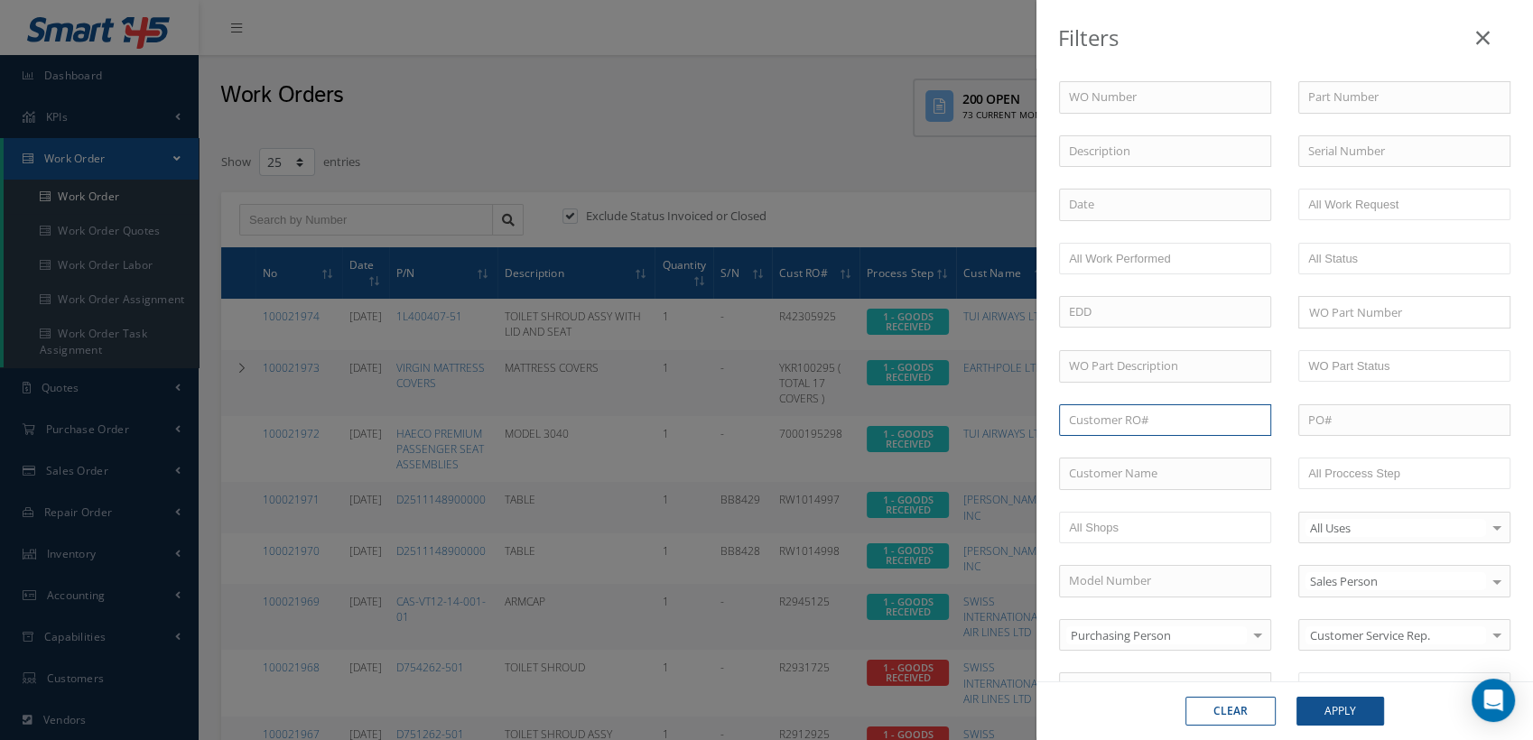
click at [1176, 419] on input "text" at bounding box center [1165, 420] width 212 height 33
paste input "R2946725"
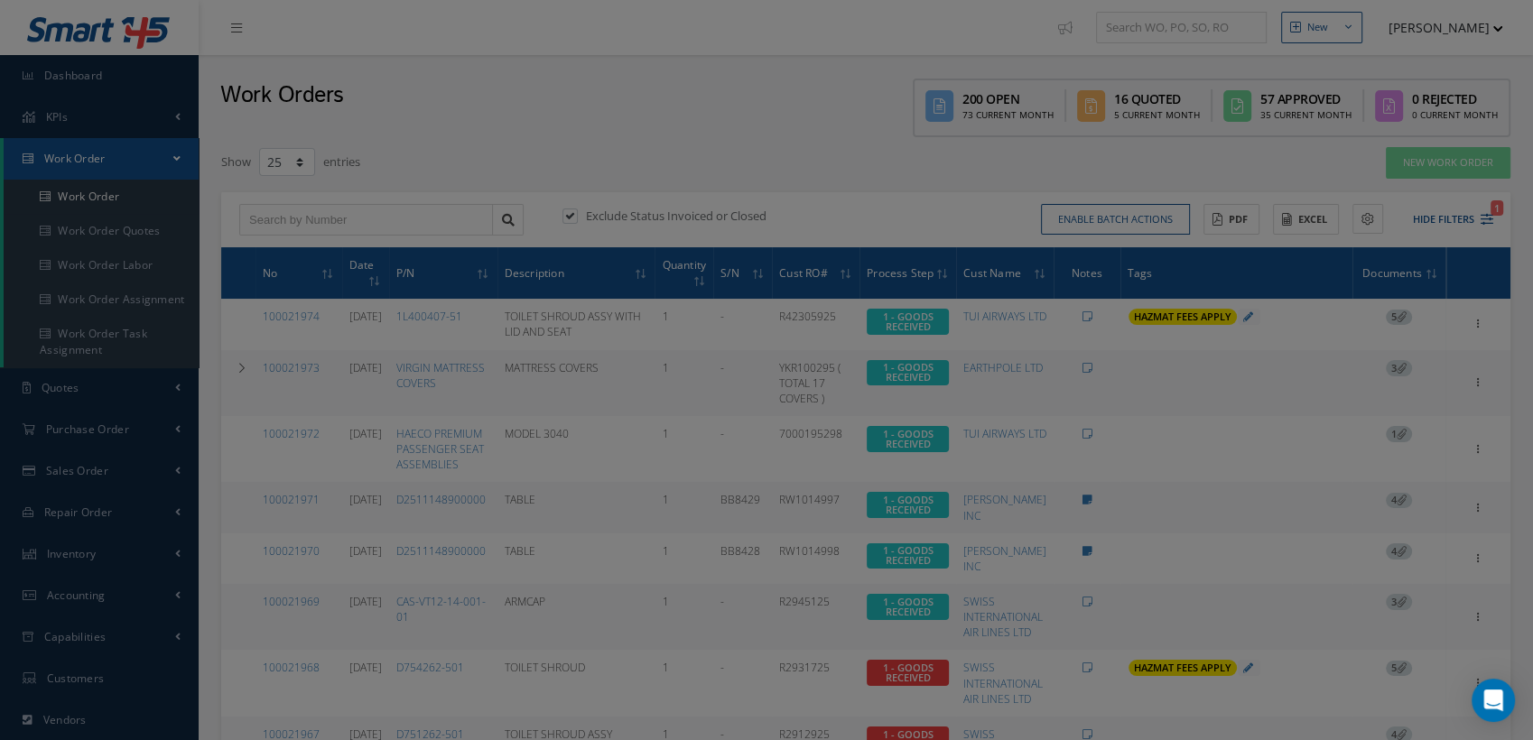
type input "R2946725"
click at [981, 231] on div "Filters WO Number Part Number Description Serial Number - BER CERTIFICATION FIL…" at bounding box center [766, 370] width 1533 height 740
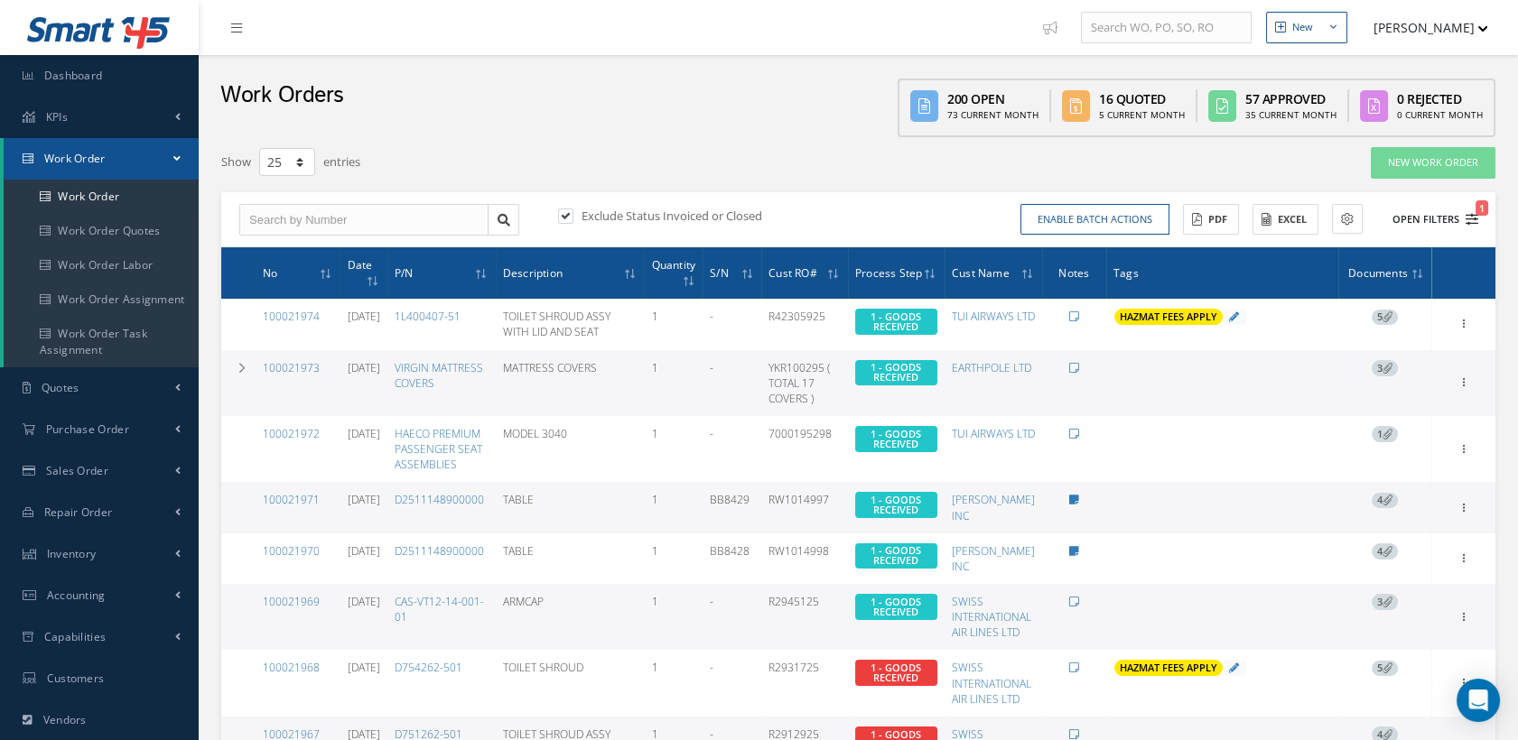
click at [1425, 215] on button "Open Filters 1" at bounding box center [1427, 220] width 102 height 30
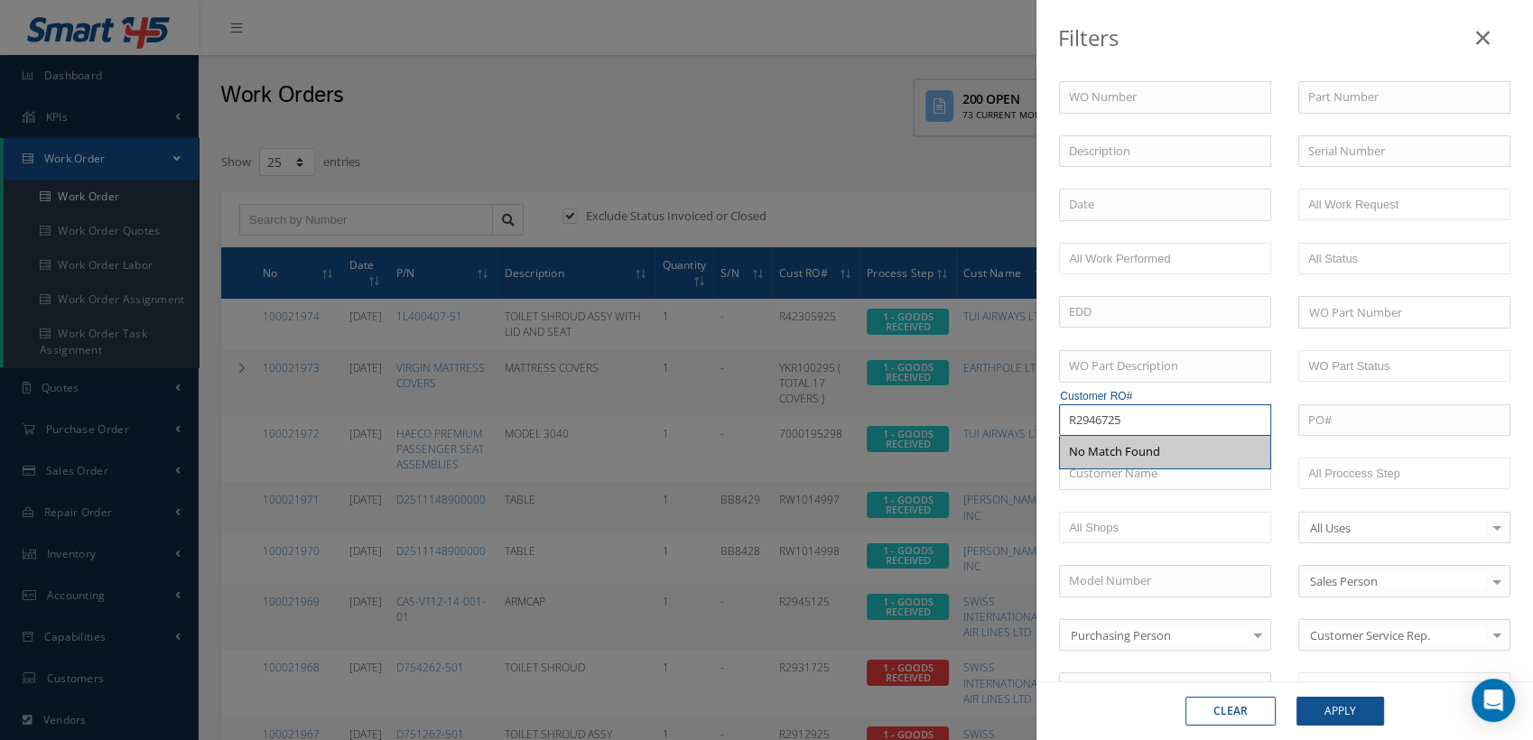
click at [1141, 421] on input "R2946725" at bounding box center [1165, 420] width 212 height 33
click at [1257, 704] on button "Clear" at bounding box center [1230, 711] width 90 height 29
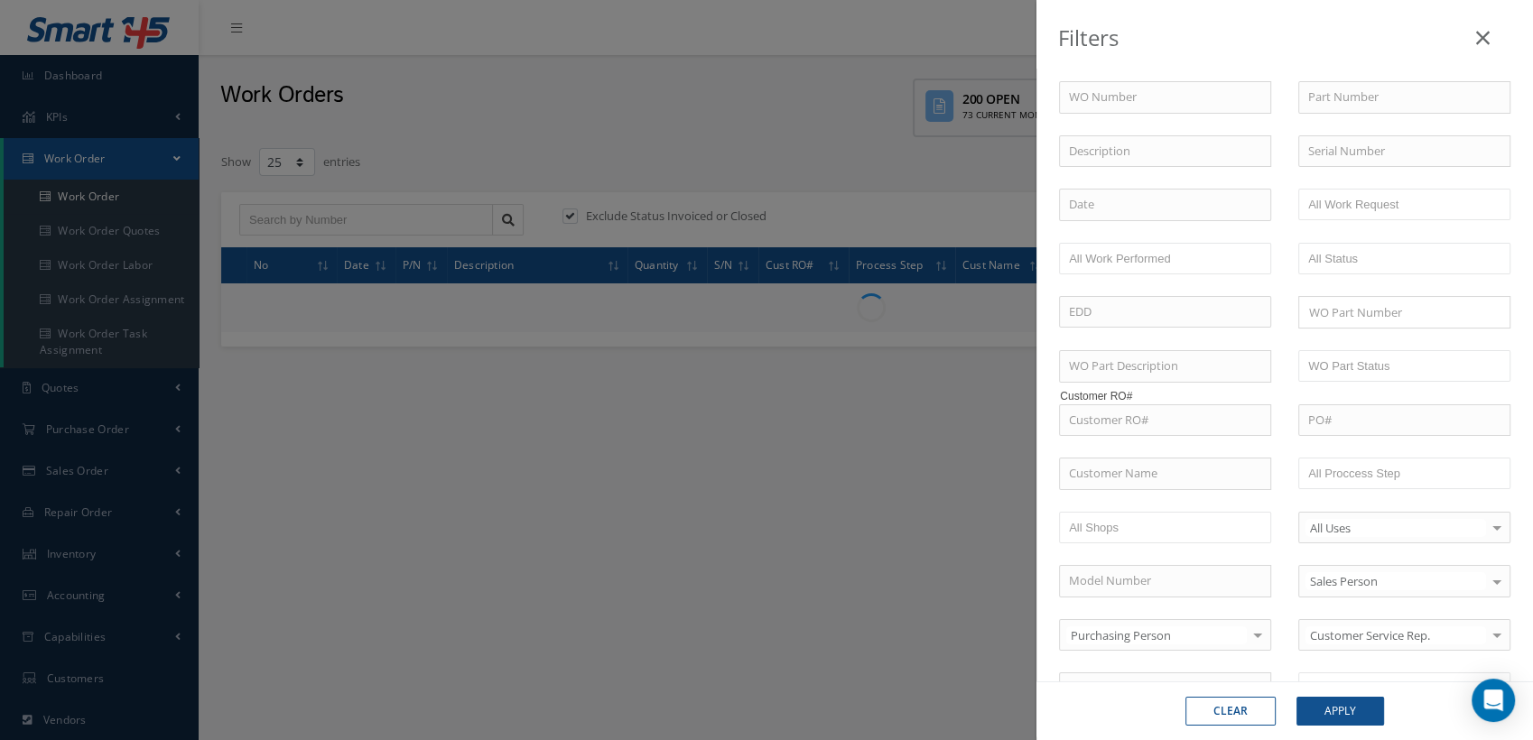
click at [1481, 38] on icon at bounding box center [1483, 38] width 14 height 22
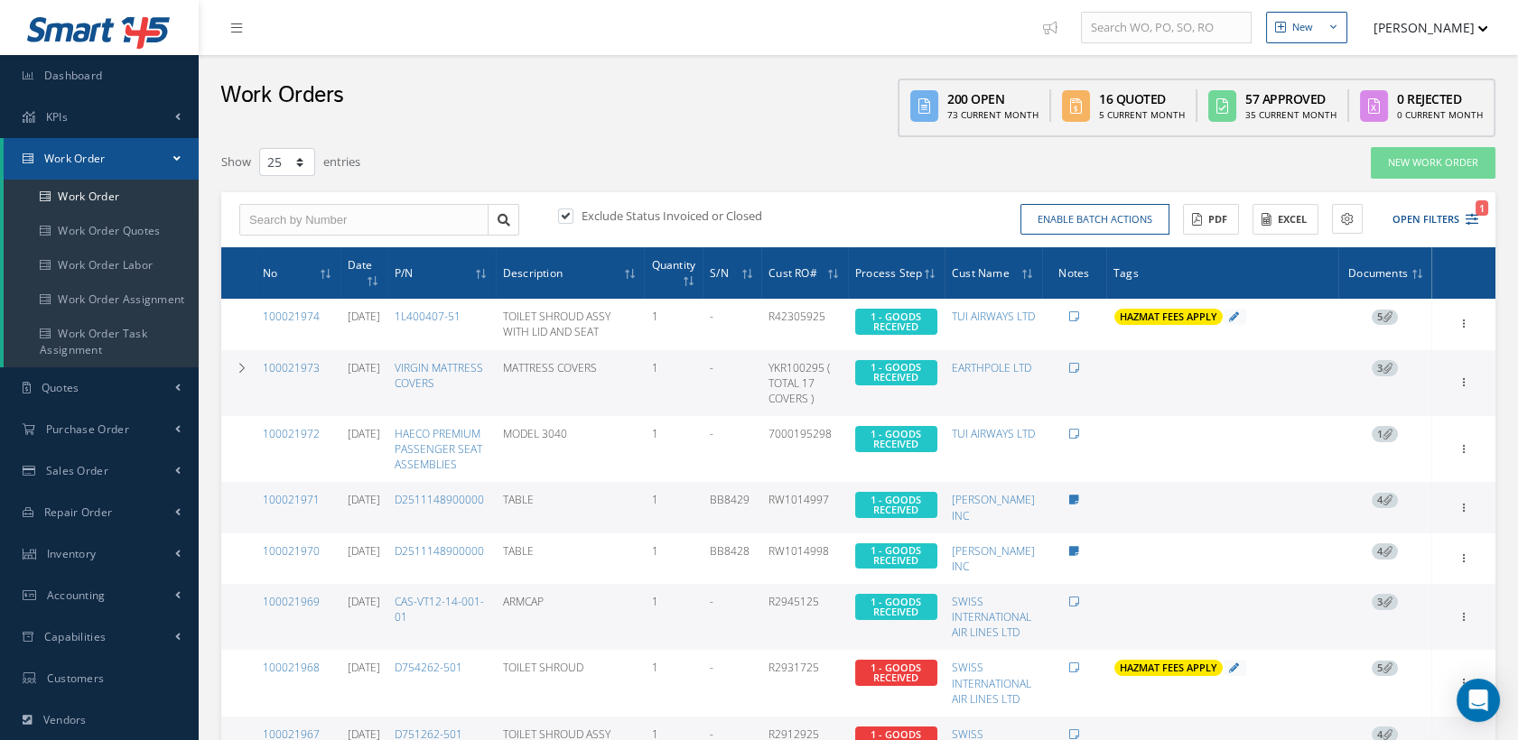
click at [1416, 27] on button "[PERSON_NAME]" at bounding box center [1422, 27] width 132 height 35
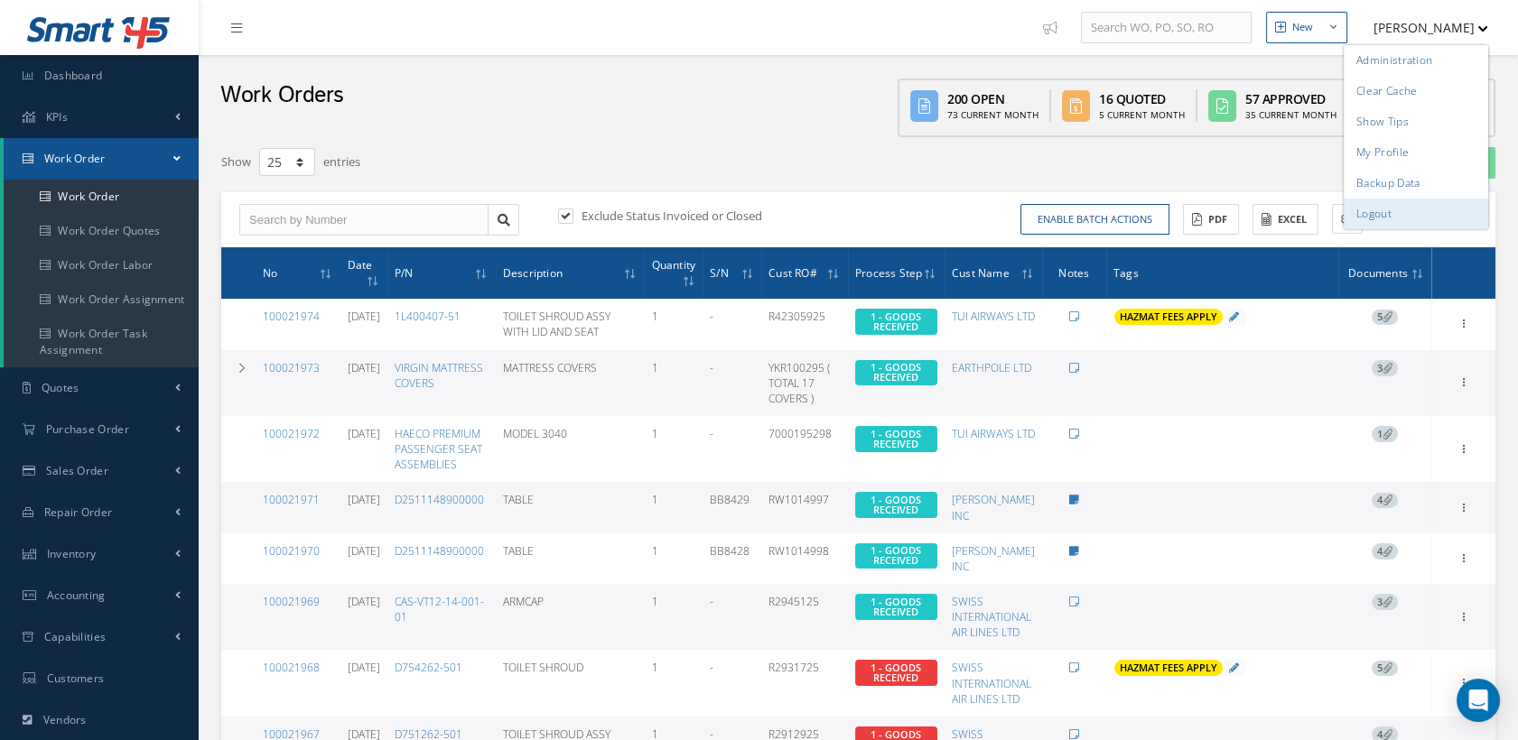
click at [1382, 213] on link "Logout" at bounding box center [1415, 214] width 144 height 31
